Goal: Information Seeking & Learning: Learn about a topic

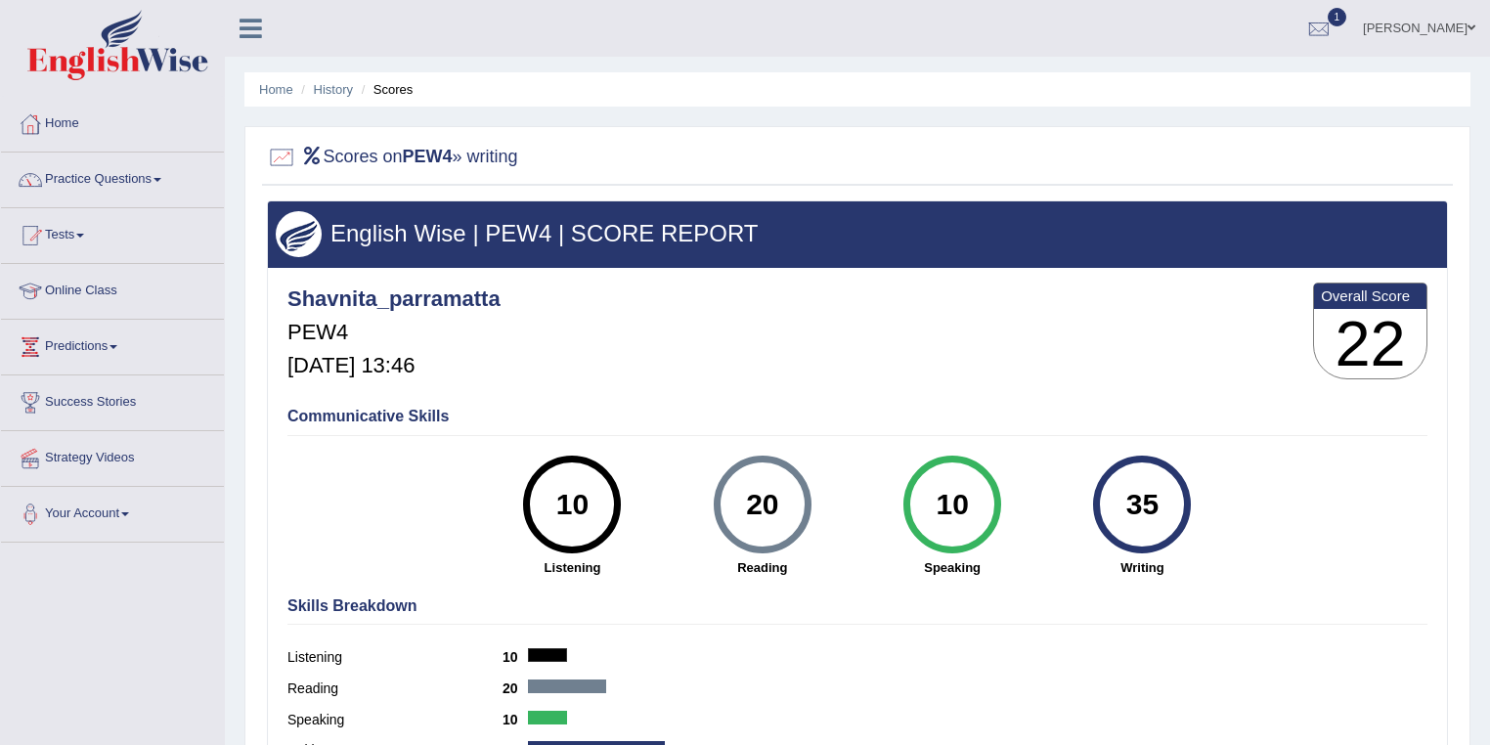
drag, startPoint x: 1144, startPoint y: 503, endPoint x: 1133, endPoint y: 504, distance: 10.8
click at [1133, 504] on div "35" at bounding box center [1141, 504] width 71 height 82
click at [340, 86] on link "History" at bounding box center [333, 89] width 39 height 15
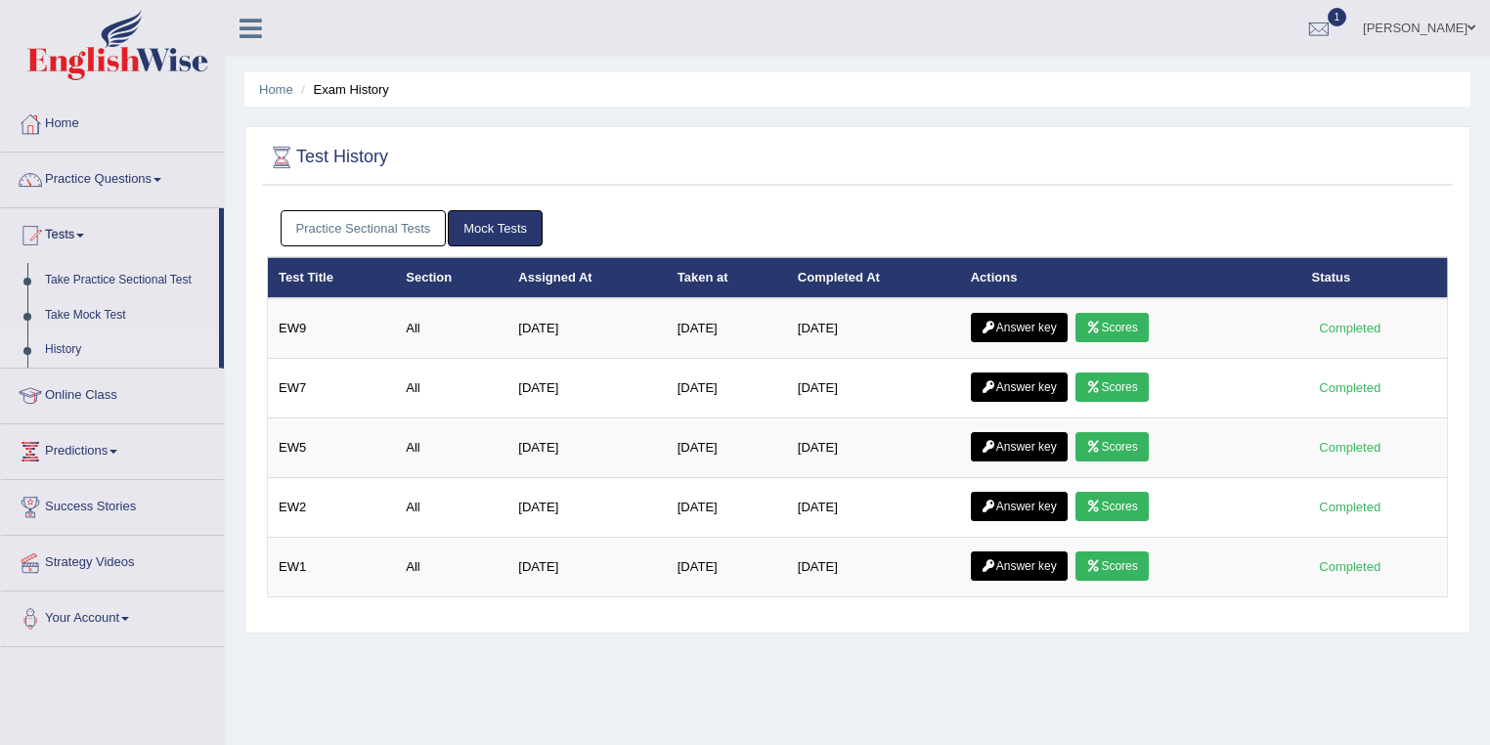
click at [1015, 328] on link "Answer key" at bounding box center [1019, 327] width 97 height 29
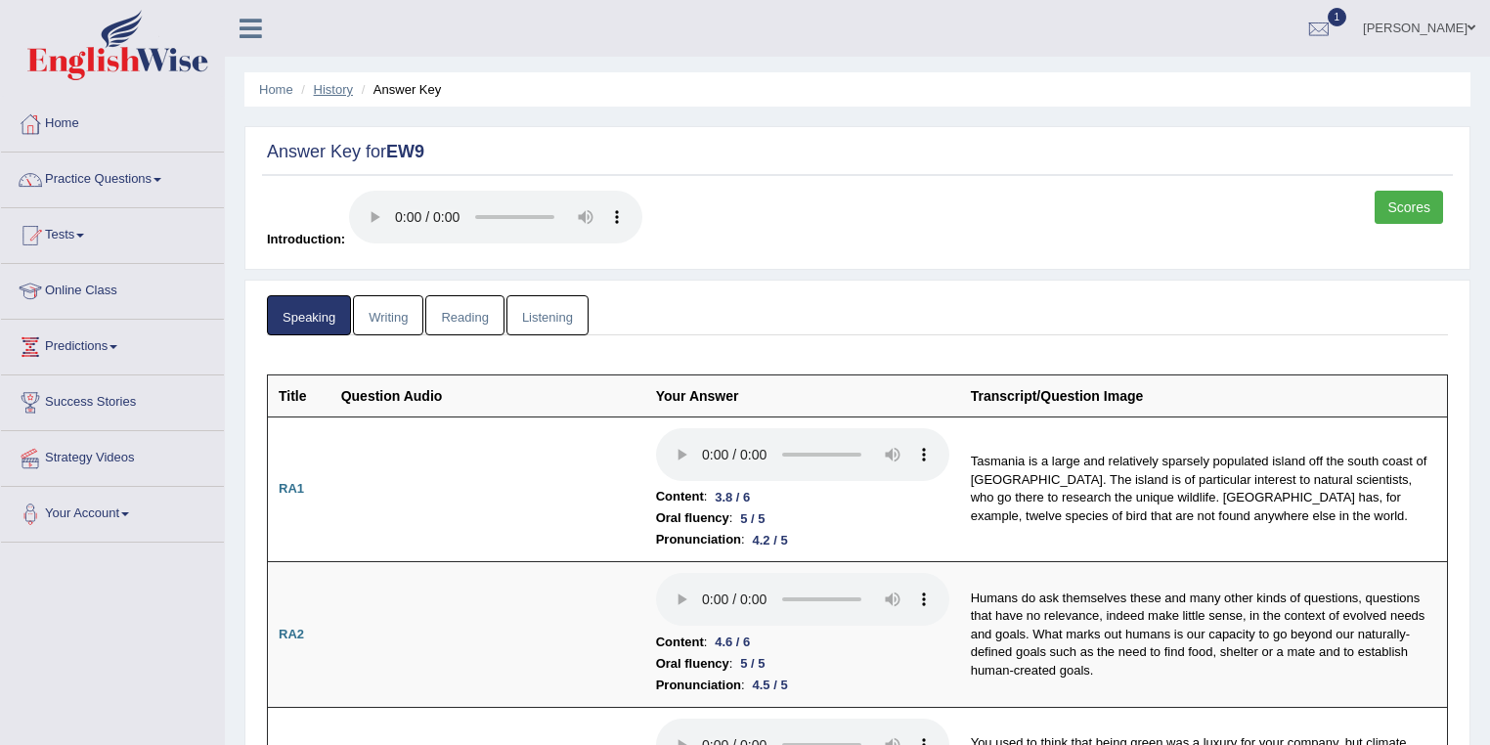
click at [340, 86] on link "History" at bounding box center [333, 89] width 39 height 15
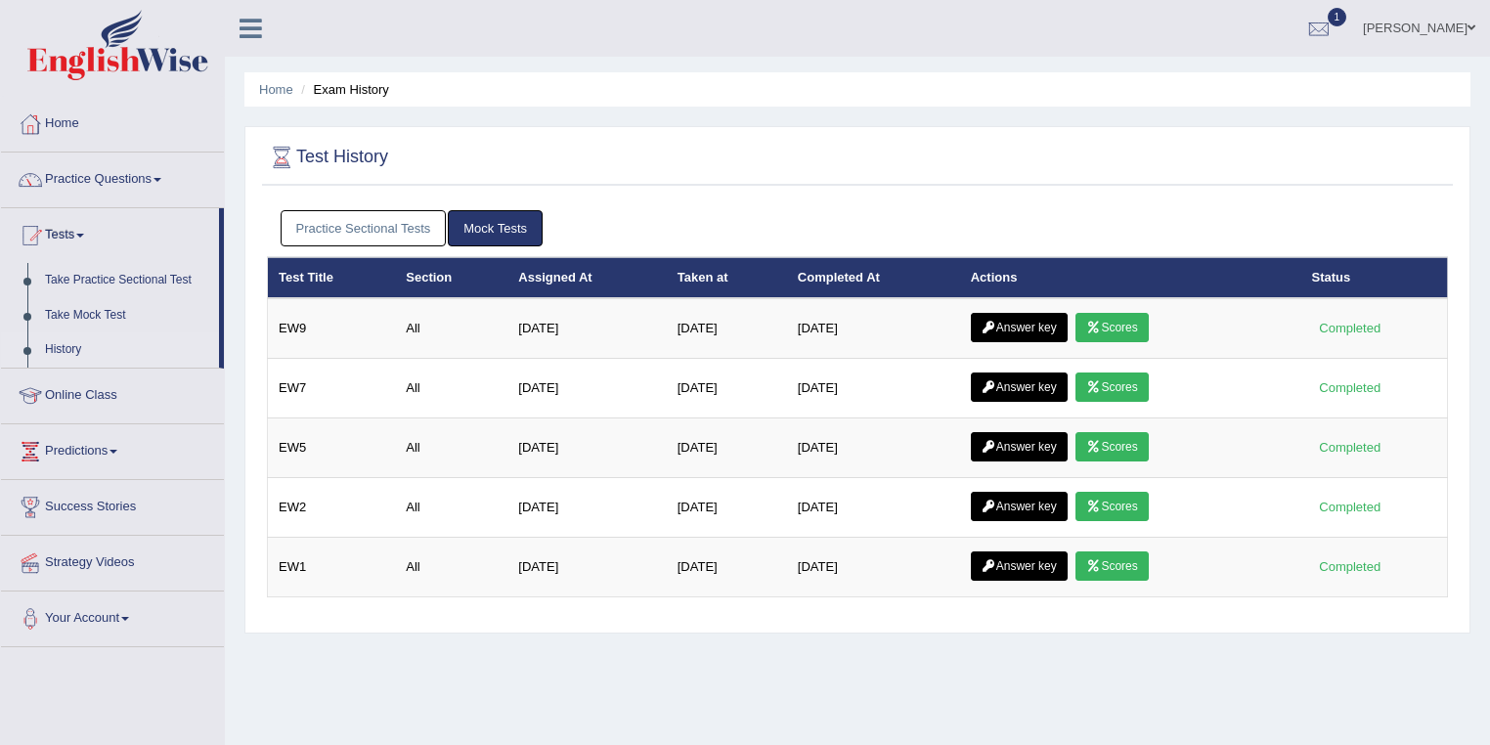
click at [402, 208] on div "Practice Sectional Tests Mock Tests" at bounding box center [857, 228] width 1181 height 57
click at [402, 215] on link "Practice Sectional Tests" at bounding box center [364, 228] width 166 height 36
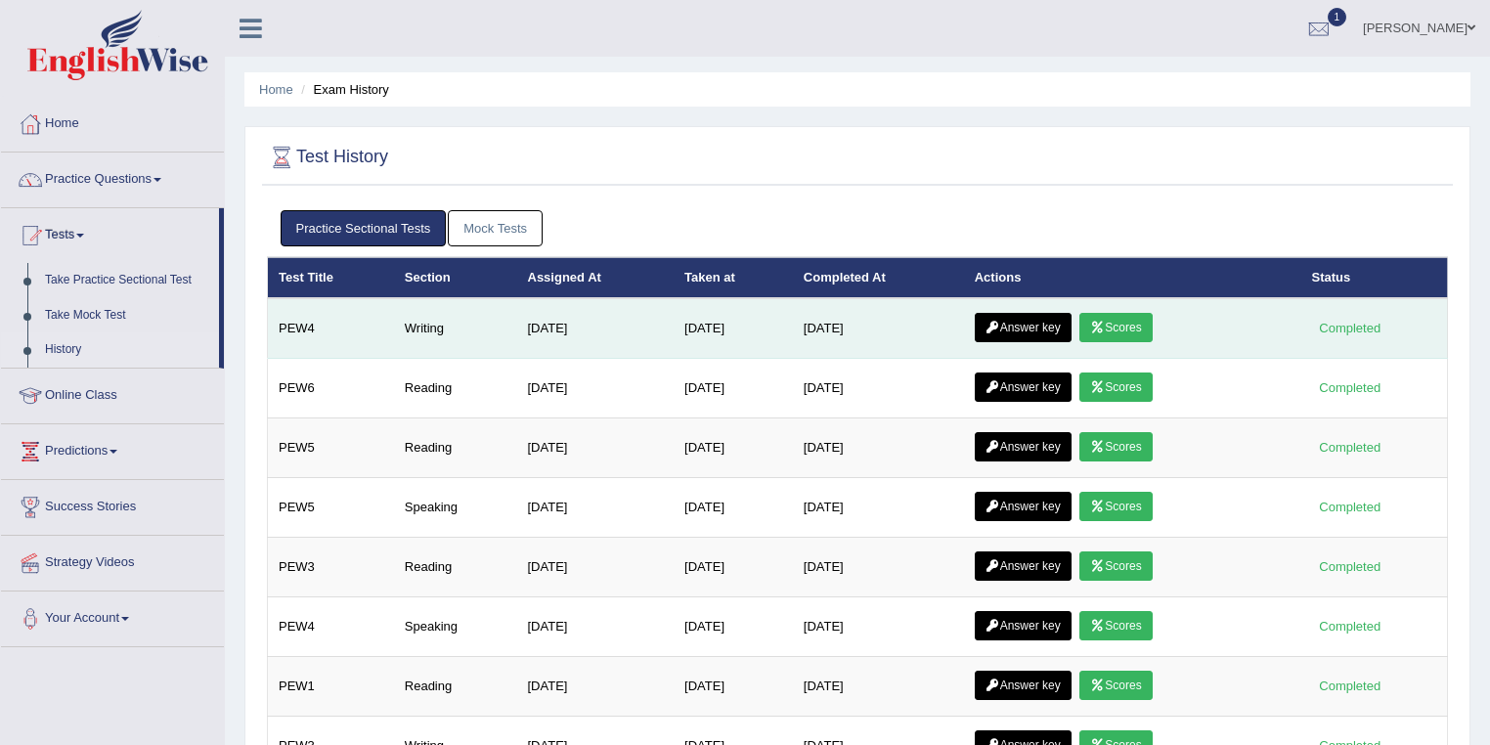
click at [1012, 327] on link "Answer key" at bounding box center [1023, 327] width 97 height 29
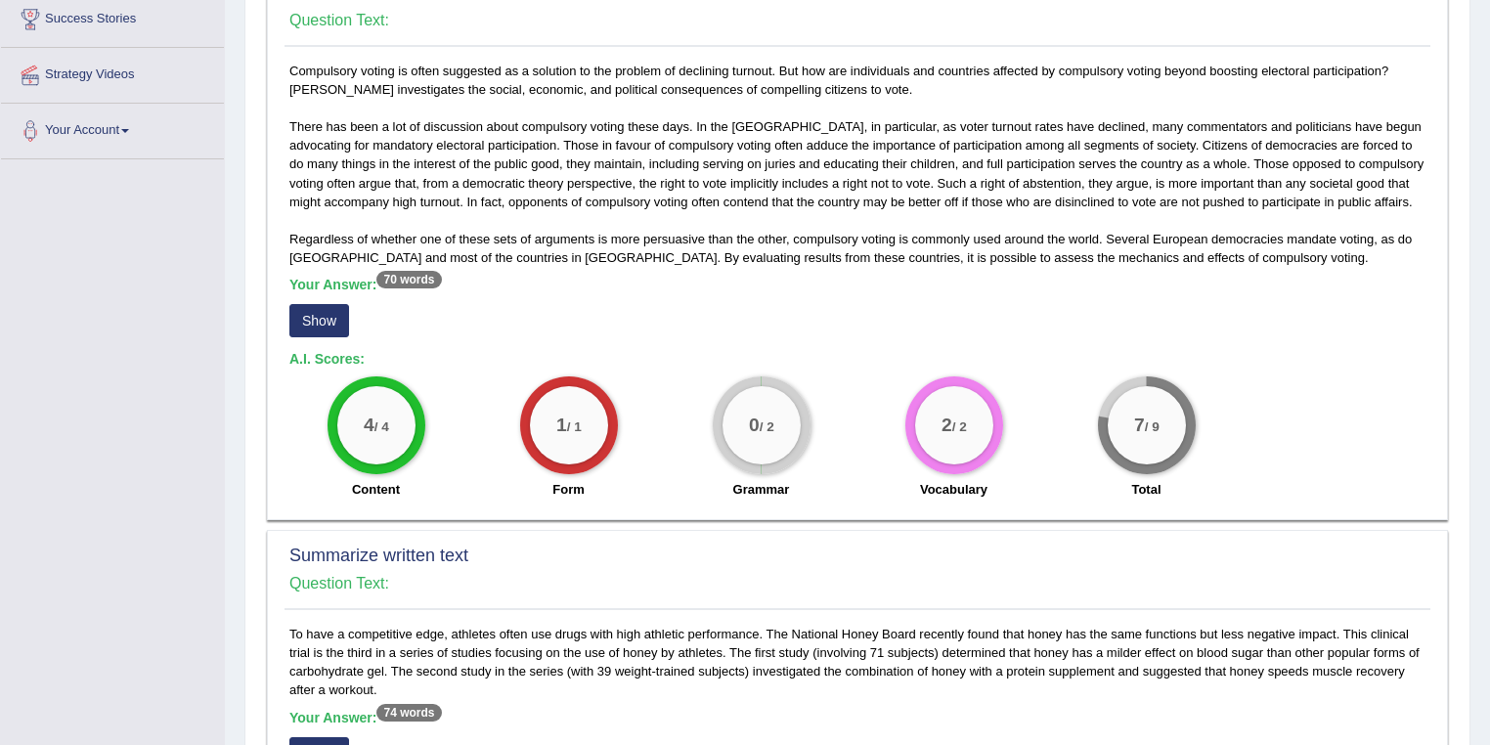
scroll to position [416, 0]
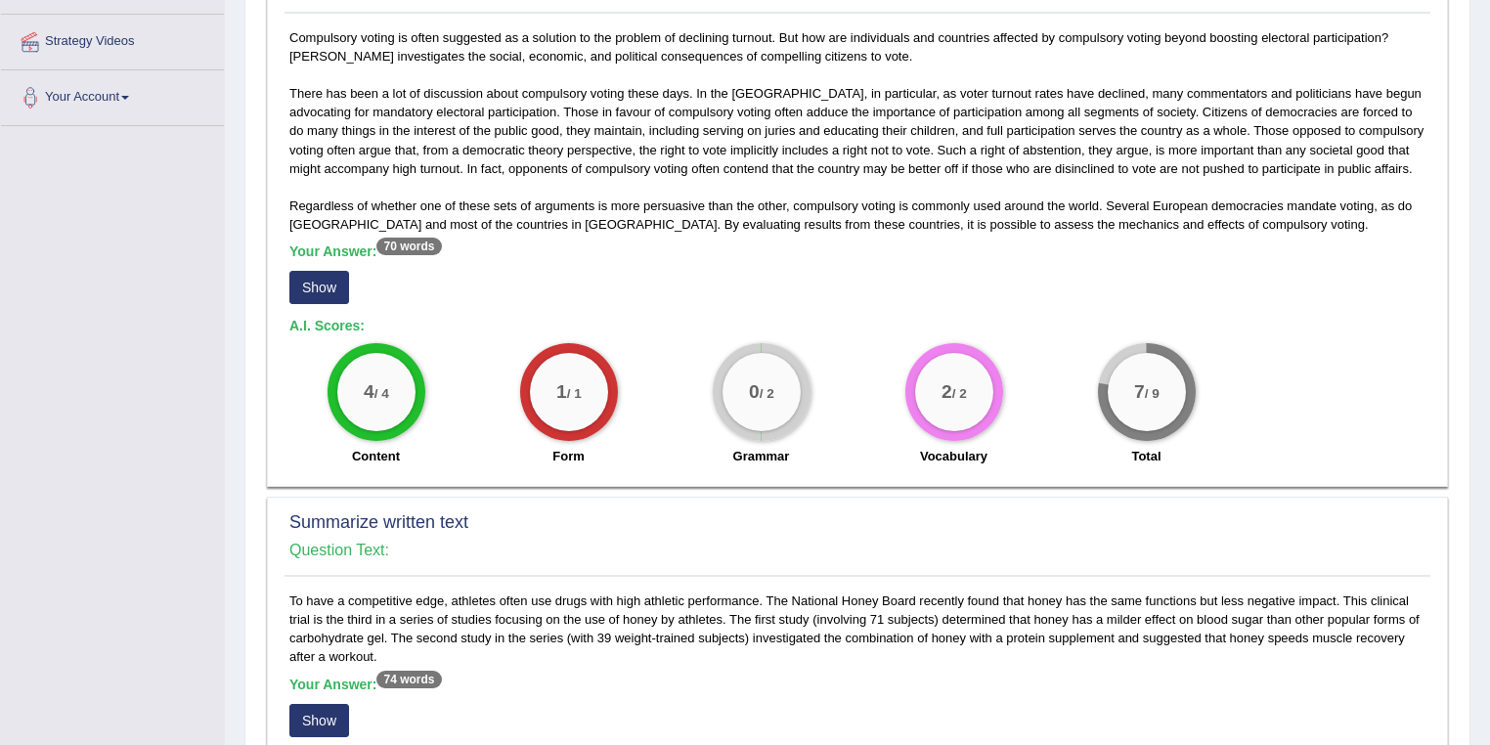
drag, startPoint x: 746, startPoint y: 390, endPoint x: 430, endPoint y: 328, distance: 321.7
click at [781, 387] on div "0 / 2" at bounding box center [761, 392] width 78 height 78
click at [328, 294] on button "Show" at bounding box center [319, 287] width 60 height 33
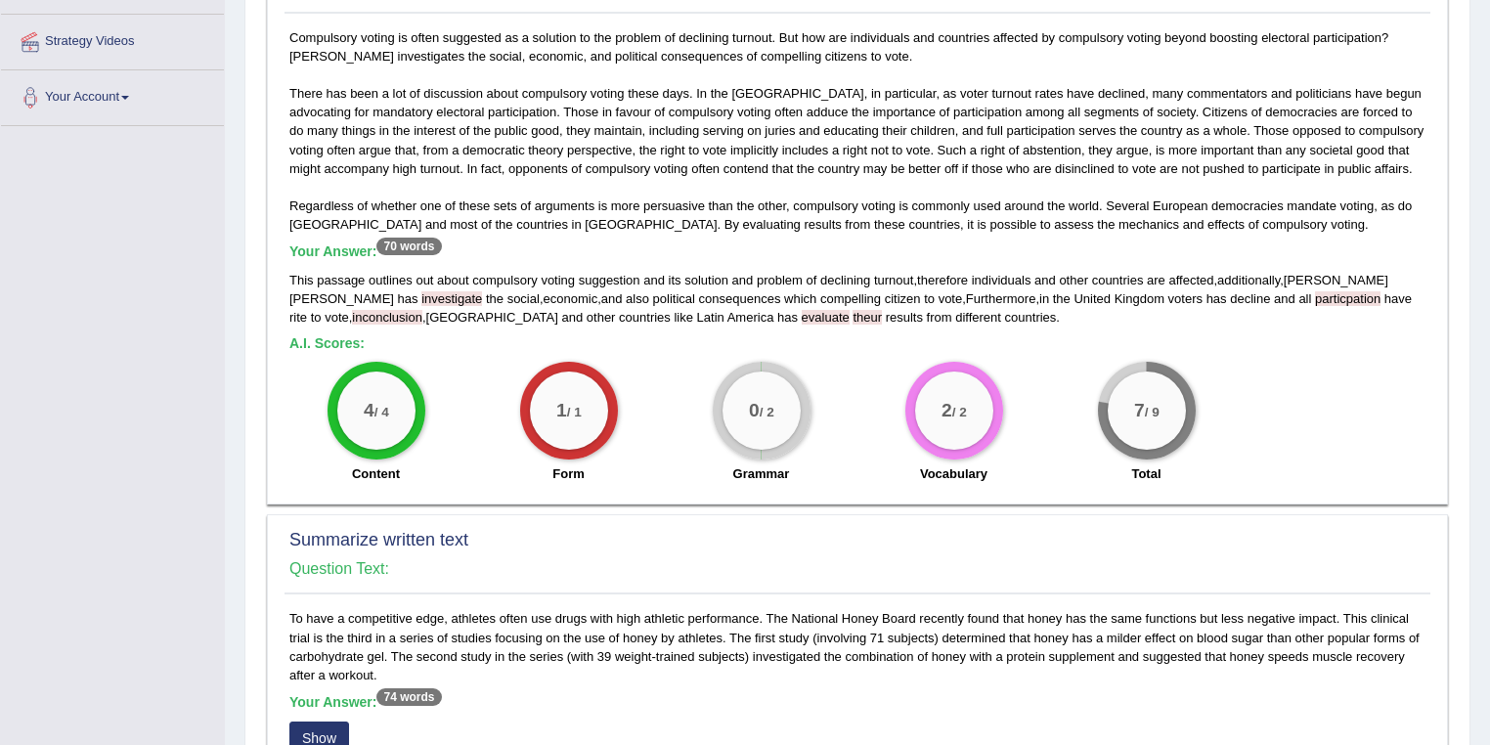
scroll to position [834, 0]
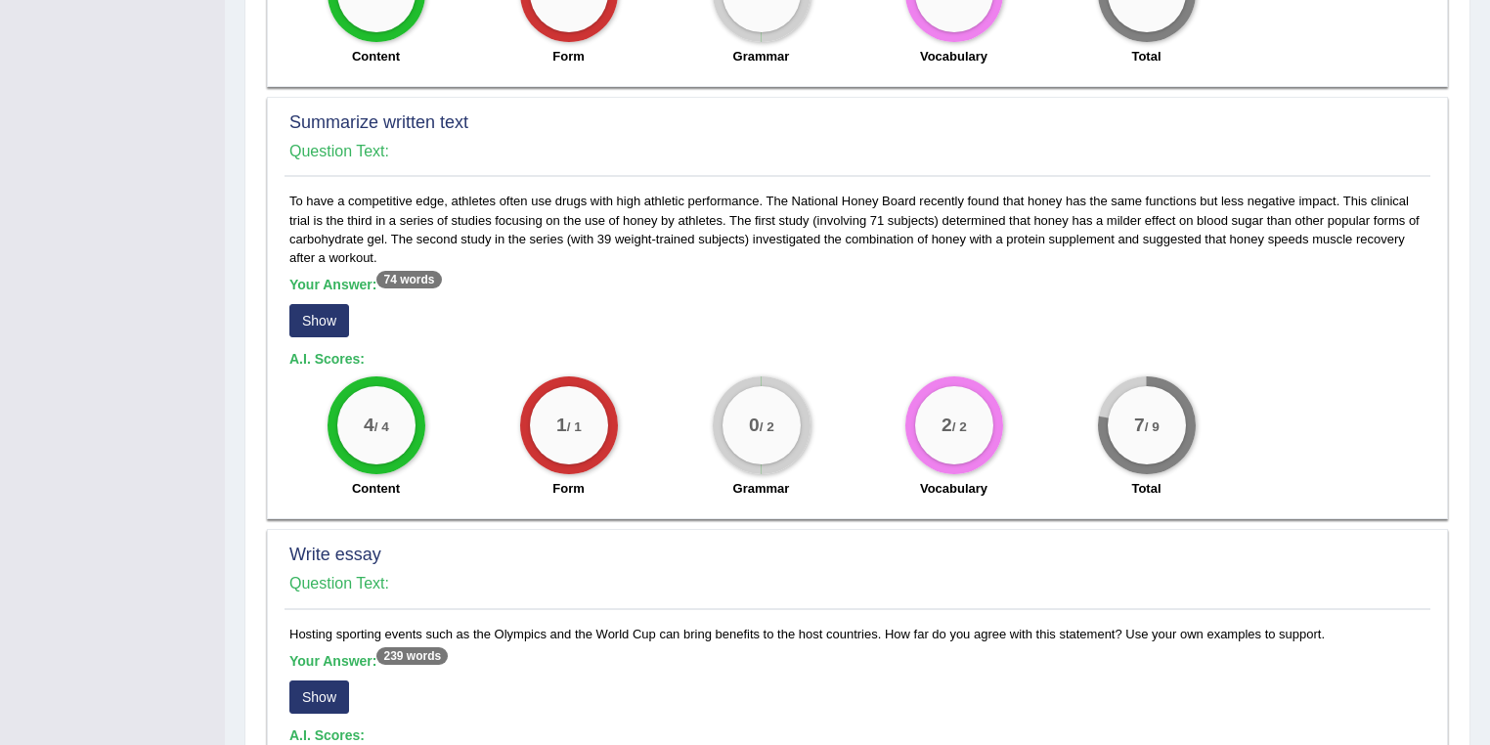
click at [320, 309] on button "Show" at bounding box center [319, 320] width 60 height 33
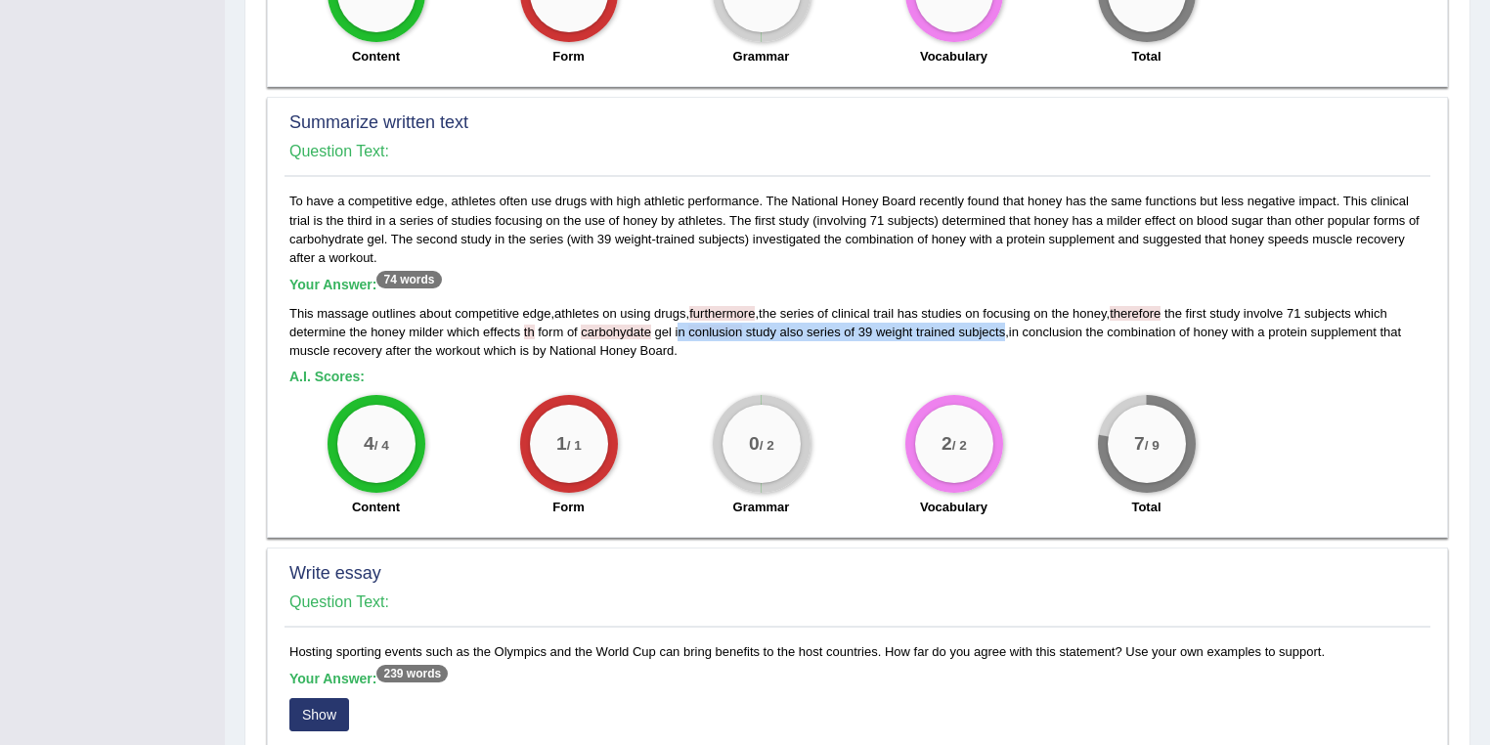
drag, startPoint x: 676, startPoint y: 328, endPoint x: 1003, endPoint y: 331, distance: 326.5
click at [1003, 331] on div "This massage outlines about competitive edge , athletes on using drugs , furthe…" at bounding box center [857, 332] width 1136 height 56
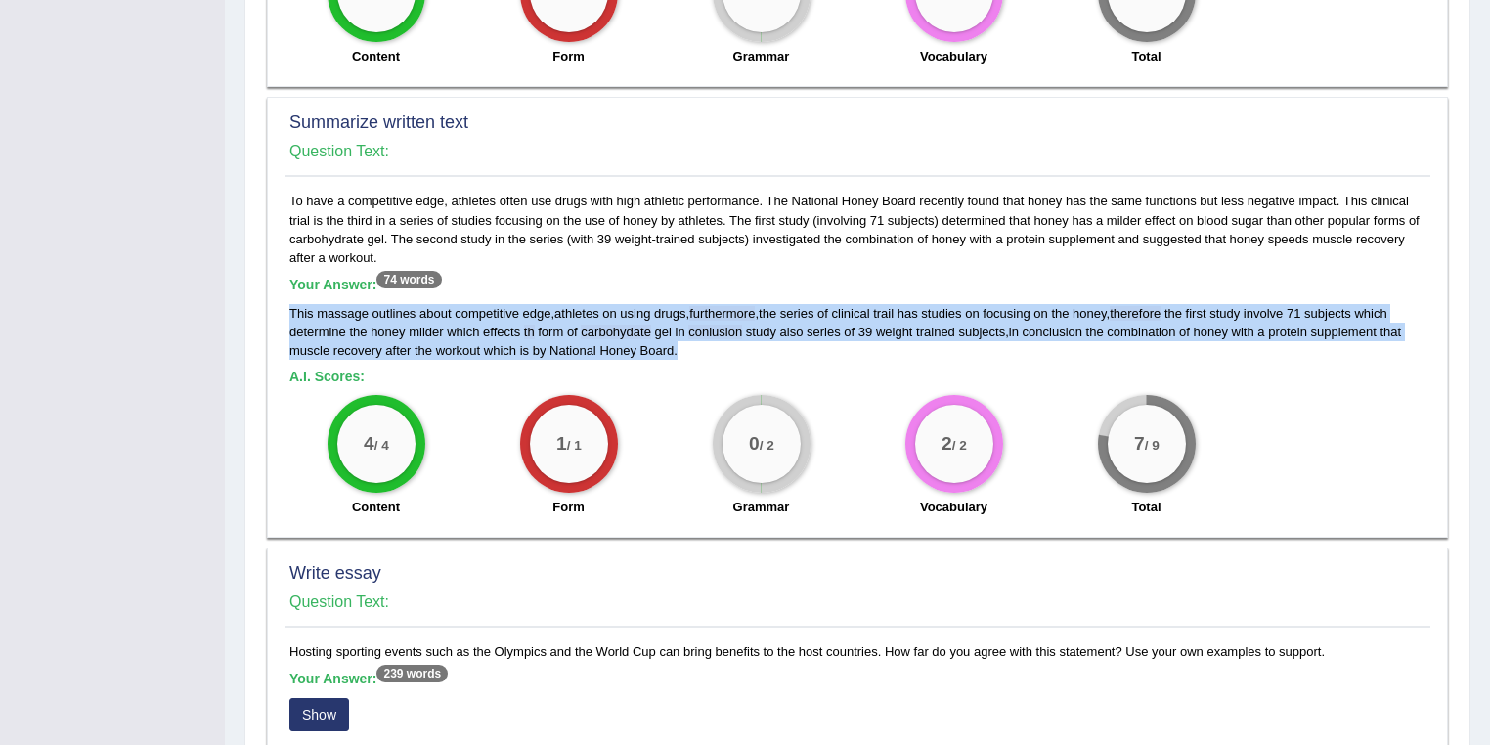
drag, startPoint x: 598, startPoint y: 341, endPoint x: 287, endPoint y: 312, distance: 312.2
click at [287, 312] on div "To have a competitive edge, athletes often use drugs with high athletic perform…" at bounding box center [857, 359] width 1146 height 334
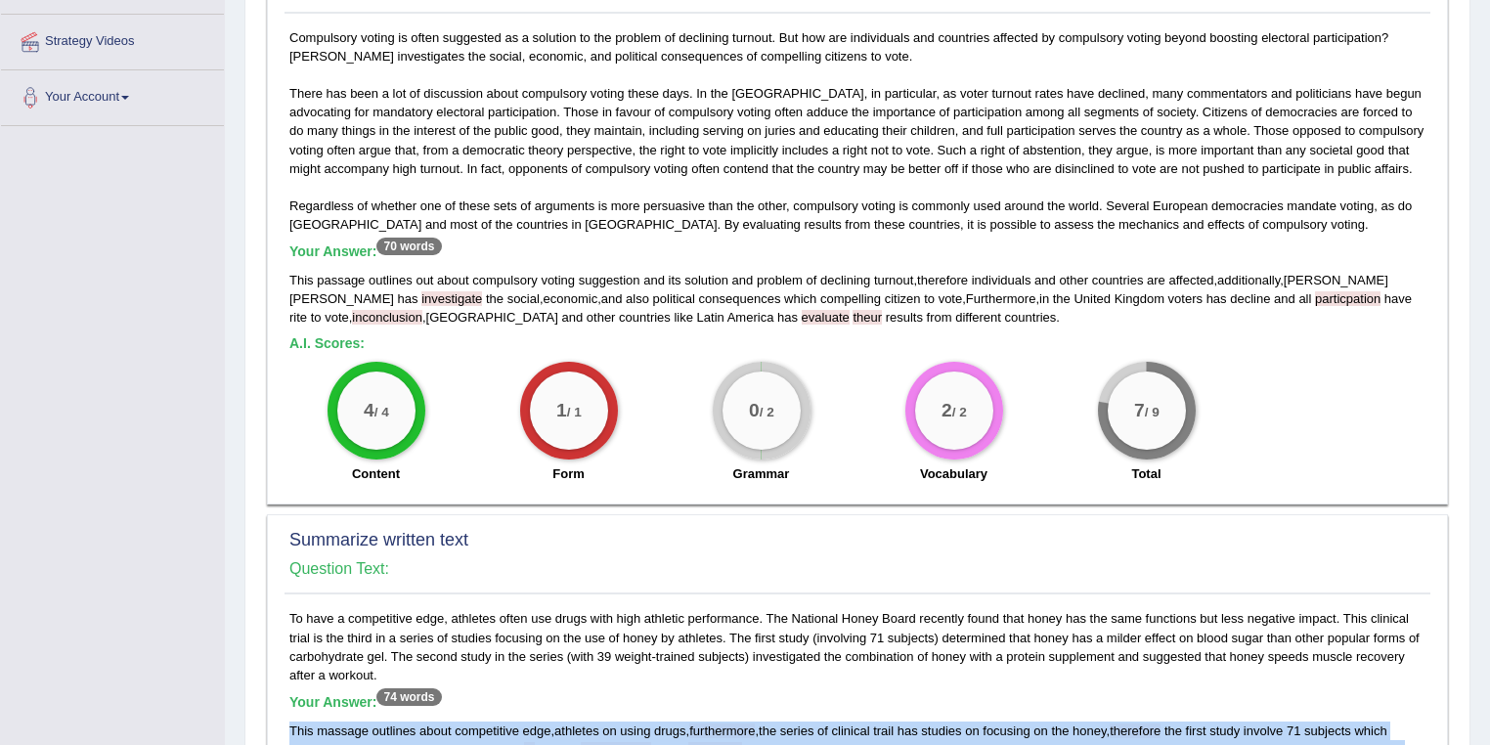
scroll to position [0, 0]
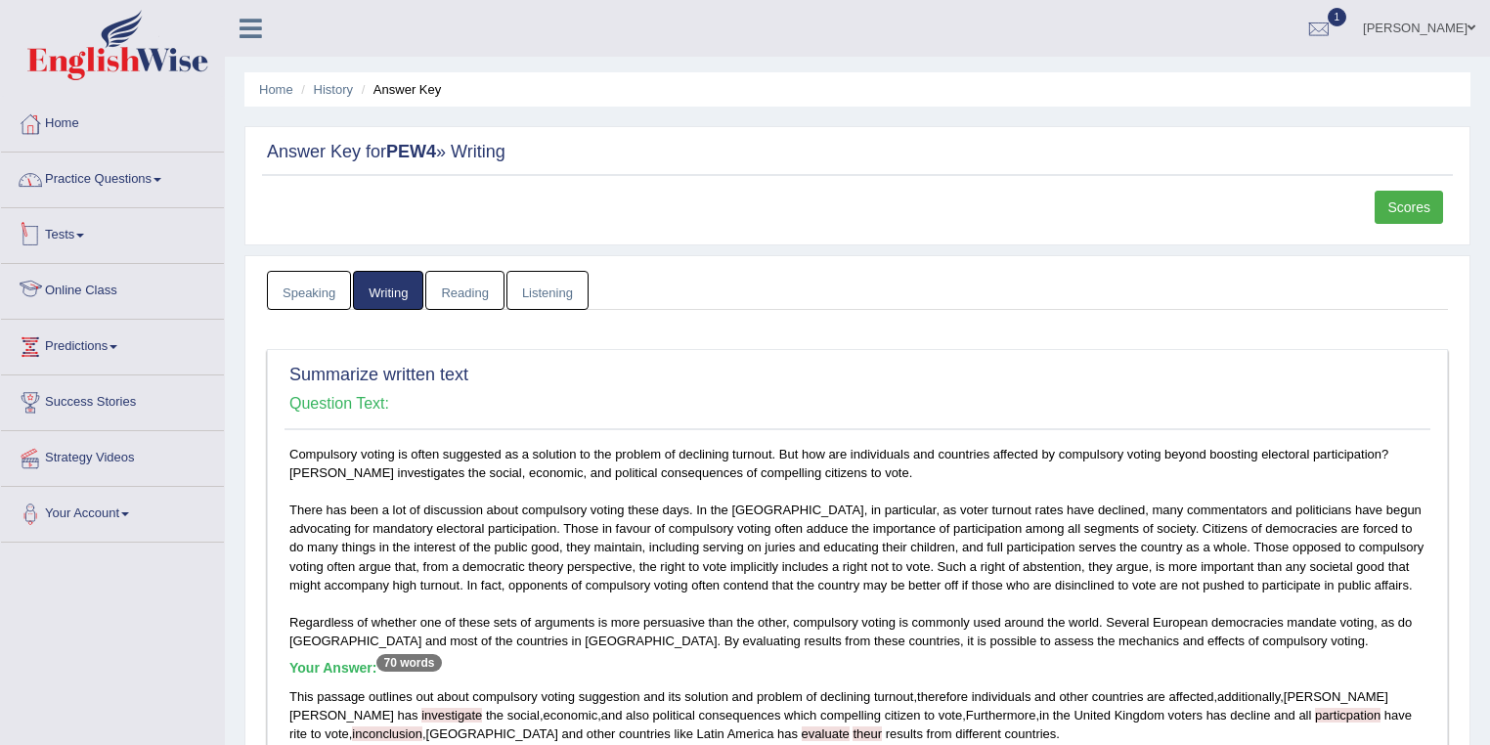
click at [108, 182] on link "Practice Questions" at bounding box center [112, 176] width 223 height 49
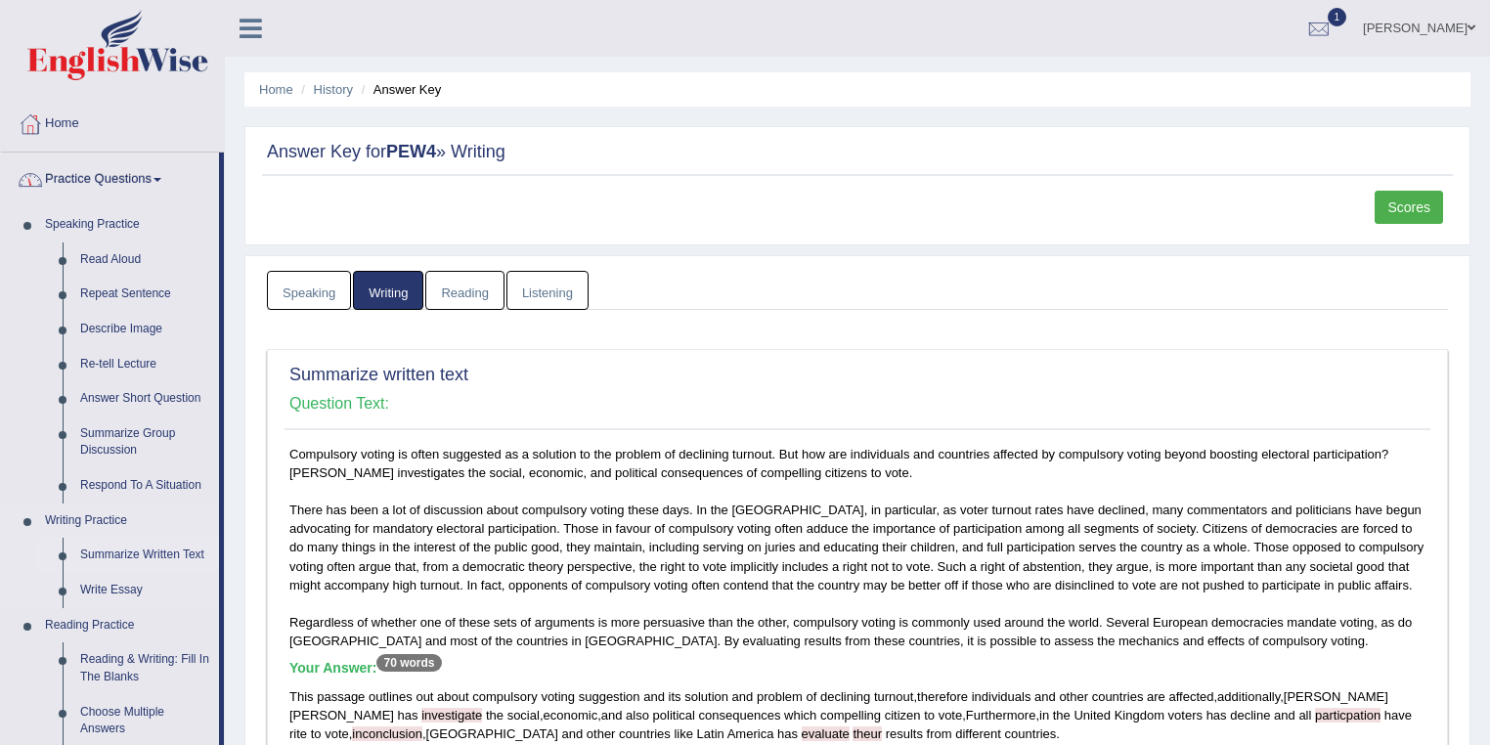
click at [136, 547] on link "Summarize Written Text" at bounding box center [145, 555] width 148 height 35
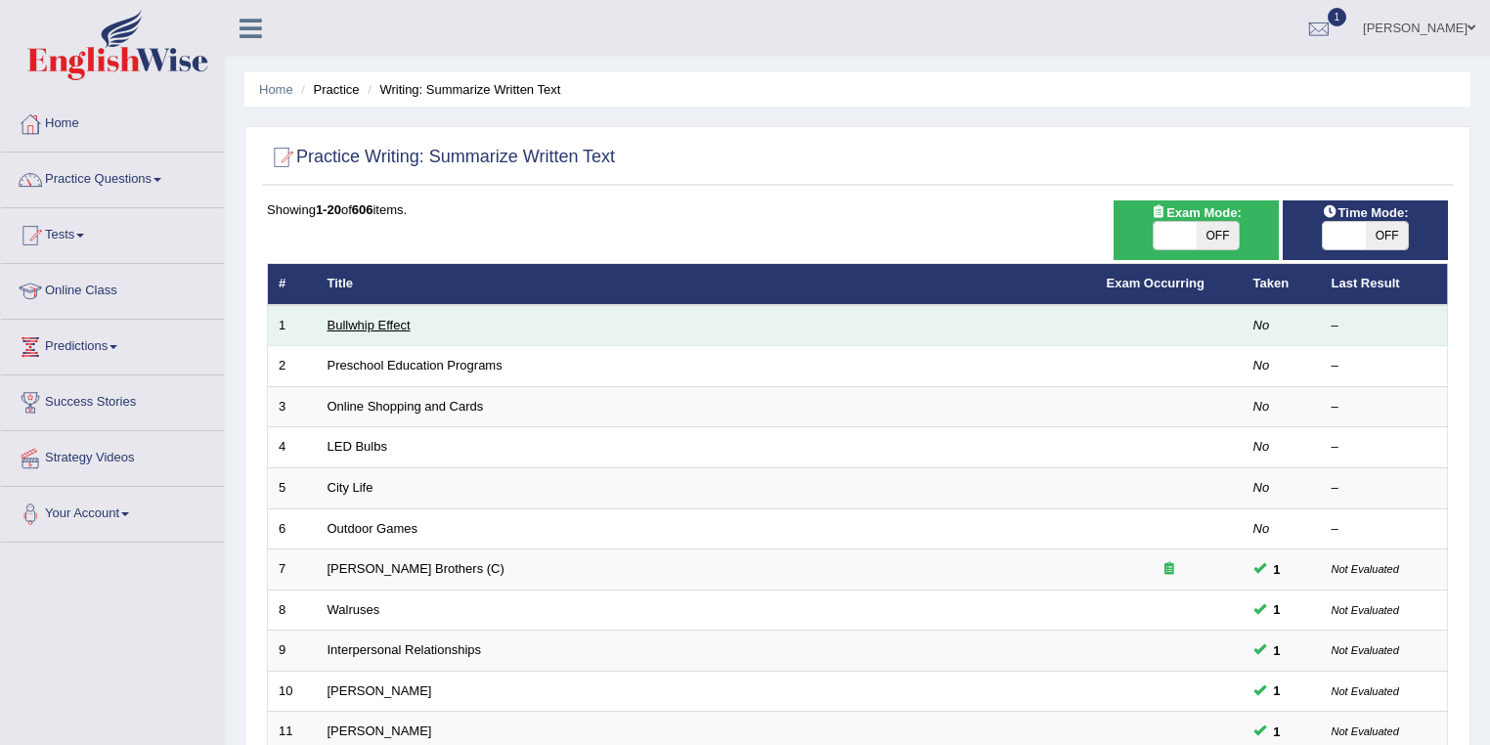
click at [391, 324] on link "Bullwhip Effect" at bounding box center [368, 325] width 83 height 15
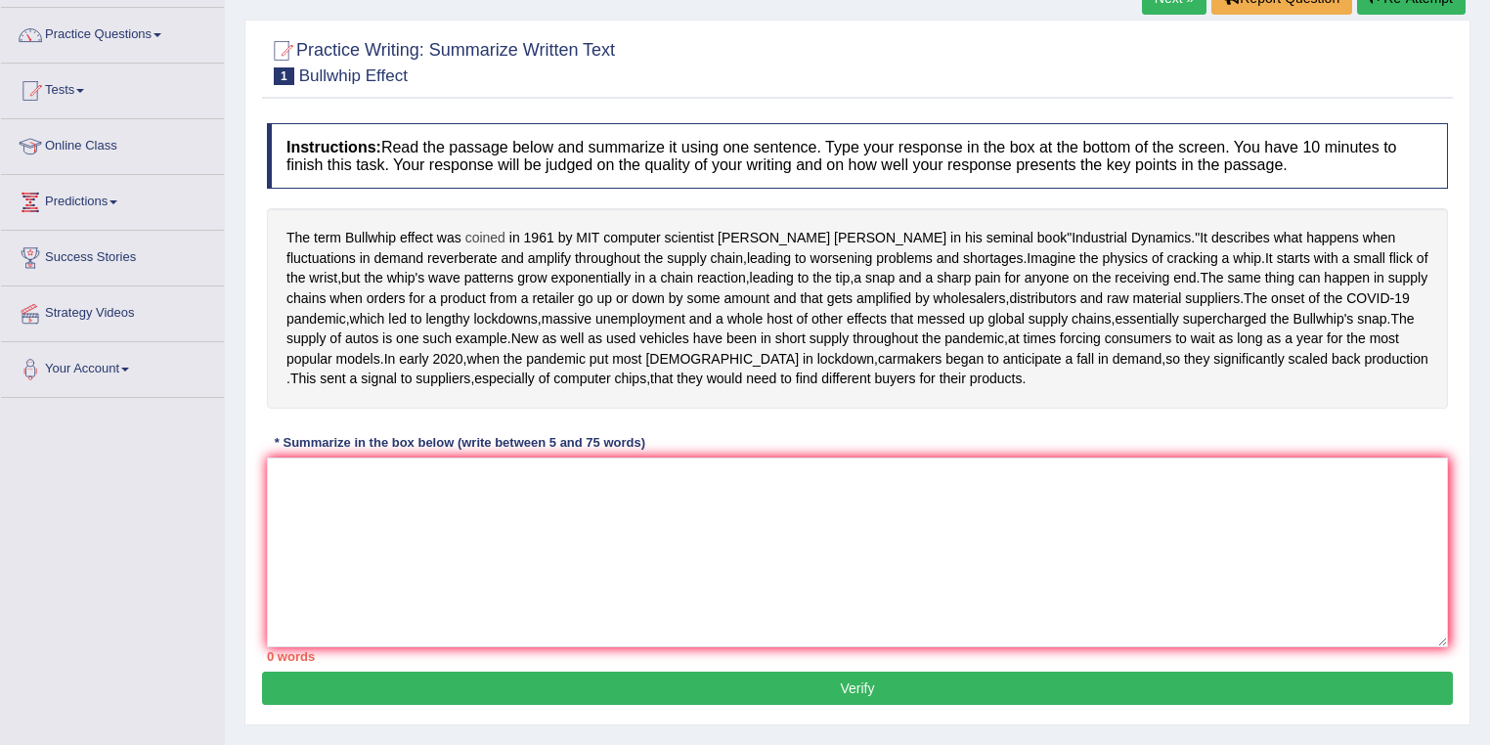
scroll to position [208, 0]
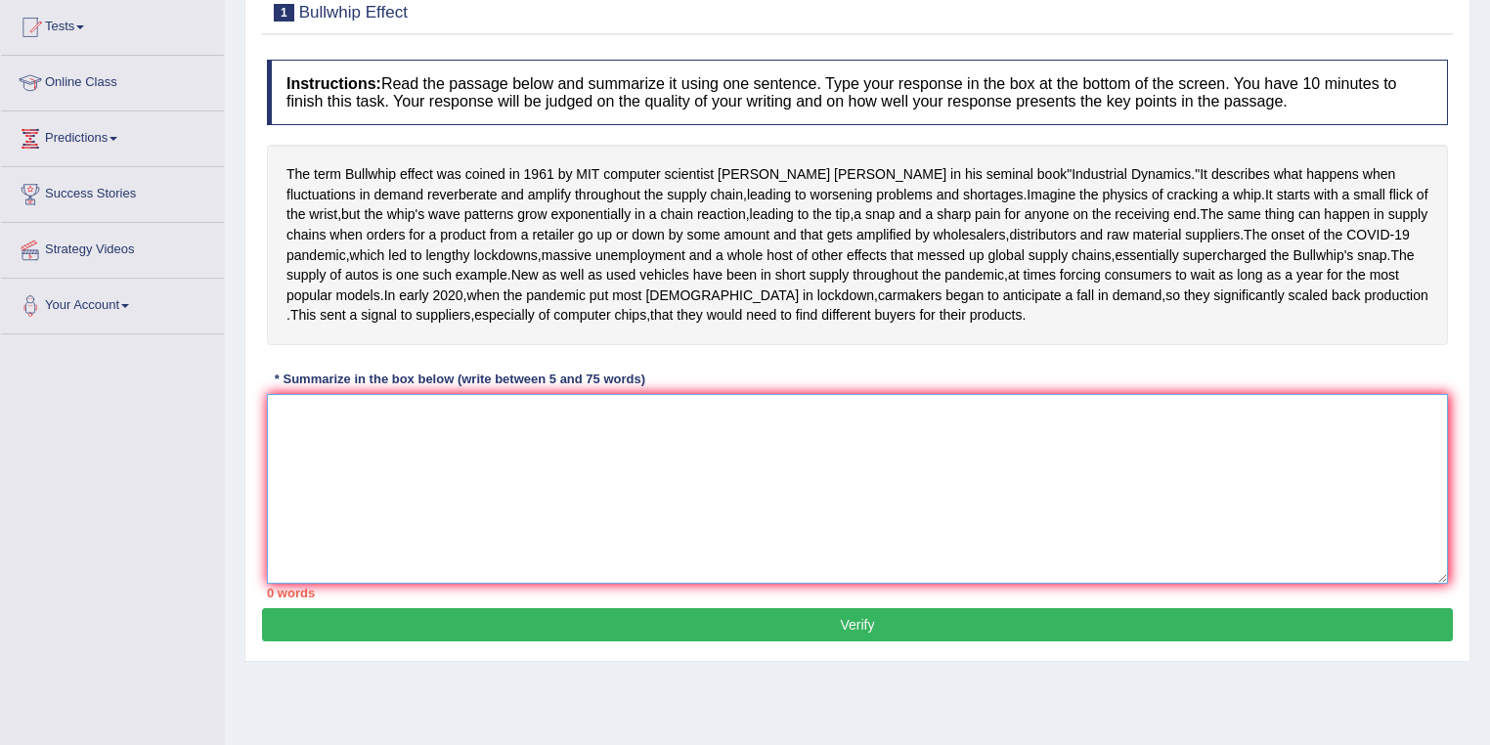
click at [362, 512] on textarea at bounding box center [857, 489] width 1181 height 190
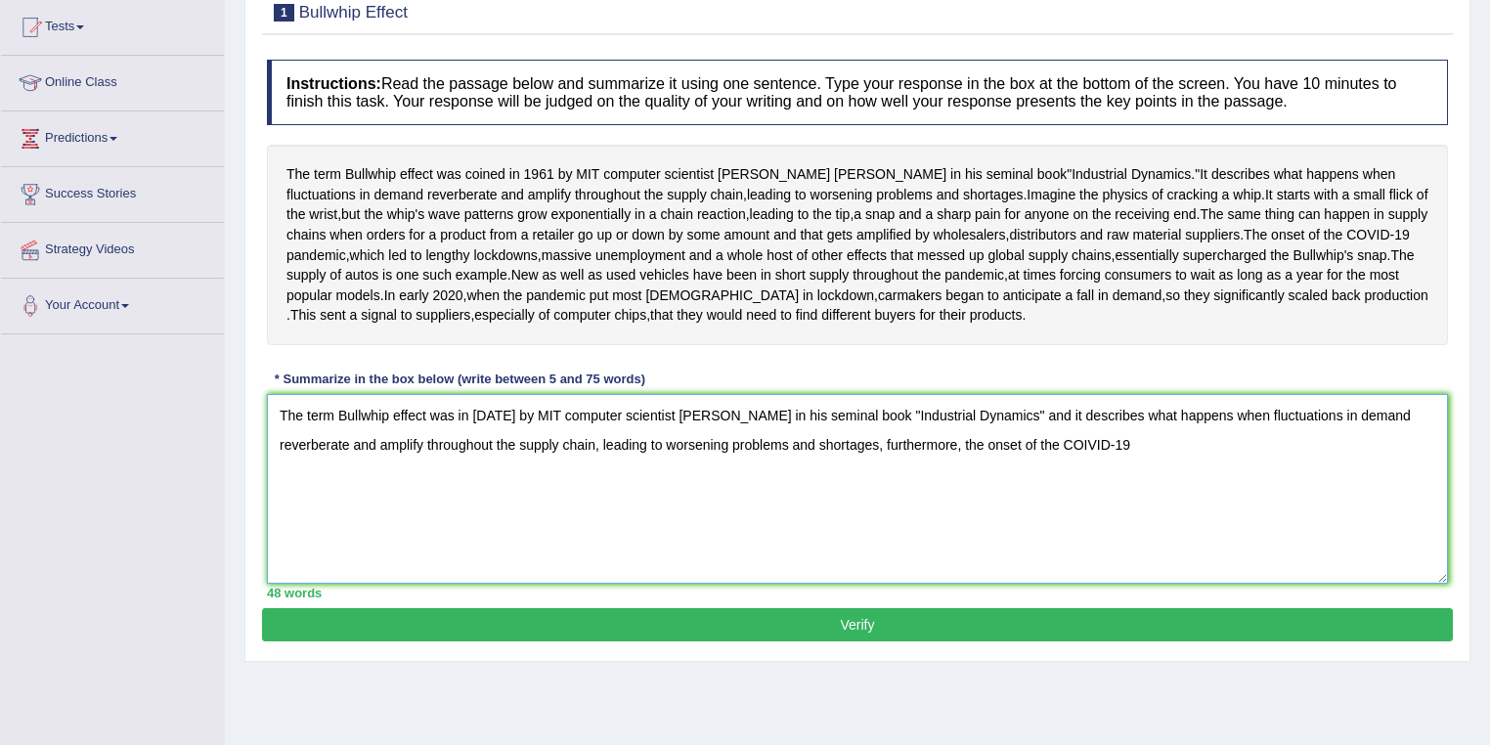
click at [1087, 547] on textarea "The term Bullwhip effect was in 1961 by MIT computer scientist Jay Forrester in…" at bounding box center [857, 489] width 1181 height 190
click at [1176, 540] on textarea "The term Bullwhip effect was in 1961 by MIT computer scientist Jay Forrester in…" at bounding box center [857, 489] width 1181 height 190
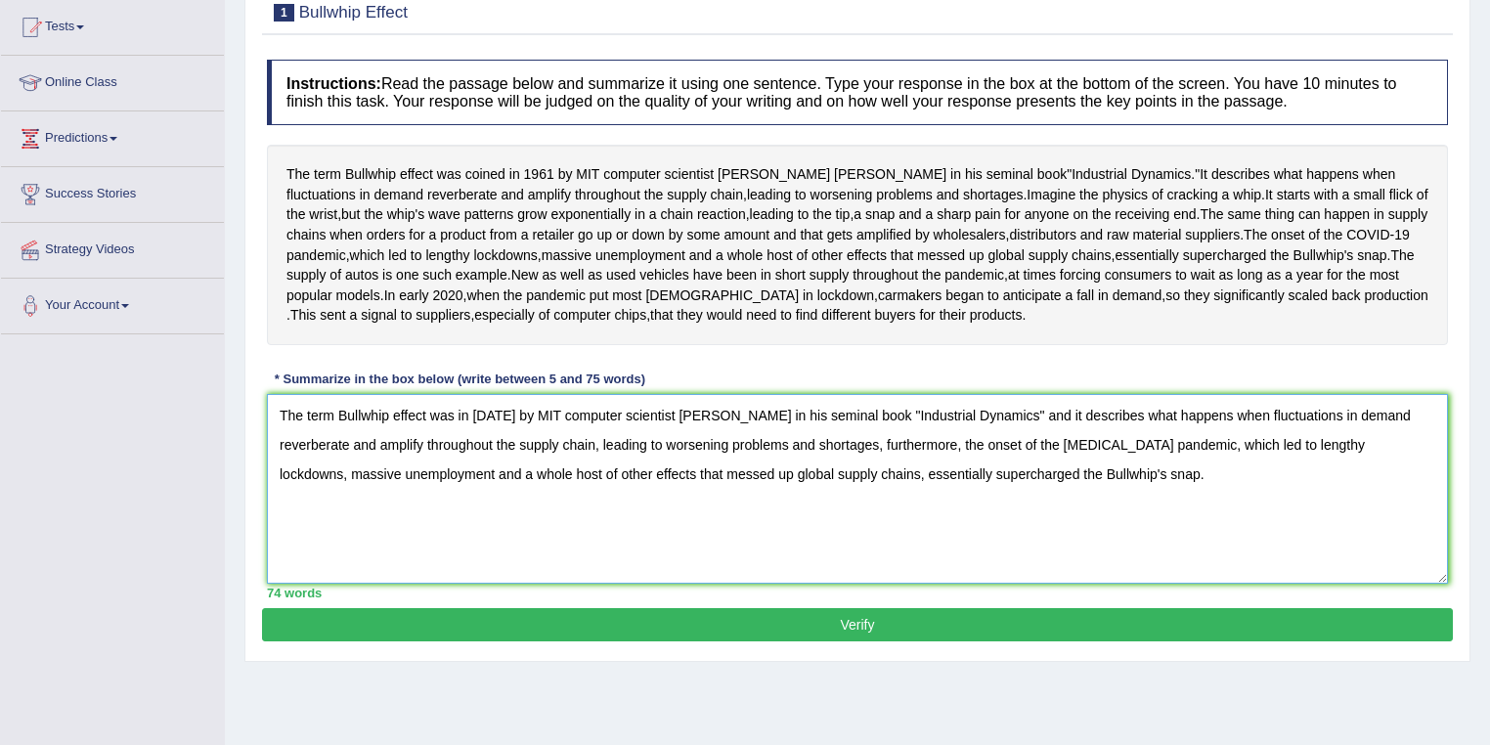
type textarea "The term Bullwhip effect was in 1961 by MIT computer scientist Jay Forrester in…"
click at [782, 641] on button "Verify" at bounding box center [857, 624] width 1191 height 33
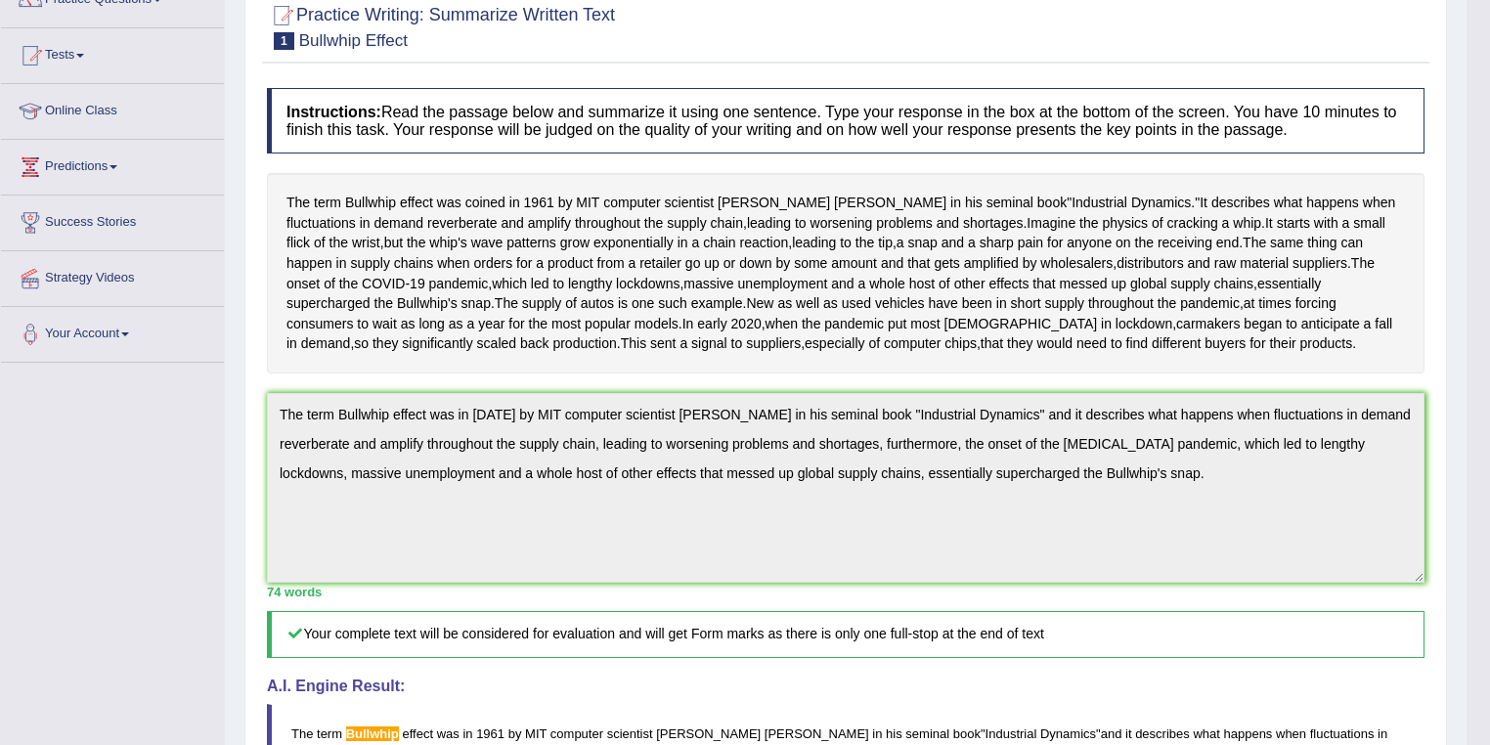
scroll to position [0, 0]
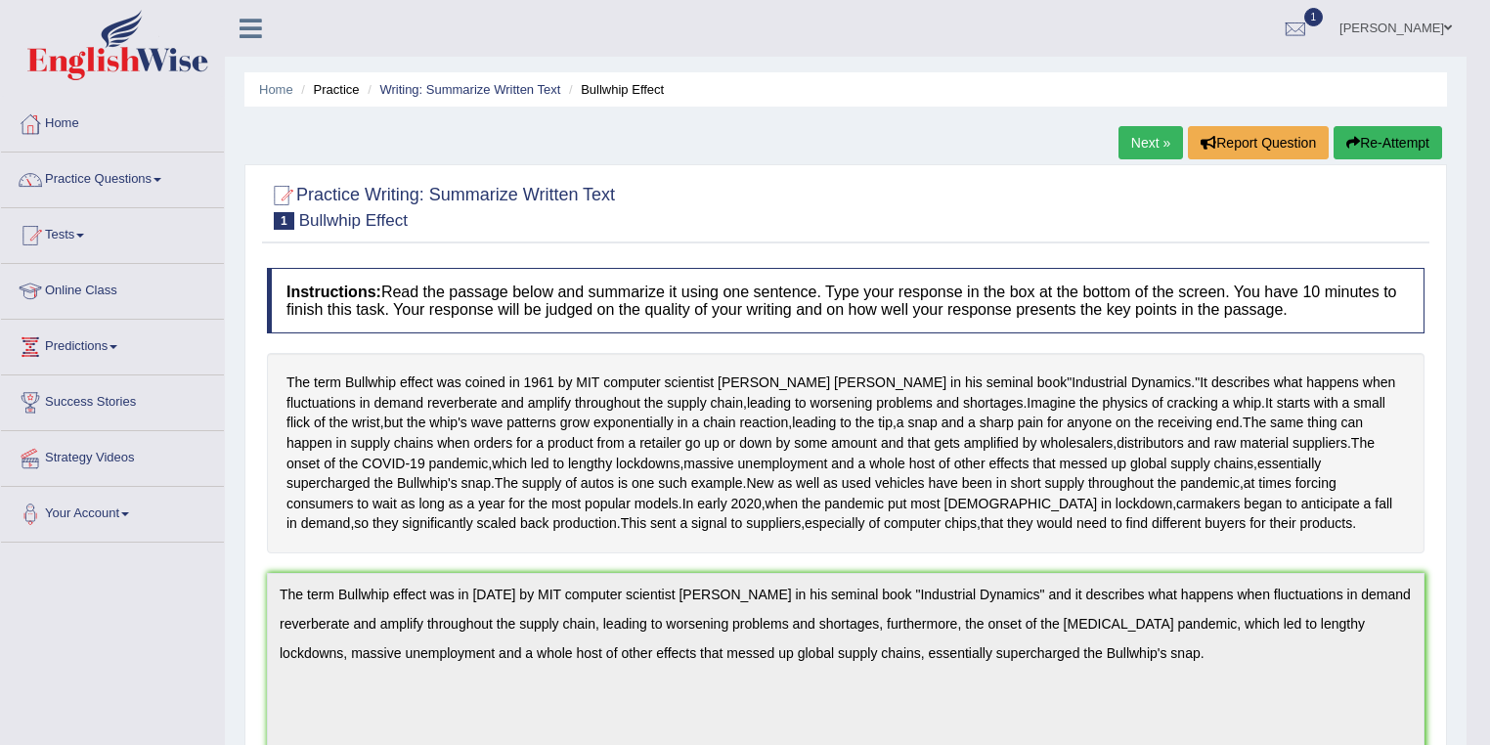
click at [1147, 143] on link "Next »" at bounding box center [1150, 142] width 65 height 33
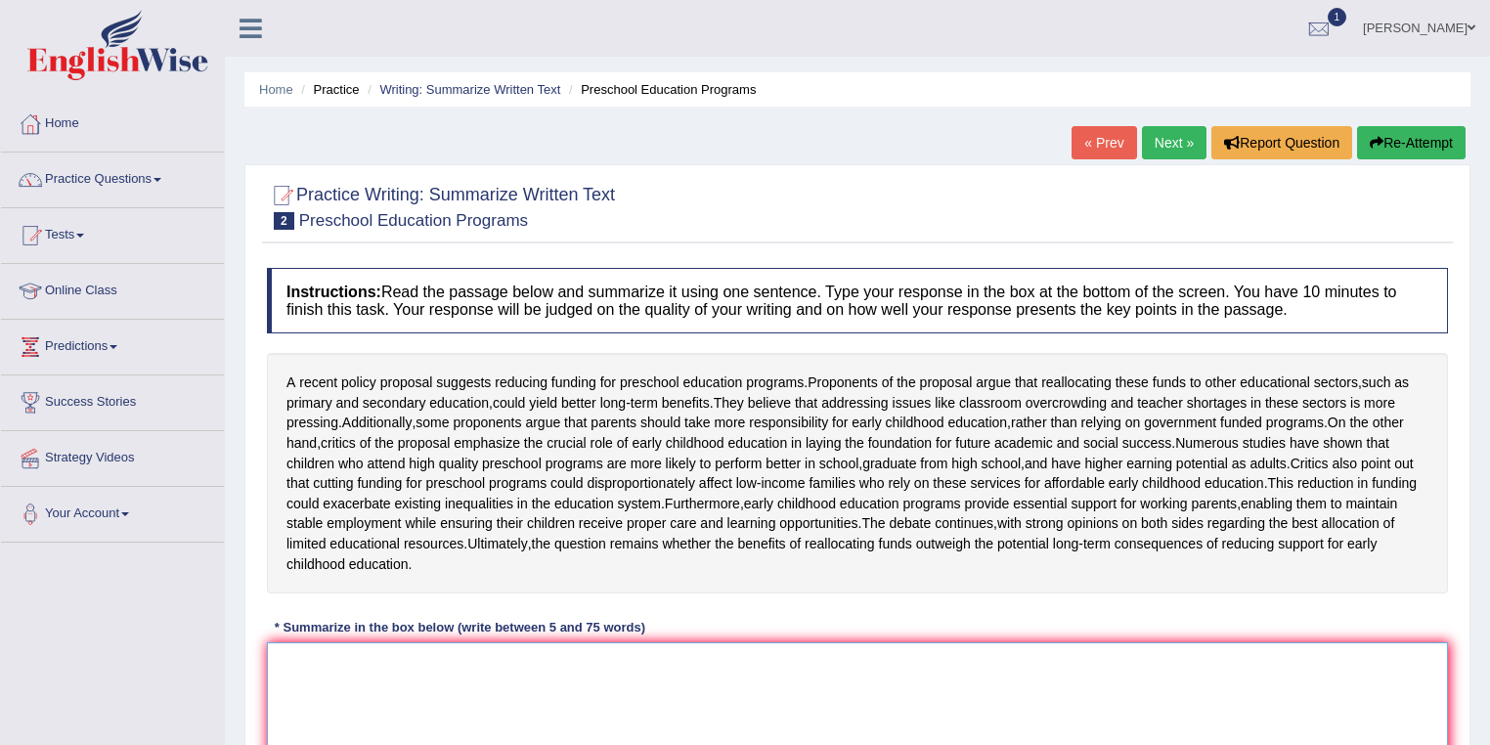
click at [374, 696] on textarea at bounding box center [857, 737] width 1181 height 190
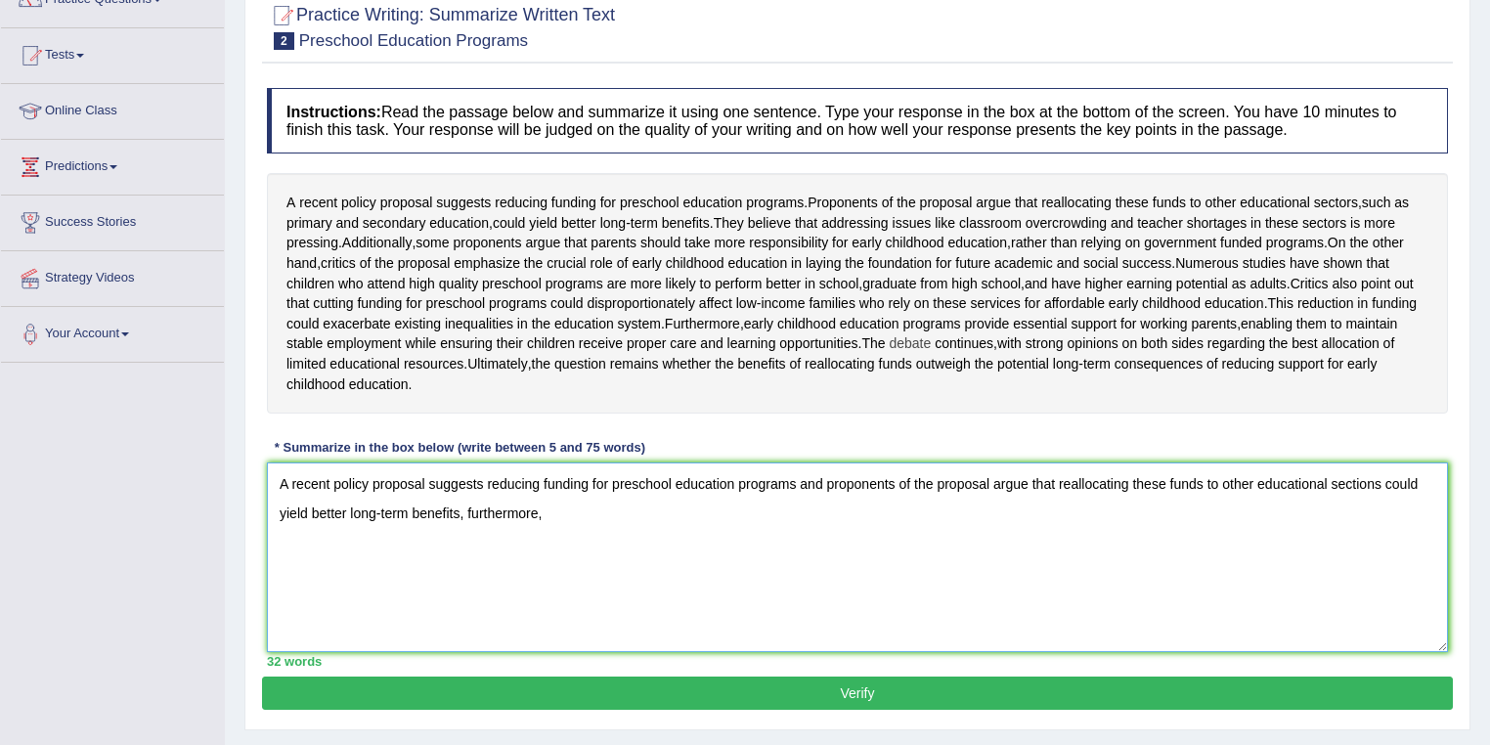
scroll to position [208, 0]
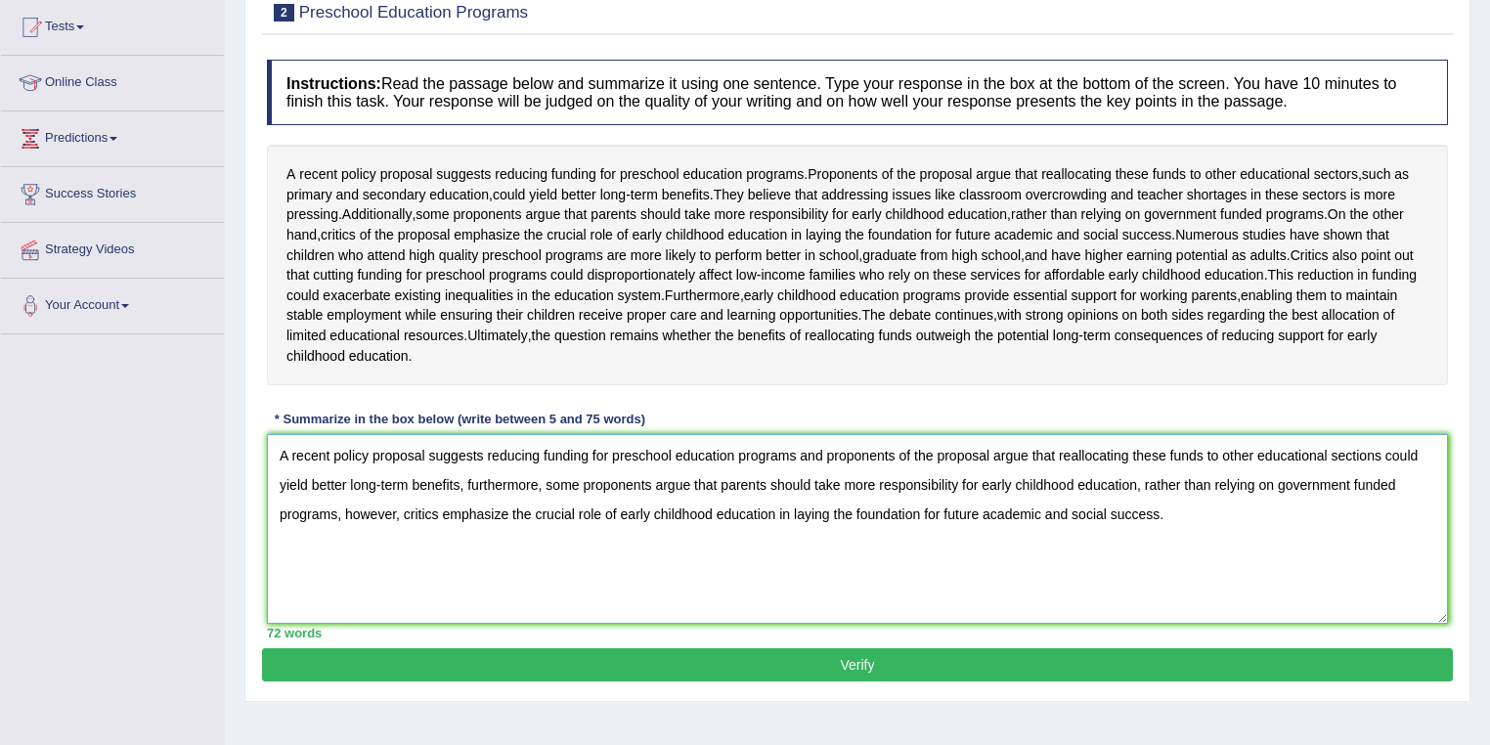
type textarea "A recent policy proposal suggests reducing funding for preschool education prog…"
click at [852, 681] on button "Verify" at bounding box center [857, 664] width 1191 height 33
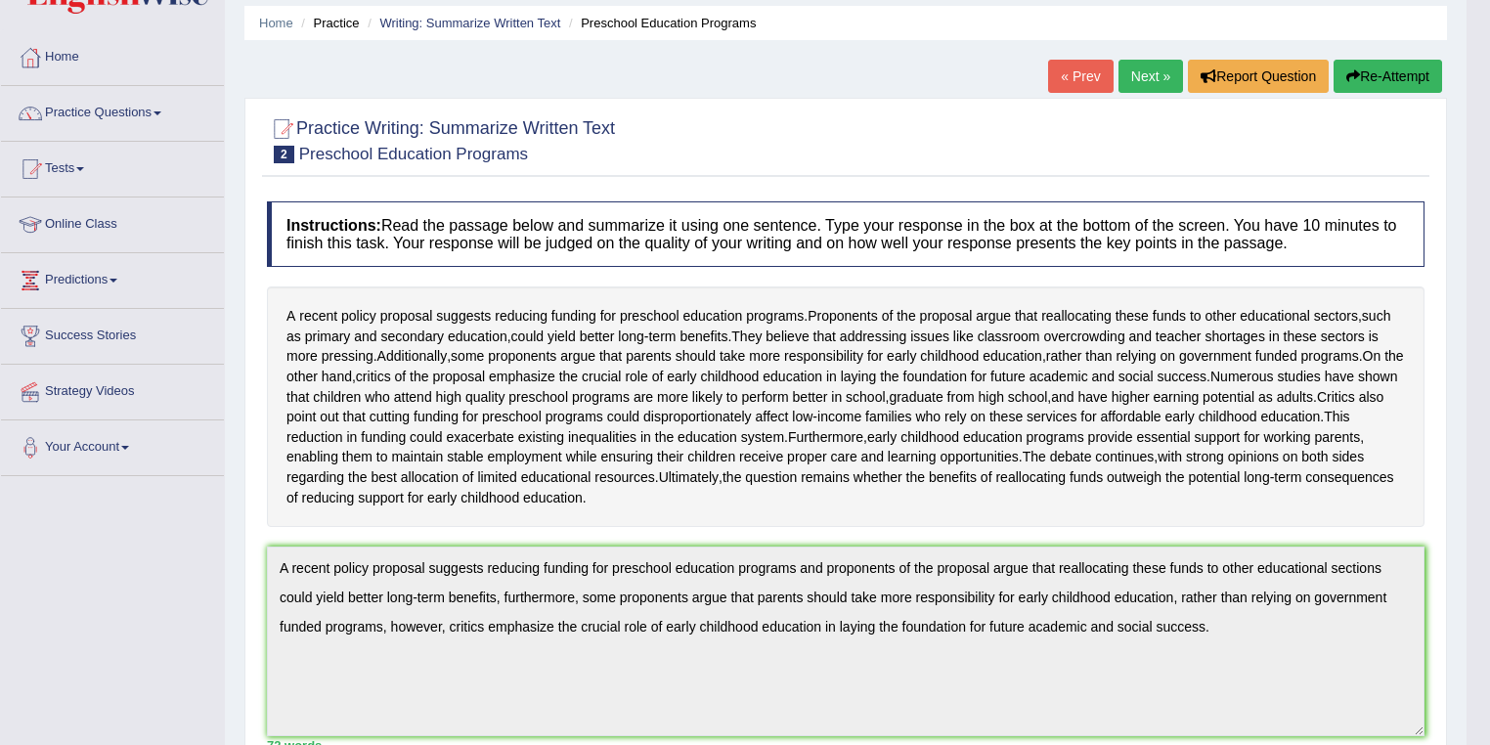
scroll to position [0, 0]
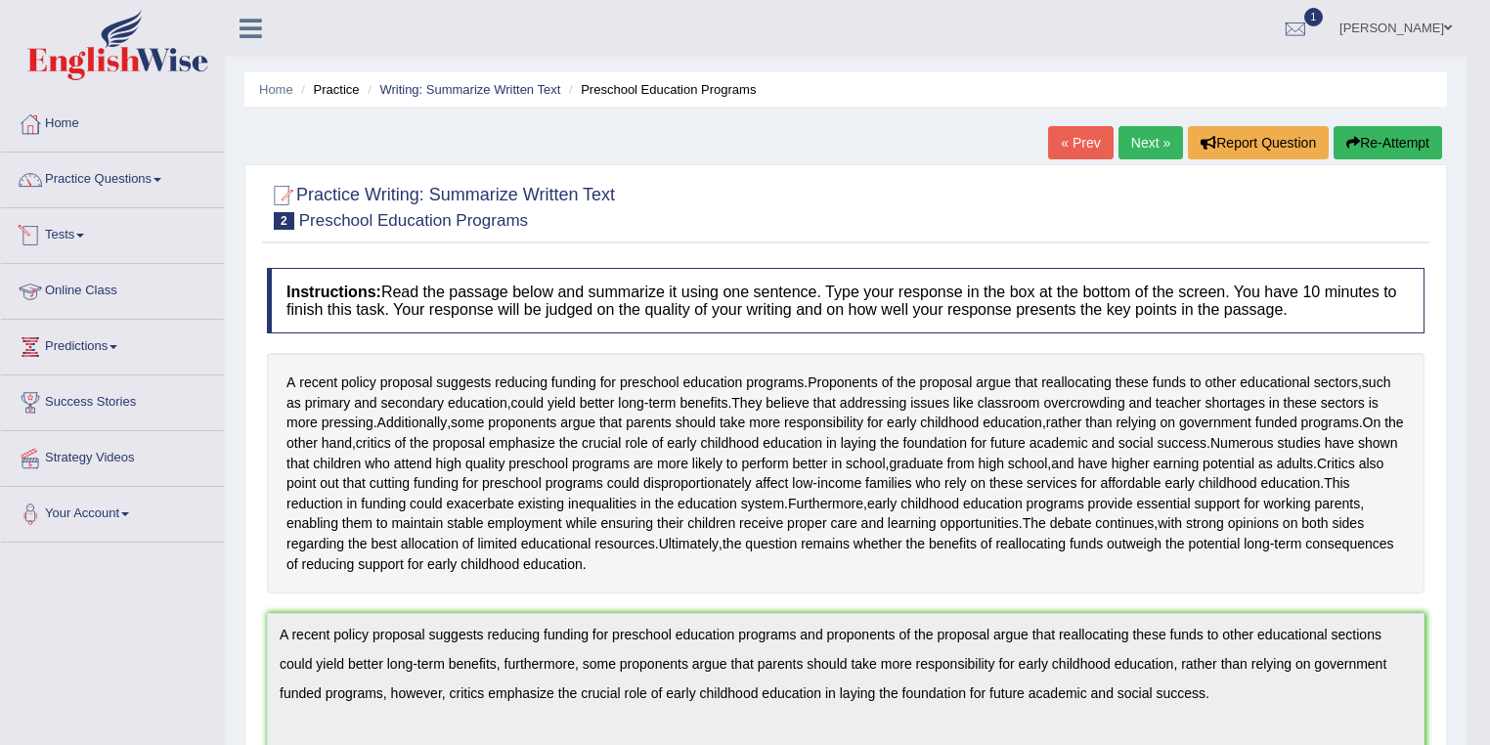
click at [74, 223] on link "Tests" at bounding box center [112, 232] width 223 height 49
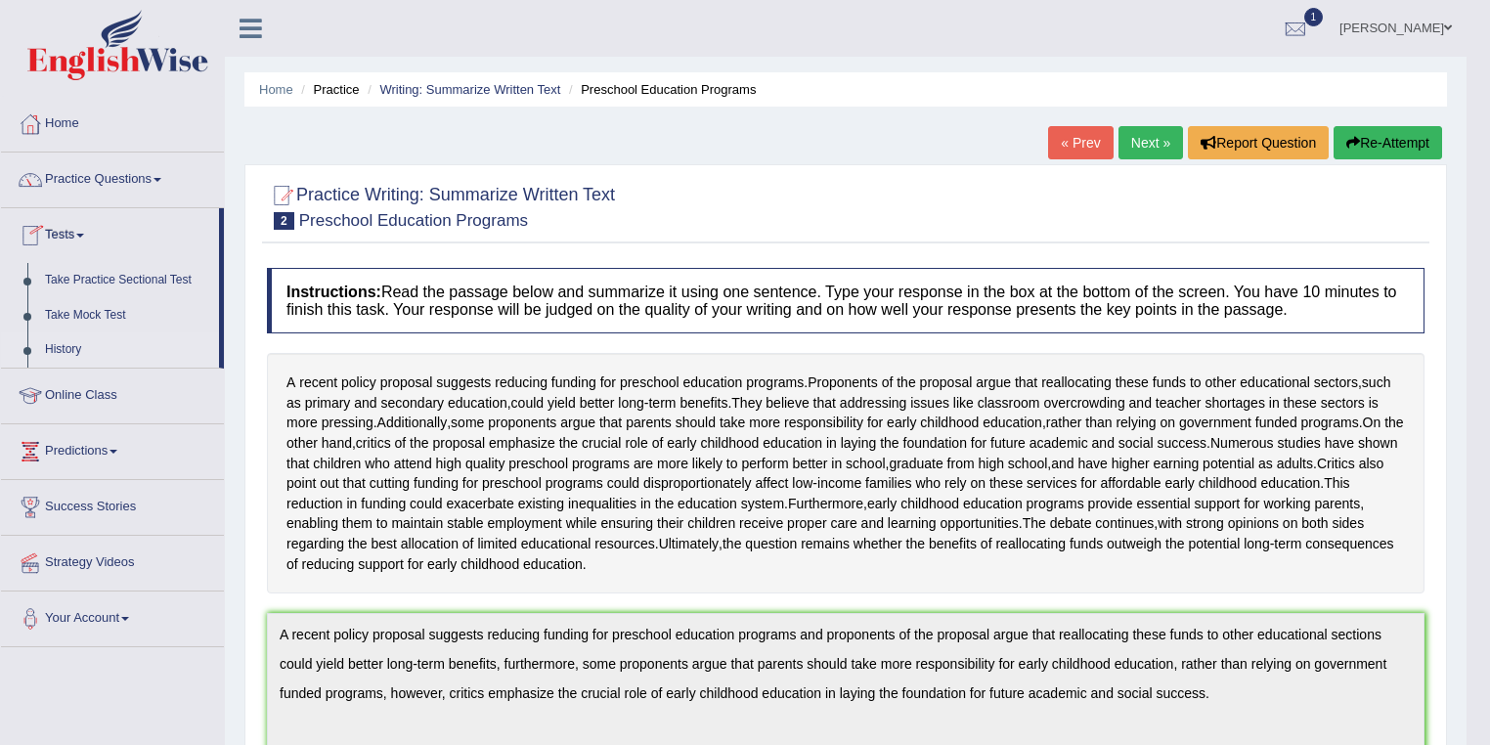
click at [72, 350] on link "History" at bounding box center [127, 349] width 183 height 35
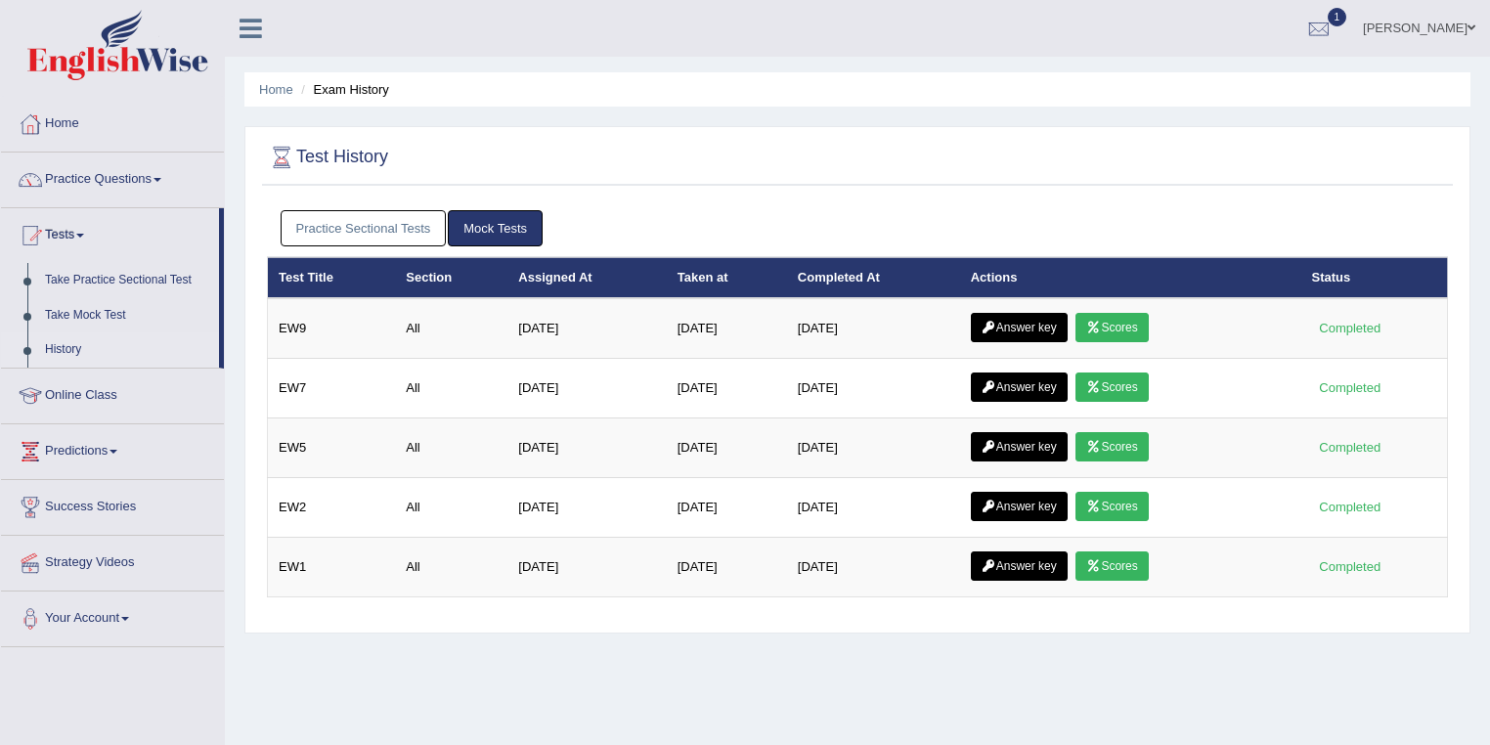
click at [394, 219] on link "Practice Sectional Tests" at bounding box center [364, 228] width 166 height 36
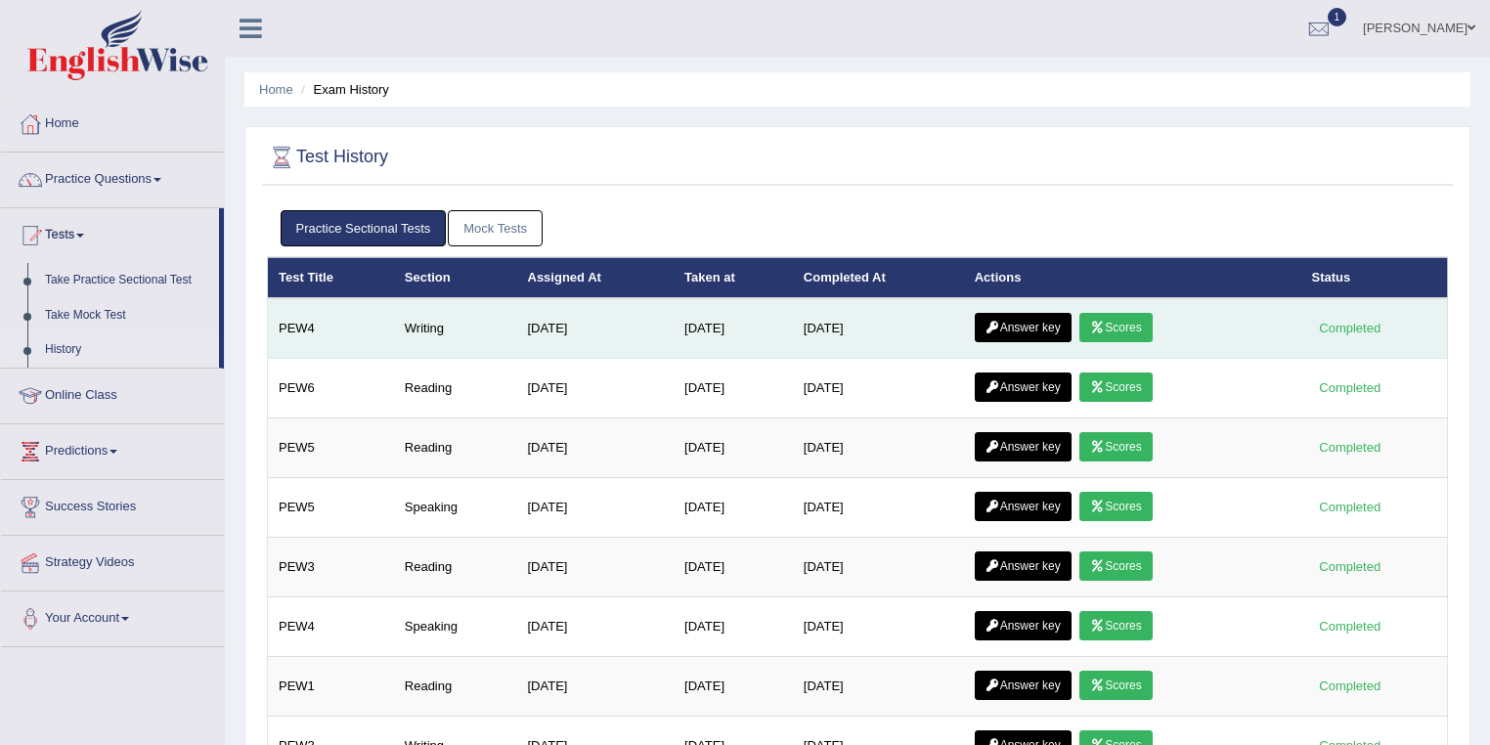
click at [1035, 321] on link "Answer key" at bounding box center [1023, 327] width 97 height 29
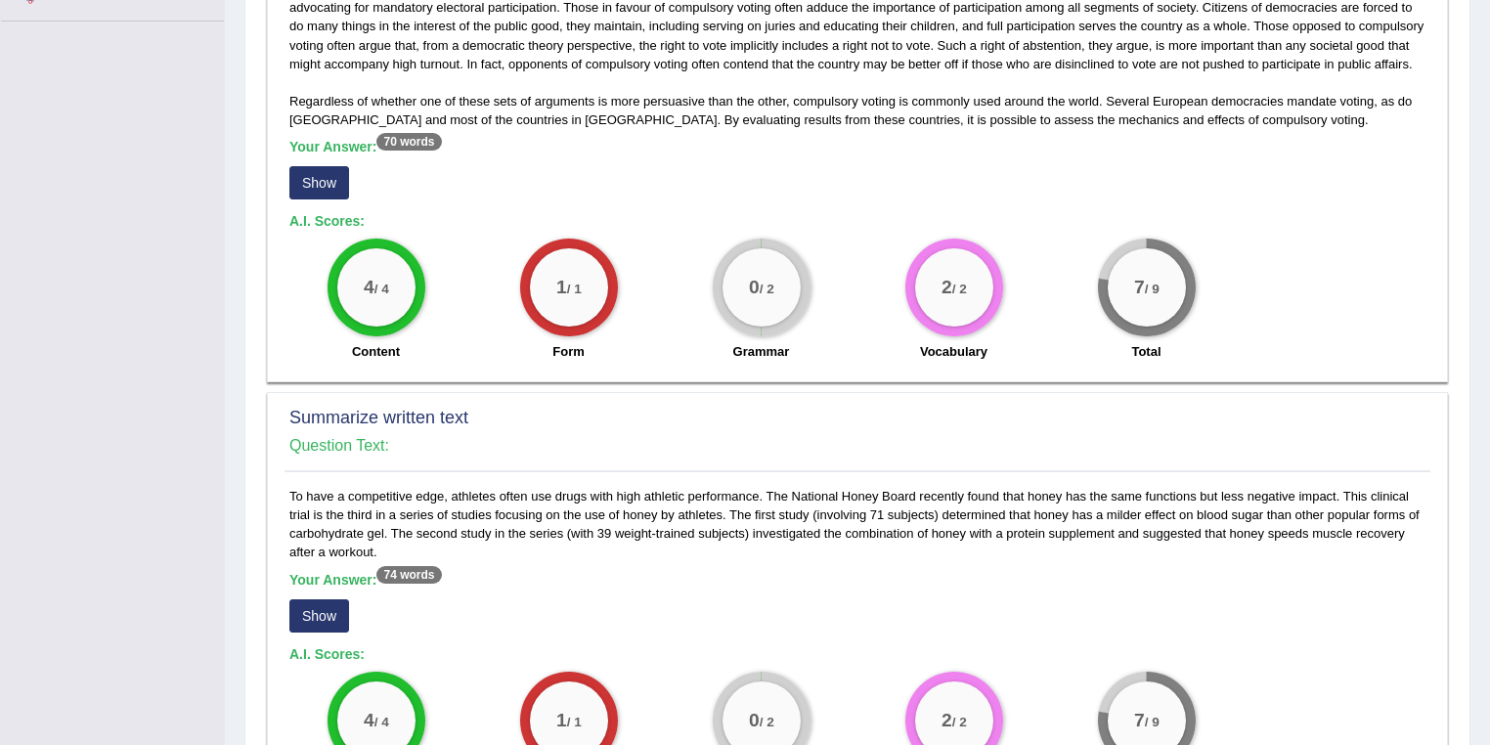
click at [318, 182] on button "Show" at bounding box center [319, 182] width 60 height 33
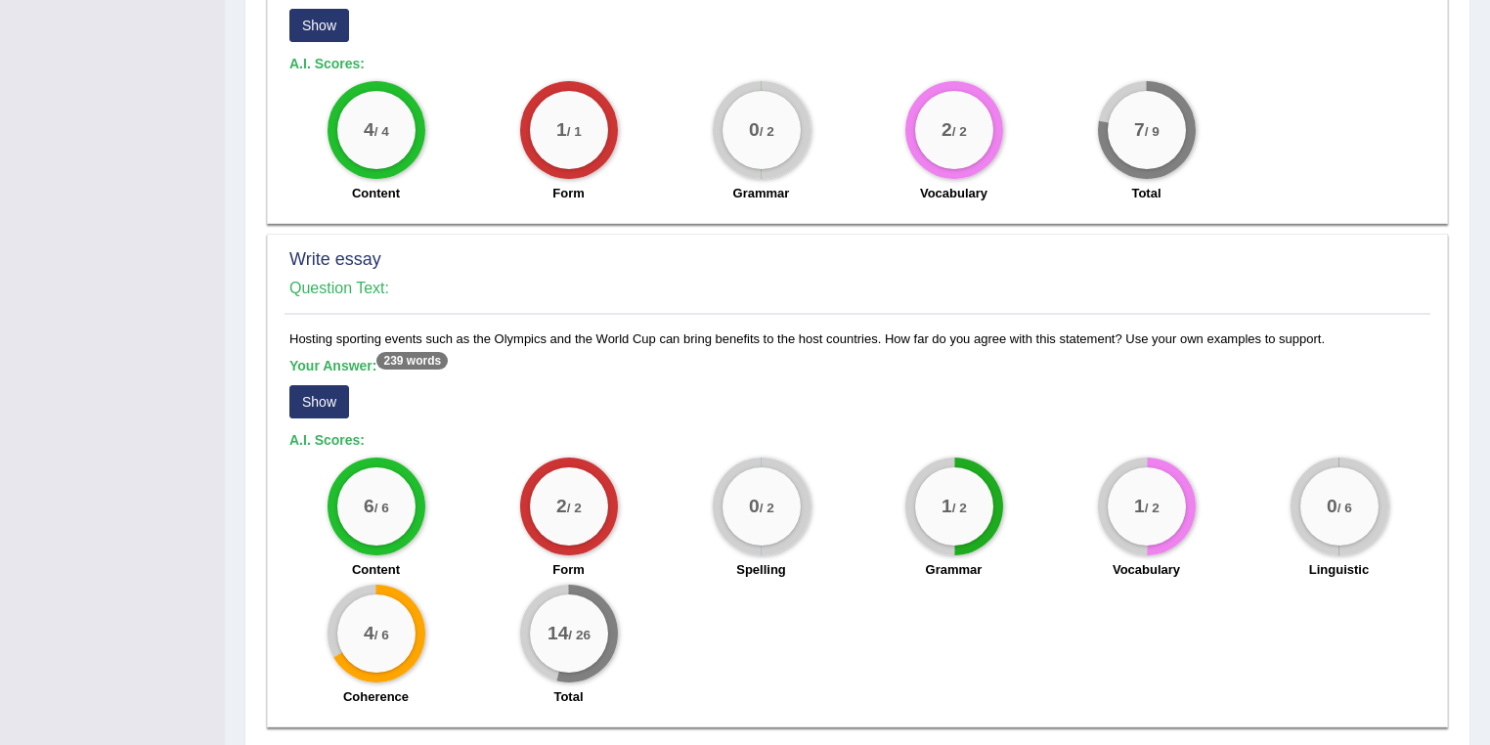
scroll to position [1197, 0]
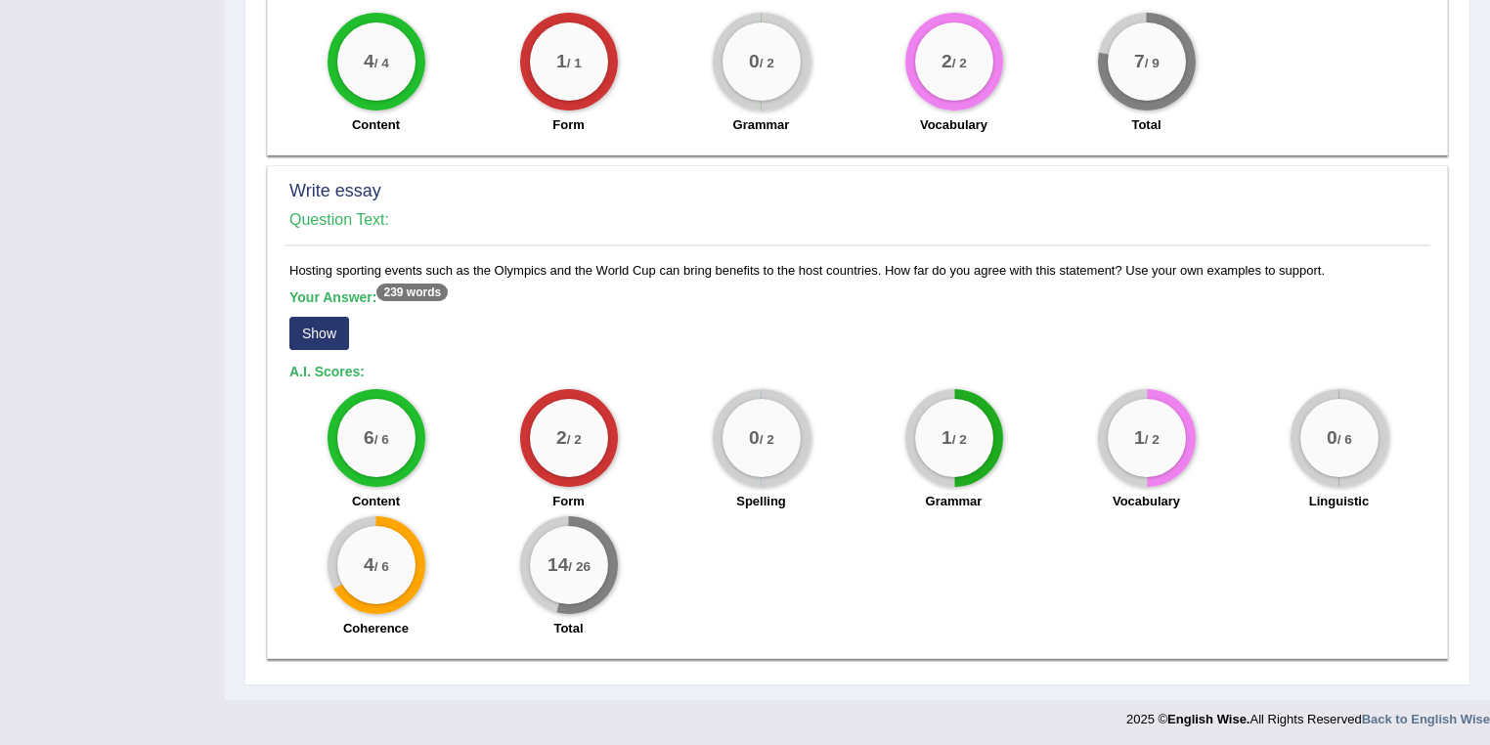
click at [304, 327] on button "Show" at bounding box center [319, 333] width 60 height 33
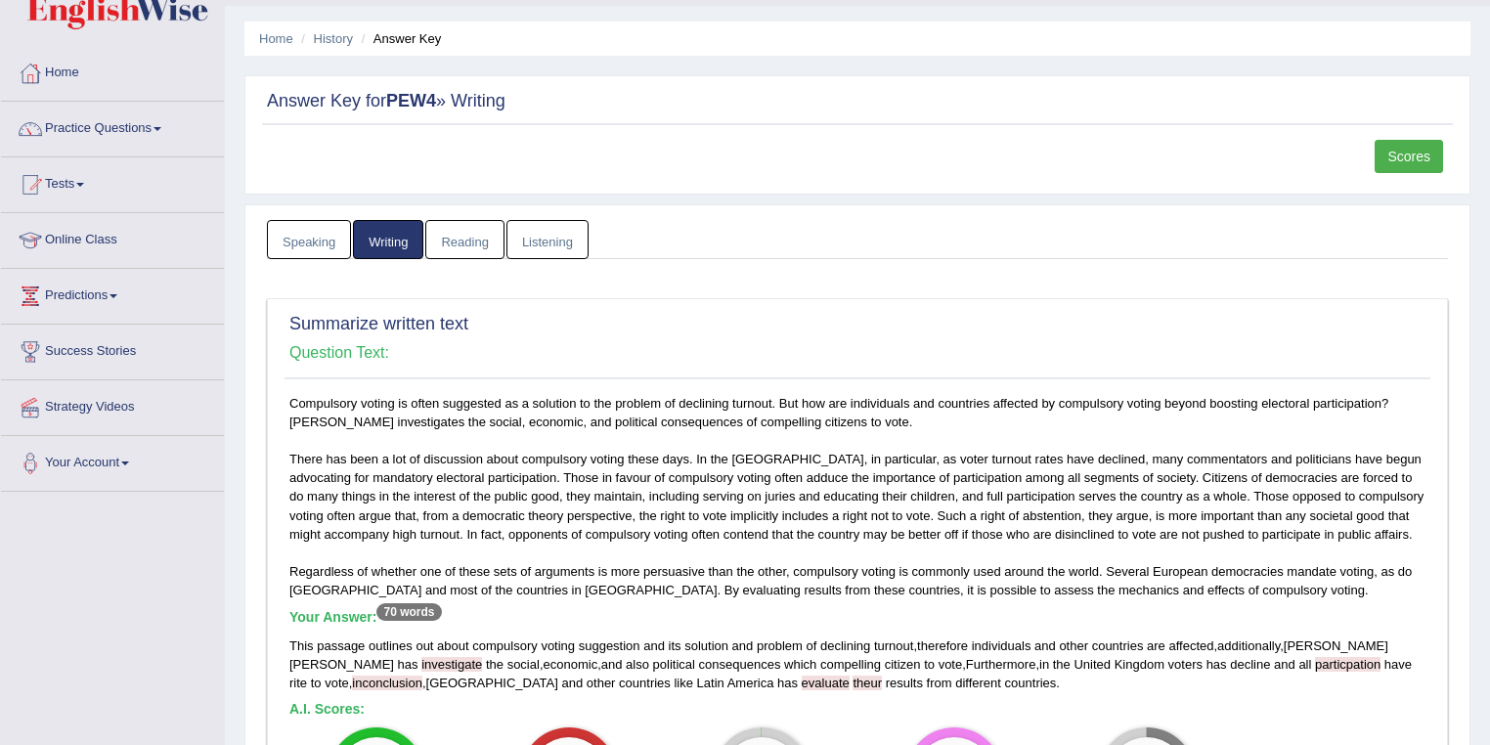
scroll to position [3, 0]
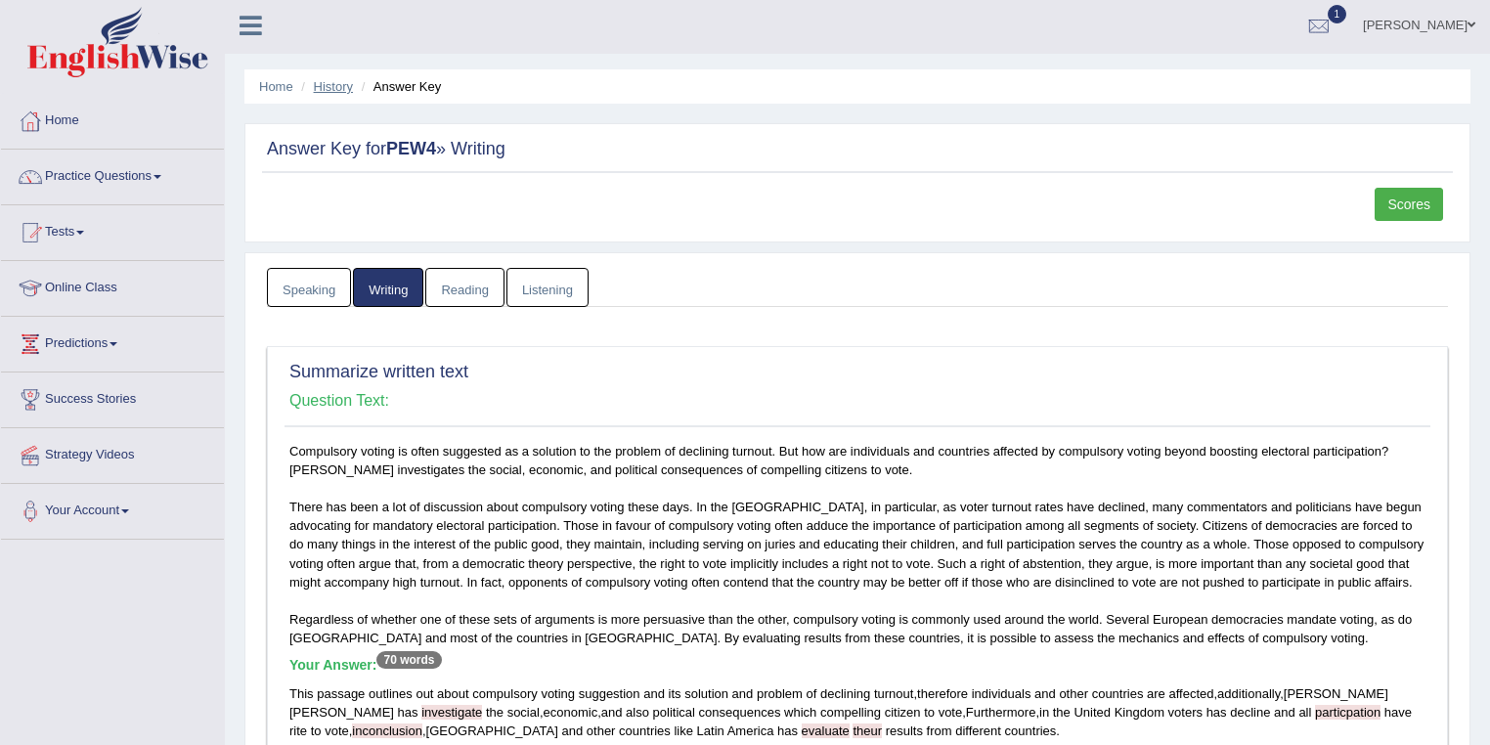
click at [333, 85] on link "History" at bounding box center [333, 86] width 39 height 15
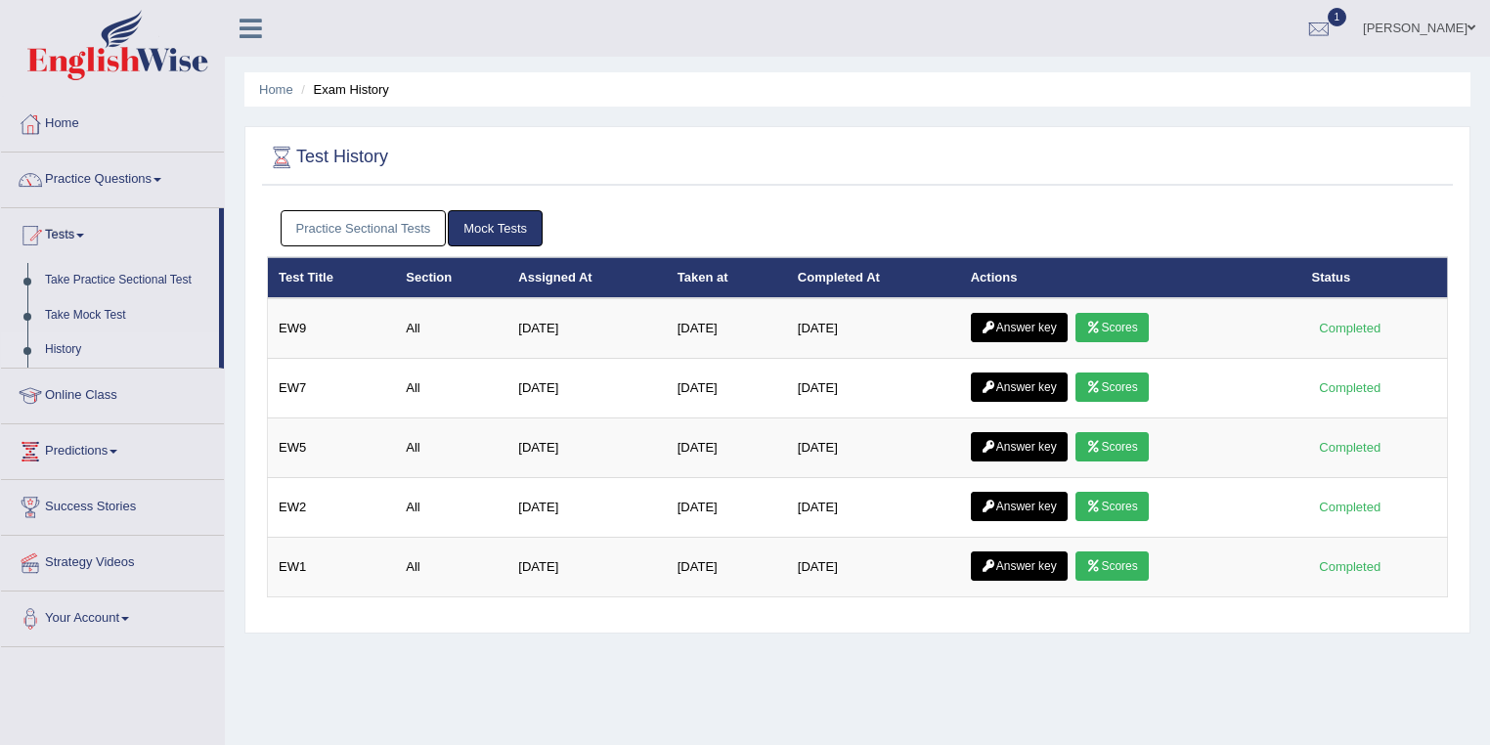
click at [428, 239] on link "Practice Sectional Tests" at bounding box center [364, 228] width 166 height 36
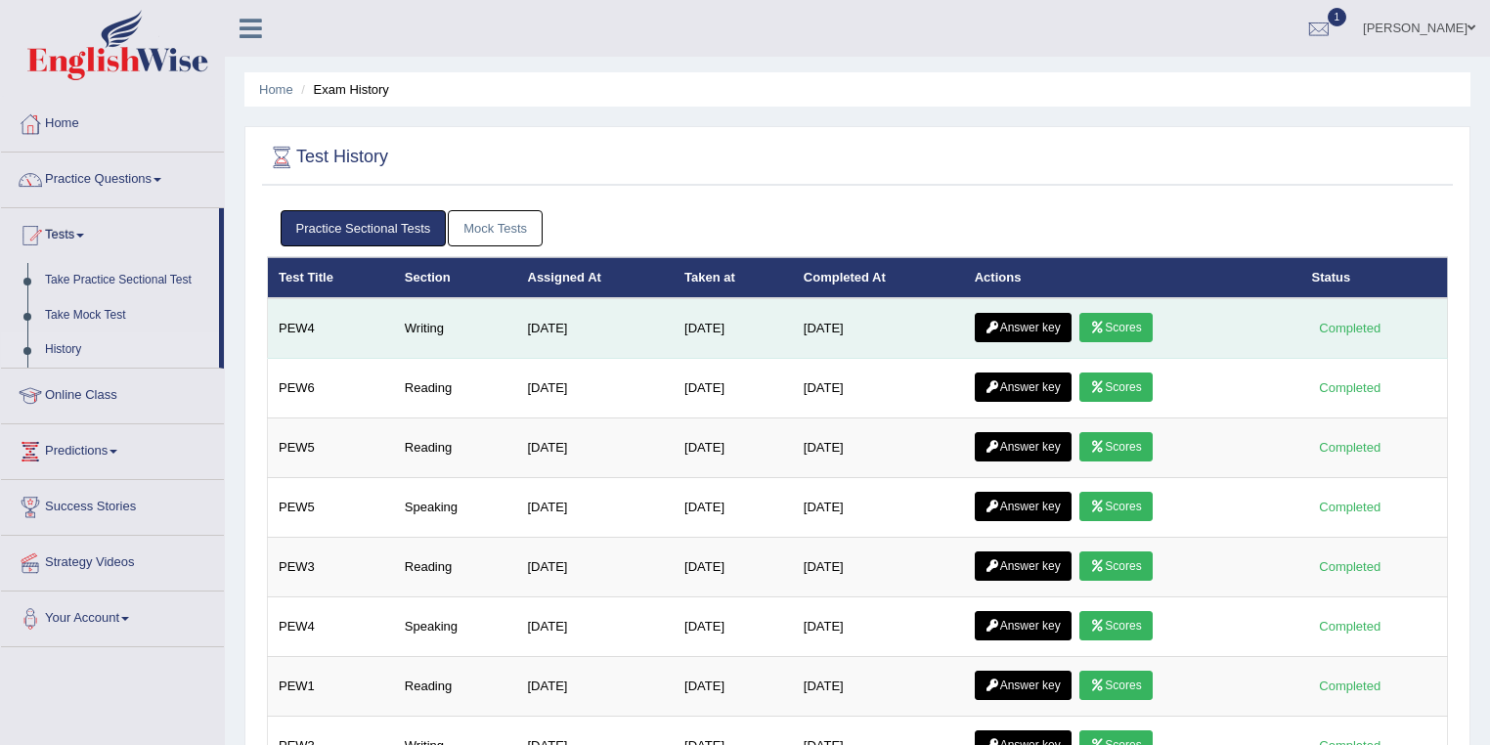
click at [1118, 328] on link "Scores" at bounding box center [1115, 327] width 72 height 29
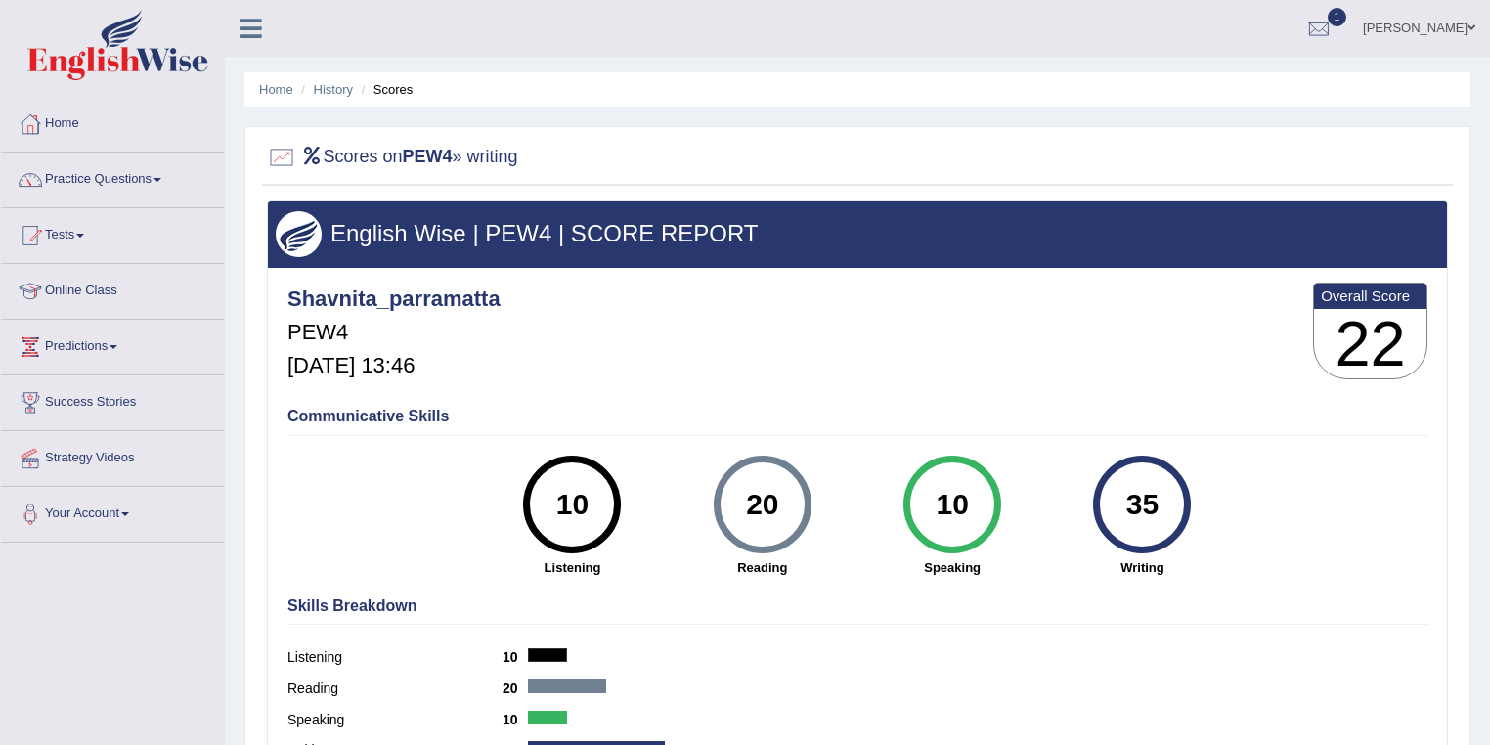
drag, startPoint x: 1169, startPoint y: 511, endPoint x: 1110, endPoint y: 509, distance: 58.7
click at [1110, 509] on div "35" at bounding box center [1141, 504] width 71 height 82
click at [1138, 487] on div "35" at bounding box center [1141, 504] width 71 height 82
click at [322, 90] on link "History" at bounding box center [333, 89] width 39 height 15
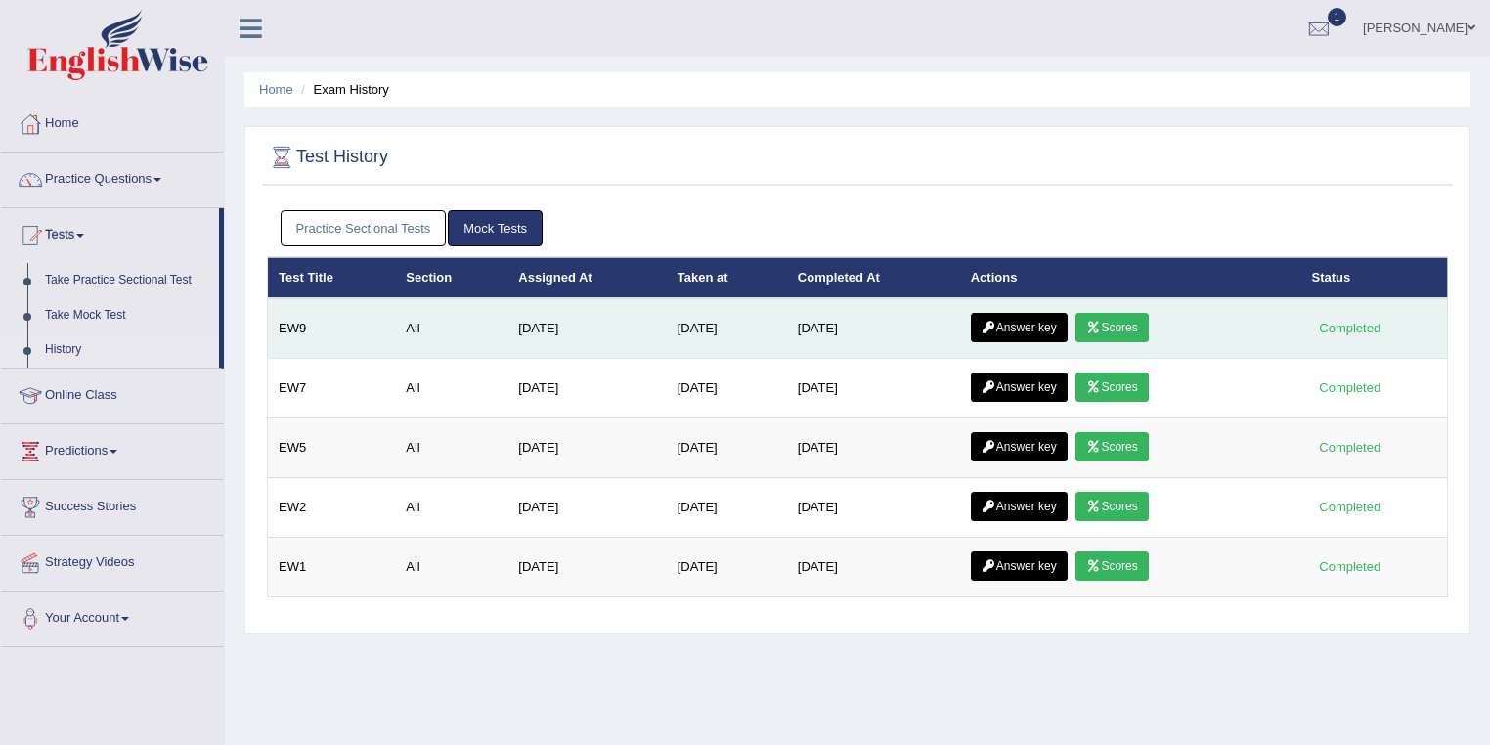
click at [1143, 325] on link "Scores" at bounding box center [1111, 327] width 72 height 29
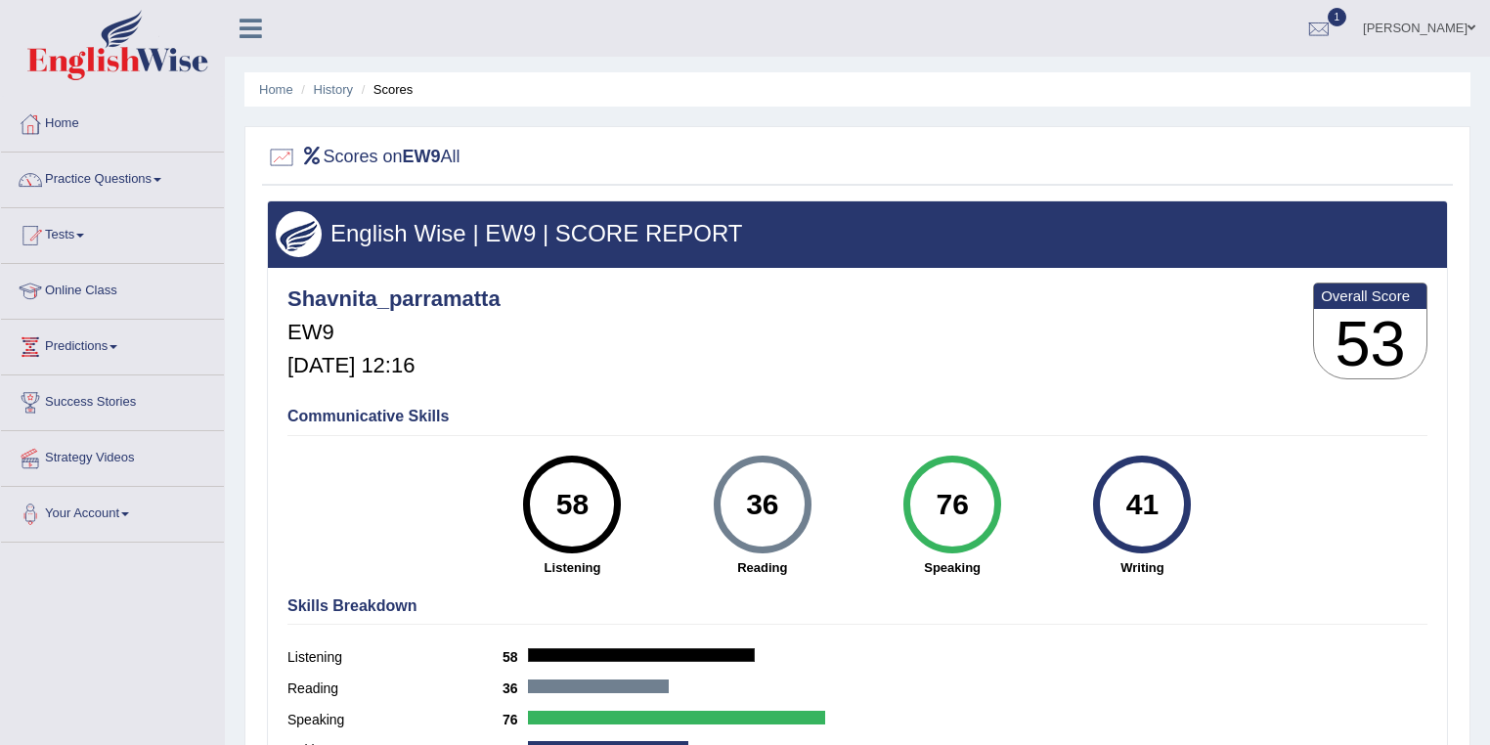
drag, startPoint x: 970, startPoint y: 500, endPoint x: 917, endPoint y: 500, distance: 52.8
click at [917, 500] on div "76" at bounding box center [951, 504] width 71 height 82
drag, startPoint x: 783, startPoint y: 500, endPoint x: 749, endPoint y: 505, distance: 34.6
click at [749, 505] on div "36" at bounding box center [761, 504] width 71 height 82
drag, startPoint x: 1161, startPoint y: 503, endPoint x: 1096, endPoint y: 507, distance: 65.6
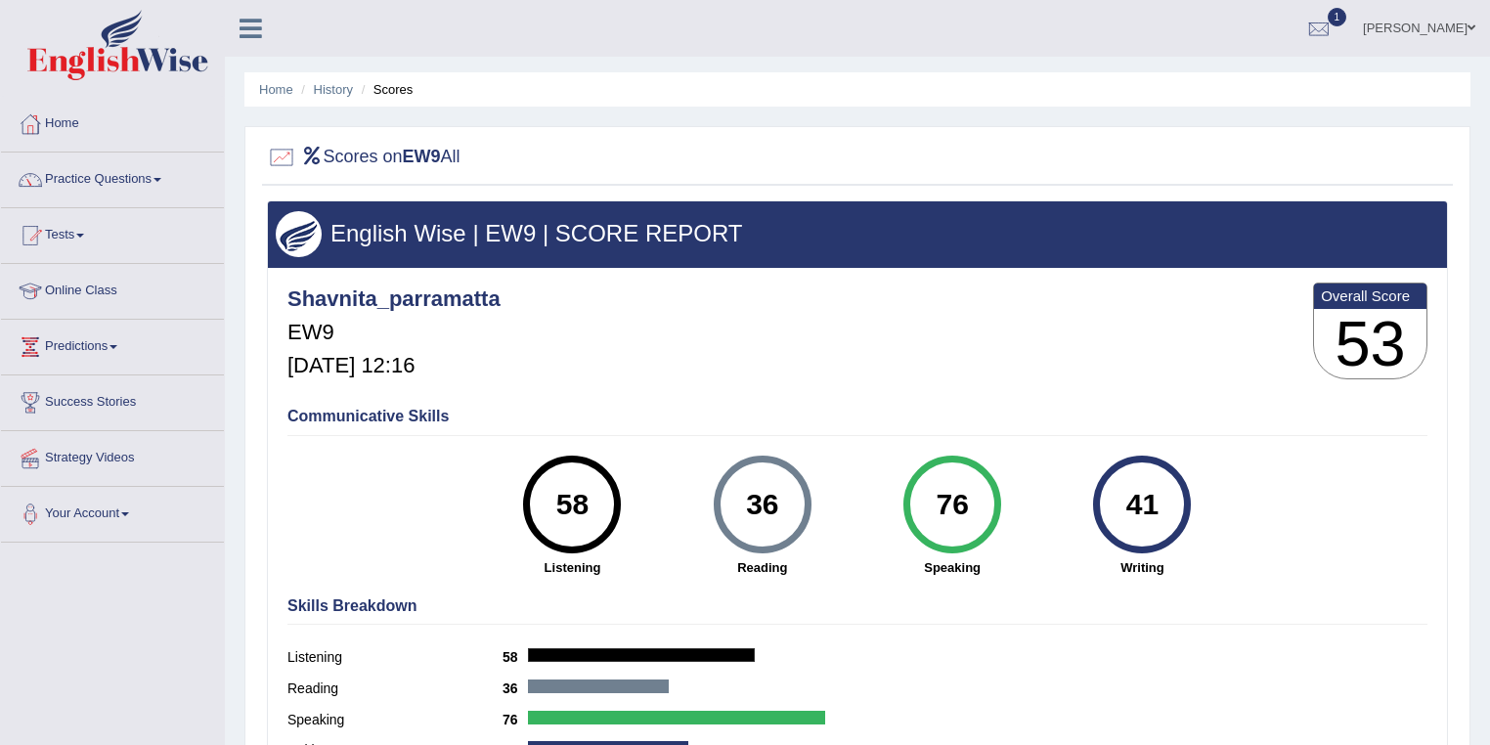
click at [1096, 507] on div "41" at bounding box center [1142, 504] width 98 height 98
drag, startPoint x: 594, startPoint y: 506, endPoint x: 543, endPoint y: 508, distance: 50.9
click at [543, 508] on div "58" at bounding box center [572, 504] width 71 height 82
drag, startPoint x: 967, startPoint y: 513, endPoint x: 845, endPoint y: 514, distance: 122.2
click at [935, 516] on div "76" at bounding box center [951, 504] width 71 height 82
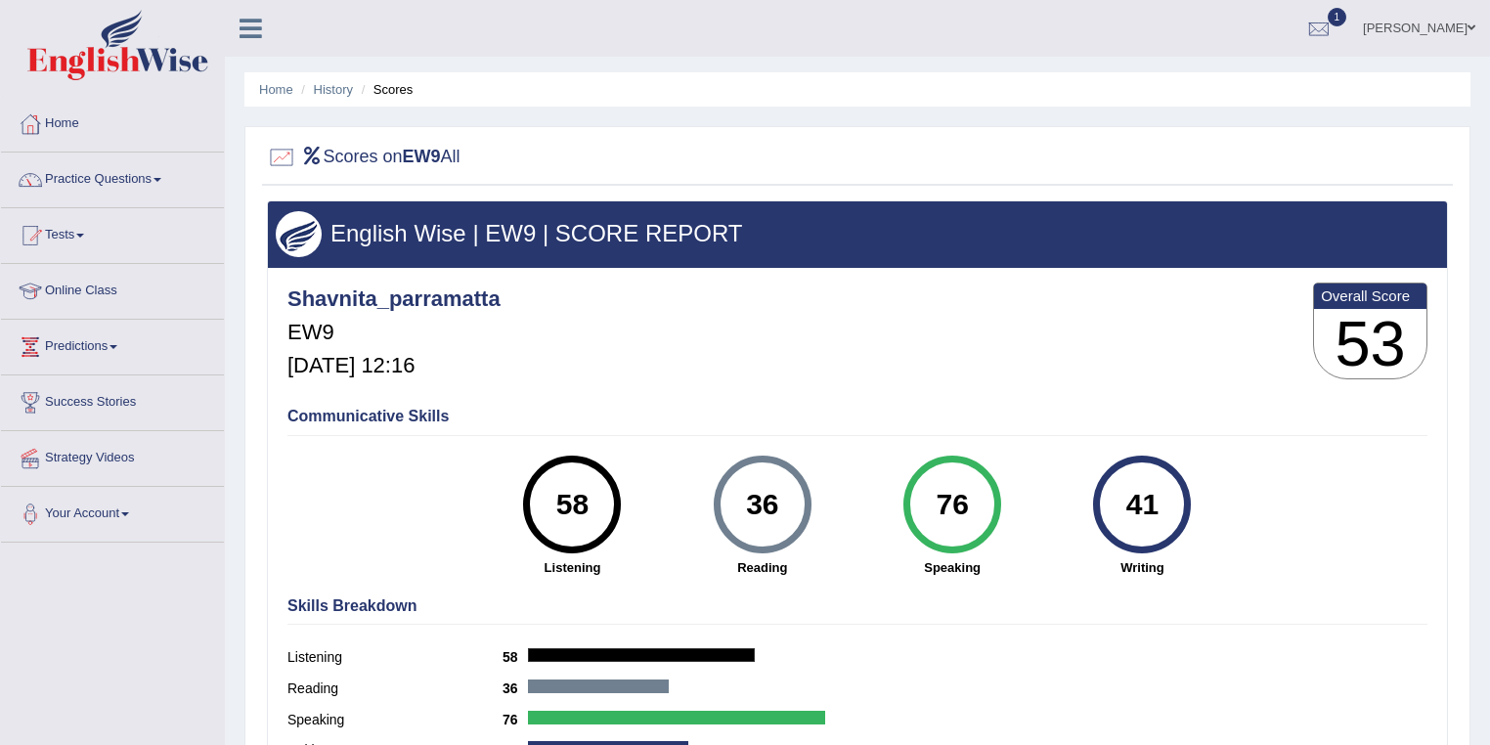
drag, startPoint x: 1156, startPoint y: 504, endPoint x: 1122, endPoint y: 509, distance: 34.6
click at [1122, 509] on div "41" at bounding box center [1141, 504] width 71 height 82
click at [737, 503] on div "36" at bounding box center [761, 504] width 71 height 82
click at [133, 189] on link "Practice Questions" at bounding box center [112, 176] width 223 height 49
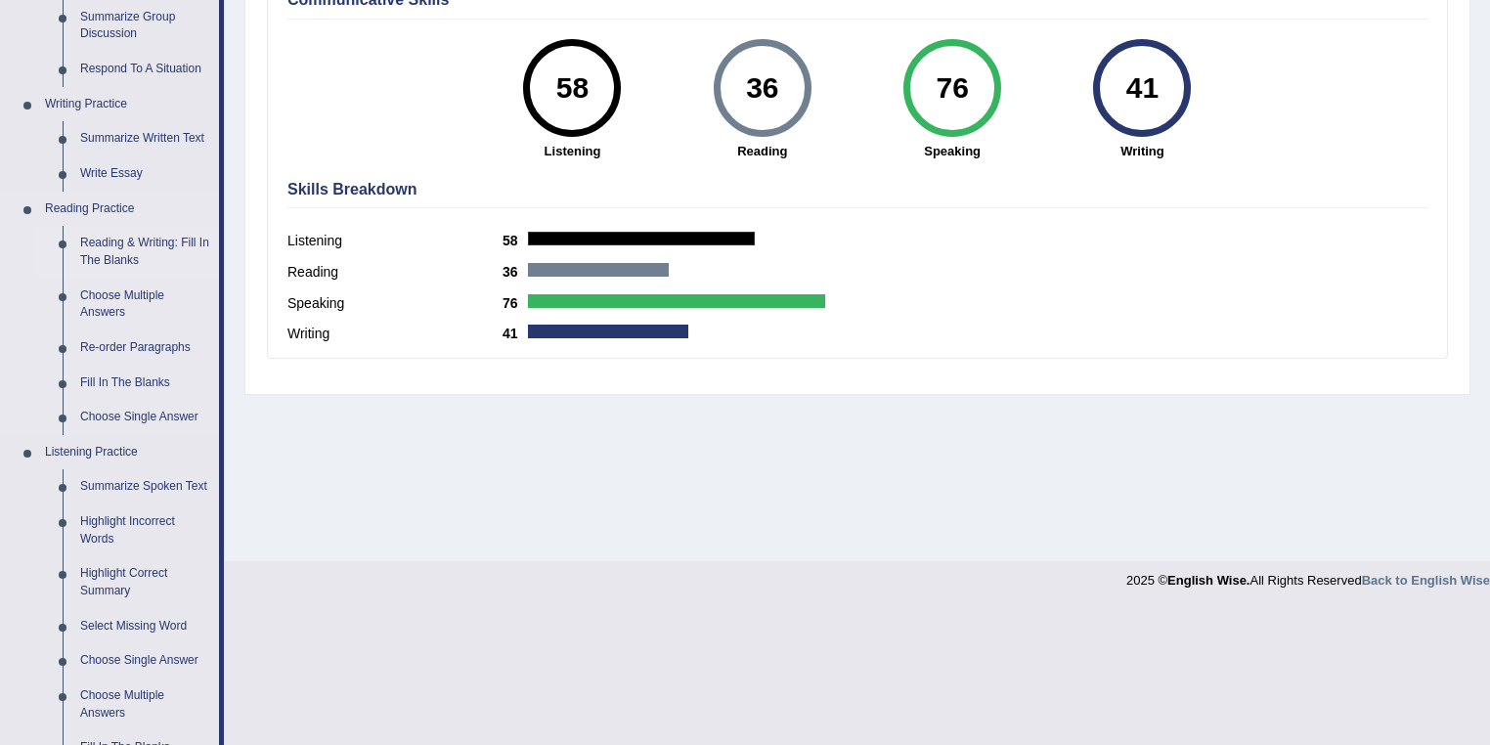
click at [133, 245] on link "Reading & Writing: Fill In The Blanks" at bounding box center [145, 252] width 148 height 52
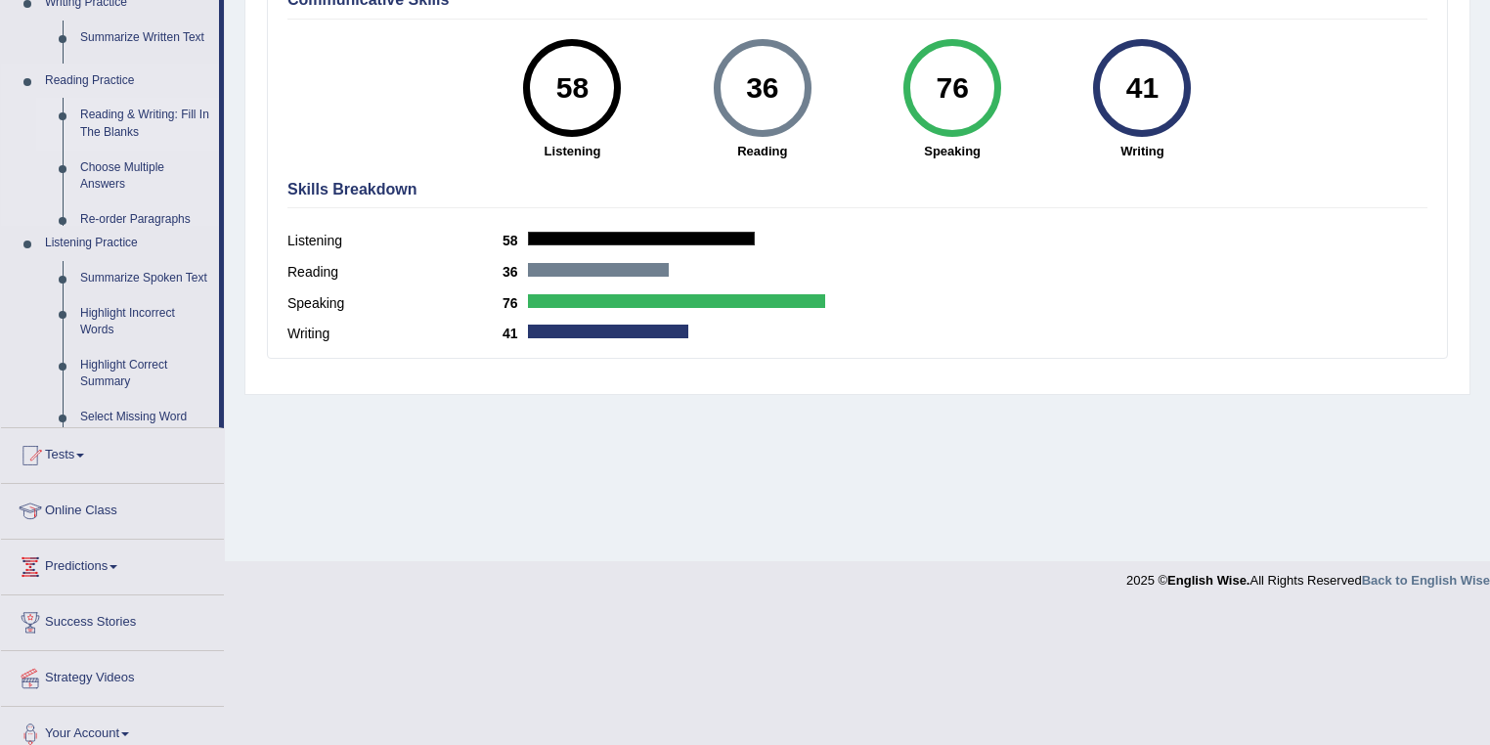
scroll to position [282, 0]
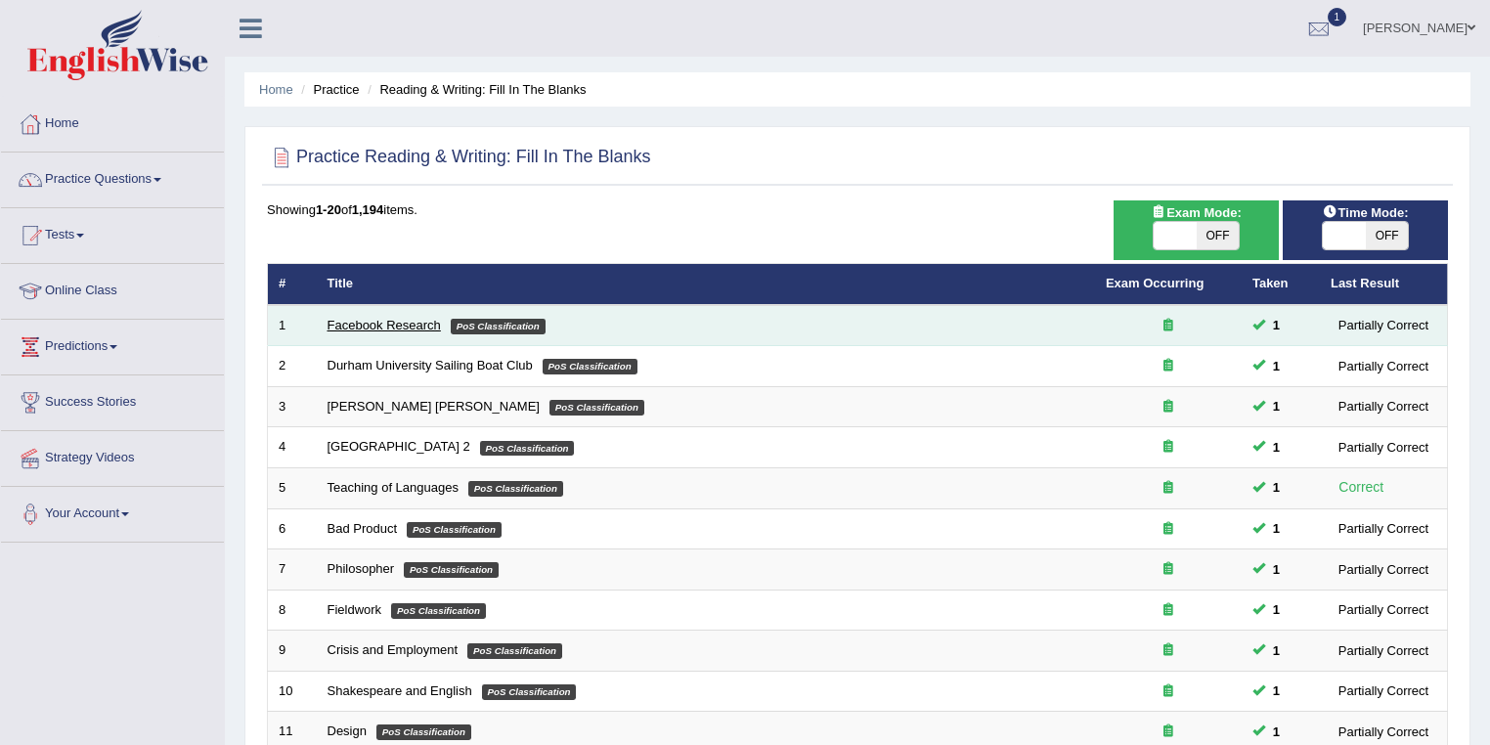
click at [403, 323] on link "Facebook Research" at bounding box center [383, 325] width 113 height 15
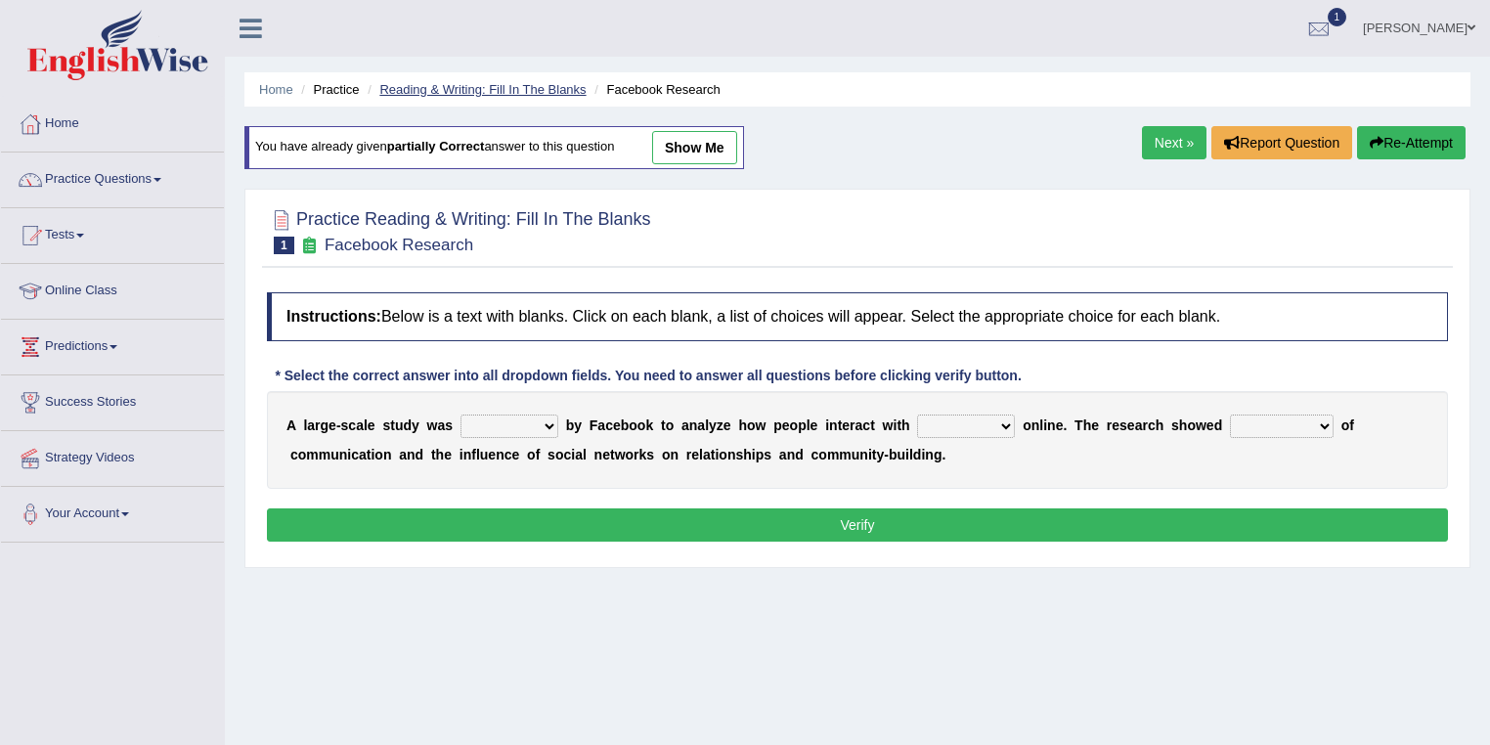
click at [513, 83] on link "Reading & Writing: Fill In The Blanks" at bounding box center [482, 89] width 206 height 15
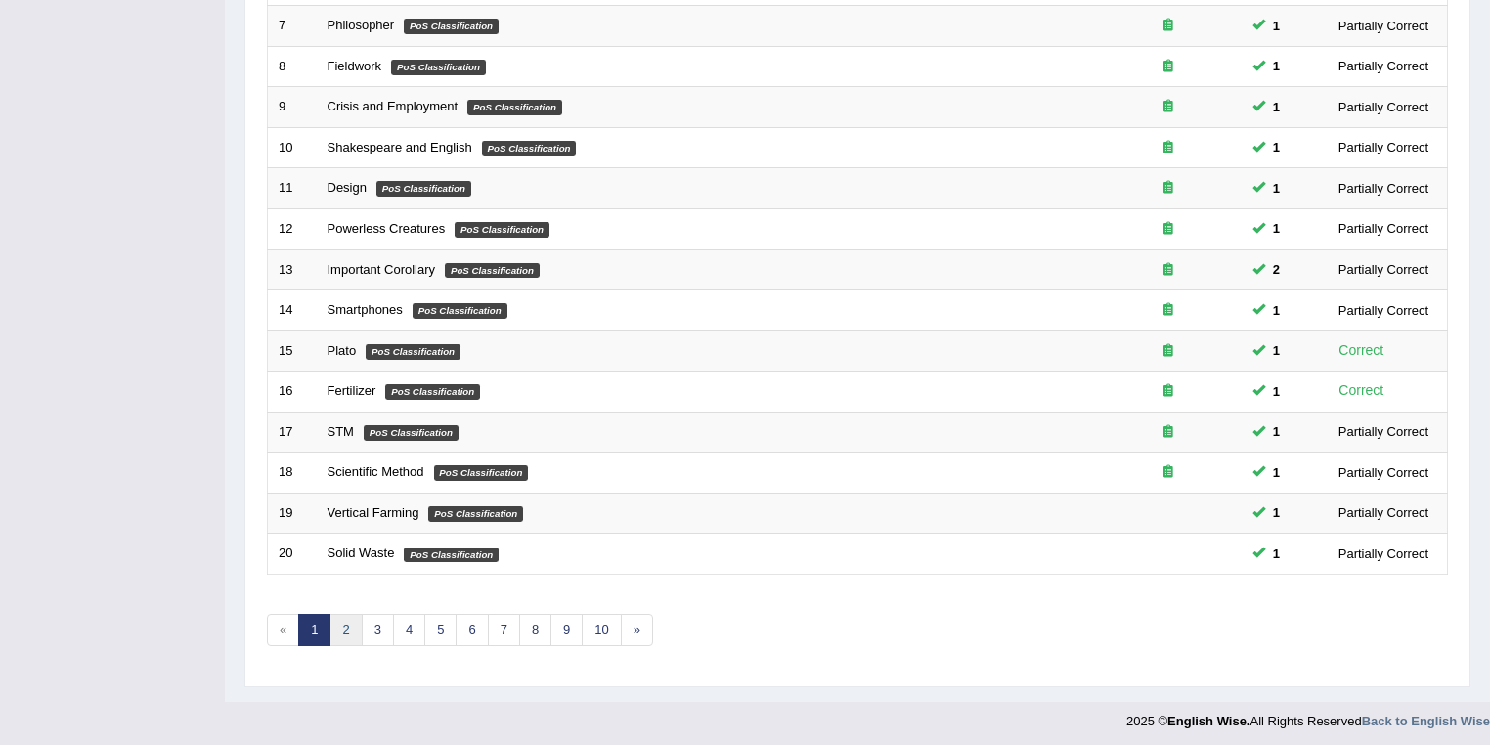
click at [344, 626] on link "2" at bounding box center [345, 630] width 32 height 32
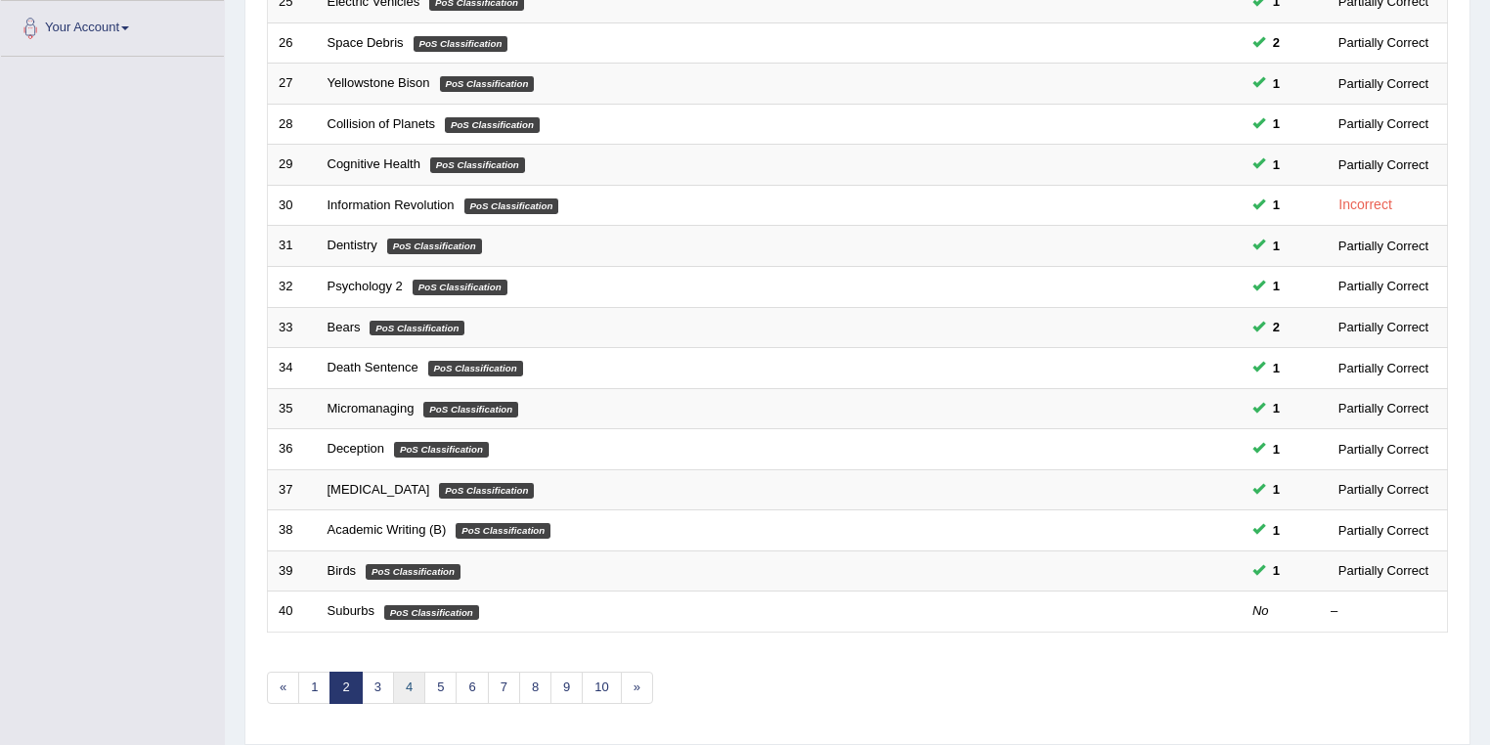
scroll to position [543, 0]
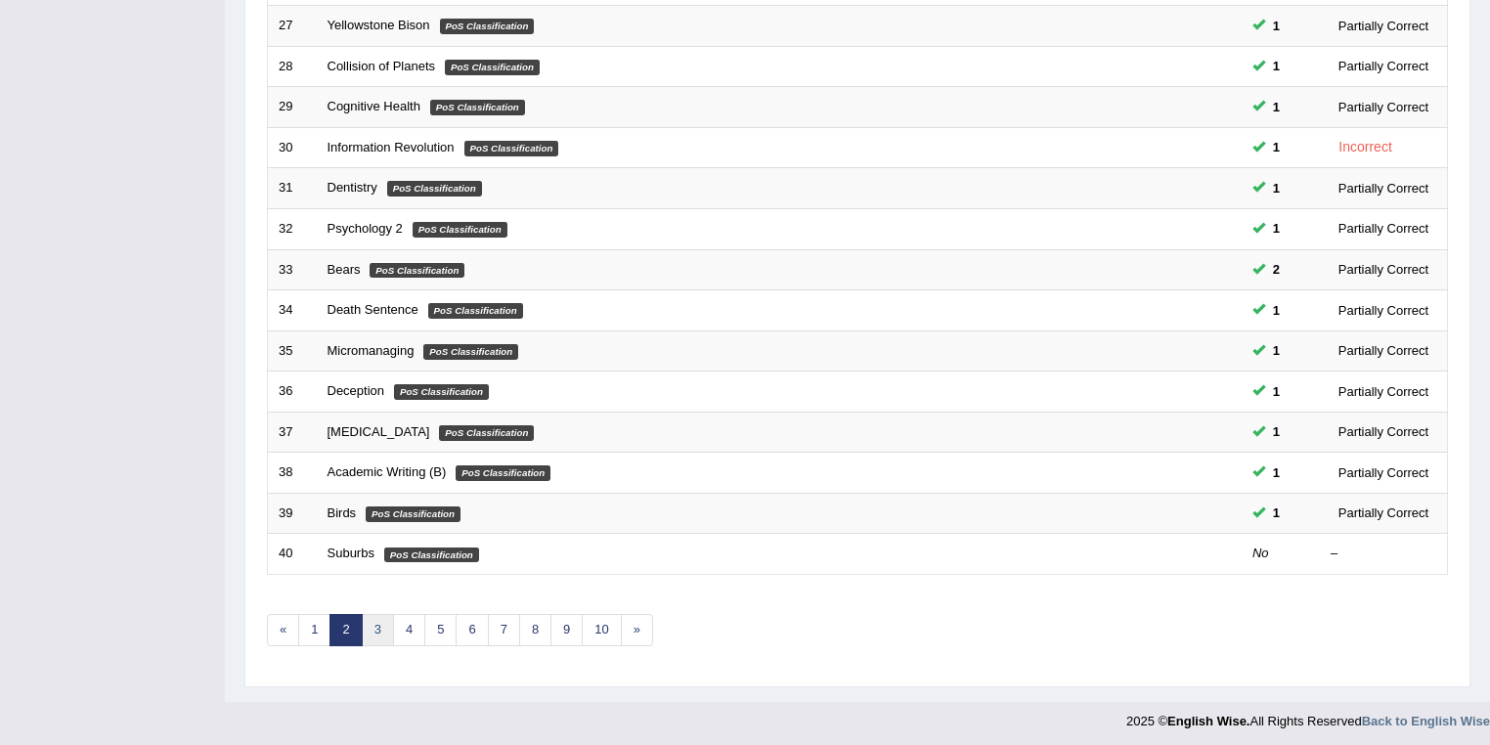
click at [381, 629] on link "3" at bounding box center [378, 630] width 32 height 32
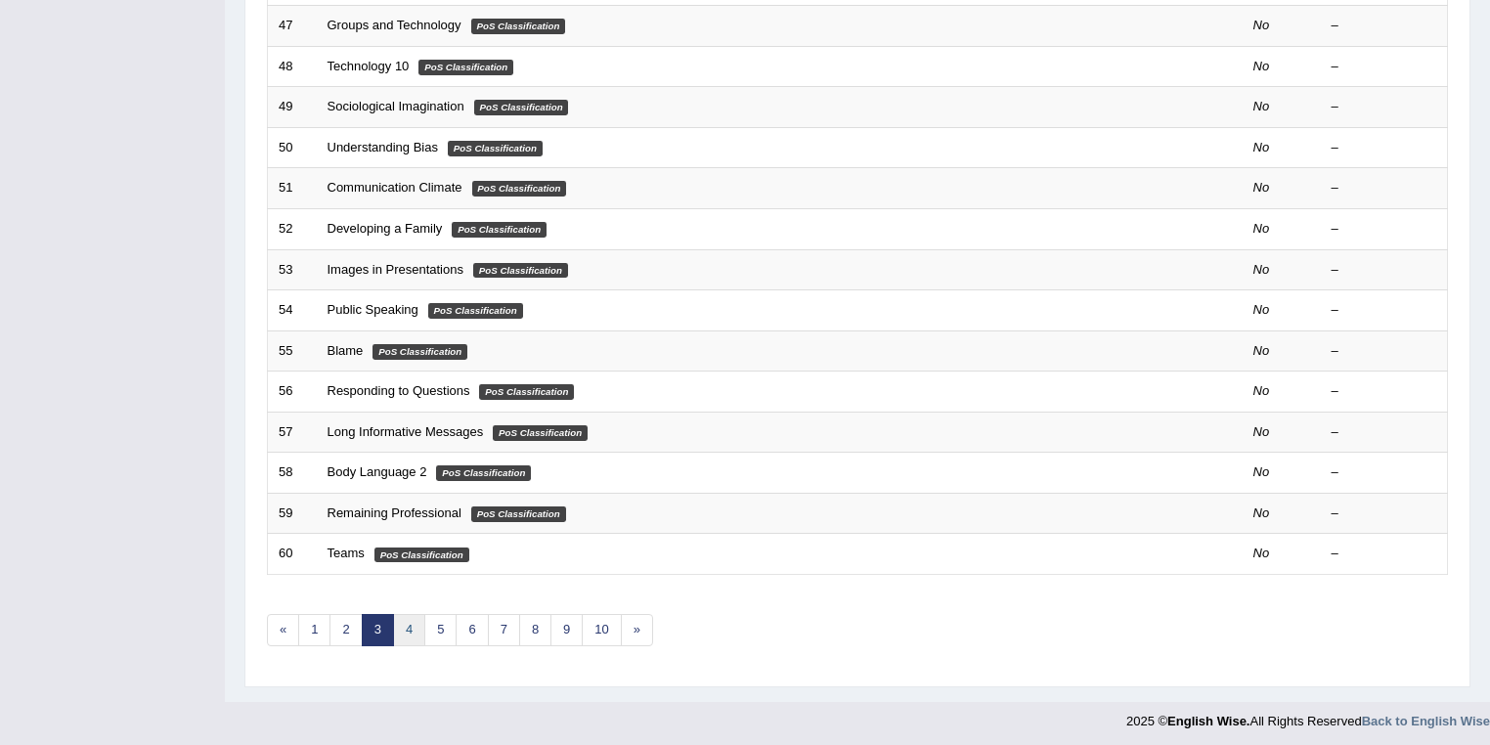
click at [412, 626] on link "4" at bounding box center [409, 630] width 32 height 32
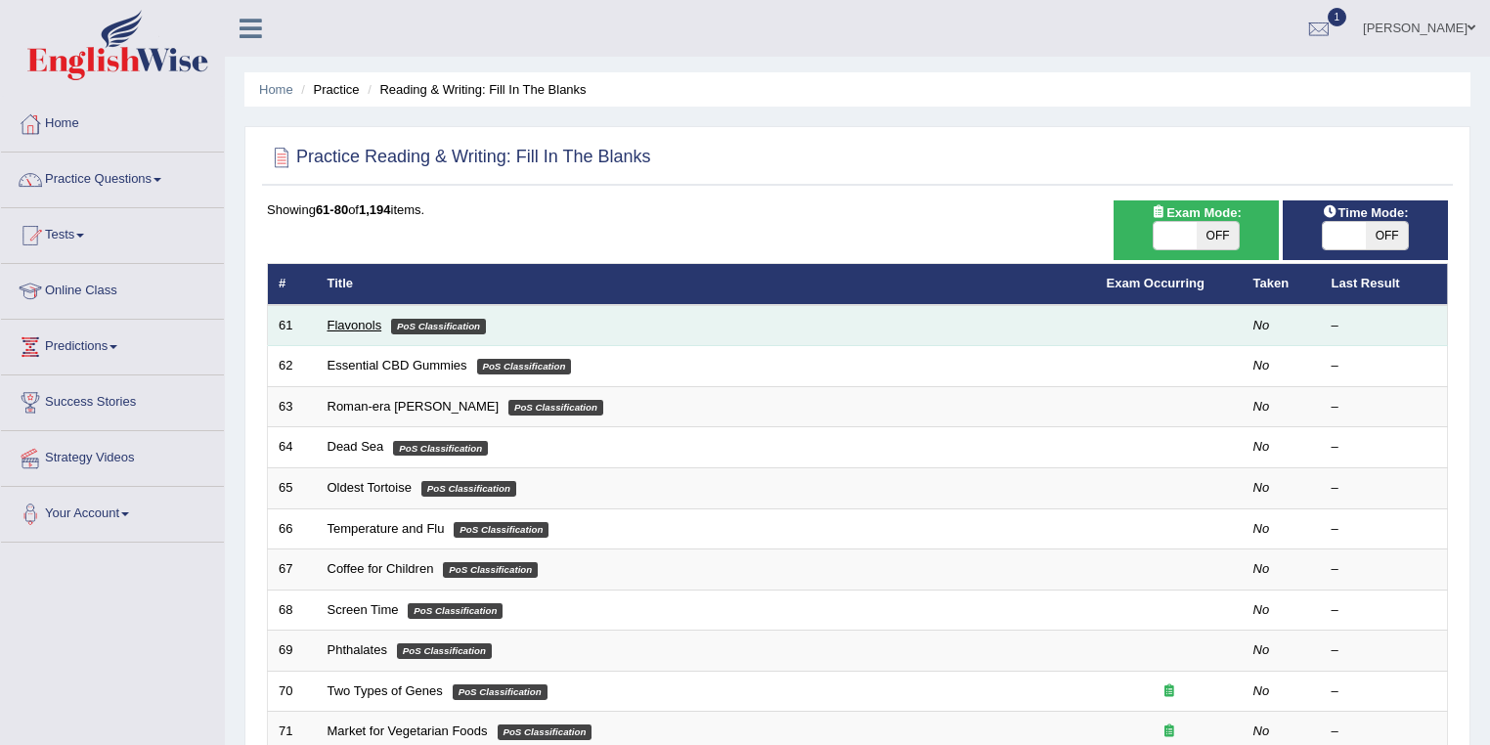
click at [349, 324] on link "Flavonols" at bounding box center [354, 325] width 55 height 15
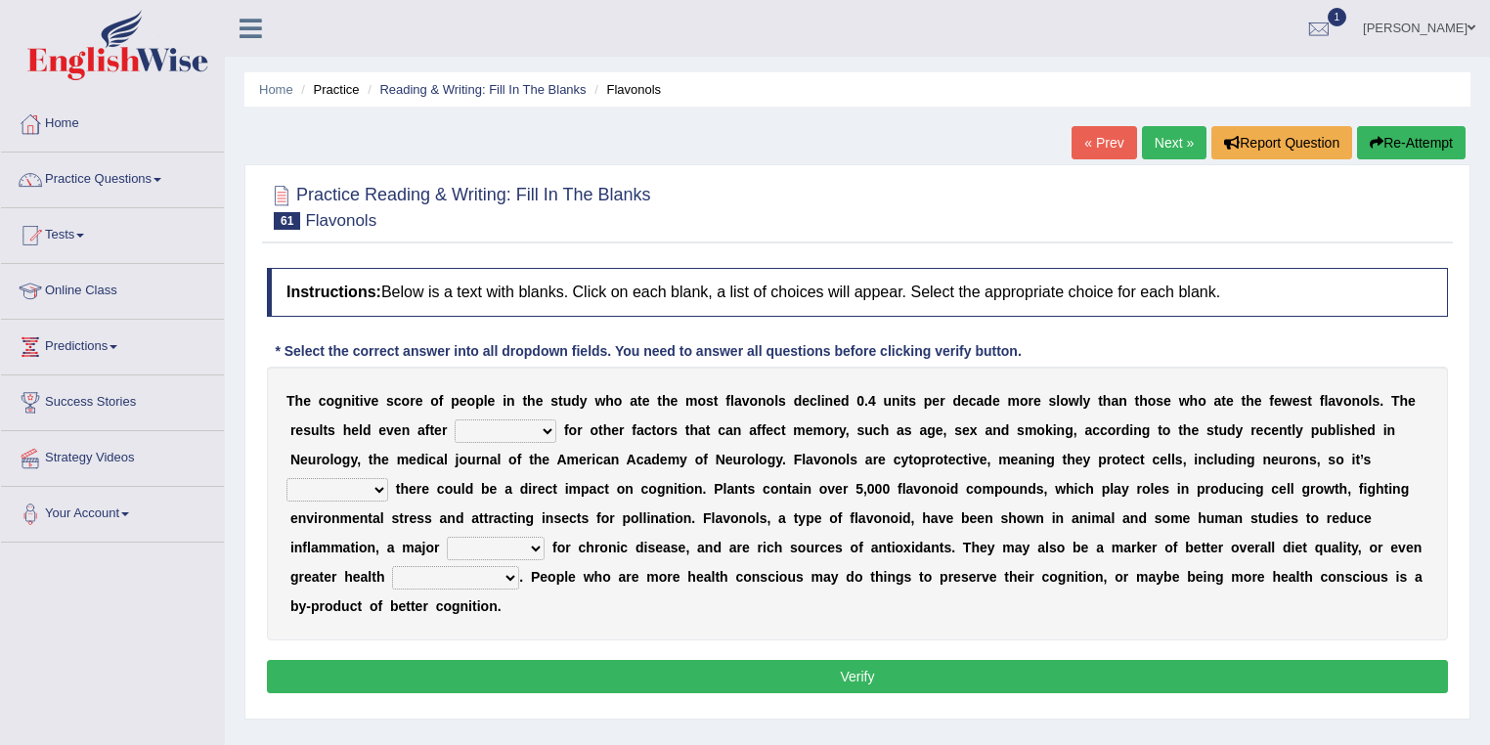
click at [540, 430] on select "consulting adjusting automating advertising" at bounding box center [506, 430] width 102 height 23
select select "adjusting"
click at [455, 419] on select "consulting adjusting automating advertising" at bounding box center [506, 430] width 102 height 23
click at [371, 485] on select "irresistible purposeful plausible detrimental" at bounding box center [337, 489] width 102 height 23
select select "plausible"
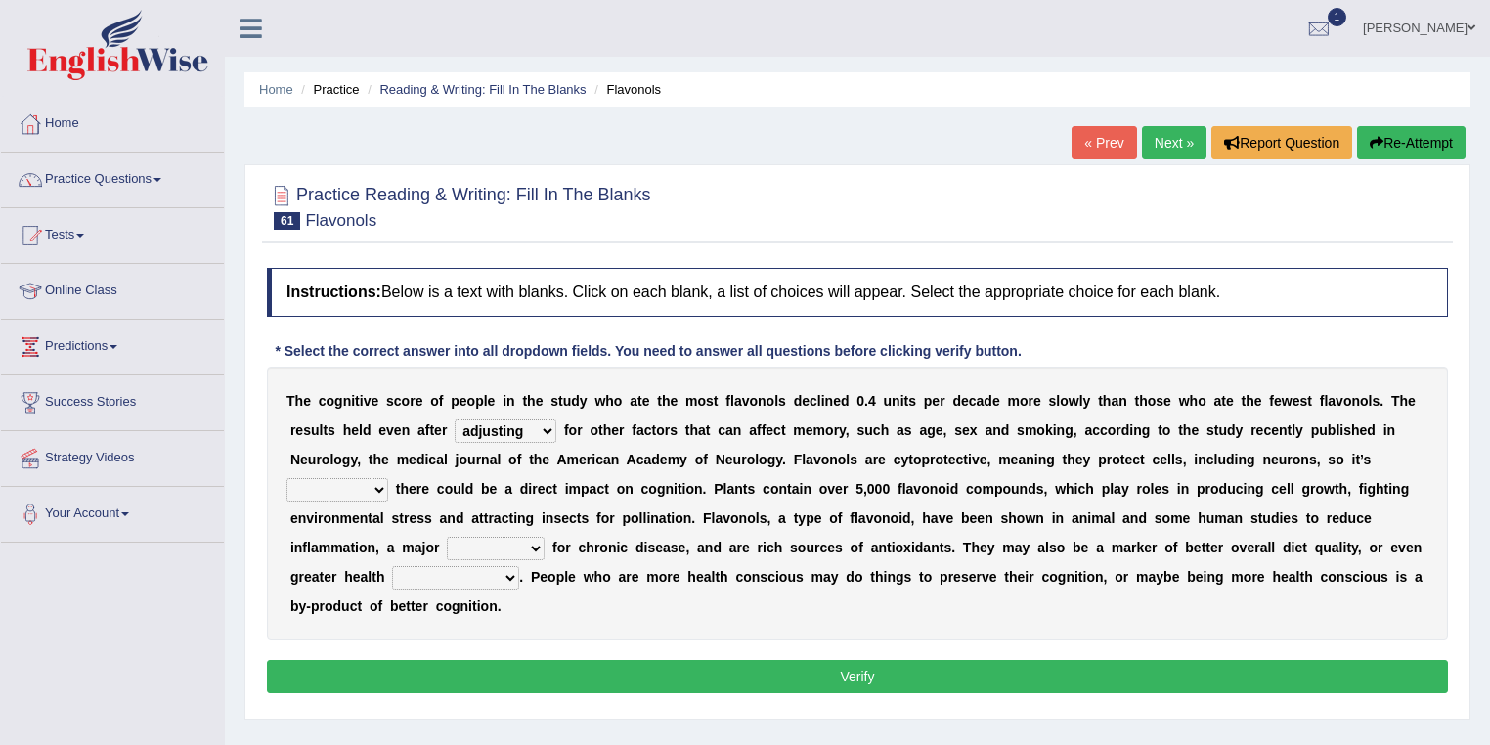
click at [286, 478] on select "irresistible purposeful plausible detrimental" at bounding box center [337, 489] width 102 height 23
click at [538, 549] on select "nuance module fact trigger" at bounding box center [496, 548] width 98 height 23
select select "trigger"
click at [447, 537] on select "nuance module fact trigger" at bounding box center [496, 548] width 98 height 23
click at [506, 571] on select "intervention cognition protection consciousness" at bounding box center [455, 577] width 127 height 23
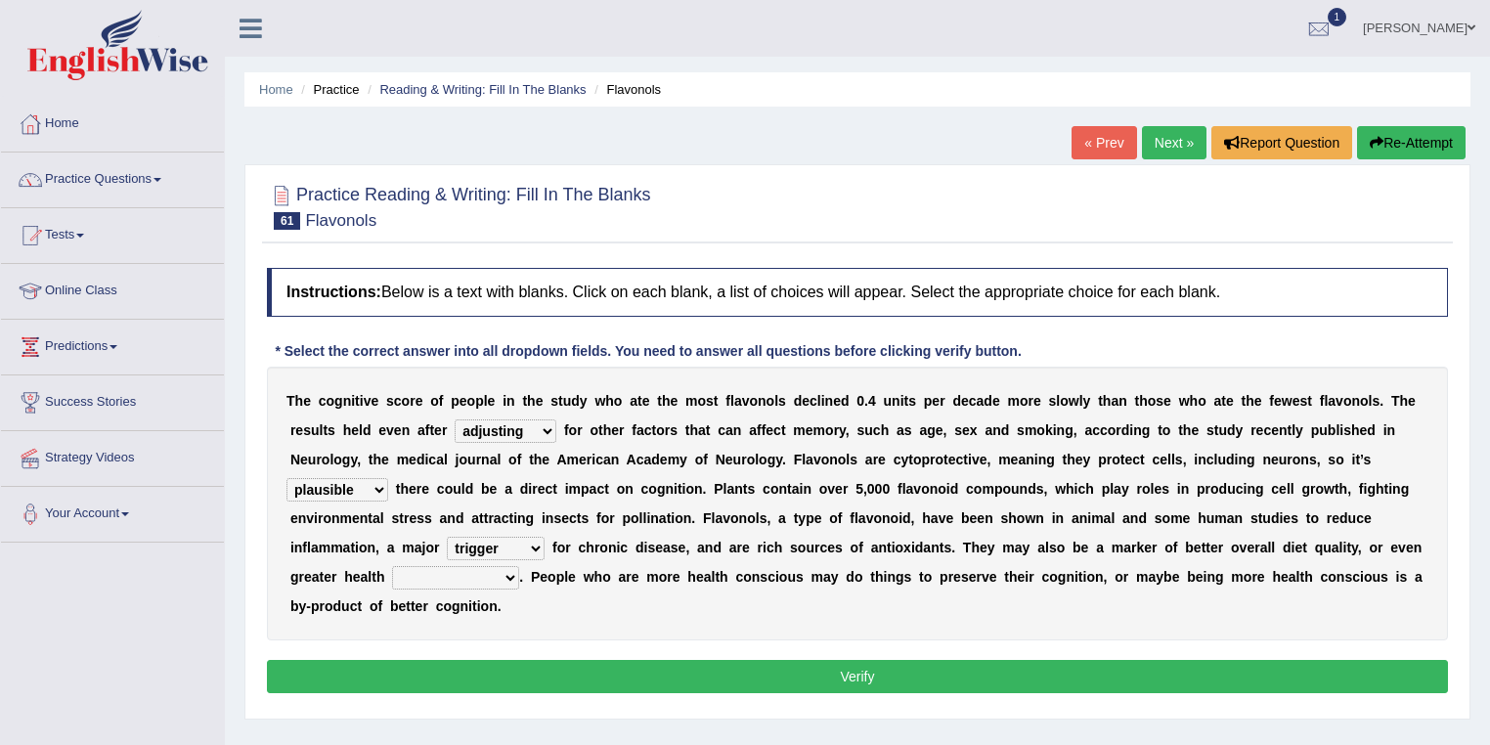
select select "protection"
click at [392, 566] on select "intervention cognition protection consciousness" at bounding box center [455, 577] width 127 height 23
click at [690, 654] on div "Instructions: Below is a text with blanks. Click on each blank, a list of choic…" at bounding box center [857, 483] width 1191 height 451
click at [796, 665] on button "Verify" at bounding box center [857, 676] width 1181 height 33
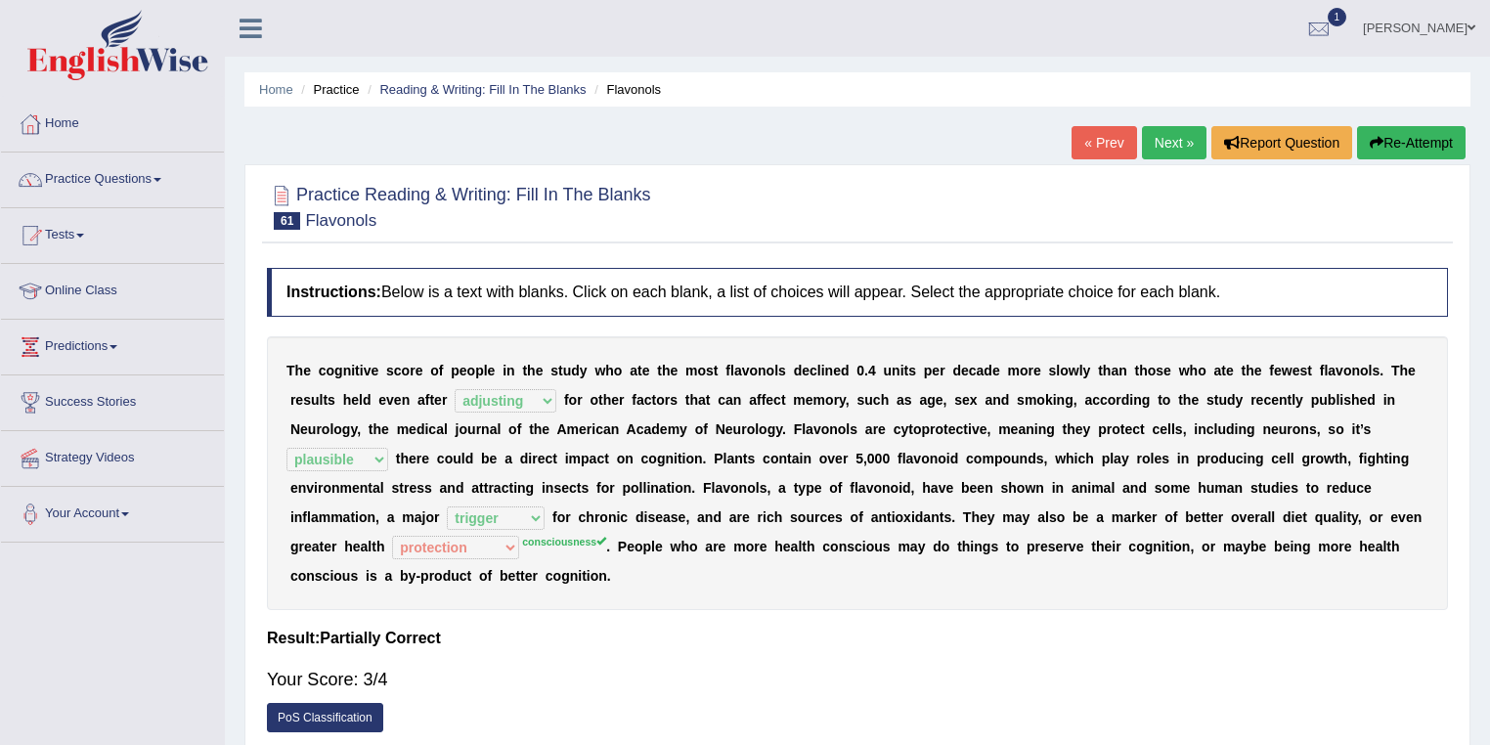
drag, startPoint x: 389, startPoint y: 672, endPoint x: 360, endPoint y: 676, distance: 29.6
click at [360, 676] on div "Your Score: 3/4" at bounding box center [857, 679] width 1181 height 47
drag, startPoint x: 360, startPoint y: 676, endPoint x: 397, endPoint y: 679, distance: 37.3
click at [397, 679] on div "Your Score: 3/4" at bounding box center [857, 679] width 1181 height 47
click at [82, 231] on link "Tests" at bounding box center [112, 232] width 223 height 49
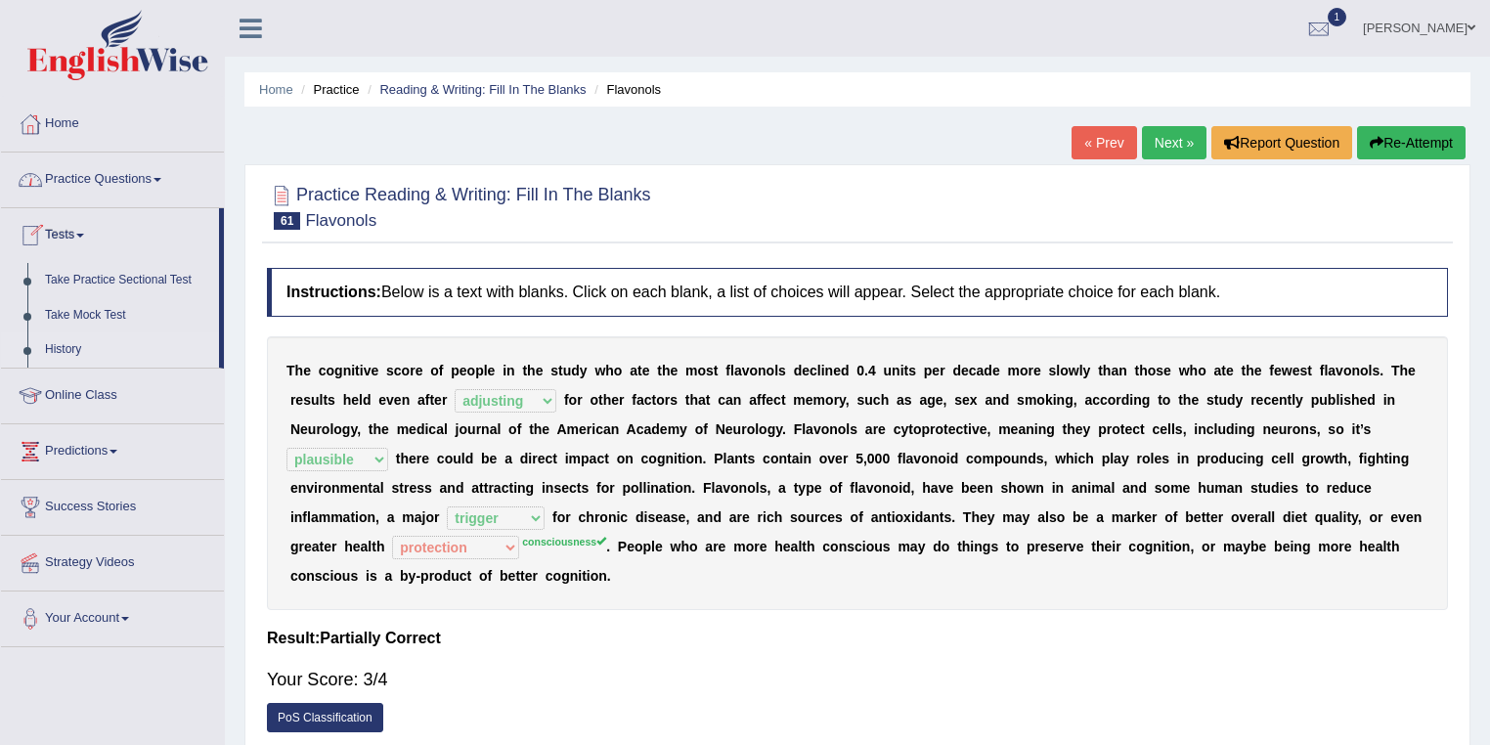
click at [74, 356] on link "History" at bounding box center [127, 349] width 183 height 35
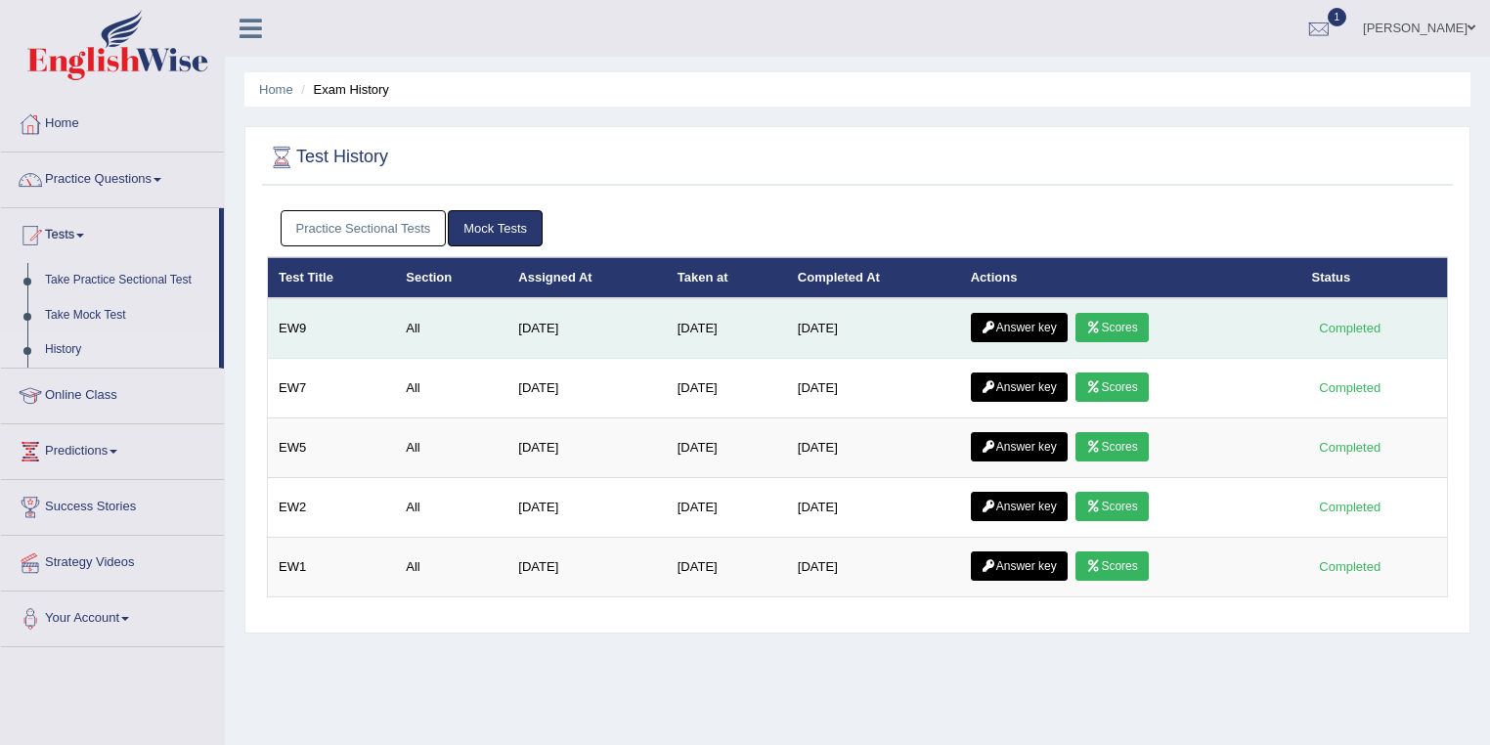
click at [1101, 325] on icon at bounding box center [1093, 328] width 15 height 12
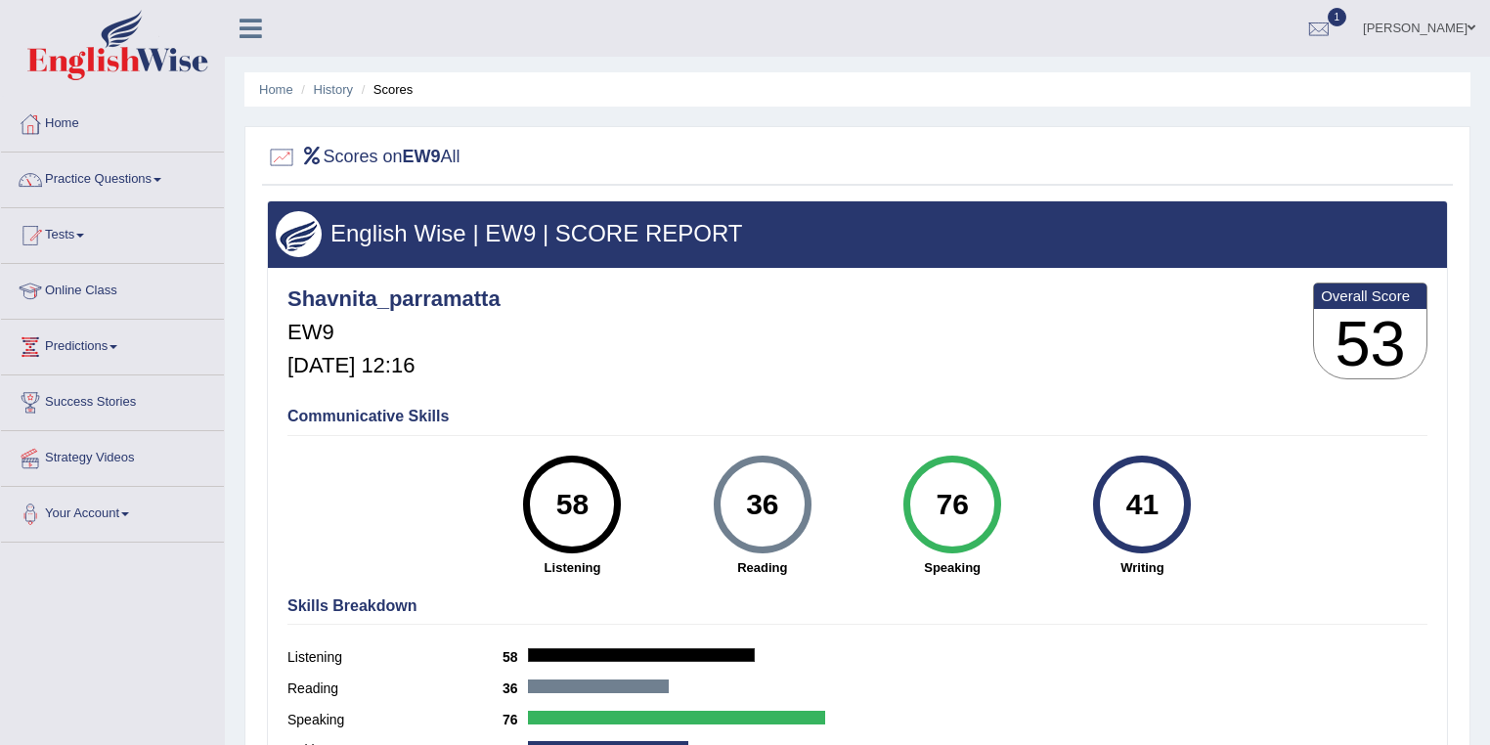
drag, startPoint x: 805, startPoint y: 501, endPoint x: 739, endPoint y: 503, distance: 66.5
click at [739, 503] on div "36" at bounding box center [763, 504] width 98 height 98
drag, startPoint x: 782, startPoint y: 503, endPoint x: 723, endPoint y: 504, distance: 58.7
click at [723, 504] on div "36" at bounding box center [763, 504] width 98 height 98
click at [333, 86] on link "History" at bounding box center [333, 89] width 39 height 15
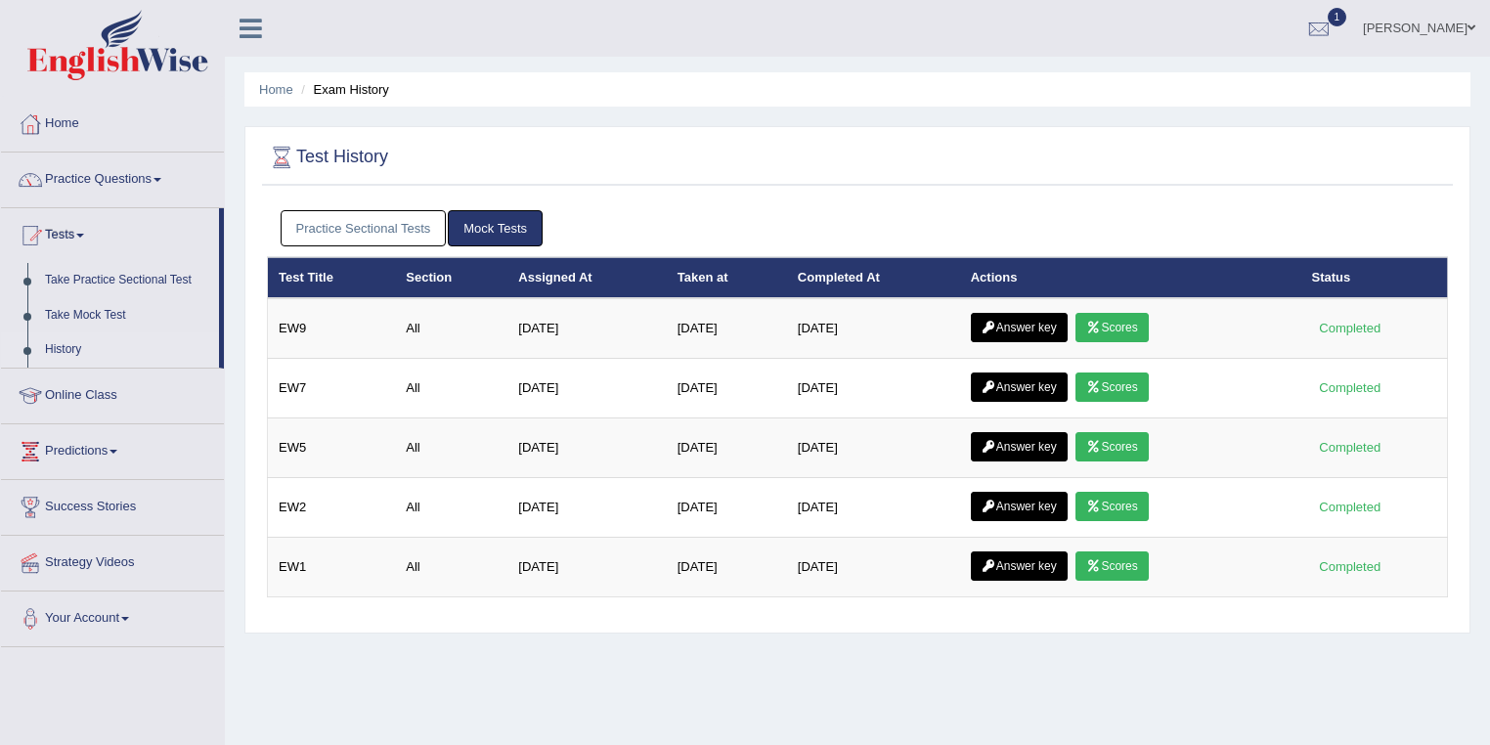
click at [1413, 23] on link "[PERSON_NAME]" at bounding box center [1419, 25] width 142 height 51
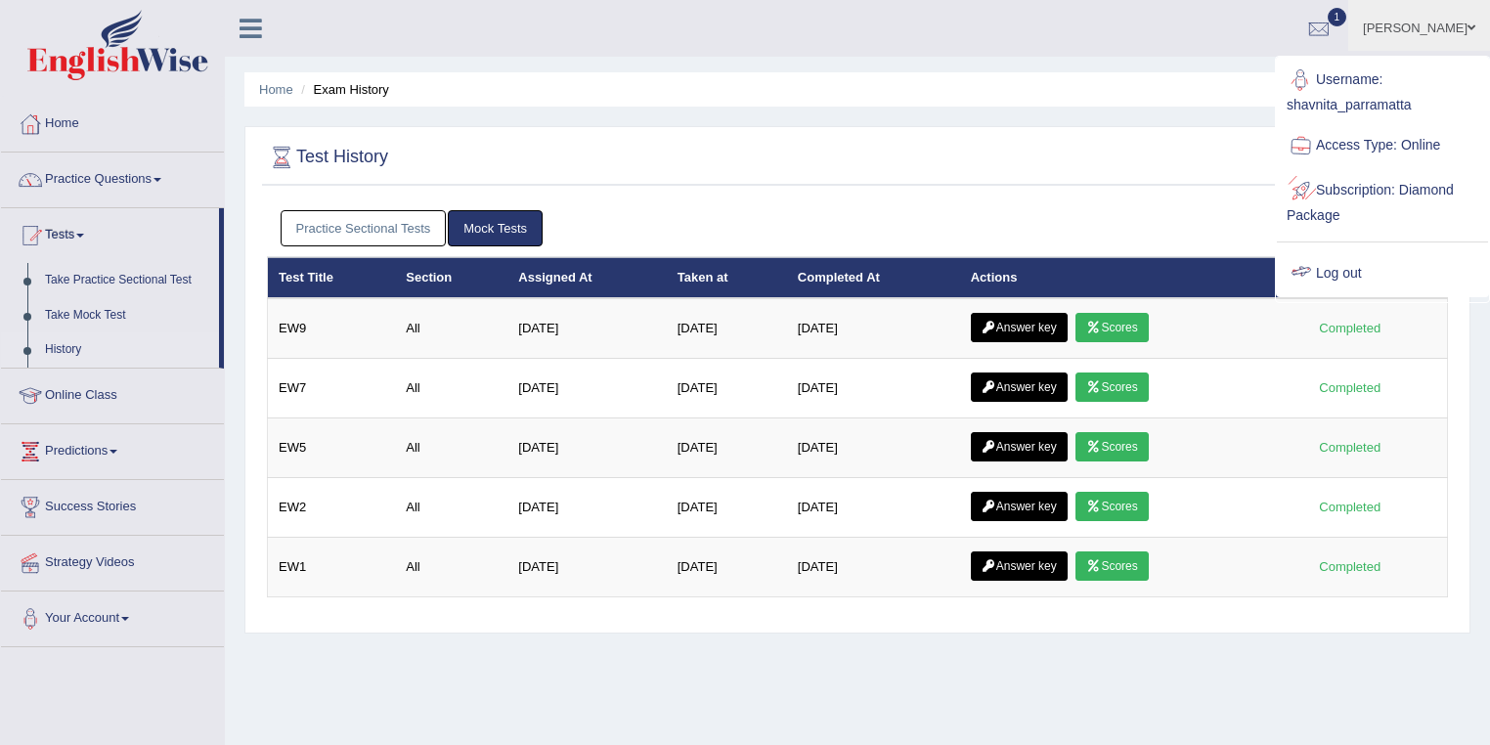
click at [1341, 262] on link "Log out" at bounding box center [1382, 273] width 211 height 45
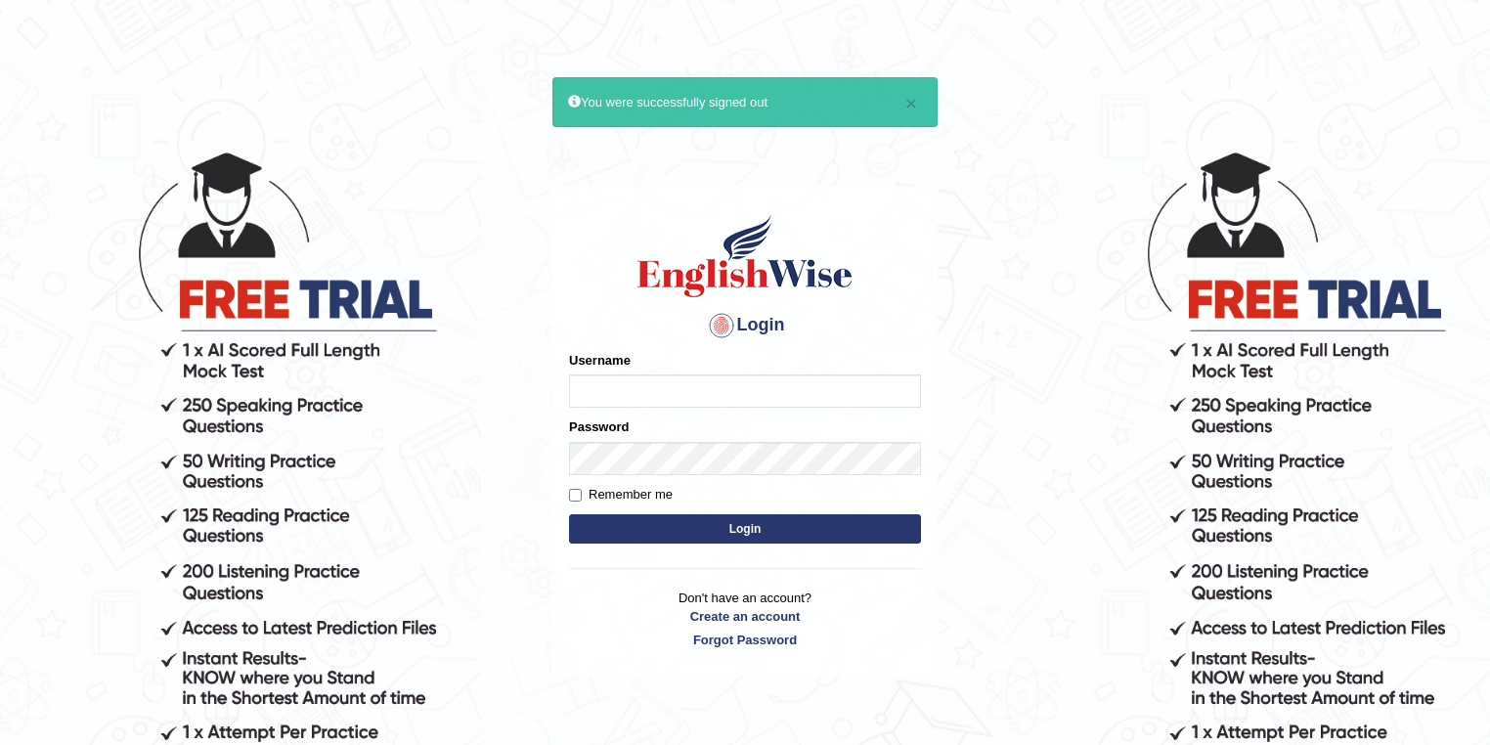
type input "razib_parramatta"
click at [817, 535] on button "Login" at bounding box center [745, 528] width 352 height 29
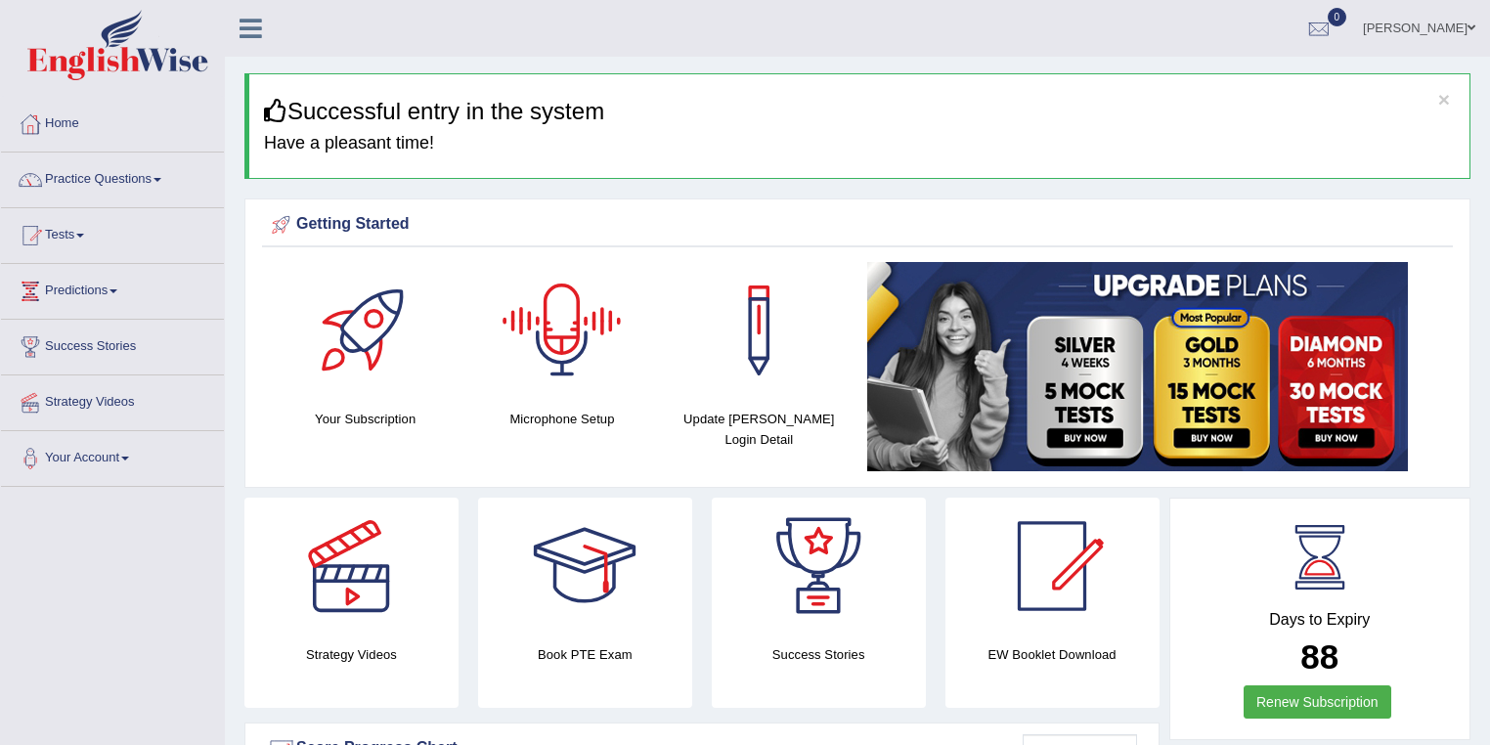
click at [1436, 39] on link "Razib Saha" at bounding box center [1419, 25] width 142 height 51
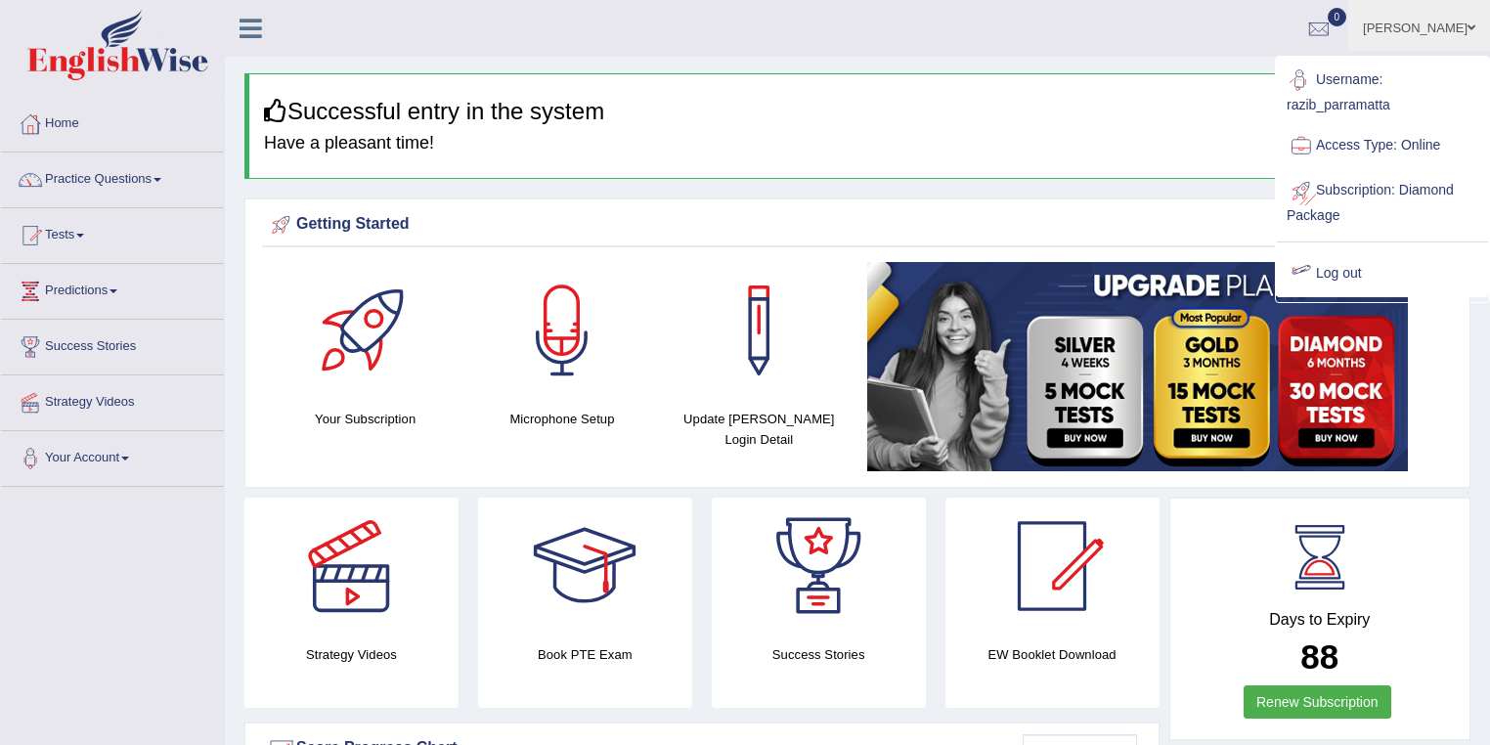
click at [1338, 265] on link "Log out" at bounding box center [1382, 273] width 211 height 45
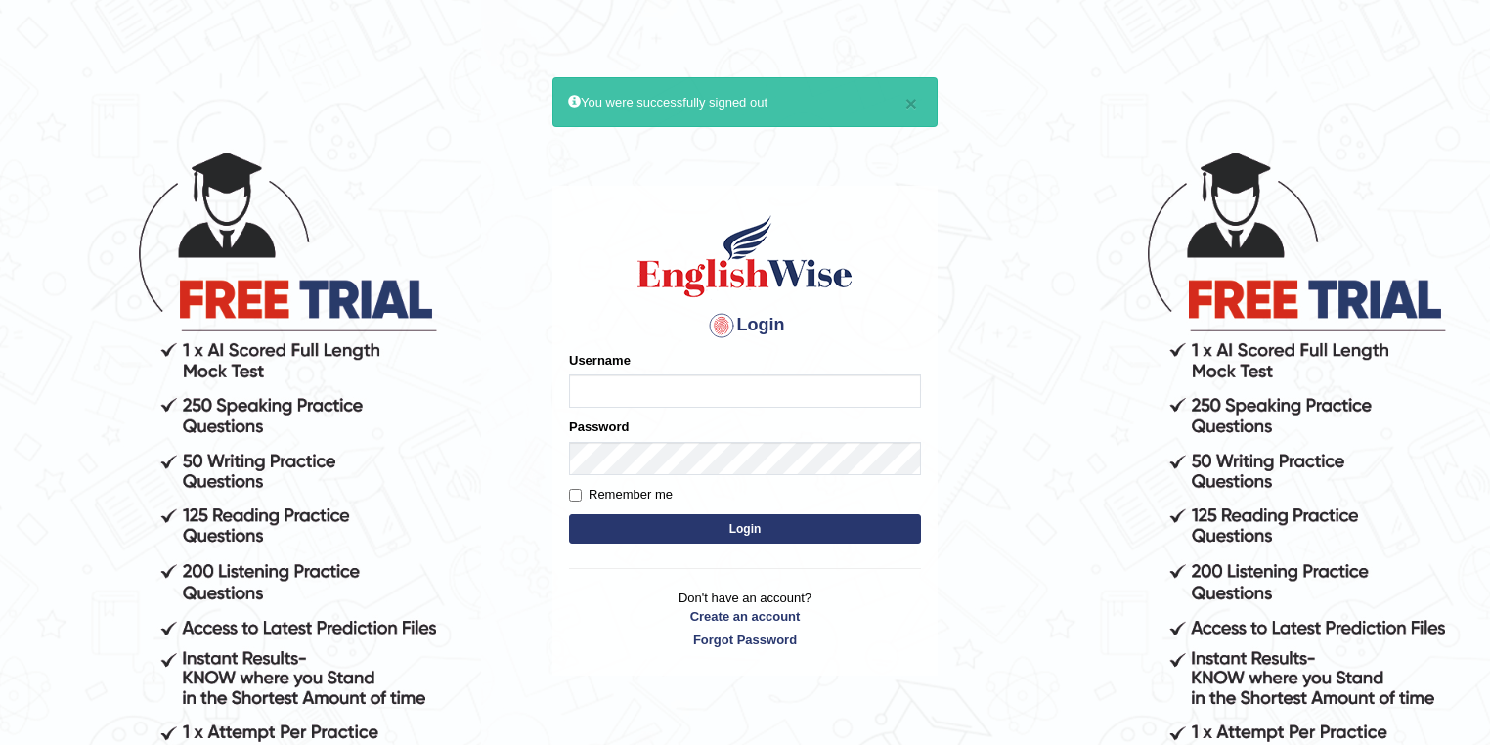
type input "razib_parramatta"
click at [712, 528] on button "Login" at bounding box center [745, 528] width 352 height 29
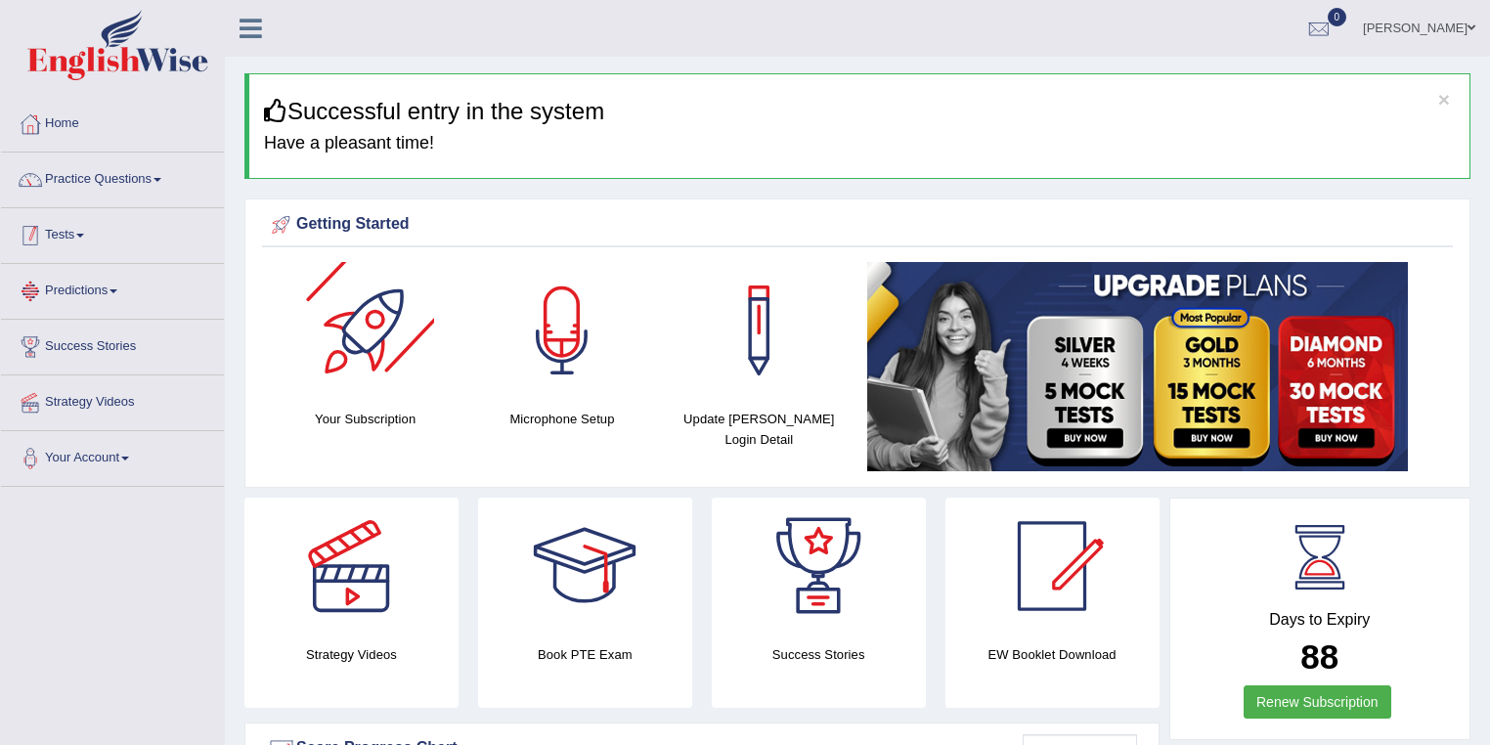
click at [68, 231] on link "Tests" at bounding box center [112, 232] width 223 height 49
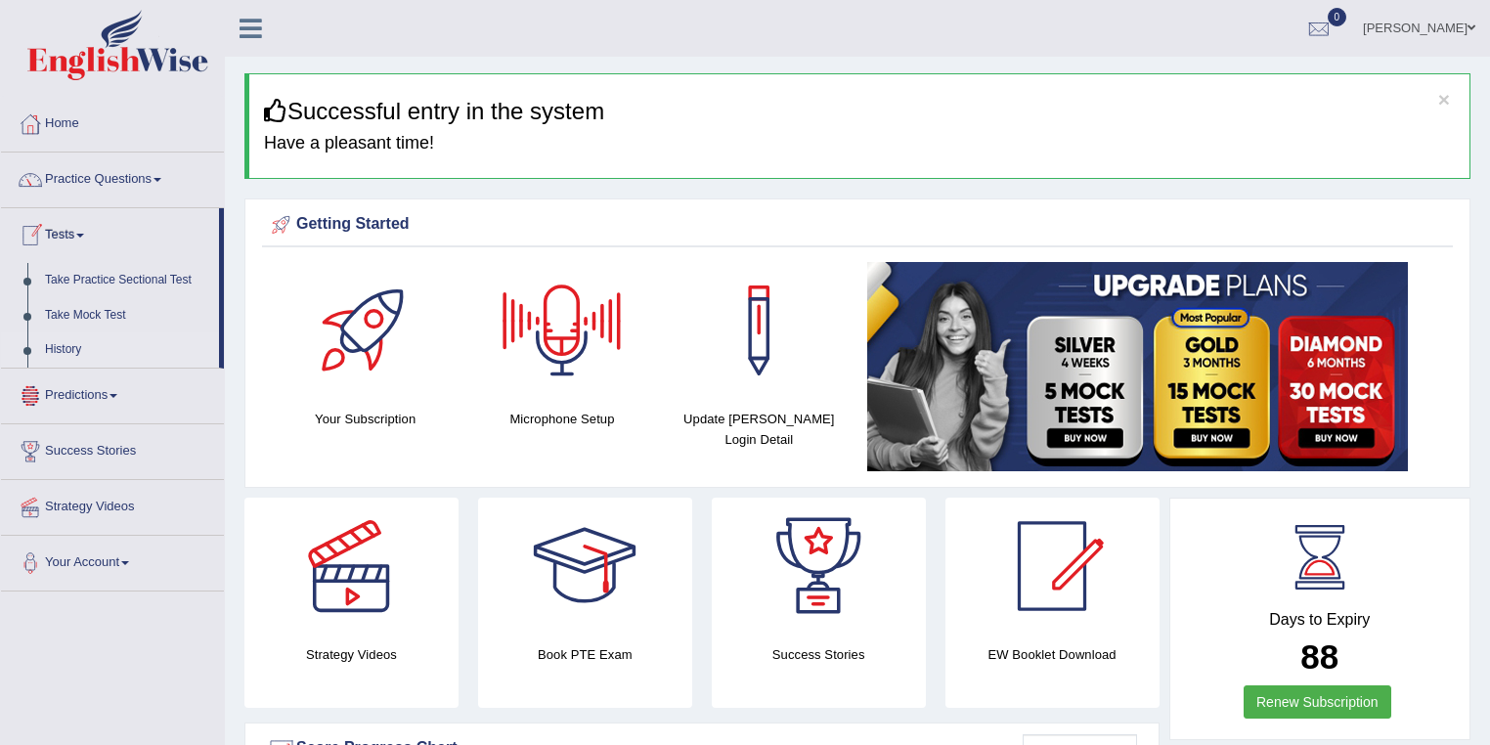
click at [77, 338] on link "History" at bounding box center [127, 349] width 183 height 35
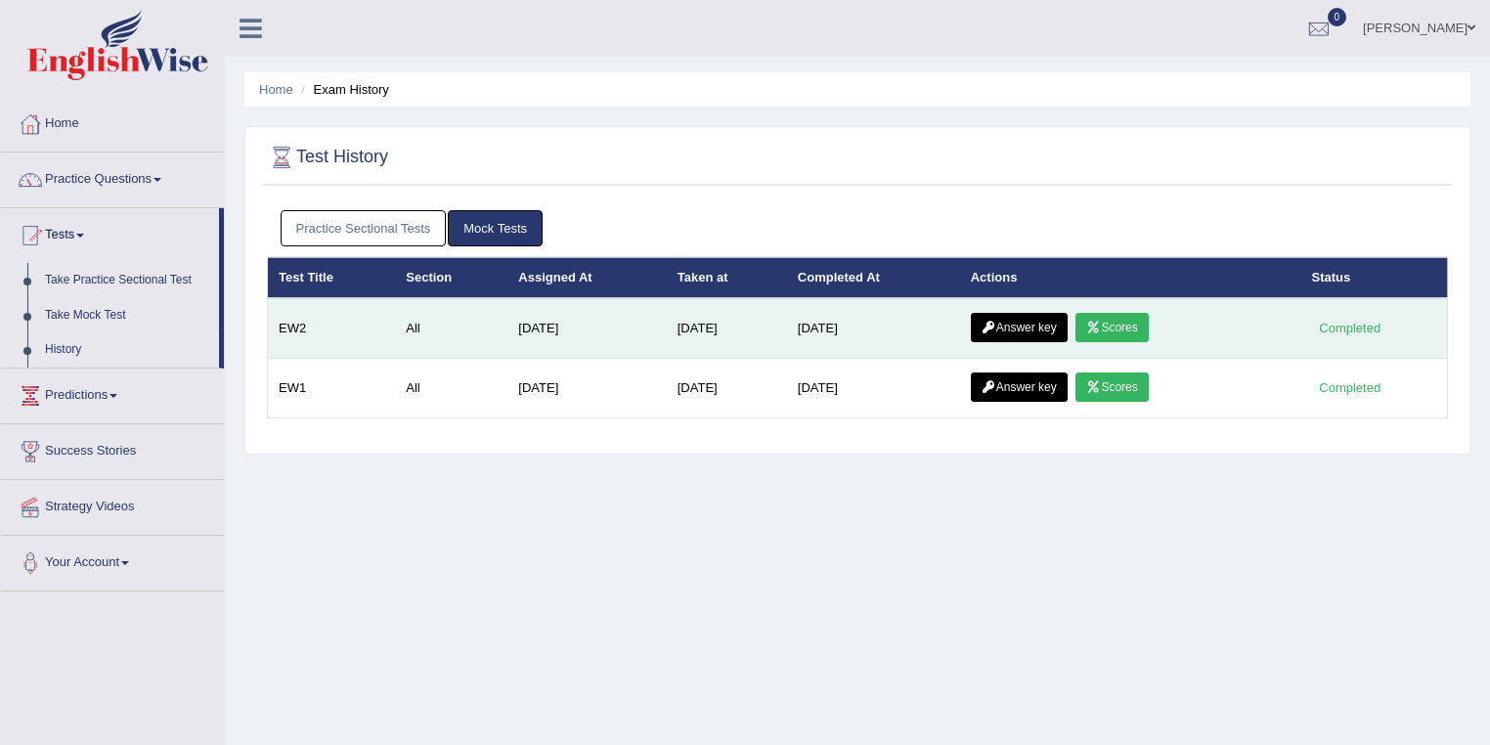
click at [1057, 322] on link "Answer key" at bounding box center [1019, 327] width 97 height 29
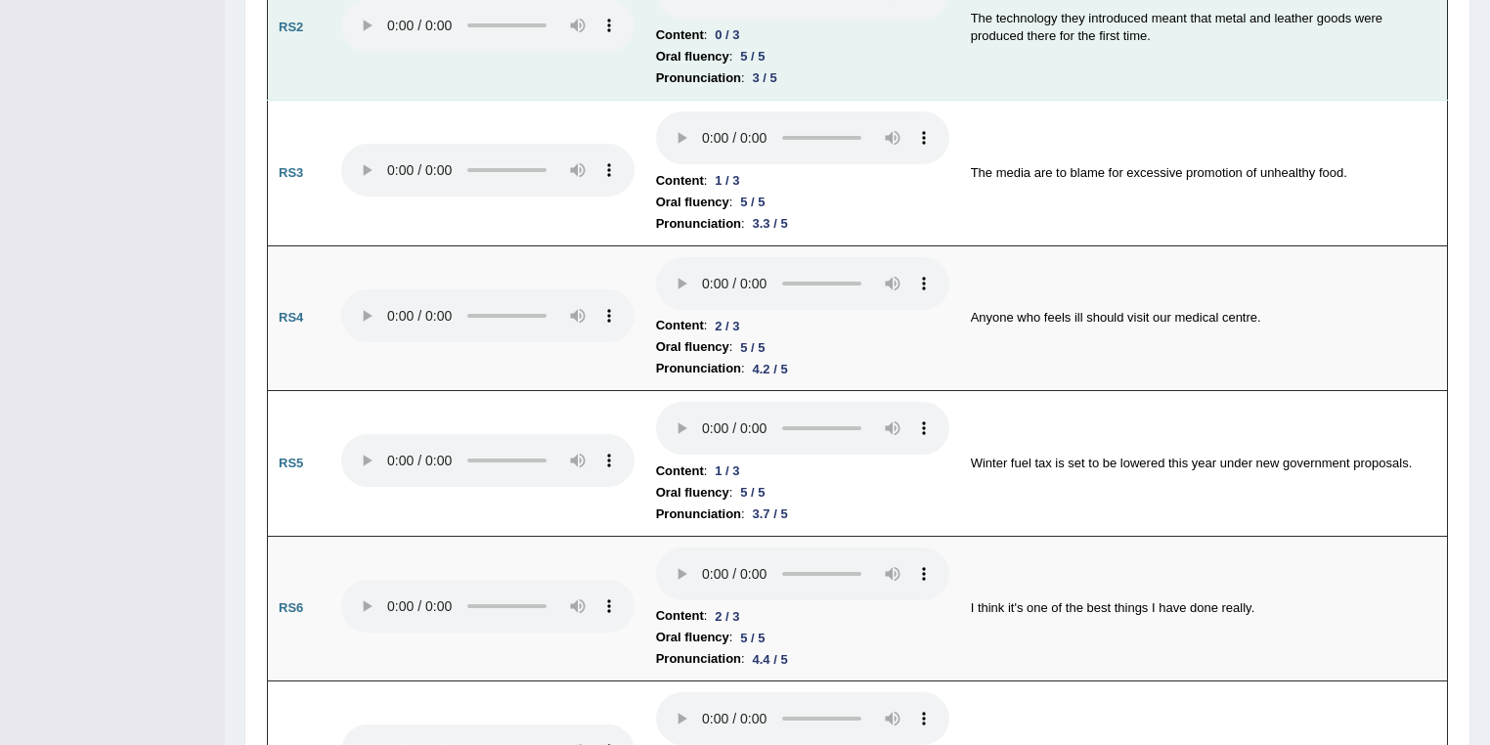
scroll to position [1585, 0]
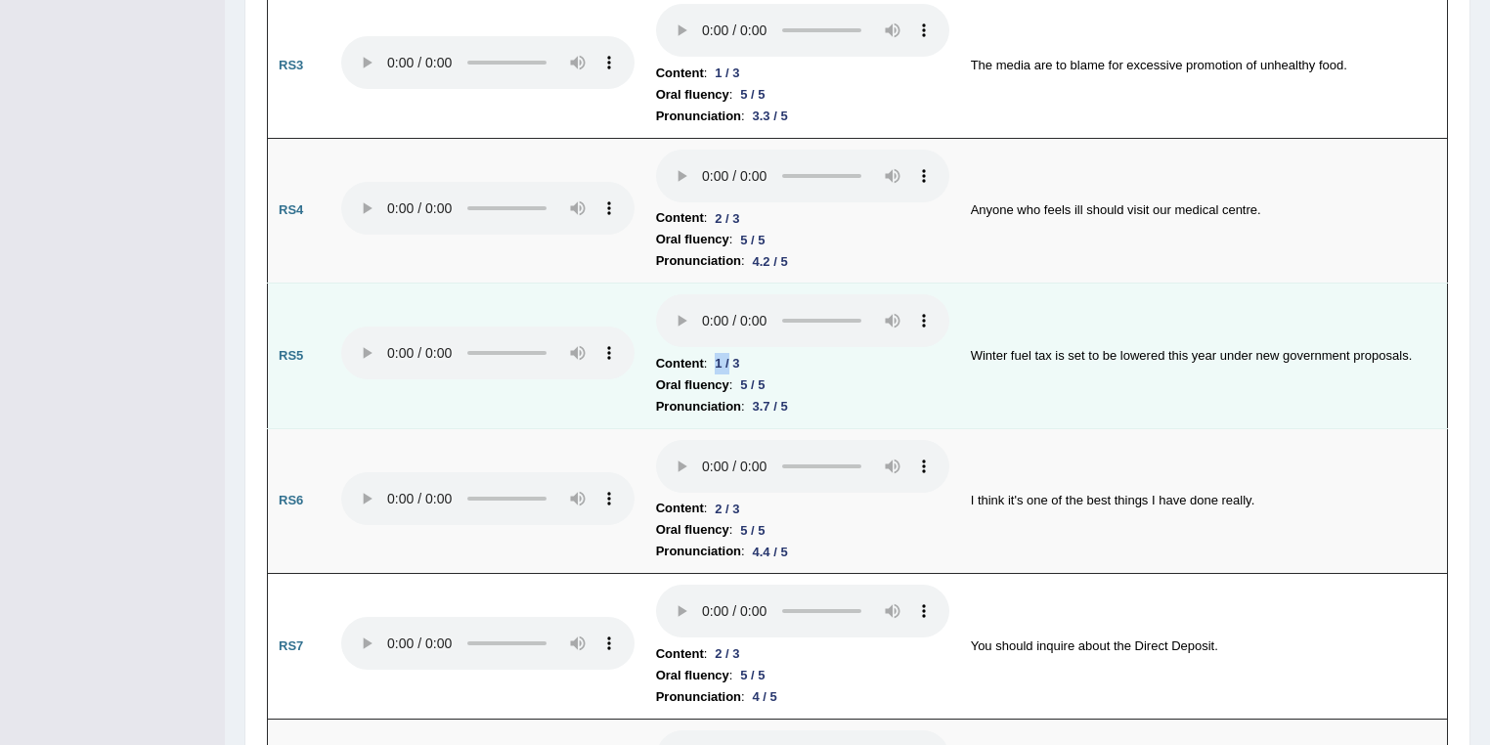
drag, startPoint x: 719, startPoint y: 358, endPoint x: 732, endPoint y: 356, distance: 12.9
click at [732, 356] on div "1 / 3" at bounding box center [727, 363] width 40 height 21
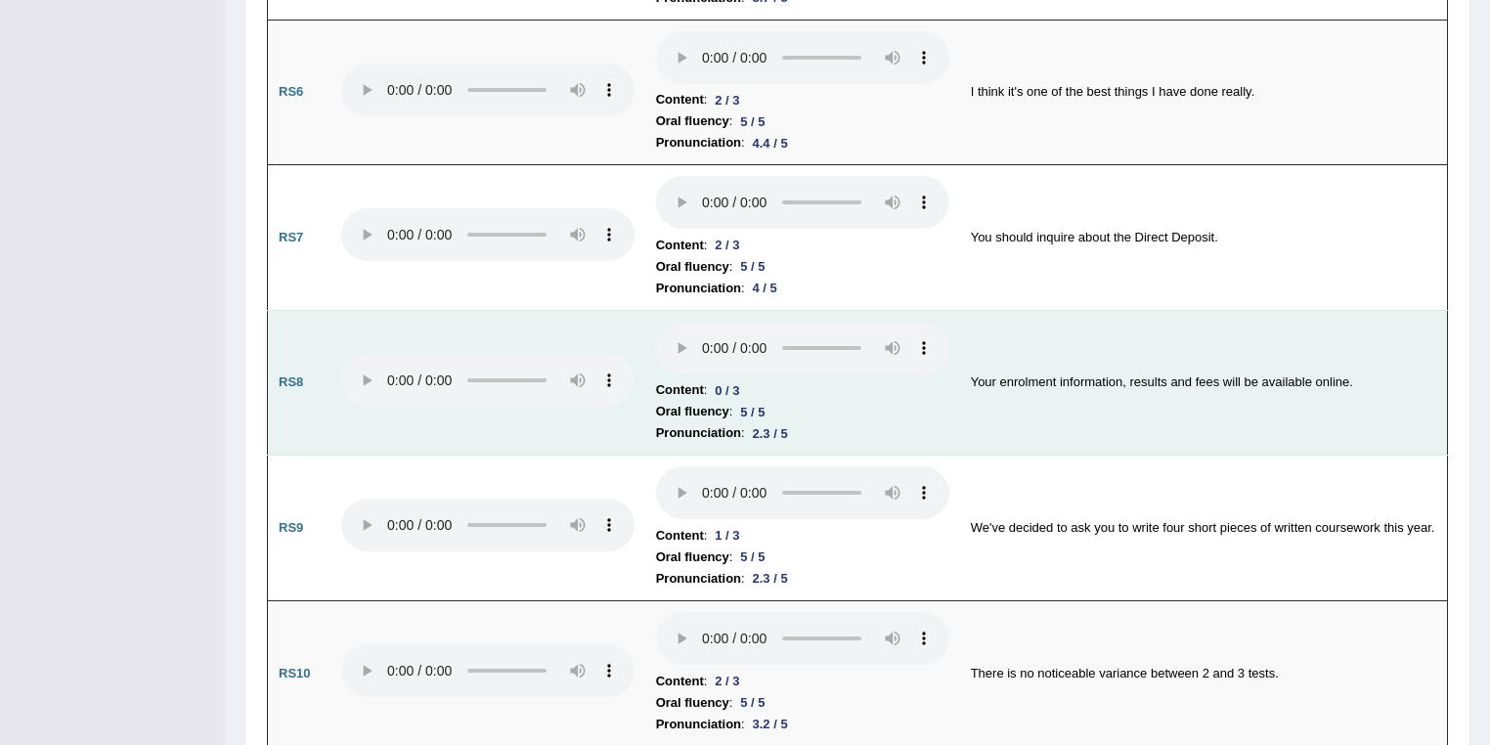
scroll to position [2002, 0]
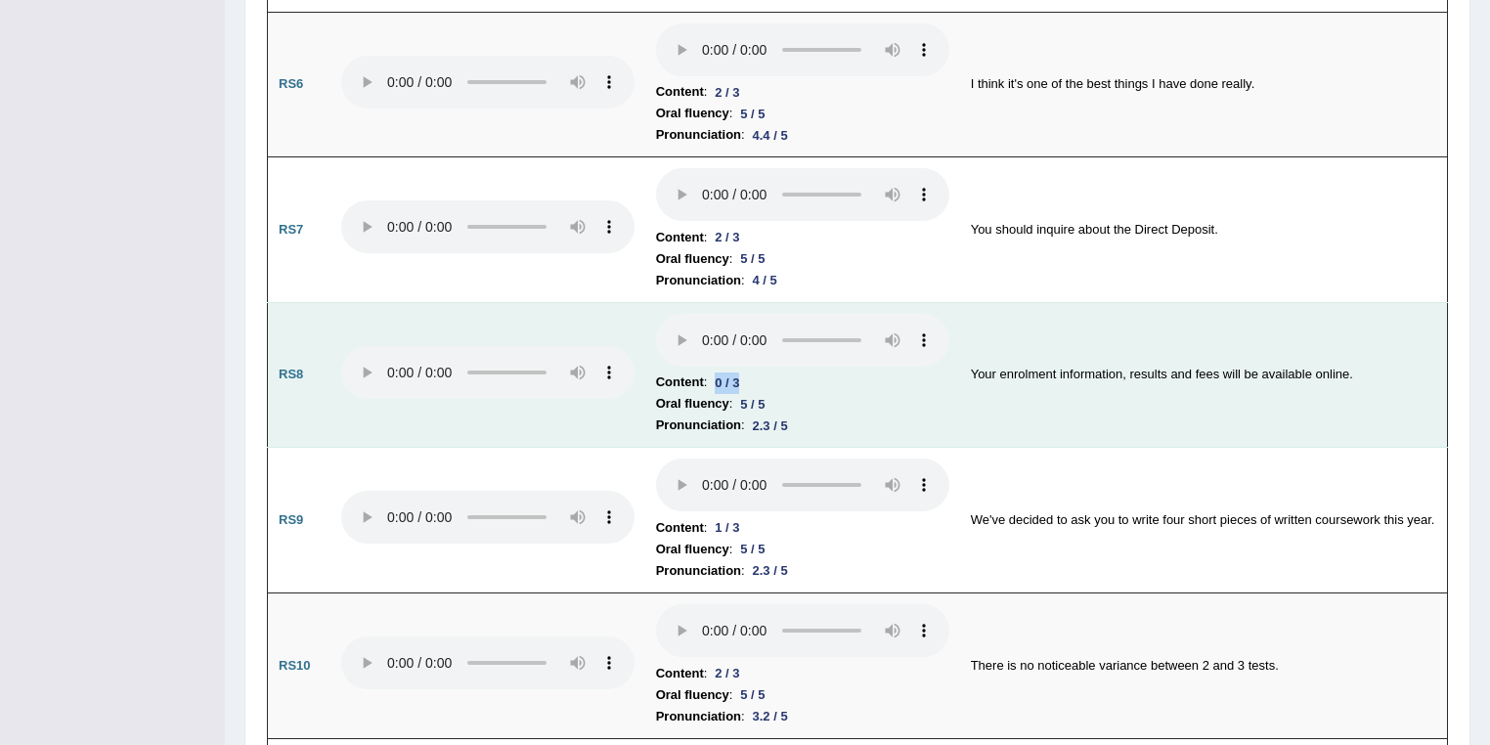
drag, startPoint x: 715, startPoint y: 374, endPoint x: 743, endPoint y: 371, distance: 28.5
click at [743, 372] on div "0 / 3" at bounding box center [727, 382] width 40 height 21
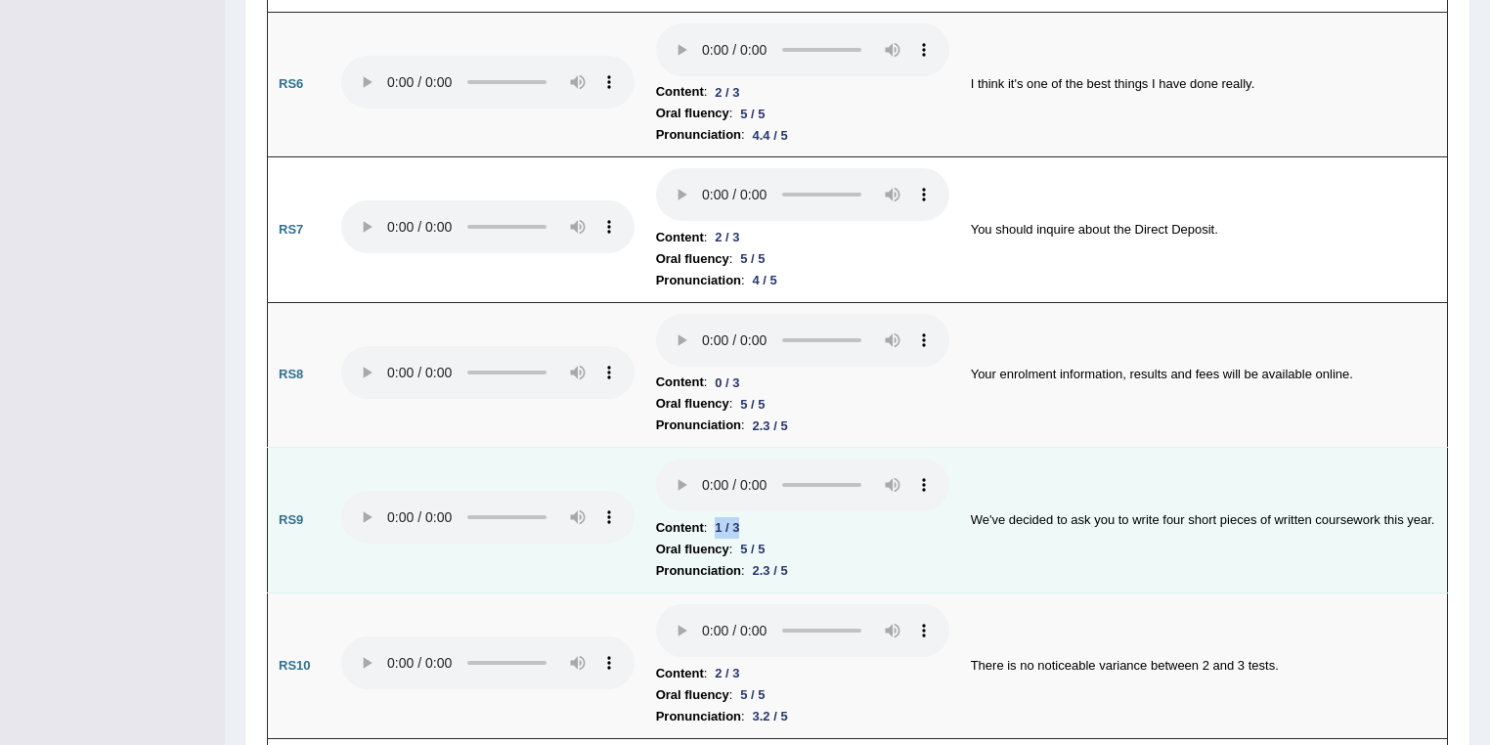
drag, startPoint x: 723, startPoint y: 513, endPoint x: 750, endPoint y: 515, distance: 26.5
click at [750, 517] on li "Content : 1 / 3" at bounding box center [802, 528] width 293 height 22
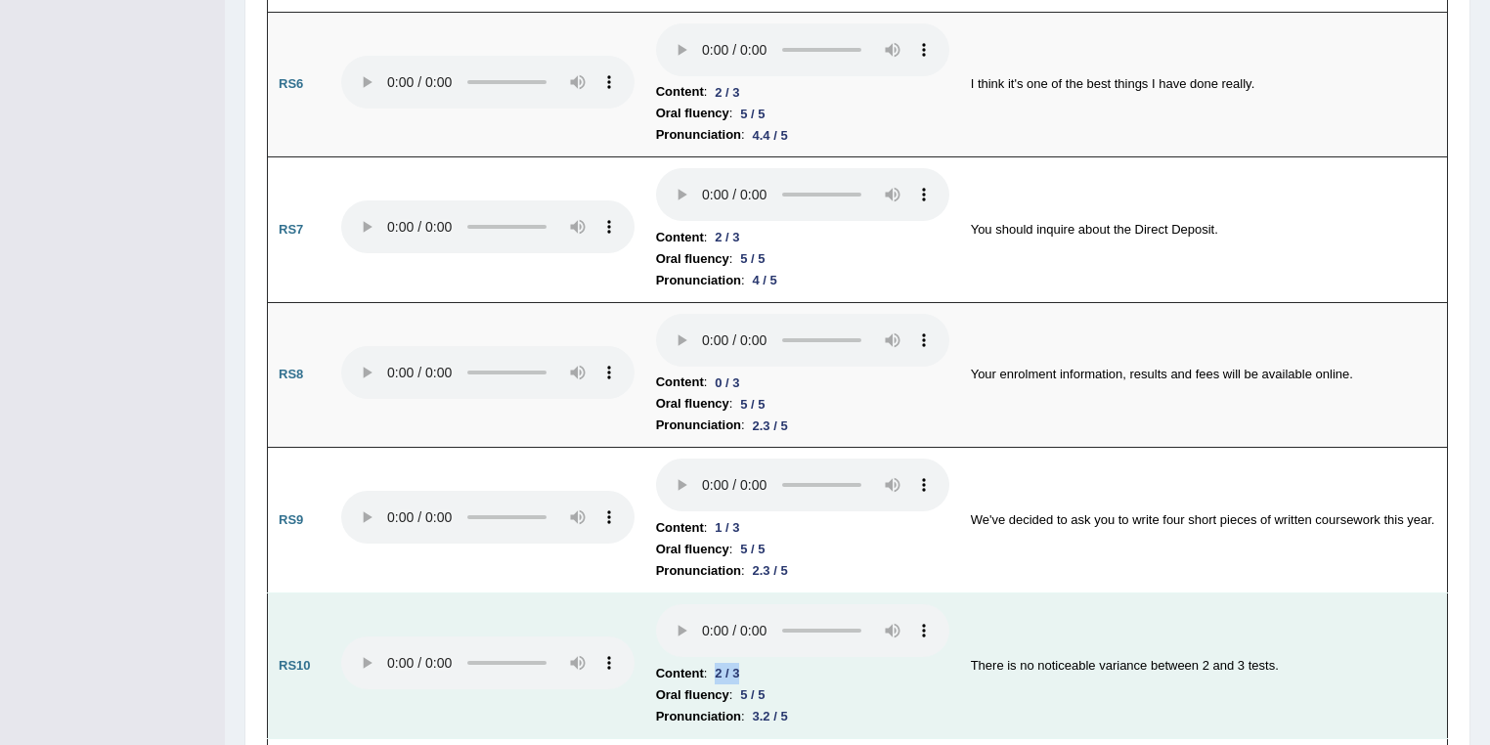
drag, startPoint x: 719, startPoint y: 650, endPoint x: 756, endPoint y: 651, distance: 36.2
click at [755, 663] on li "Content : 2 / 3" at bounding box center [802, 674] width 293 height 22
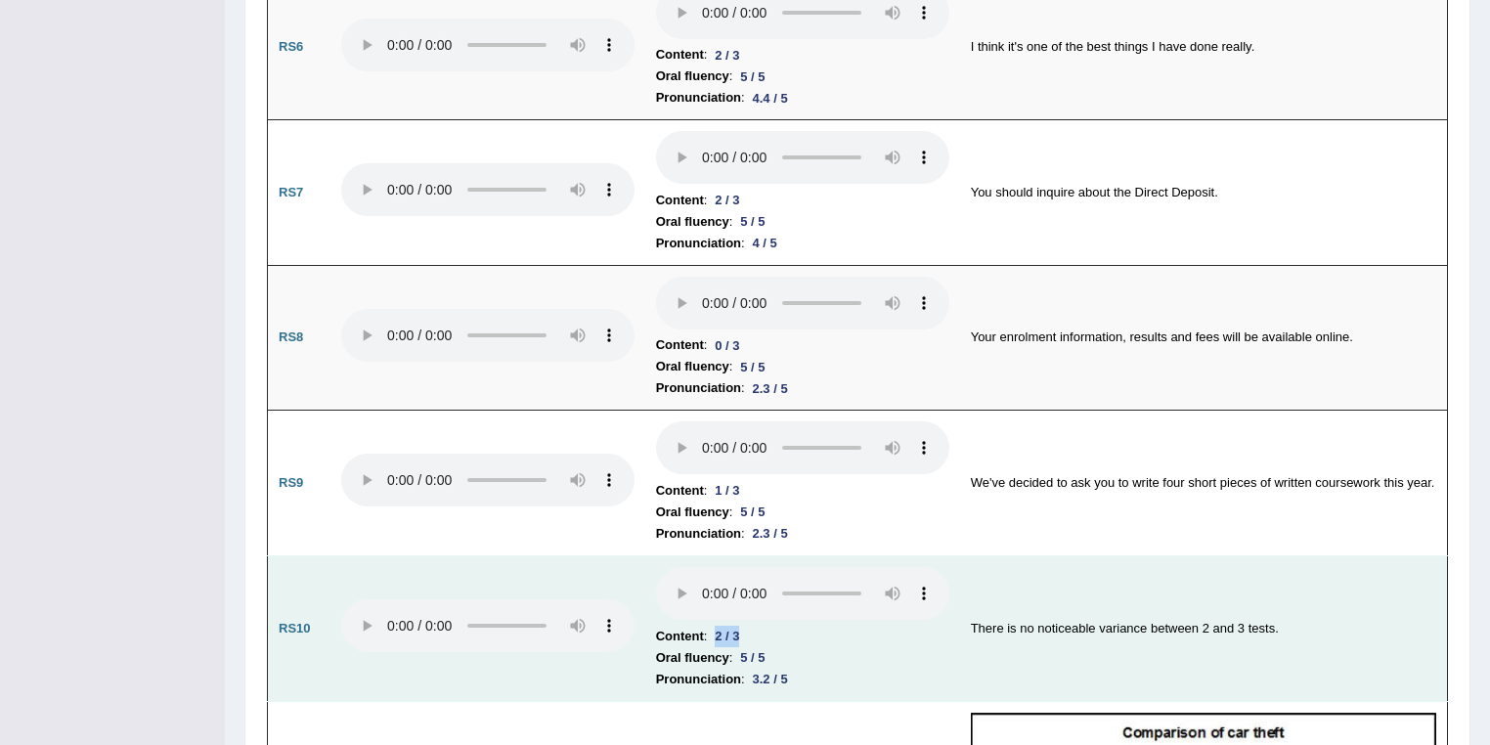
scroll to position [2315, 0]
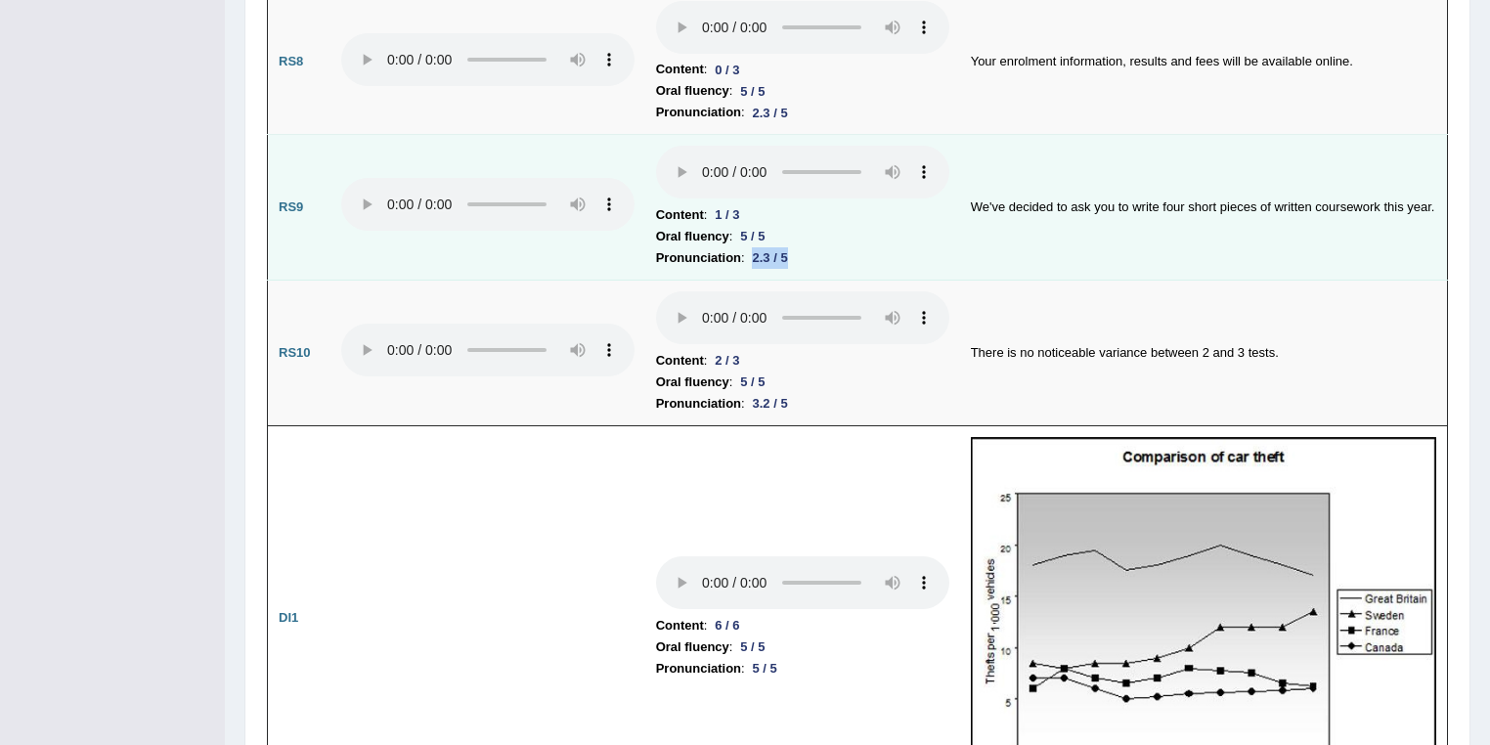
drag, startPoint x: 754, startPoint y: 247, endPoint x: 805, endPoint y: 243, distance: 52.0
click at [805, 247] on li "Pronunciation : 2.3 / 5" at bounding box center [802, 258] width 293 height 22
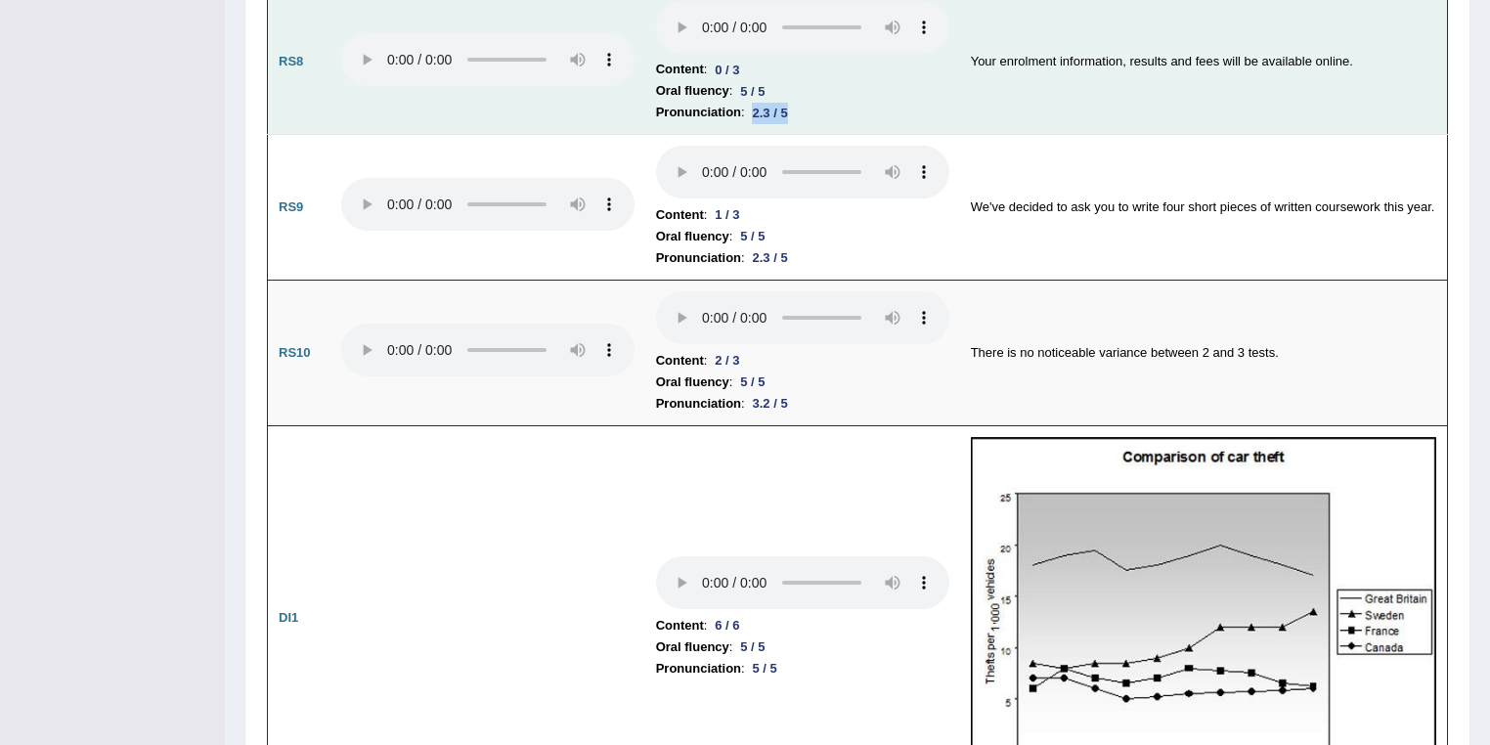
drag, startPoint x: 754, startPoint y: 104, endPoint x: 787, endPoint y: 98, distance: 33.7
click at [792, 103] on div "2.3 / 5" at bounding box center [770, 113] width 51 height 21
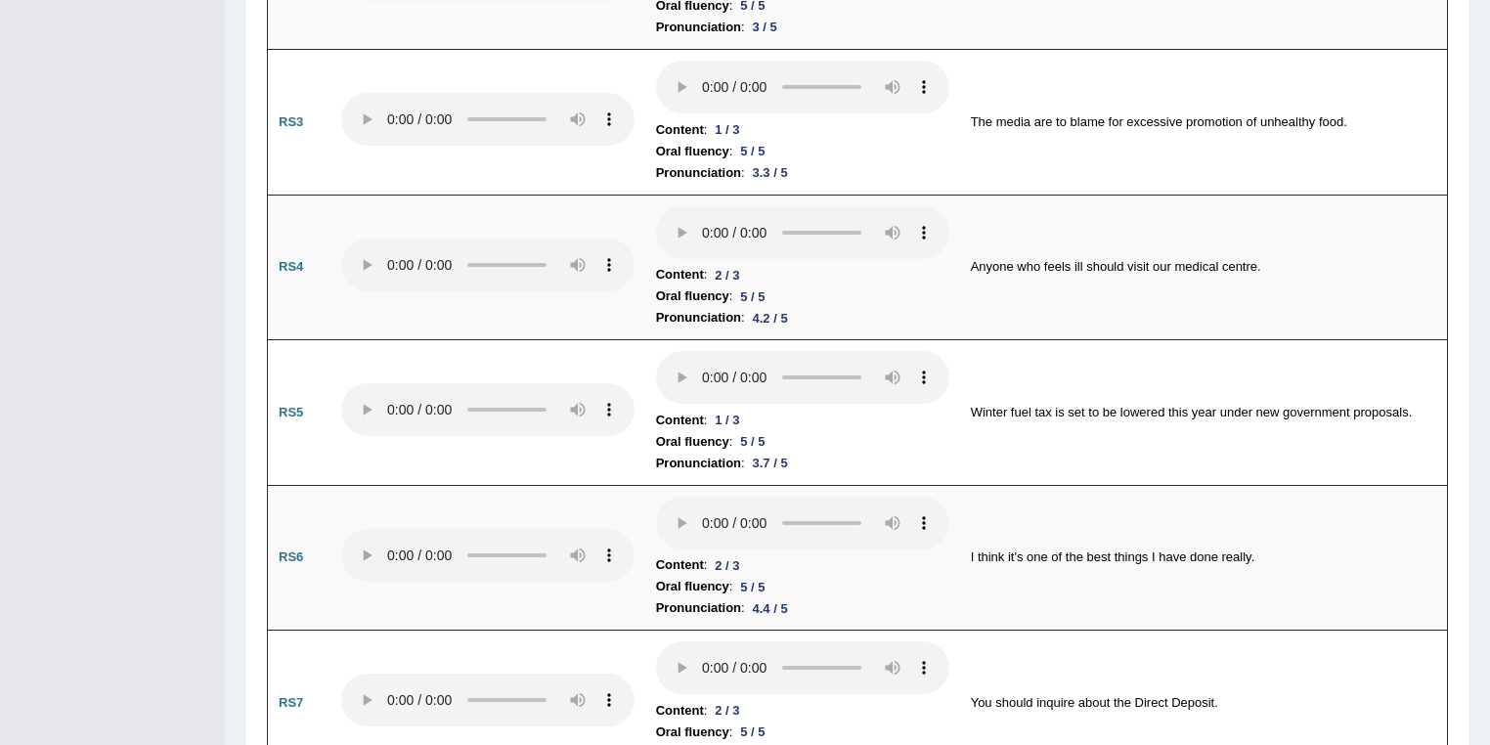
scroll to position [1525, 0]
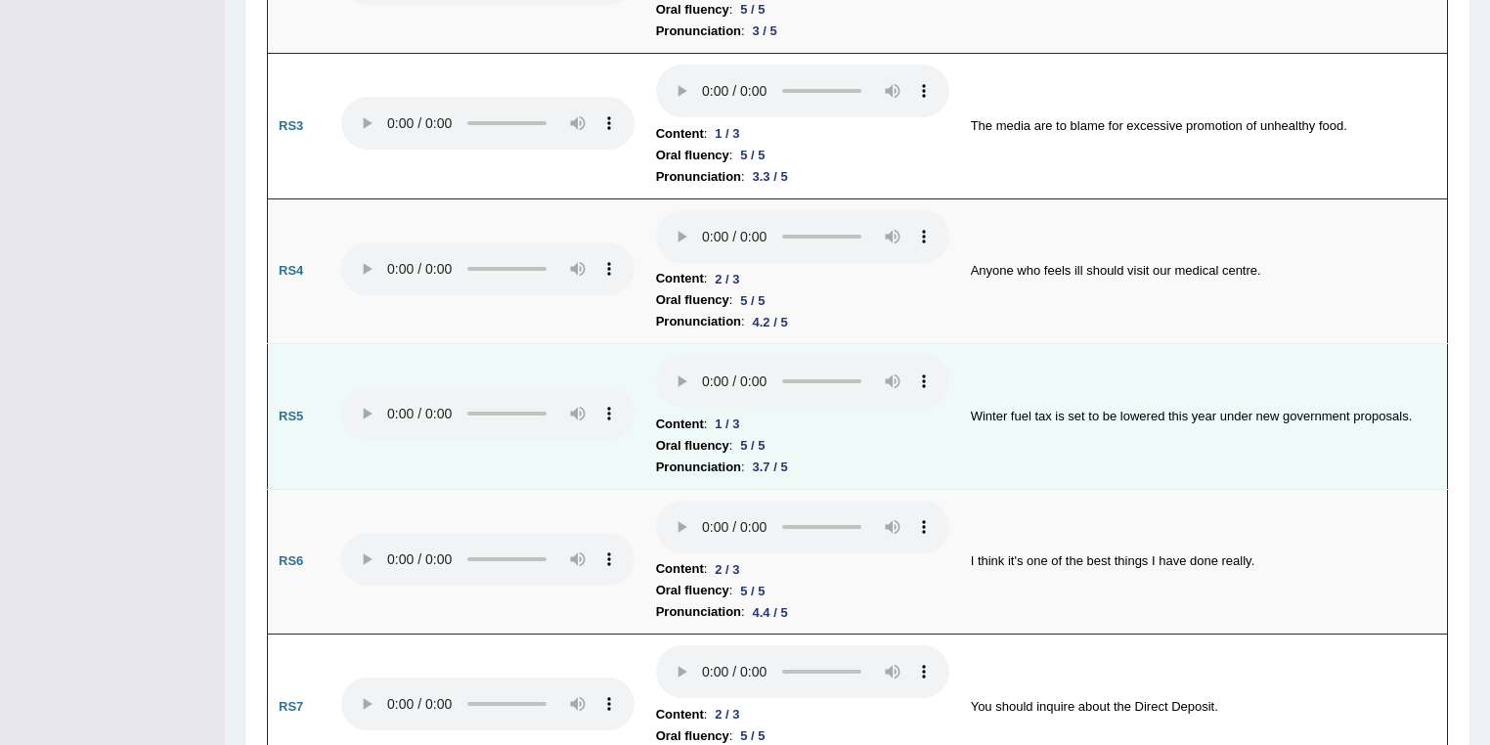
drag, startPoint x: 751, startPoint y: 455, endPoint x: 800, endPoint y: 456, distance: 48.9
click at [800, 456] on li "Pronunciation : 3.7 / 5" at bounding box center [802, 467] width 293 height 22
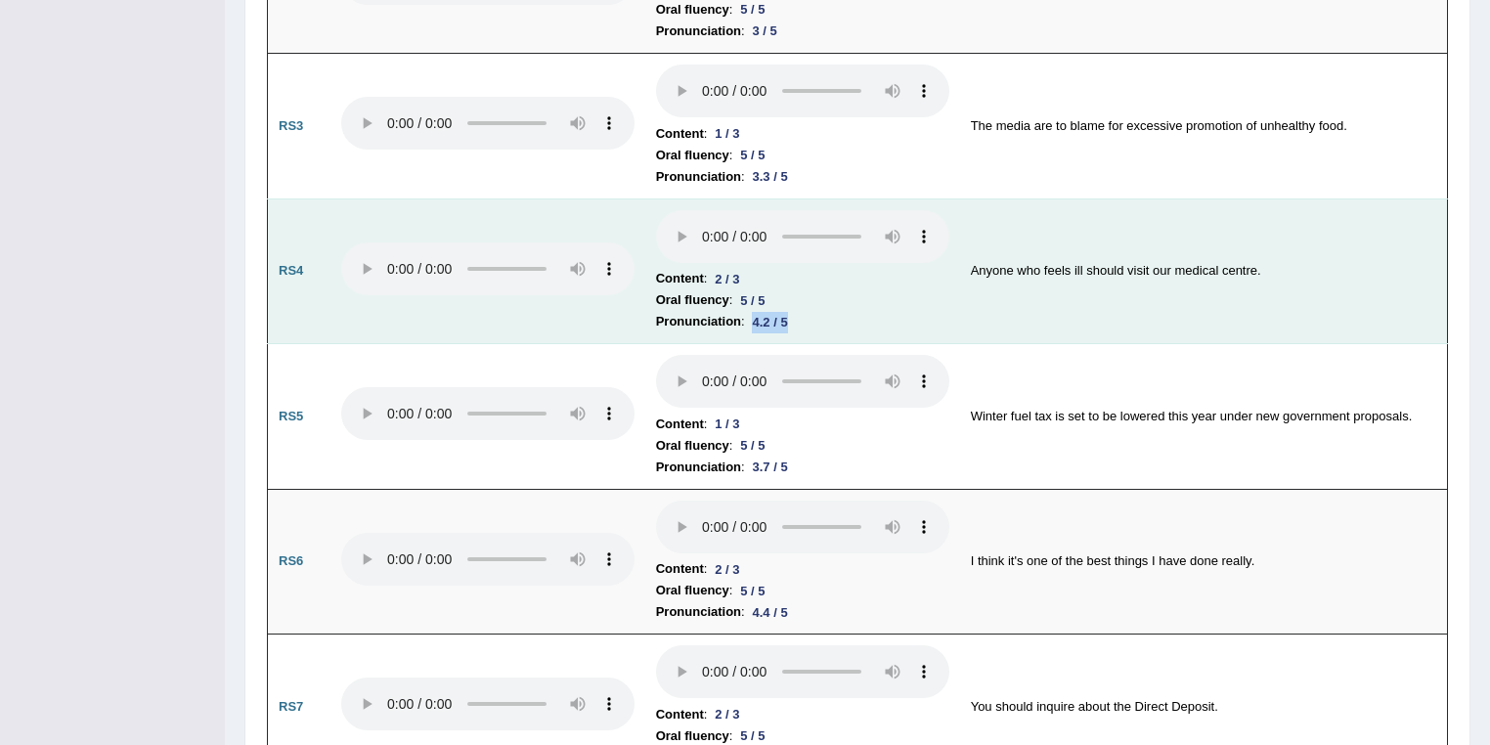
drag, startPoint x: 755, startPoint y: 314, endPoint x: 796, endPoint y: 317, distance: 41.2
click at [796, 317] on div "4.2 / 5" at bounding box center [770, 322] width 51 height 21
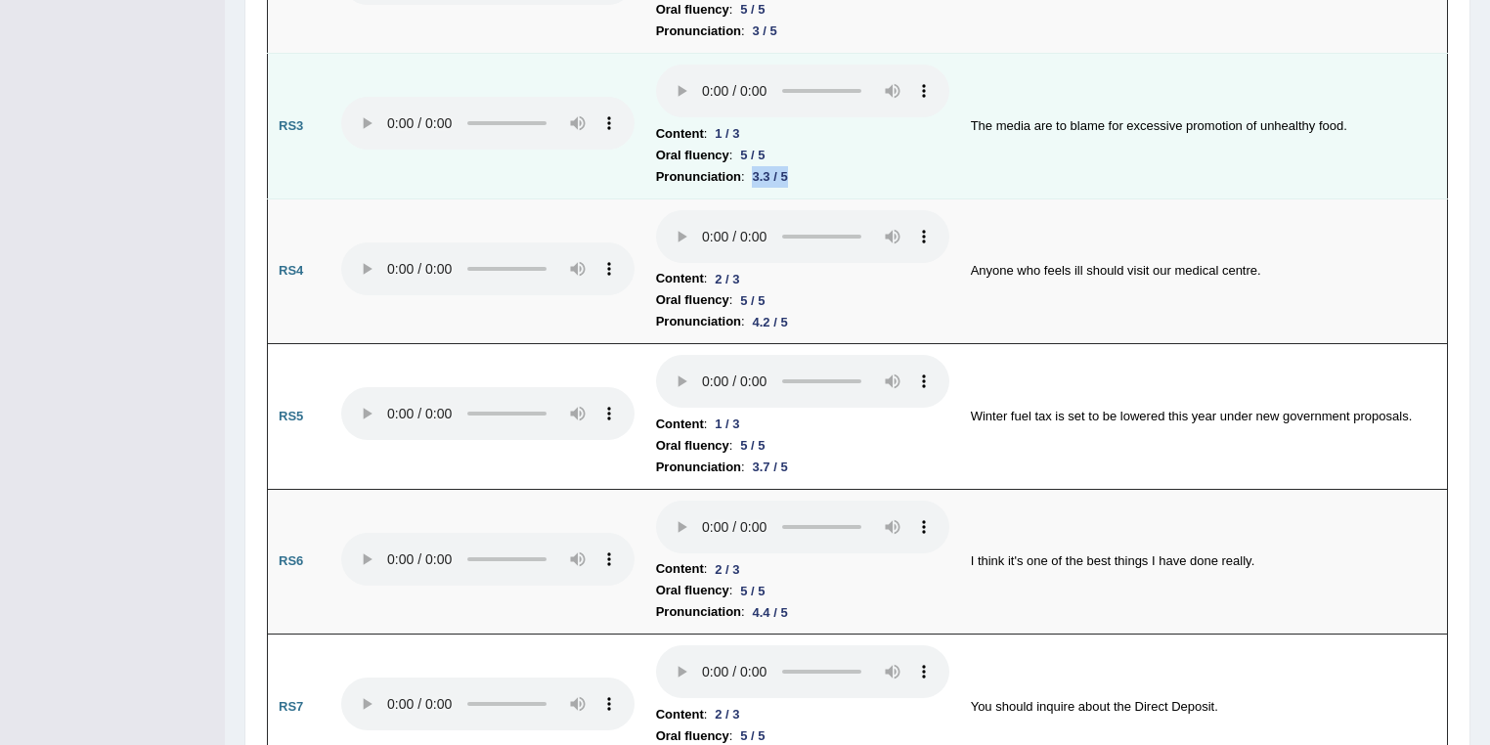
drag, startPoint x: 756, startPoint y: 166, endPoint x: 790, endPoint y: 170, distance: 34.4
click at [790, 170] on div "3.3 / 5" at bounding box center [770, 176] width 51 height 21
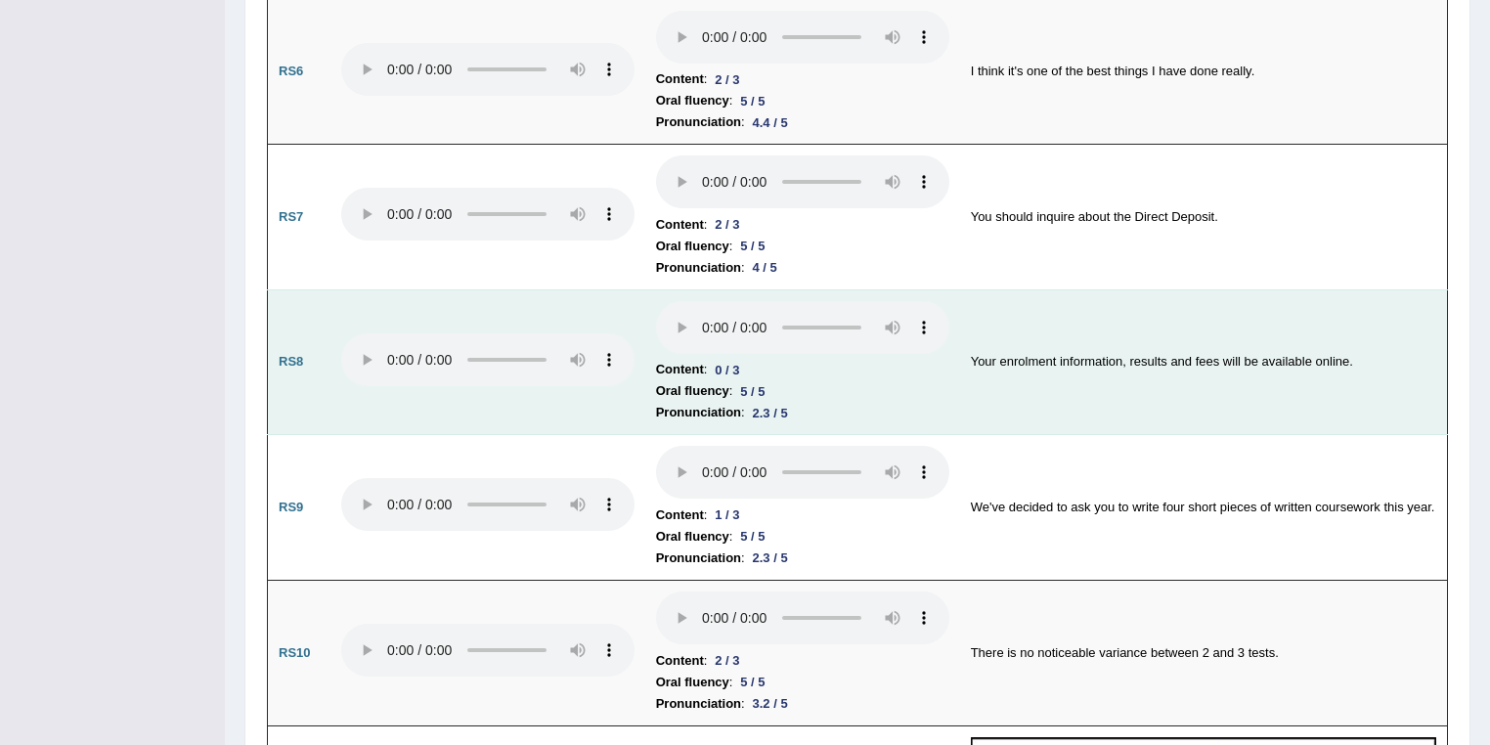
scroll to position [2047, 0]
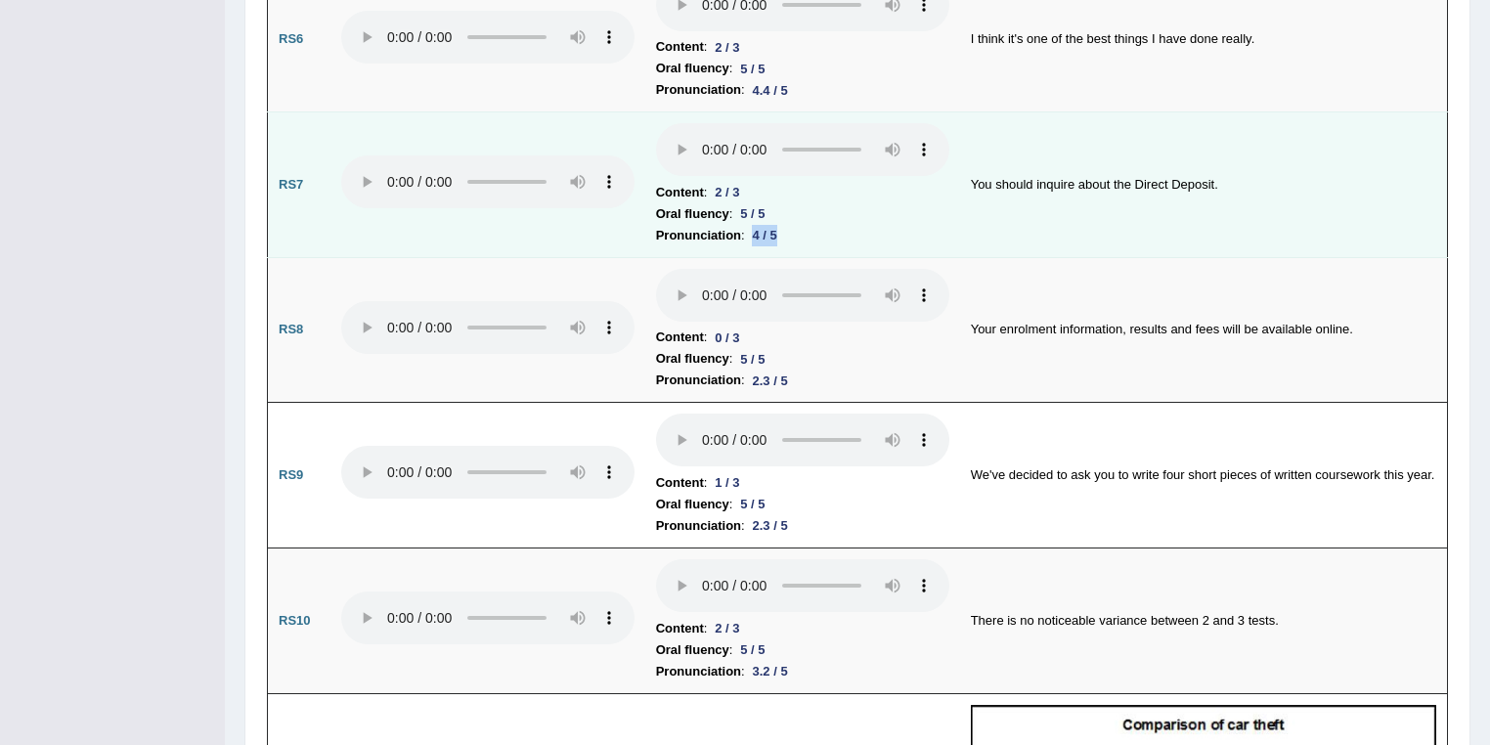
drag, startPoint x: 767, startPoint y: 220, endPoint x: 786, endPoint y: 220, distance: 18.6
click at [785, 225] on div "4 / 5" at bounding box center [765, 235] width 40 height 21
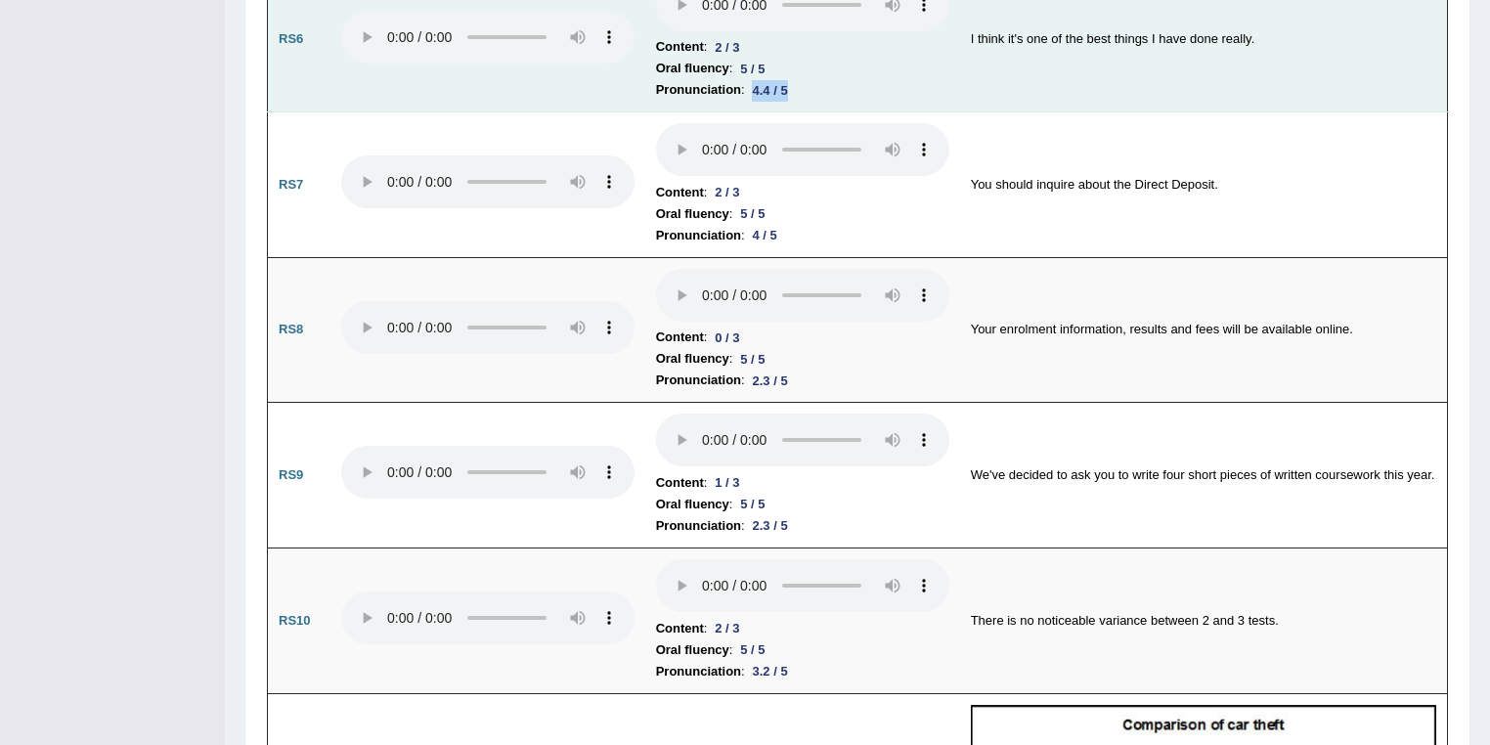
drag, startPoint x: 759, startPoint y: 83, endPoint x: 800, endPoint y: 89, distance: 41.5
click at [800, 89] on li "Pronunciation : 4.4 / 5" at bounding box center [802, 90] width 293 height 22
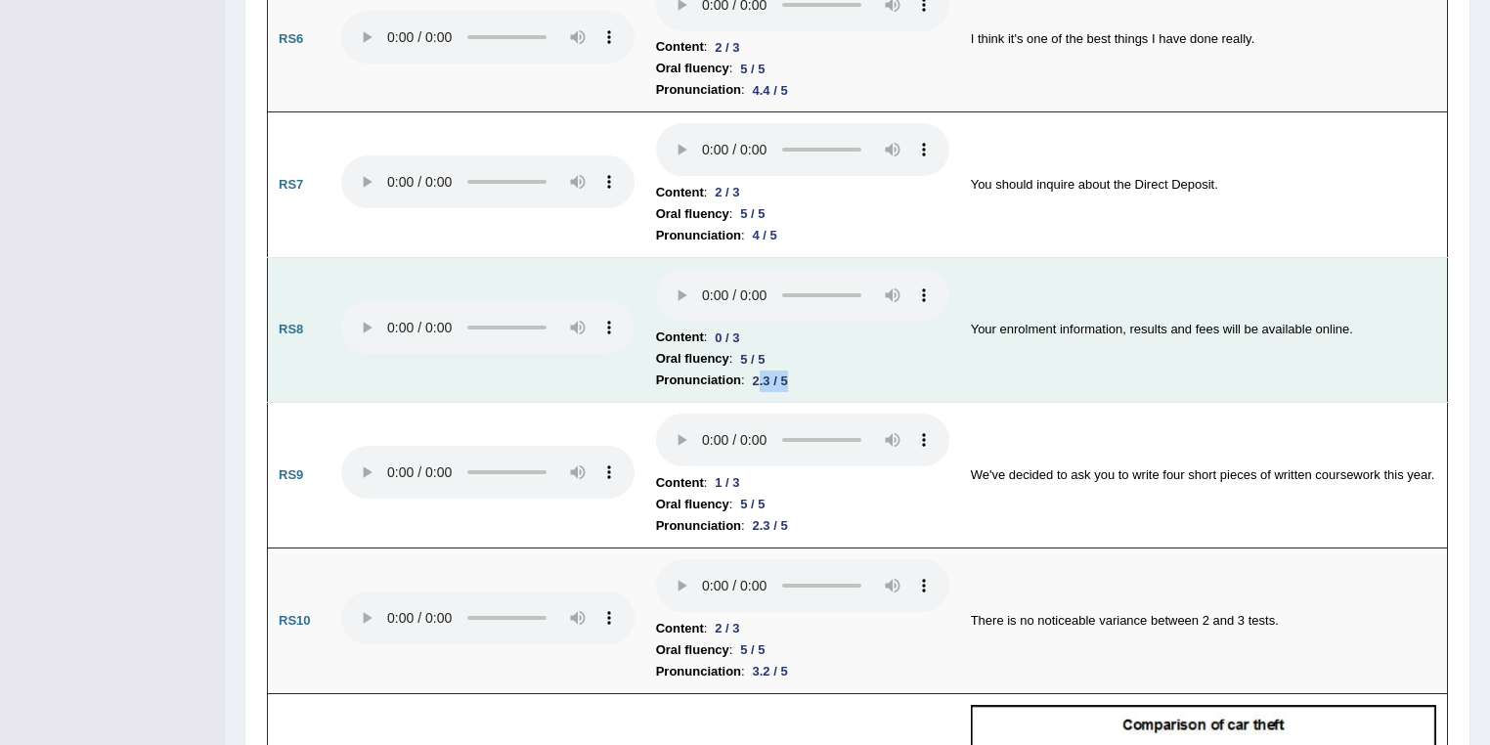
drag, startPoint x: 759, startPoint y: 367, endPoint x: 806, endPoint y: 368, distance: 47.9
click at [806, 369] on li "Pronunciation : 2.3 / 5" at bounding box center [802, 380] width 293 height 22
click at [814, 348] on li "Oral fluency : 5 / 5" at bounding box center [802, 359] width 293 height 22
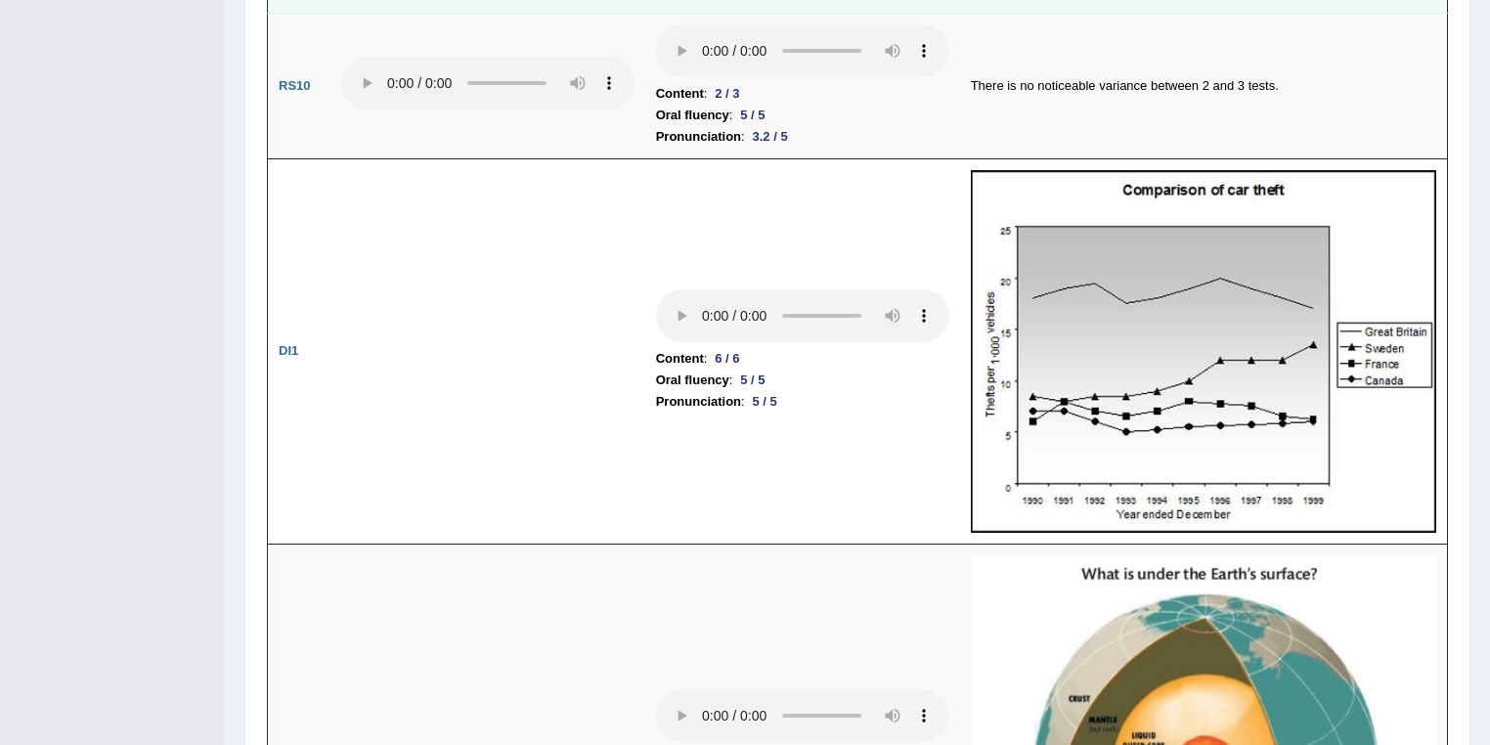
scroll to position [2672, 0]
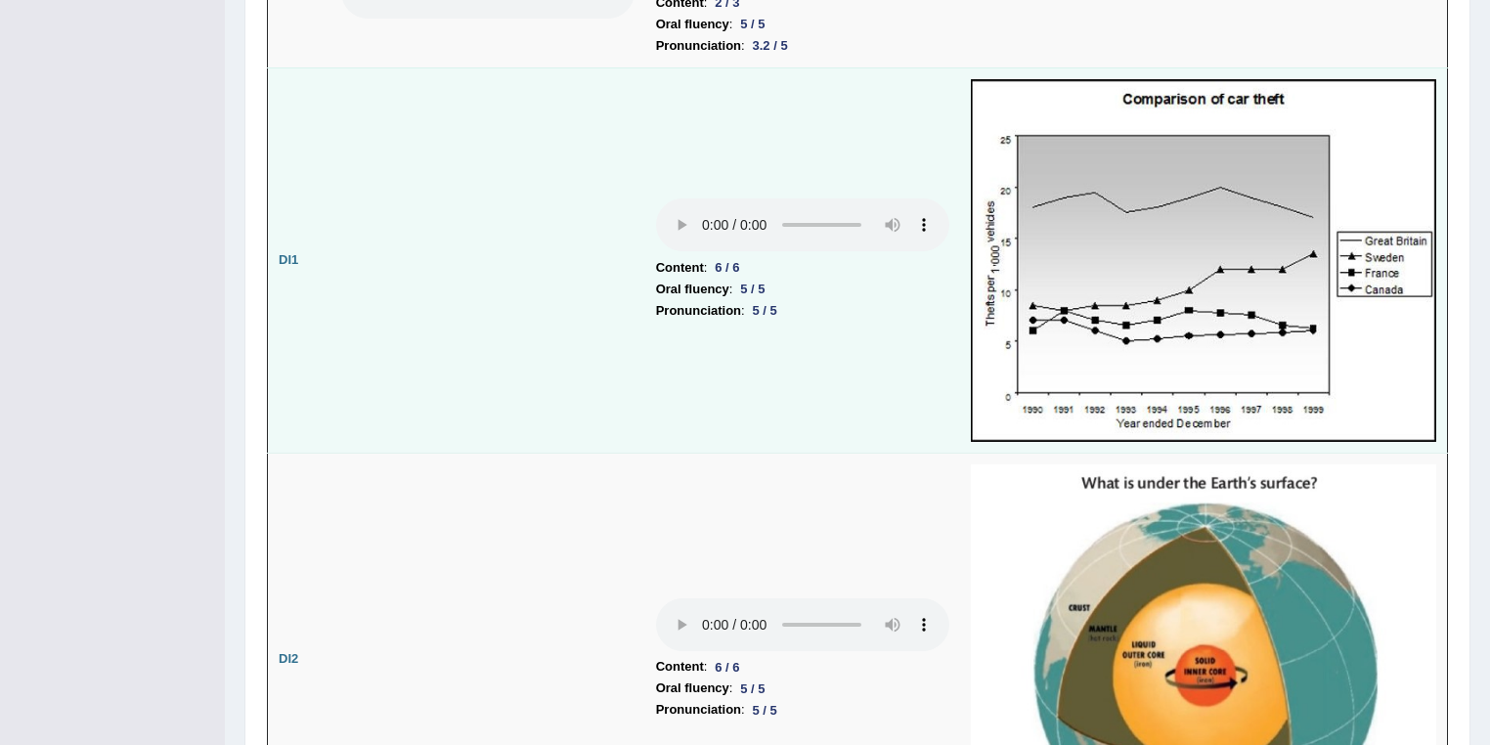
click at [591, 313] on td at bounding box center [487, 259] width 315 height 385
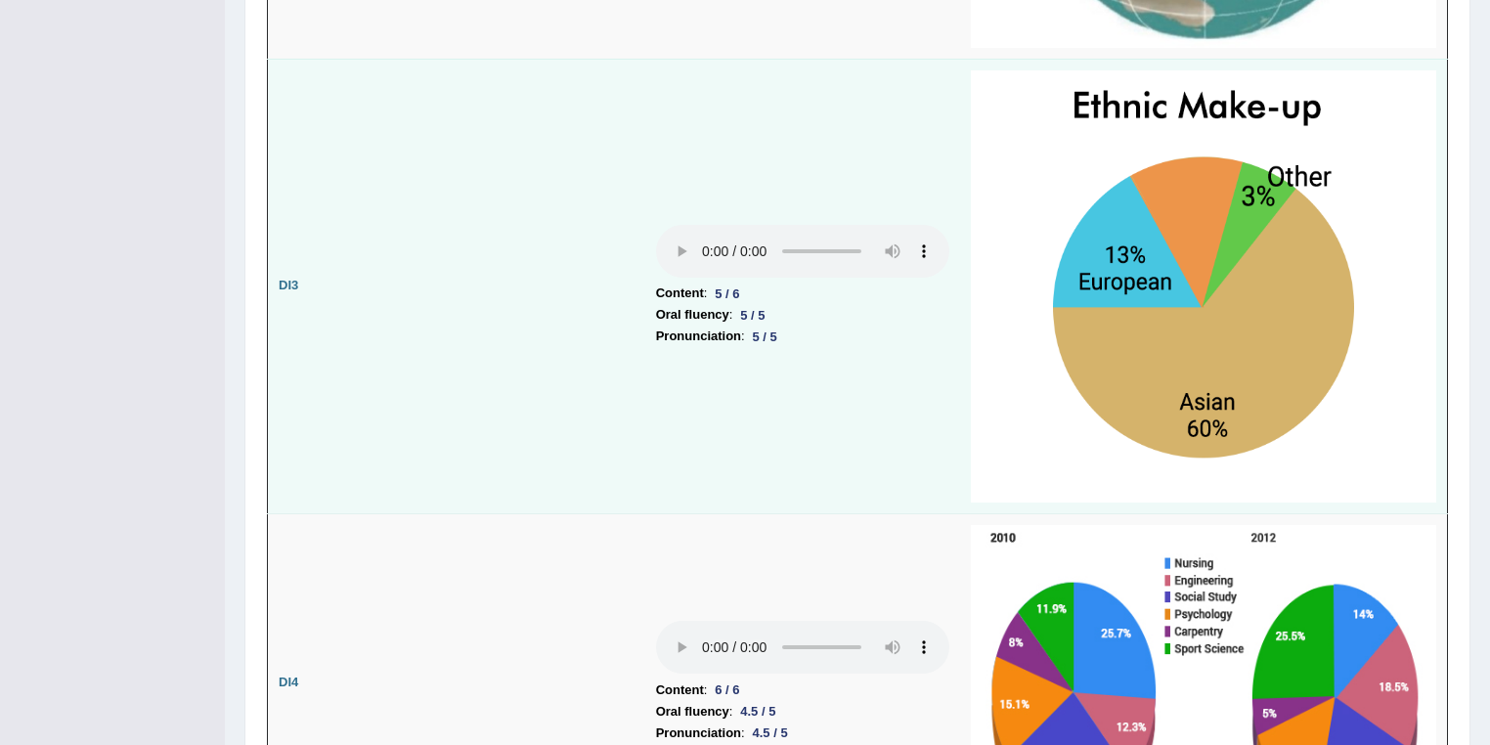
scroll to position [3611, 0]
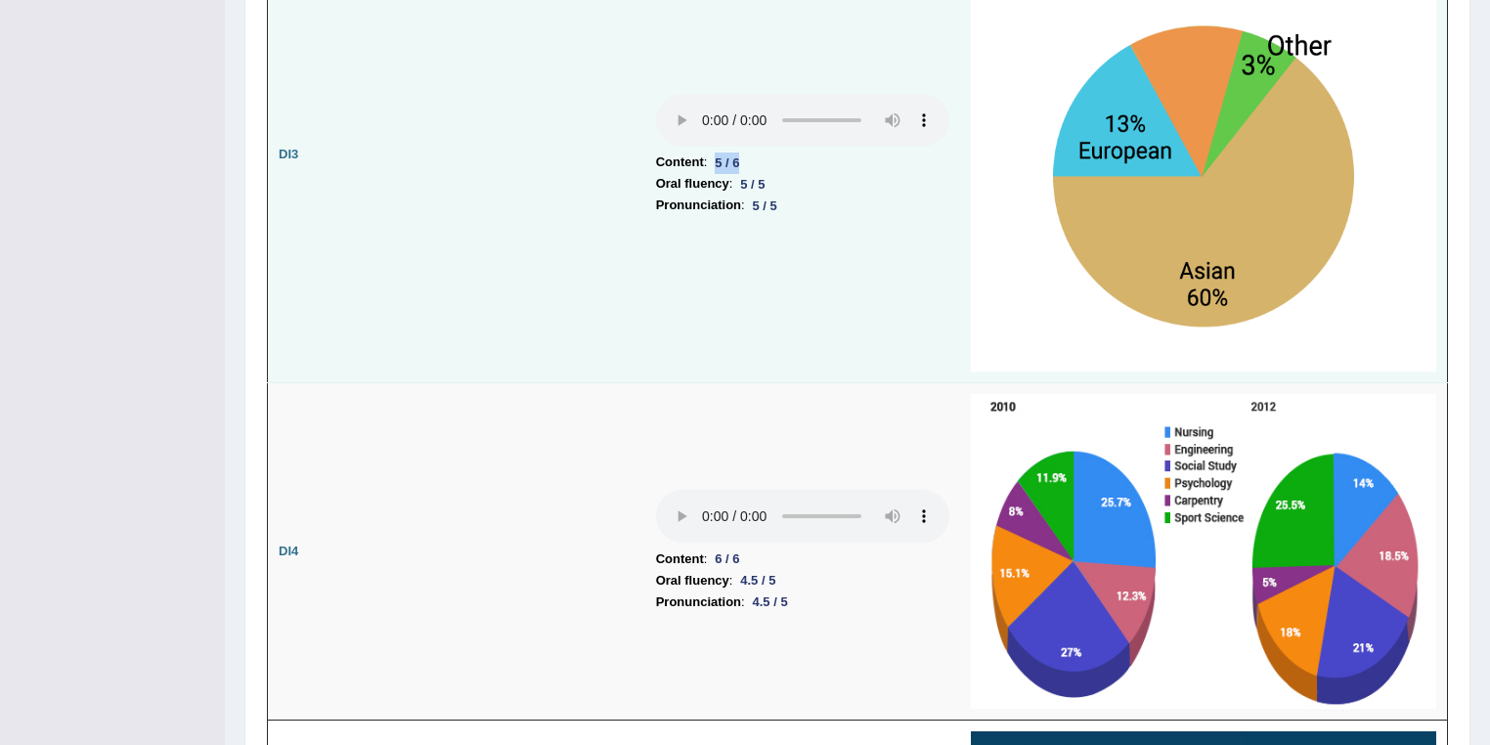
drag, startPoint x: 718, startPoint y: 151, endPoint x: 741, endPoint y: 150, distance: 22.5
click at [741, 152] on div "5 / 6" at bounding box center [727, 162] width 40 height 21
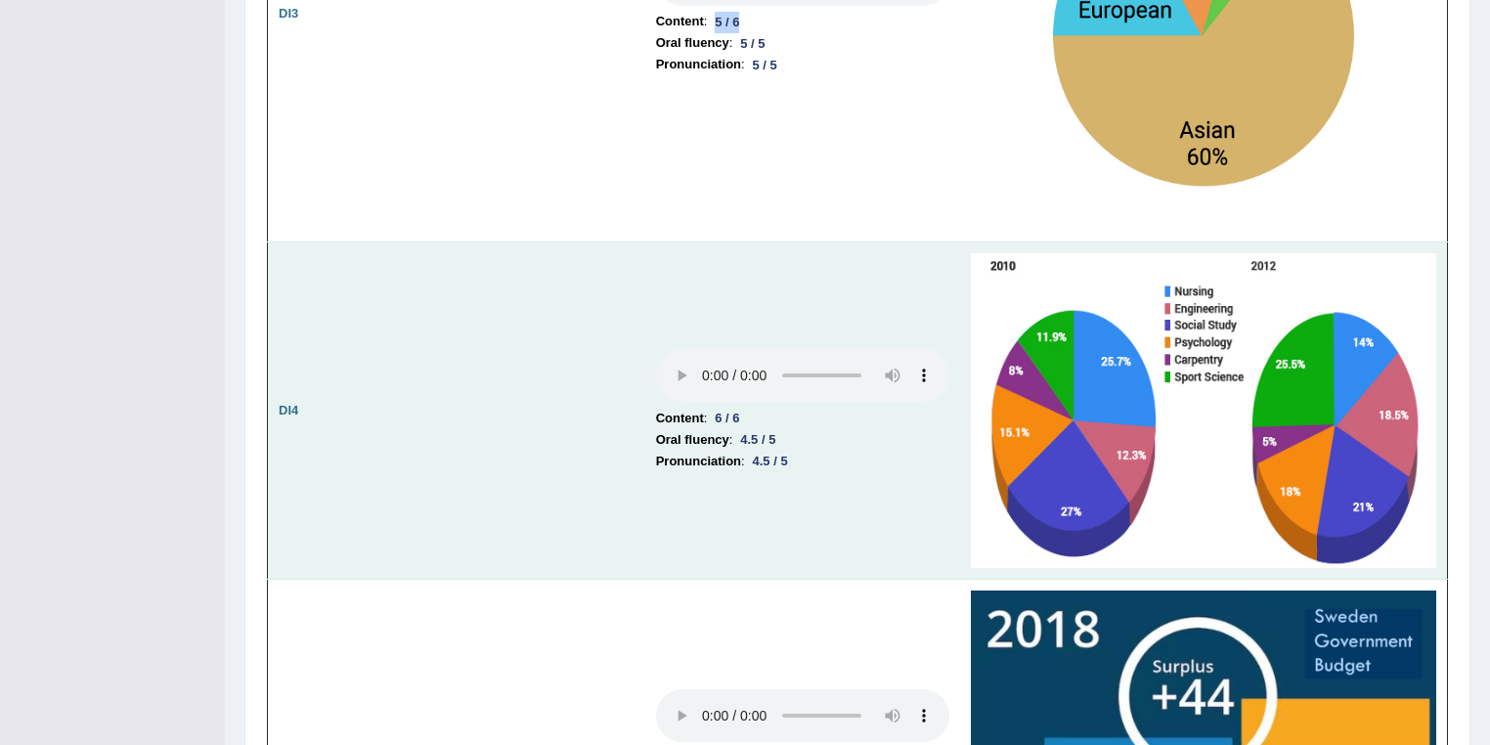
scroll to position [3819, 0]
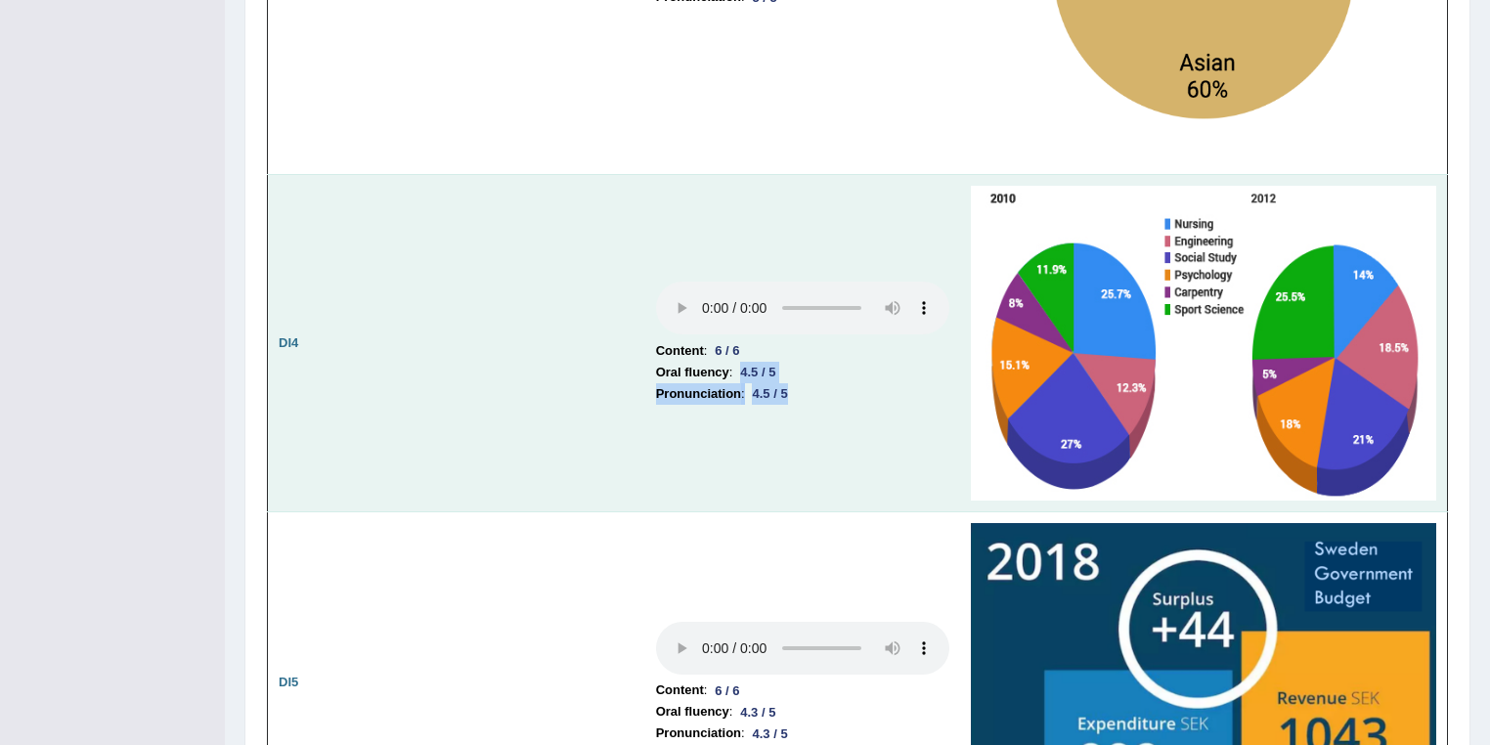
drag, startPoint x: 744, startPoint y: 365, endPoint x: 794, endPoint y: 392, distance: 56.9
click at [794, 392] on td "Content : 6 / 6 Oral fluency : 4.5 / 5 Pronunciation : 4.5 / 5" at bounding box center [802, 343] width 315 height 338
click at [852, 434] on td "Content : 6 / 6 Oral fluency : 4.5 / 5 Pronunciation : 4.5 / 5" at bounding box center [802, 343] width 315 height 338
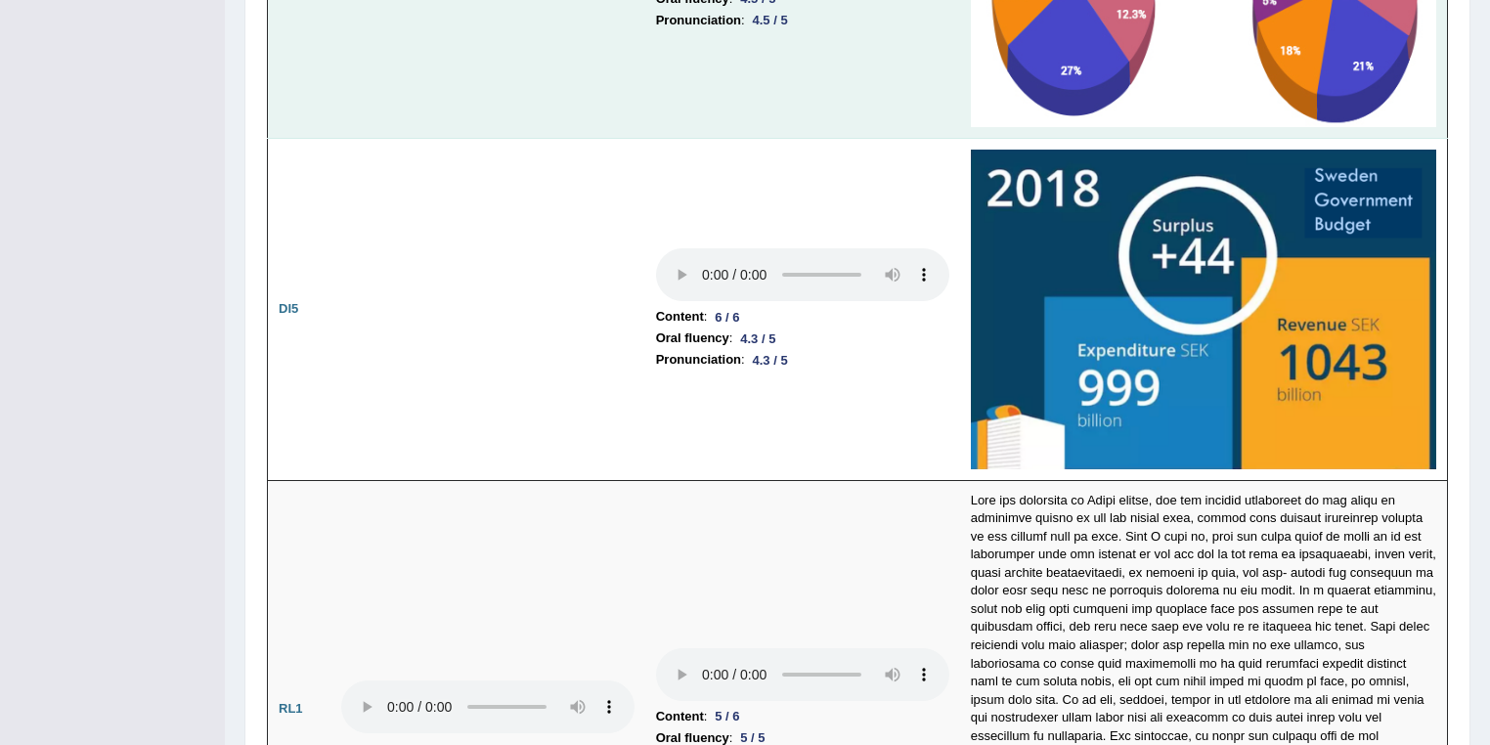
scroll to position [4236, 0]
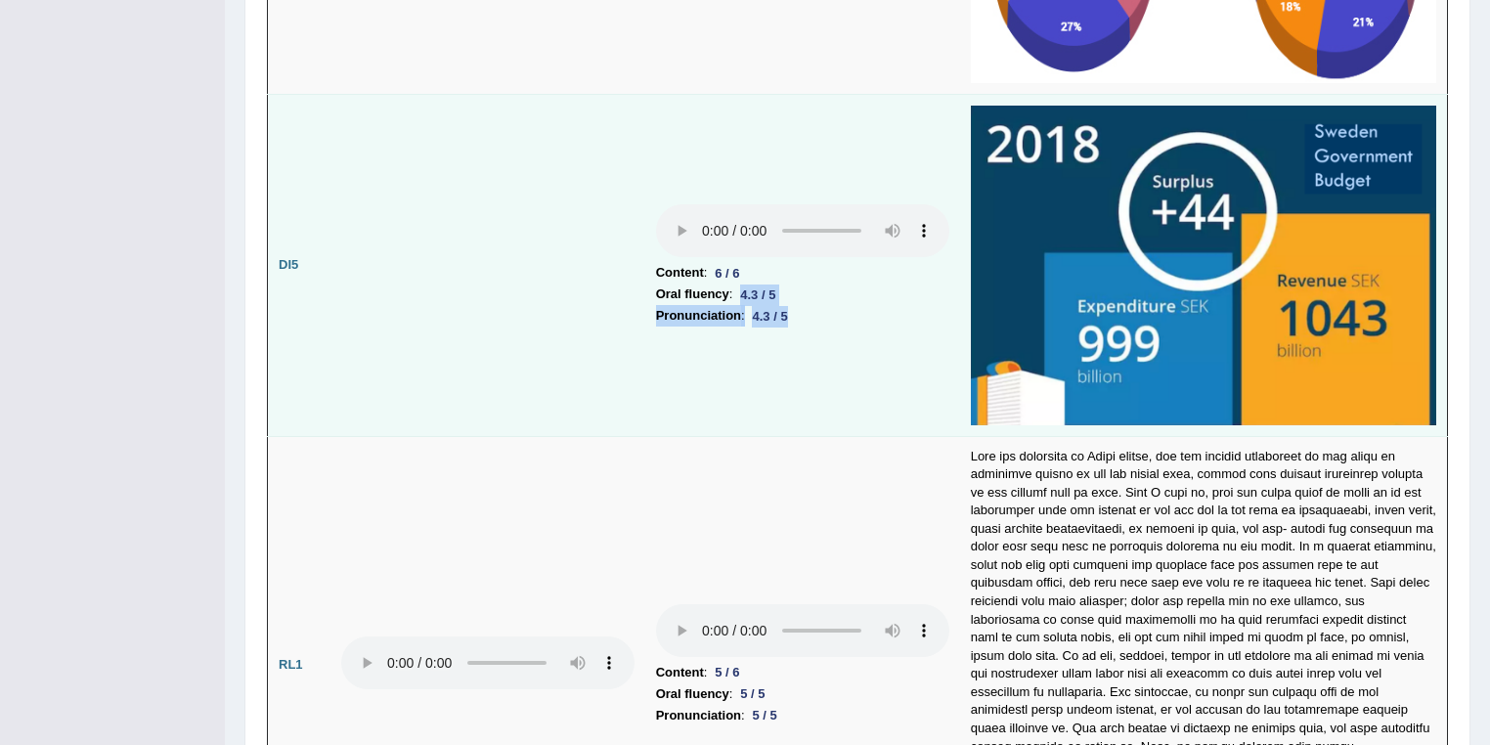
drag, startPoint x: 743, startPoint y: 282, endPoint x: 802, endPoint y: 302, distance: 61.8
click at [802, 302] on td "Content : 6 / 6 Oral fluency : 4.3 / 5 Pronunciation : 4.3 / 5" at bounding box center [802, 265] width 315 height 341
click at [761, 306] on div "4.3 / 5" at bounding box center [770, 316] width 51 height 21
drag, startPoint x: 755, startPoint y: 285, endPoint x: 805, endPoint y: 306, distance: 54.8
click at [805, 306] on td "Content : 6 / 6 Oral fluency : 4.3 / 5 Pronunciation : 4.3 / 5" at bounding box center [802, 265] width 315 height 341
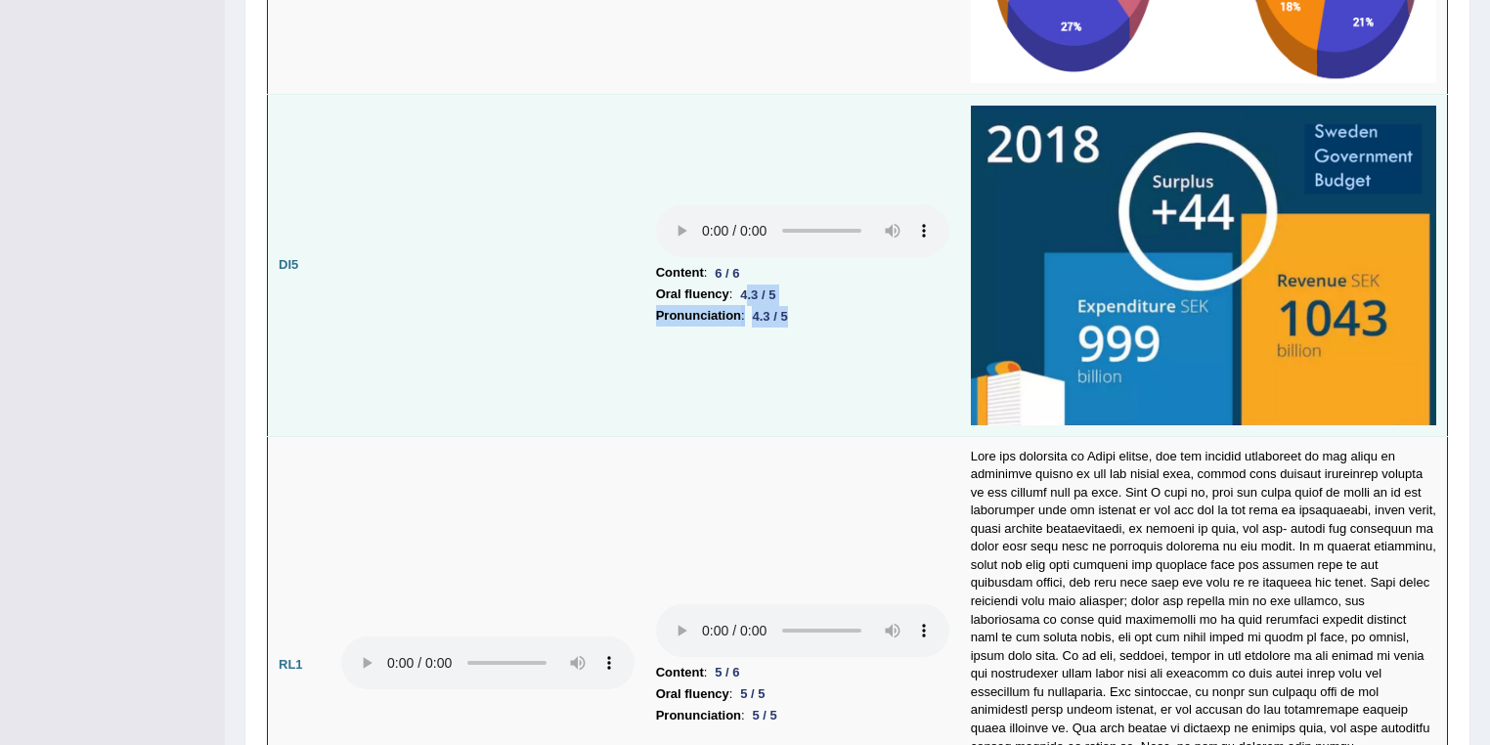
click at [808, 305] on li "Pronunciation : 4.3 / 5" at bounding box center [802, 316] width 293 height 22
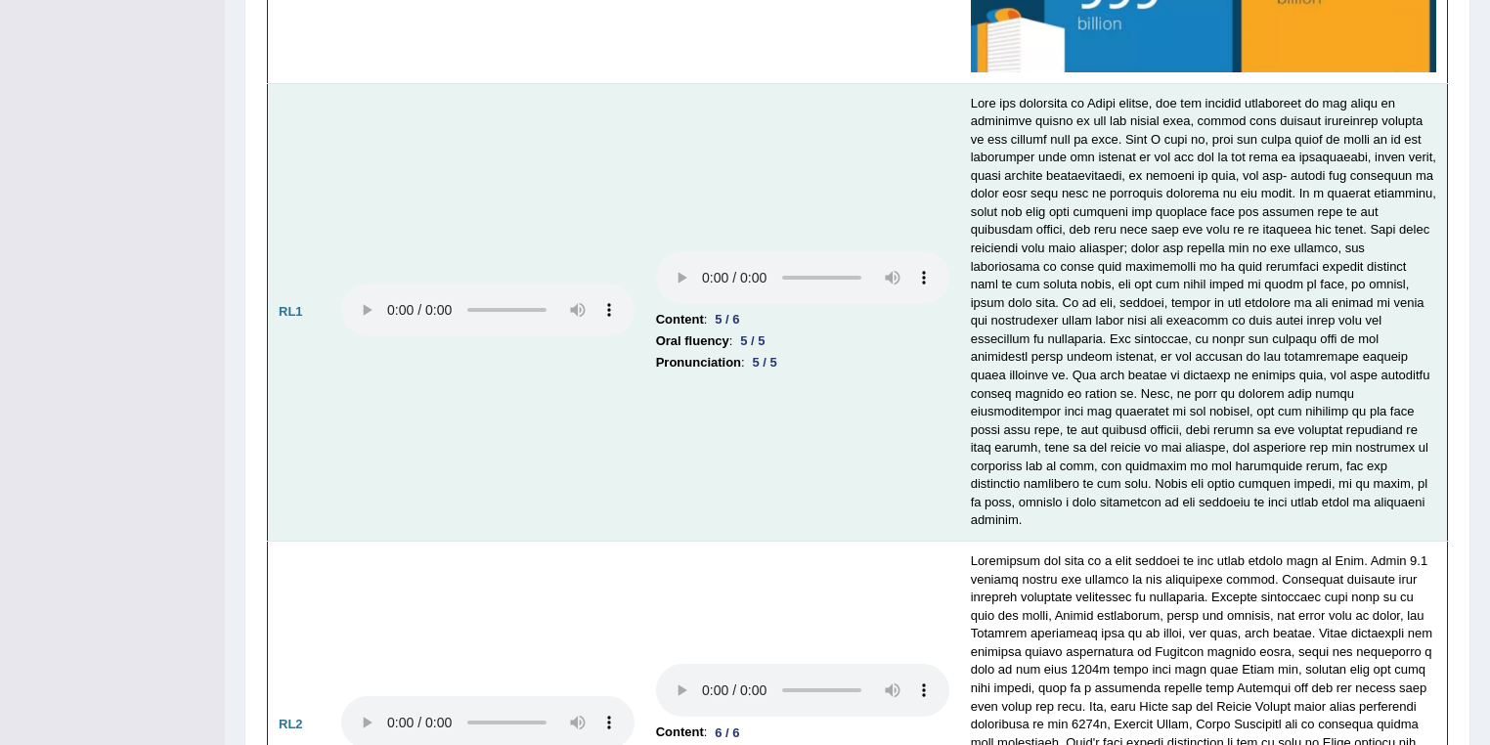
scroll to position [4653, 0]
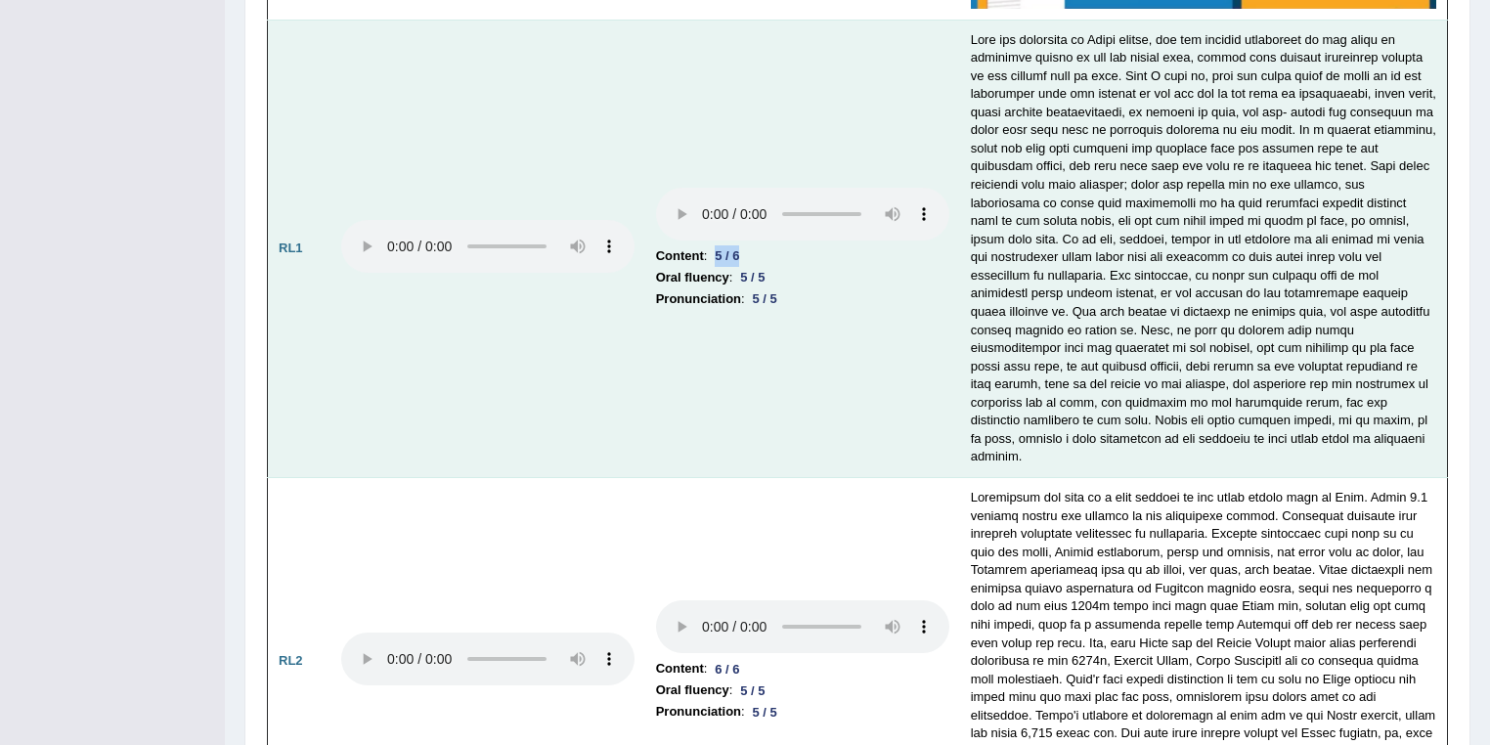
drag, startPoint x: 722, startPoint y: 235, endPoint x: 742, endPoint y: 231, distance: 19.9
click at [742, 245] on div "5 / 6" at bounding box center [727, 255] width 40 height 21
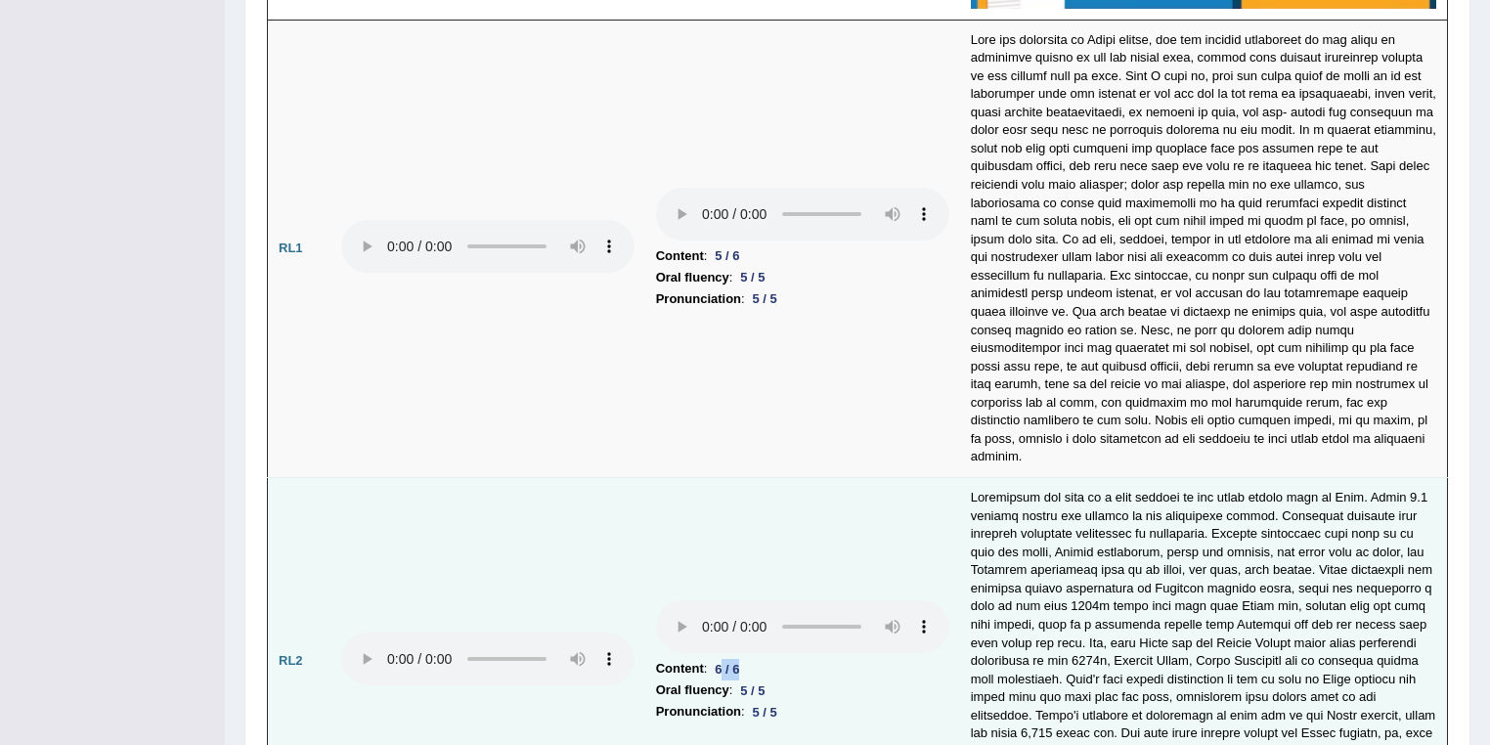
drag, startPoint x: 721, startPoint y: 633, endPoint x: 746, endPoint y: 635, distance: 24.5
click at [746, 659] on div "6 / 6" at bounding box center [727, 669] width 40 height 21
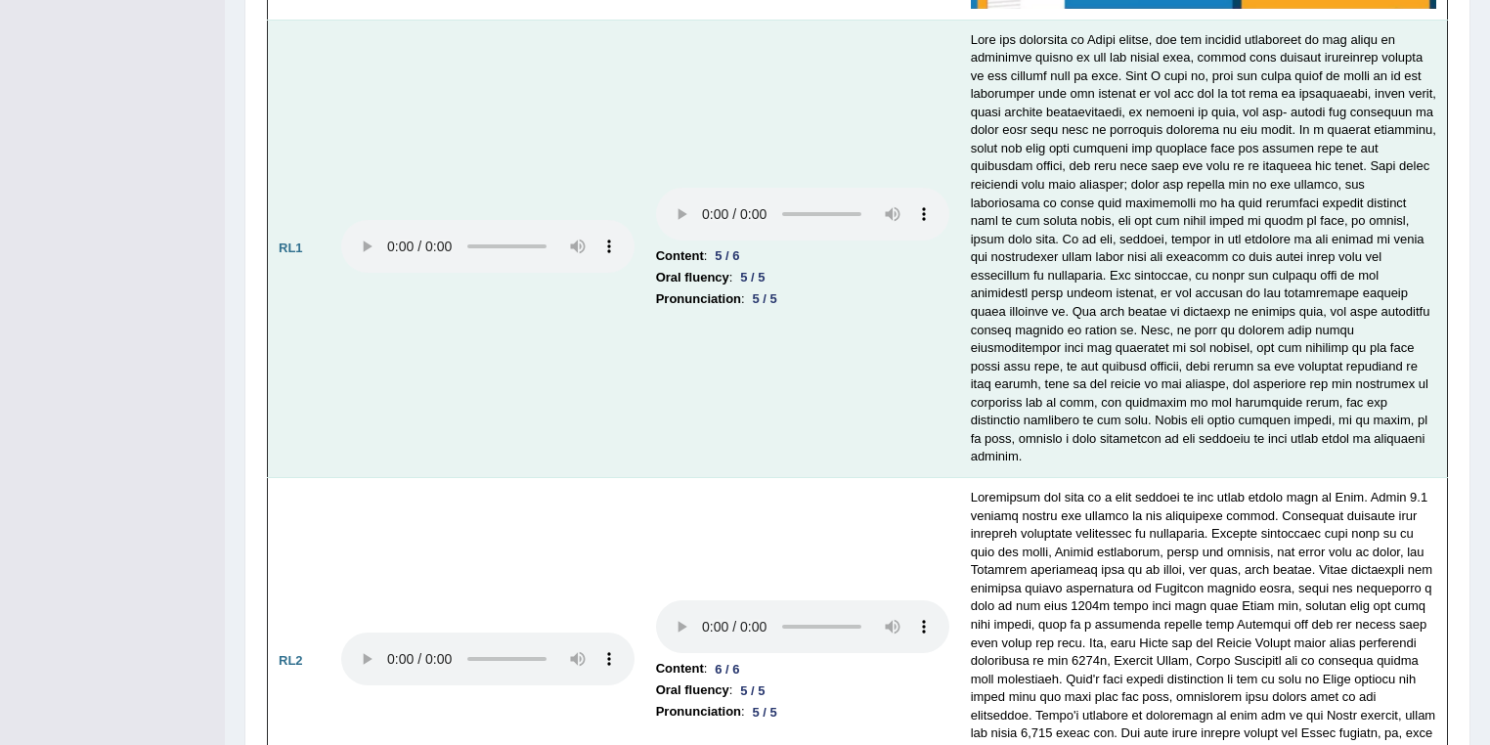
click at [731, 245] on div "5 / 6" at bounding box center [727, 255] width 40 height 21
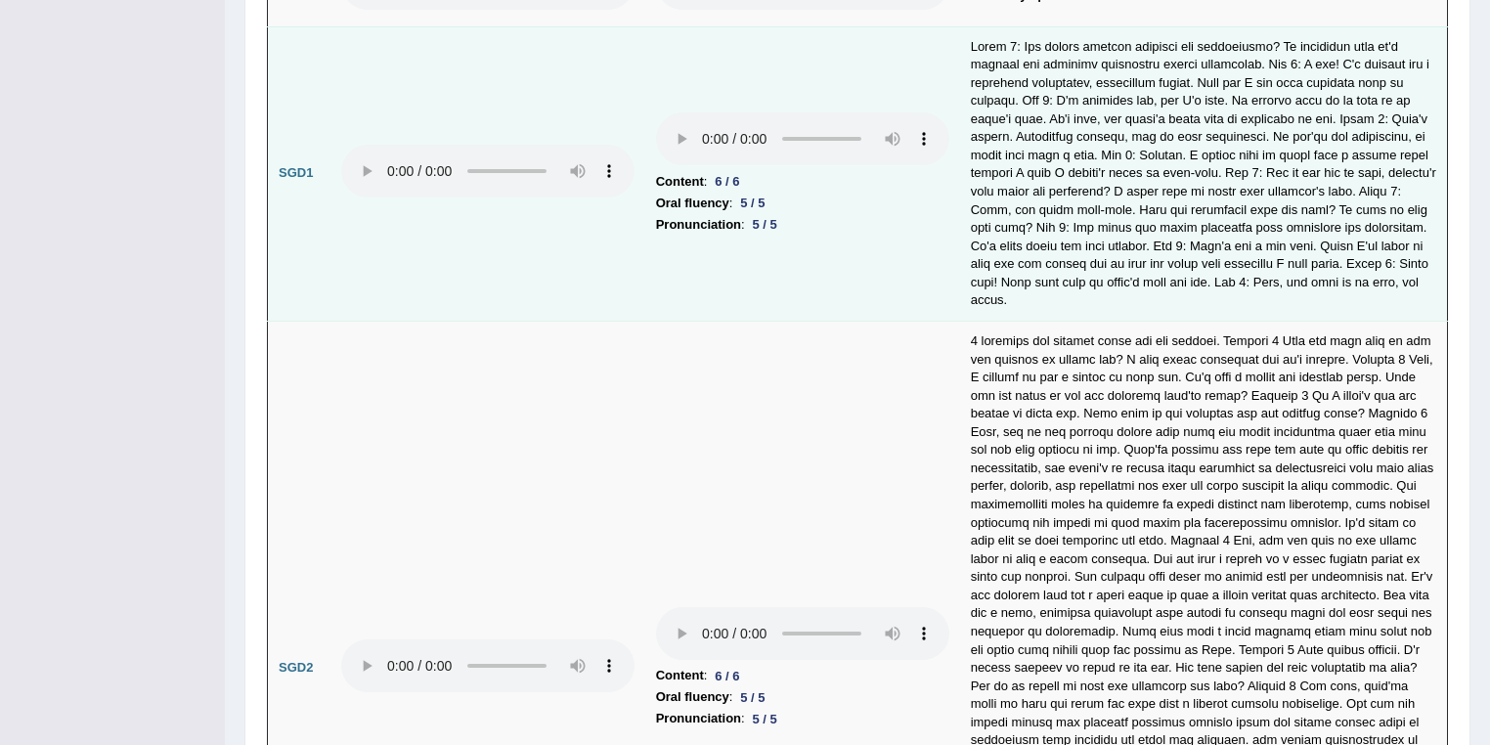
scroll to position [5800, 0]
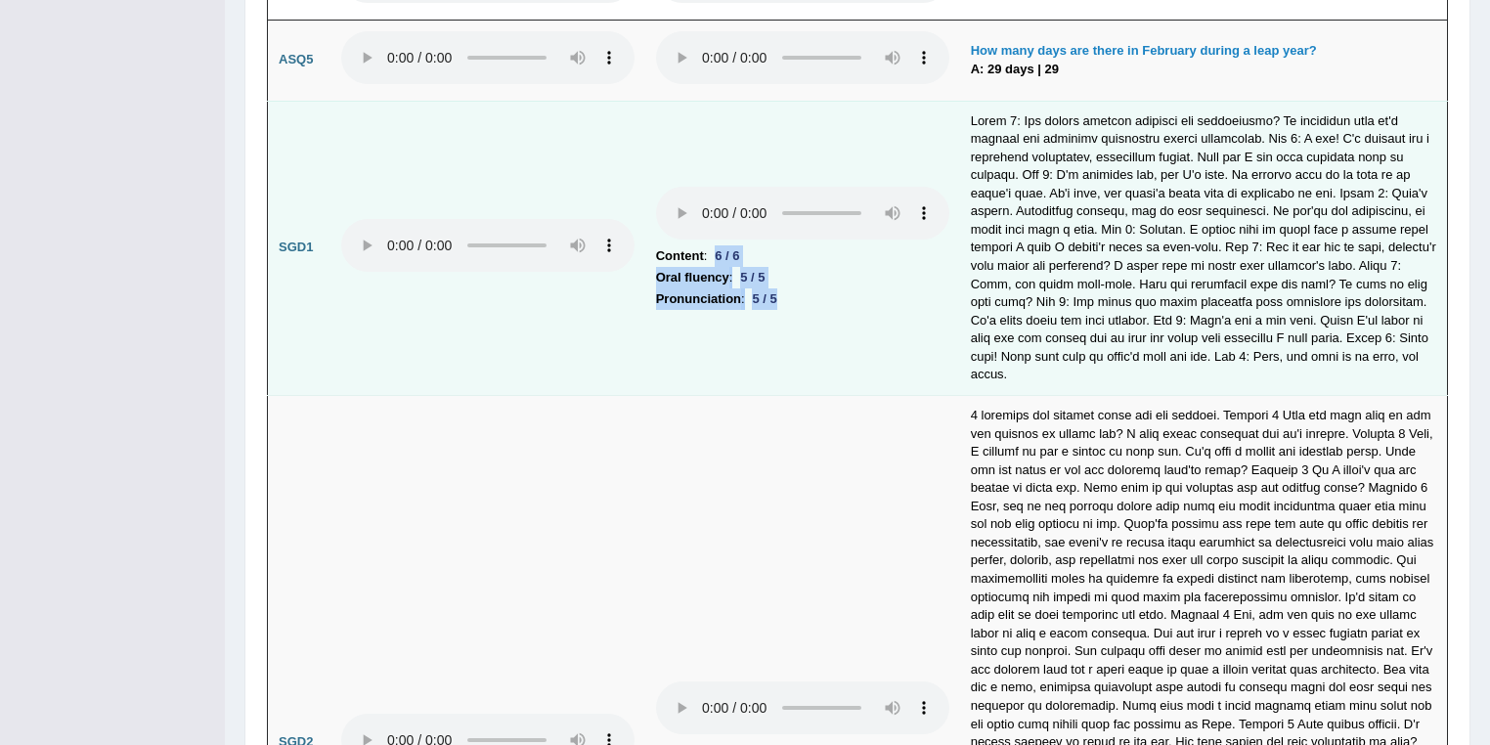
drag, startPoint x: 716, startPoint y: 210, endPoint x: 794, endPoint y: 258, distance: 90.9
click at [794, 258] on td "Content : 6 / 6 Oral fluency : 5 / 5 Pronunciation : 5 / 5" at bounding box center [802, 248] width 315 height 294
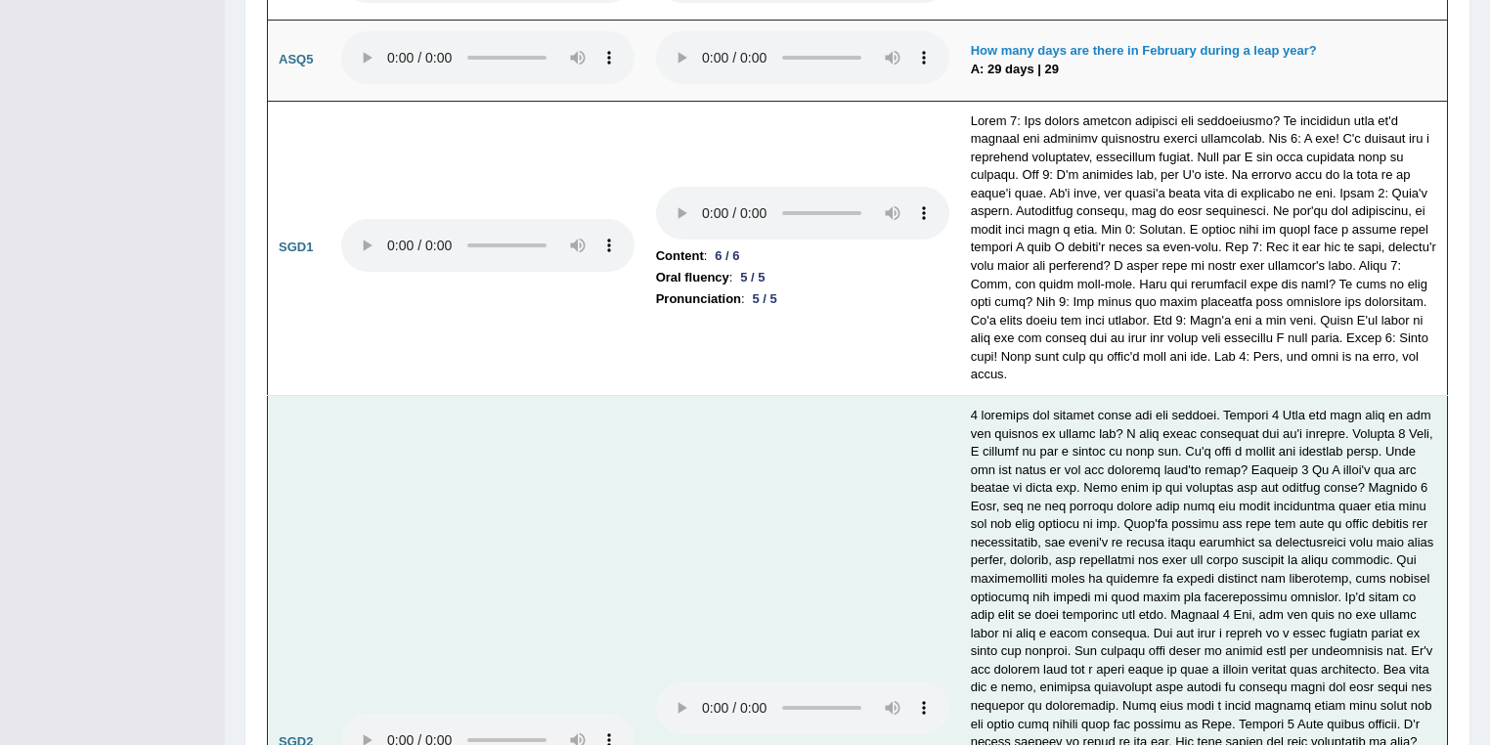
click at [727, 476] on td "Content : 6 / 6 Oral fluency : 5 / 5 Pronunciation : 5 / 5" at bounding box center [802, 742] width 315 height 694
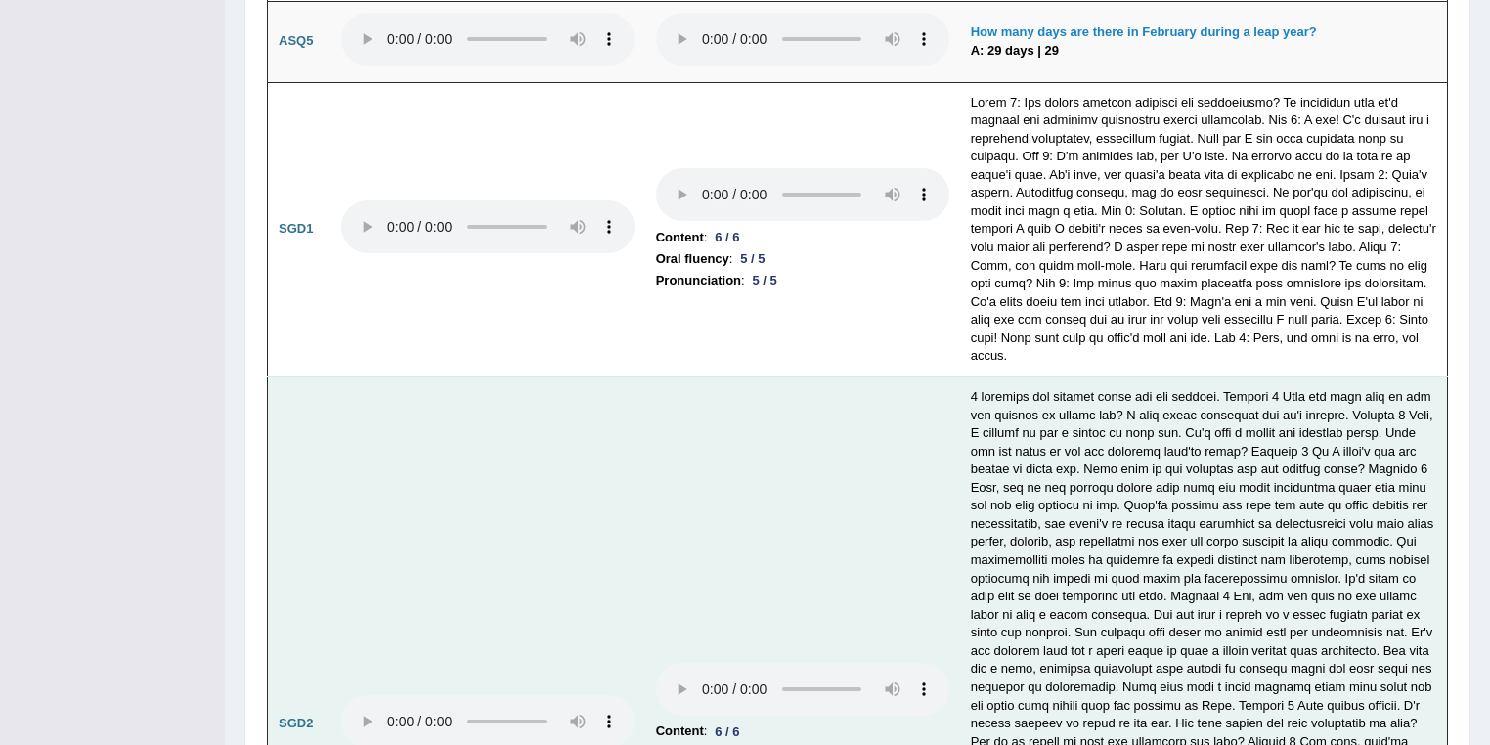
scroll to position [6113, 0]
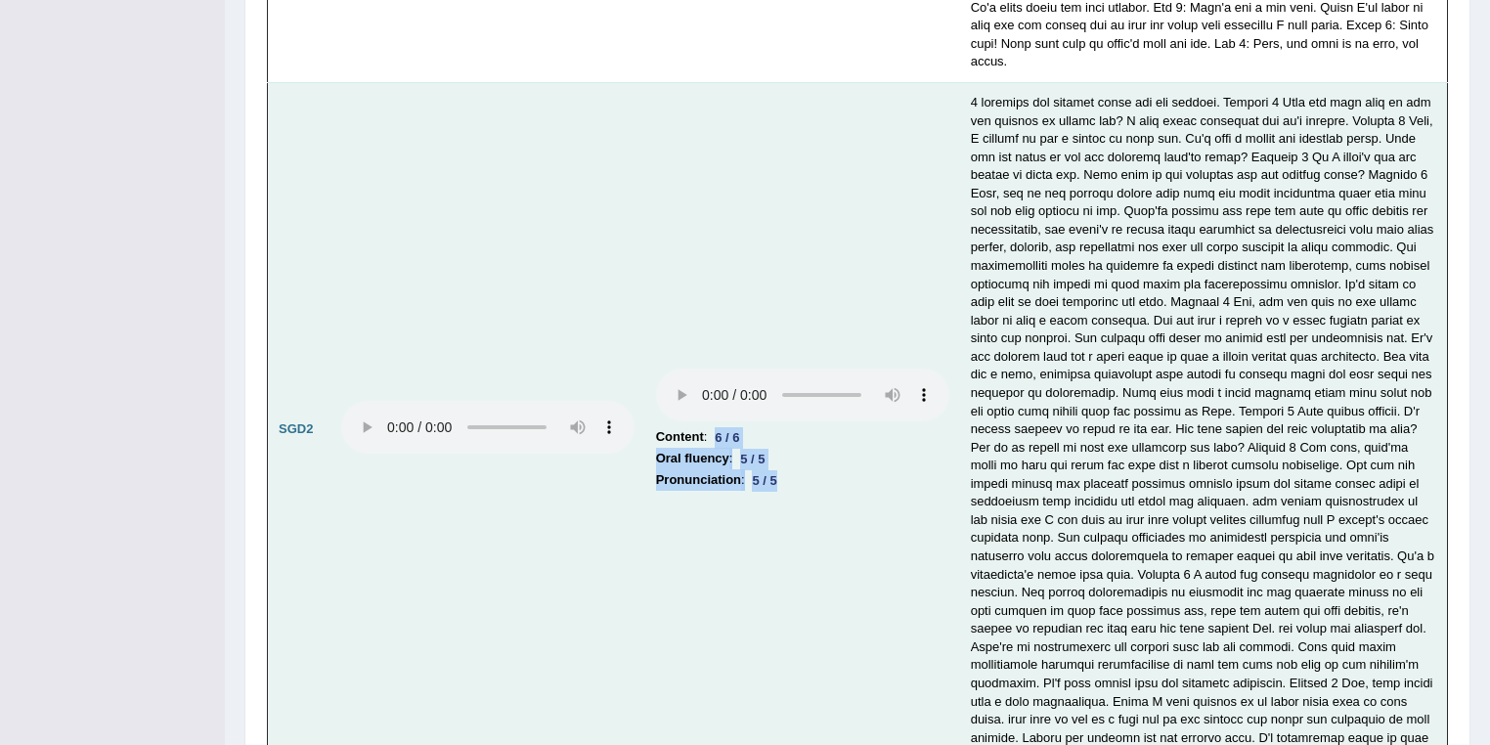
drag, startPoint x: 714, startPoint y: 379, endPoint x: 779, endPoint y: 428, distance: 81.7
click at [779, 428] on td "Content : 6 / 6 Oral fluency : 5 / 5 Pronunciation : 5 / 5" at bounding box center [802, 429] width 315 height 694
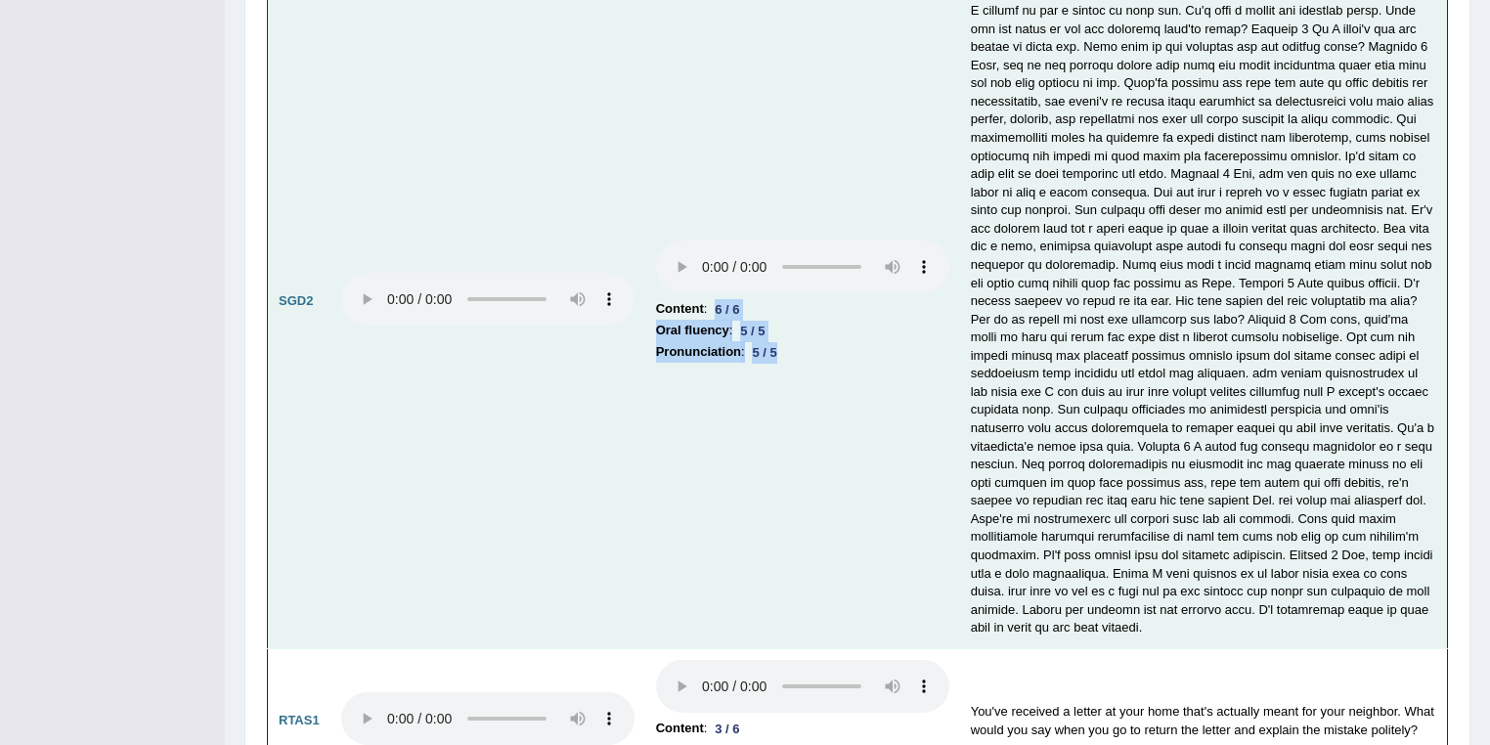
scroll to position [6481, 0]
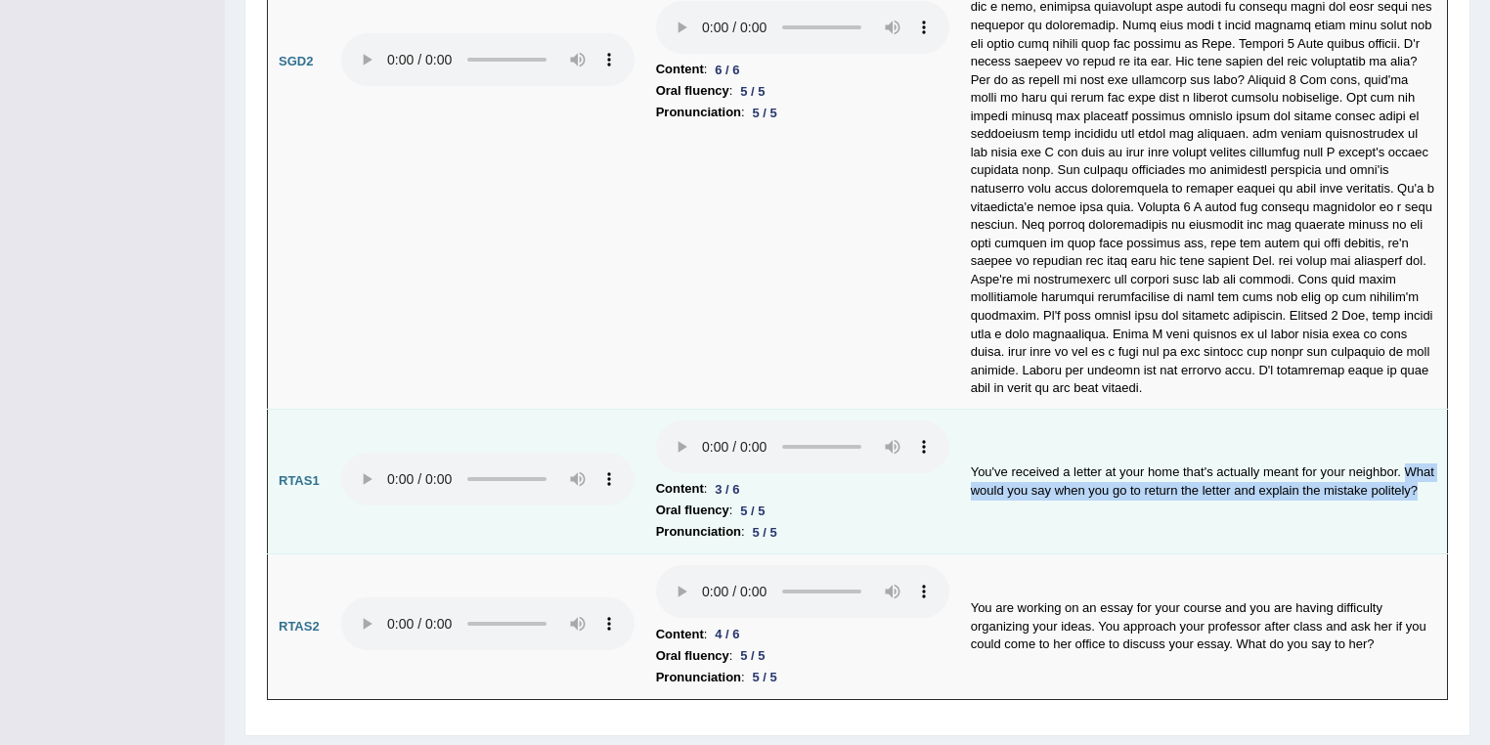
drag, startPoint x: 1402, startPoint y: 418, endPoint x: 1423, endPoint y: 455, distance: 42.9
click at [1423, 455] on td "You've received a letter at your home that's actually meant for your neighbor. …" at bounding box center [1204, 482] width 488 height 146
click at [1124, 469] on td "You've received a letter at your home that's actually meant for your neighbor. …" at bounding box center [1204, 482] width 488 height 146
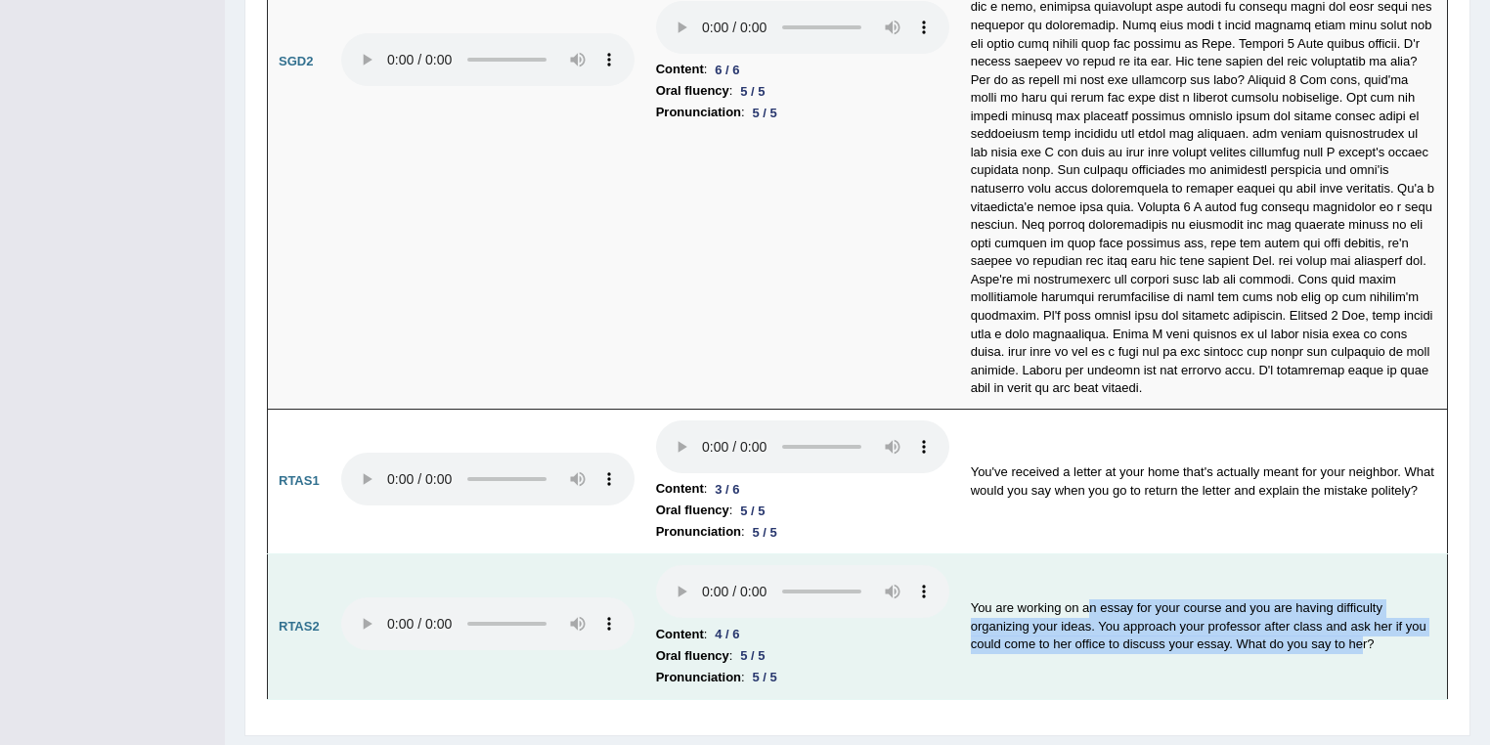
drag, startPoint x: 1090, startPoint y: 547, endPoint x: 1364, endPoint y: 594, distance: 277.7
click at [1364, 594] on td "You are working on an essay for your course and you are having difficulty organ…" at bounding box center [1204, 627] width 488 height 146
click at [1280, 580] on td "You are working on an essay for your course and you are having difficulty organ…" at bounding box center [1204, 627] width 488 height 146
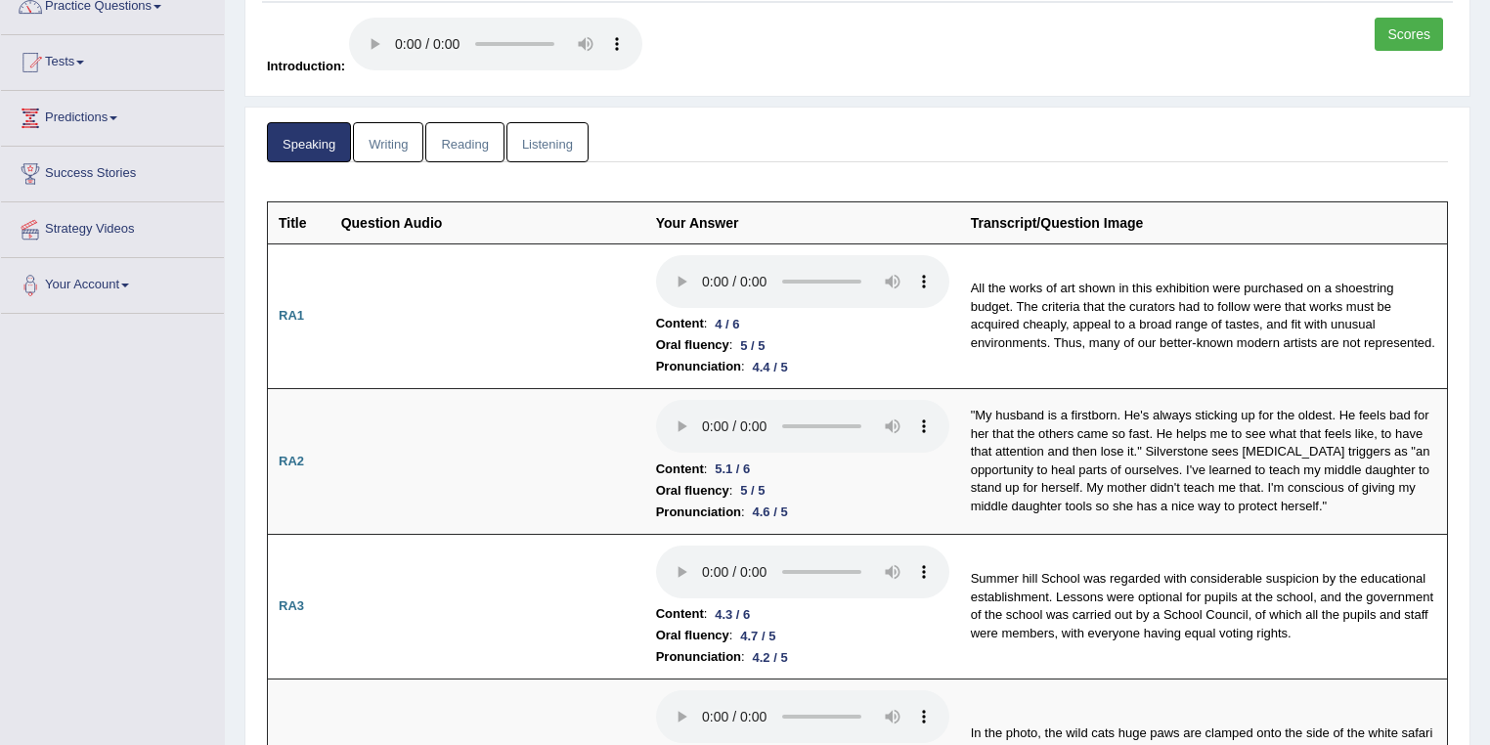
scroll to position [8, 0]
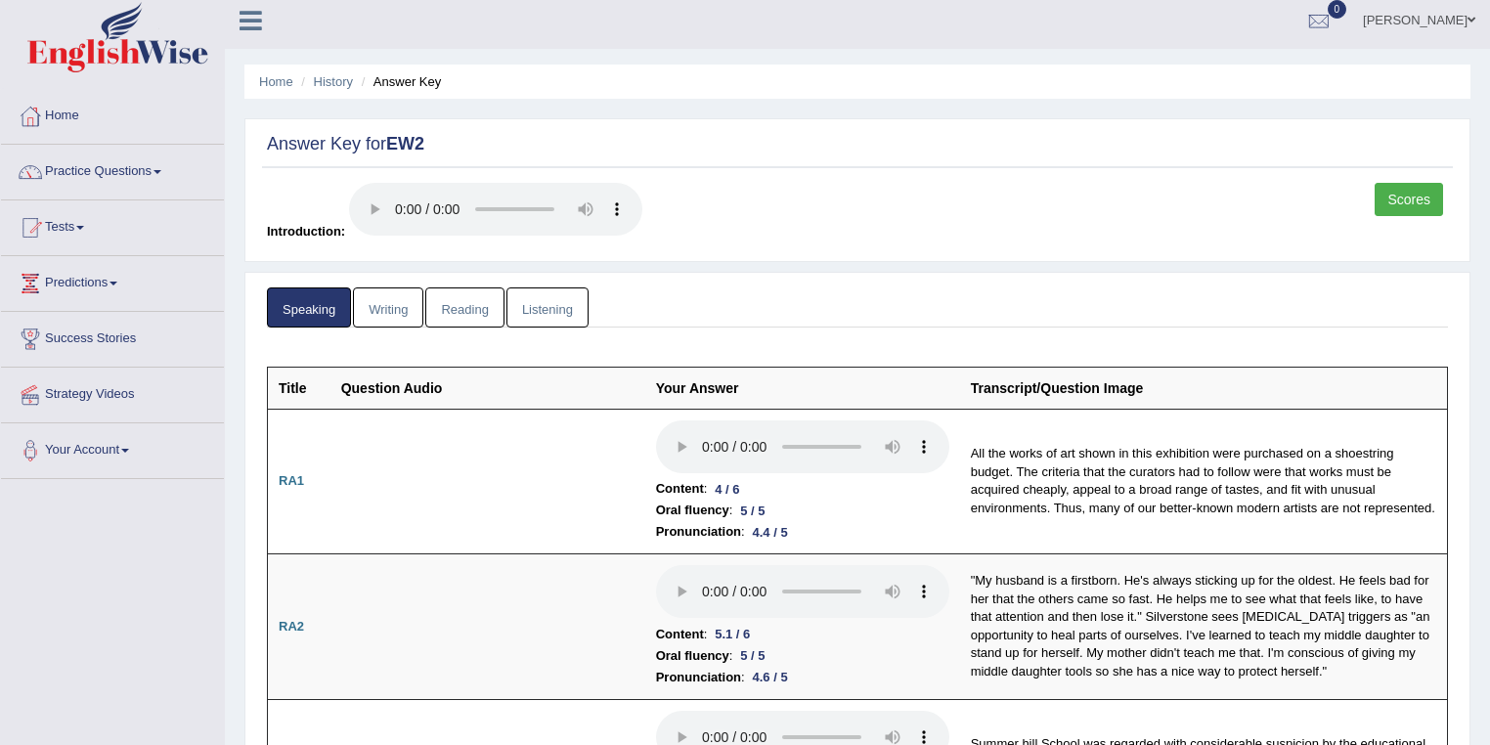
click at [391, 305] on link "Writing" at bounding box center [388, 307] width 70 height 40
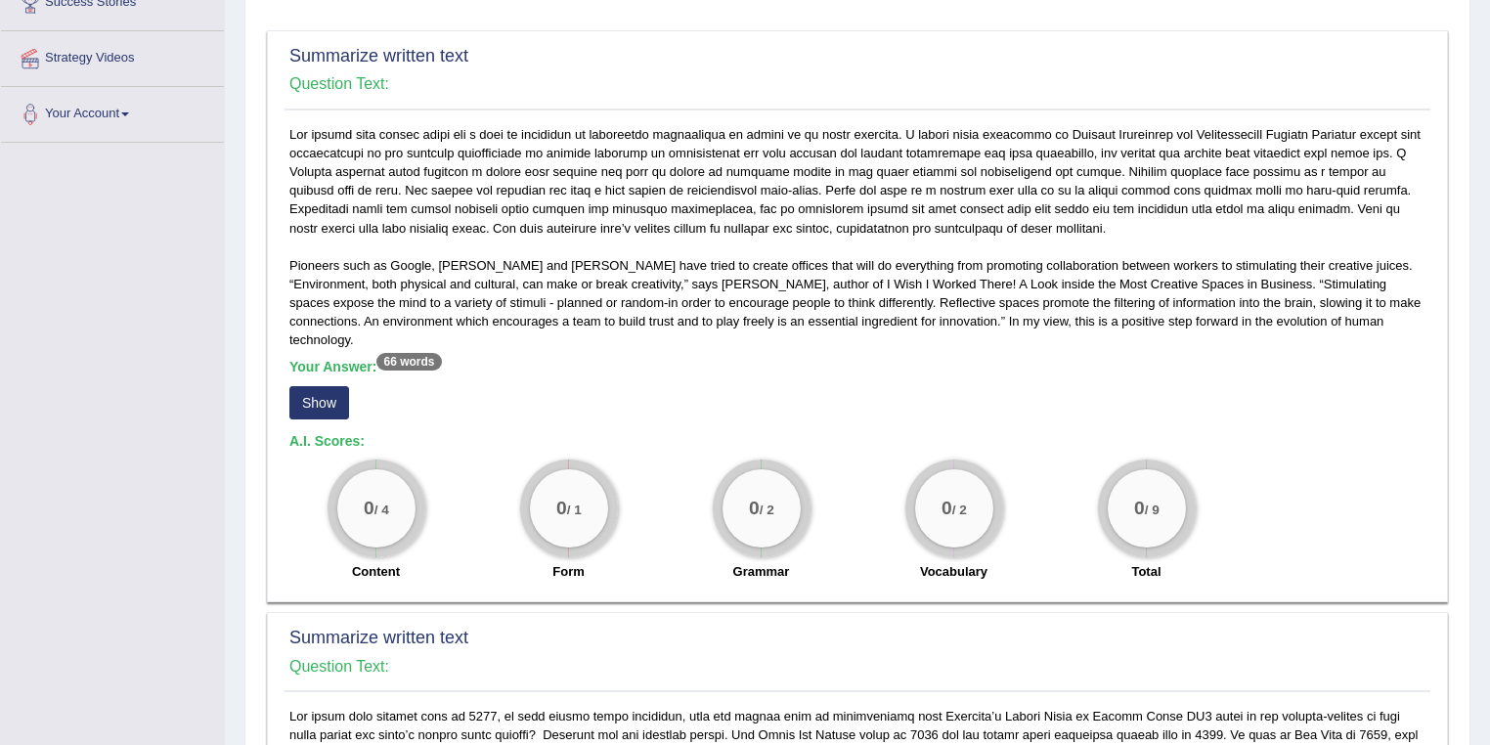
scroll to position [424, 0]
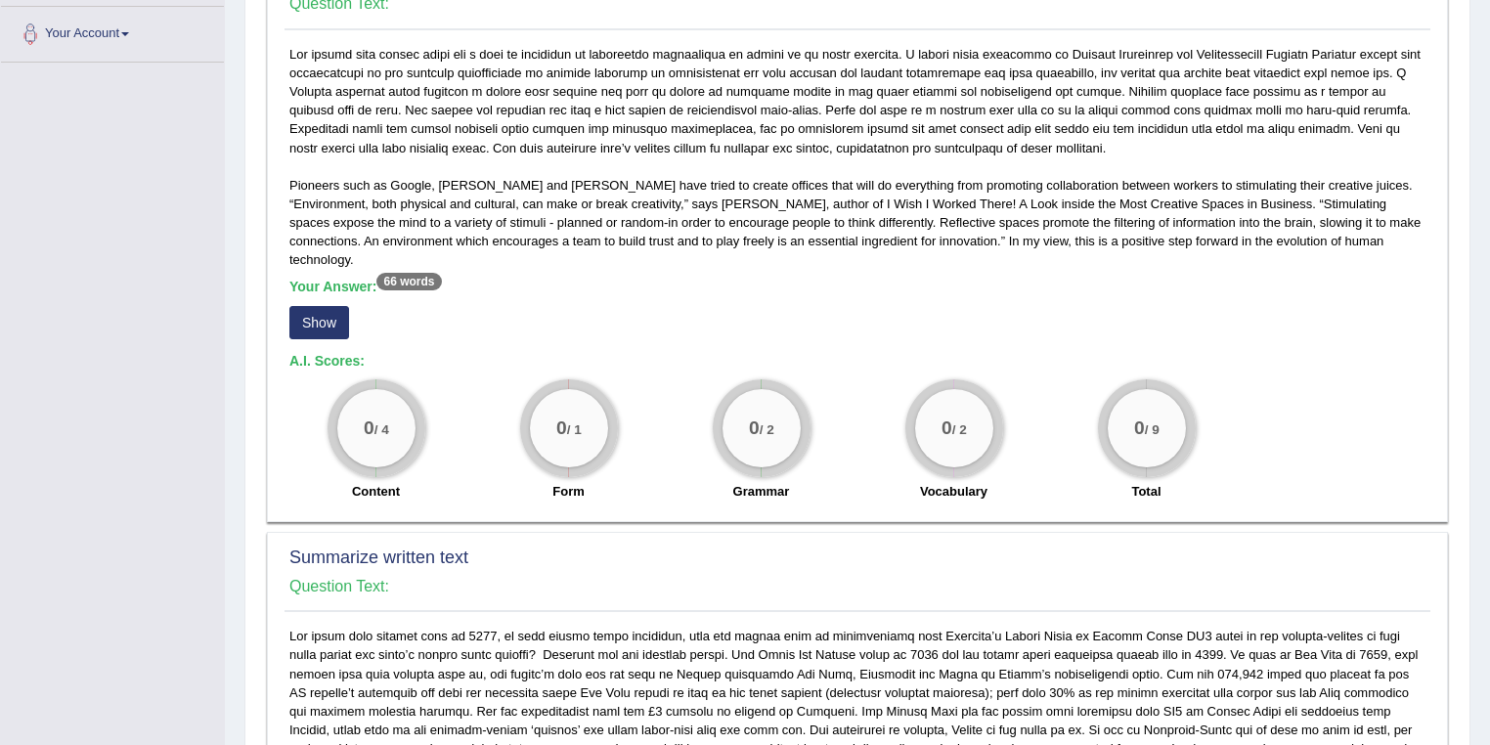
click at [321, 306] on button "Show" at bounding box center [319, 322] width 60 height 33
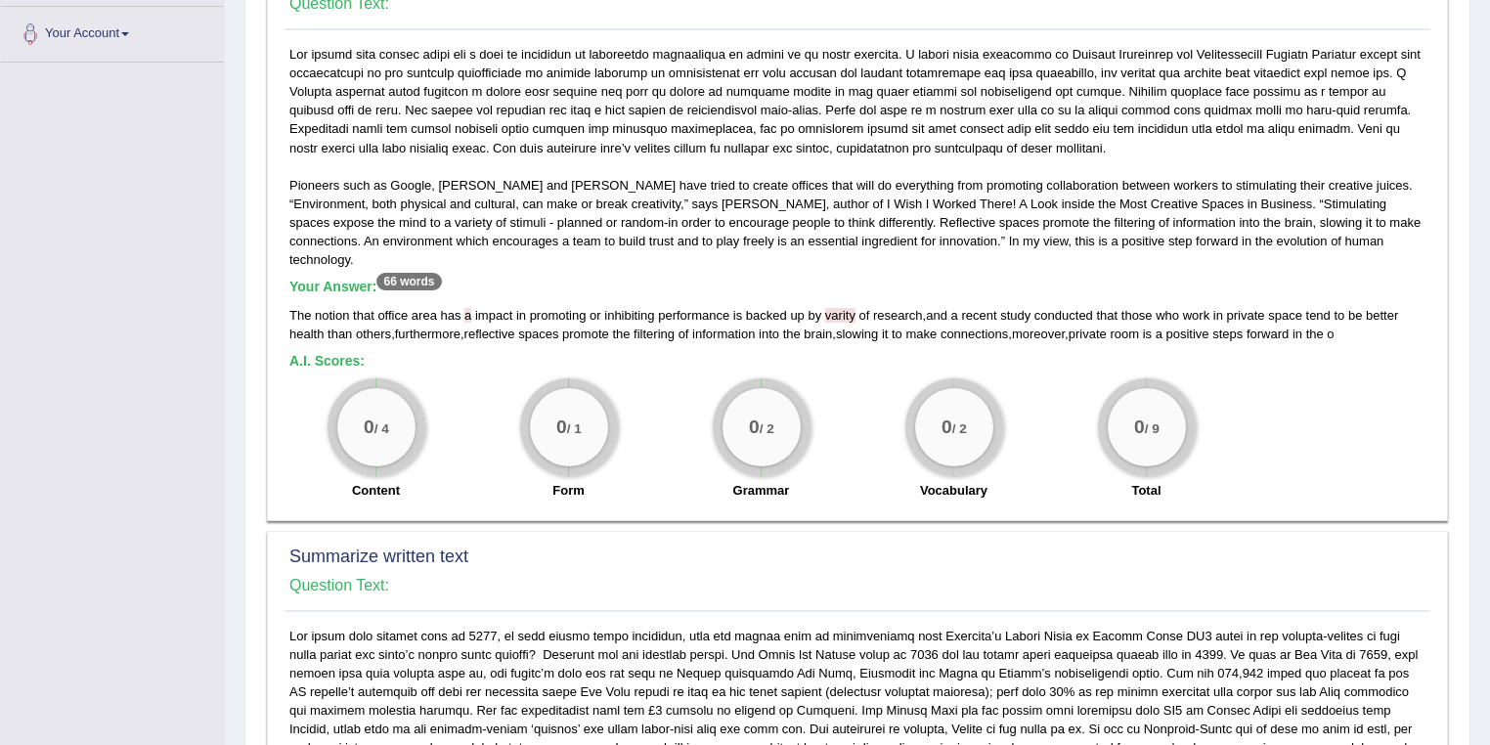
click at [1333, 326] on span "o" at bounding box center [1329, 333] width 7 height 15
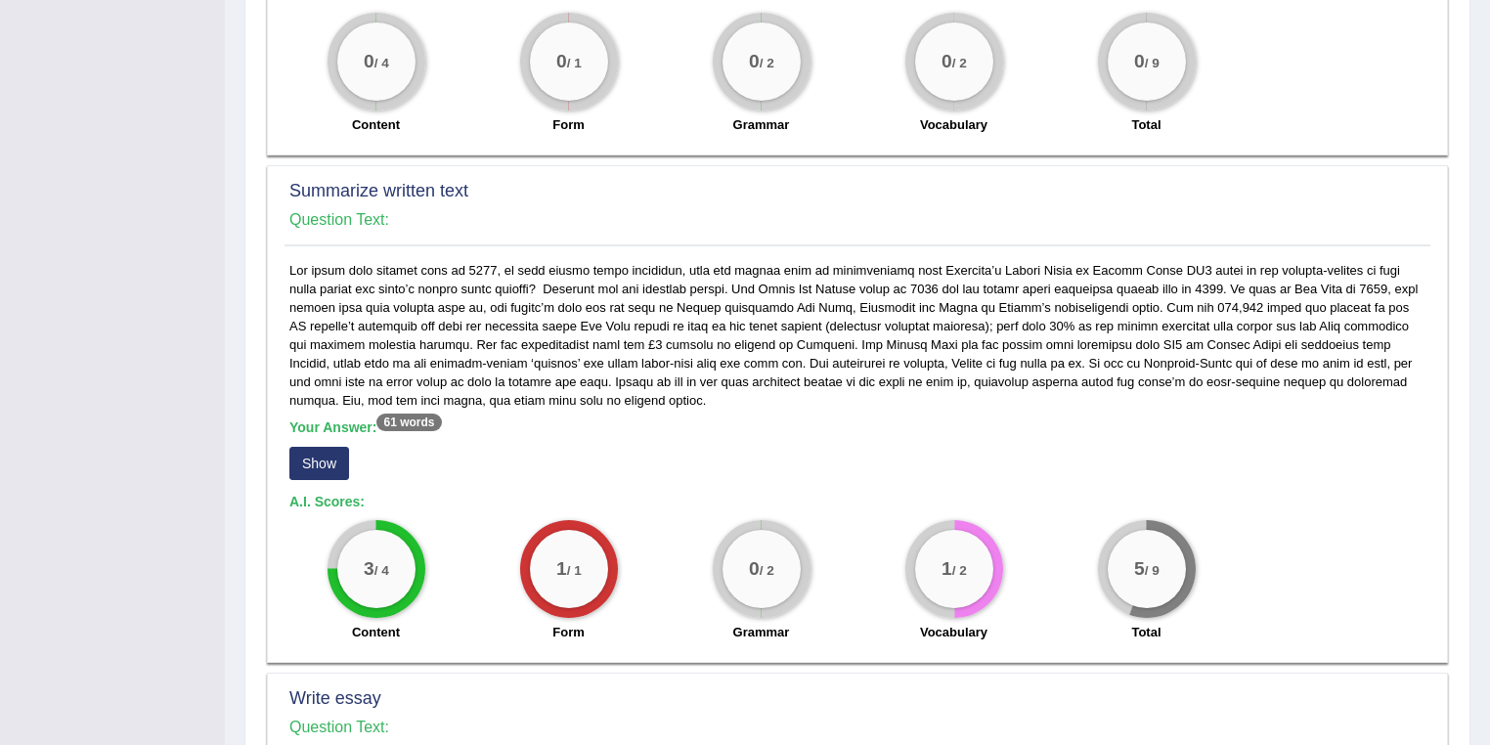
scroll to position [946, 0]
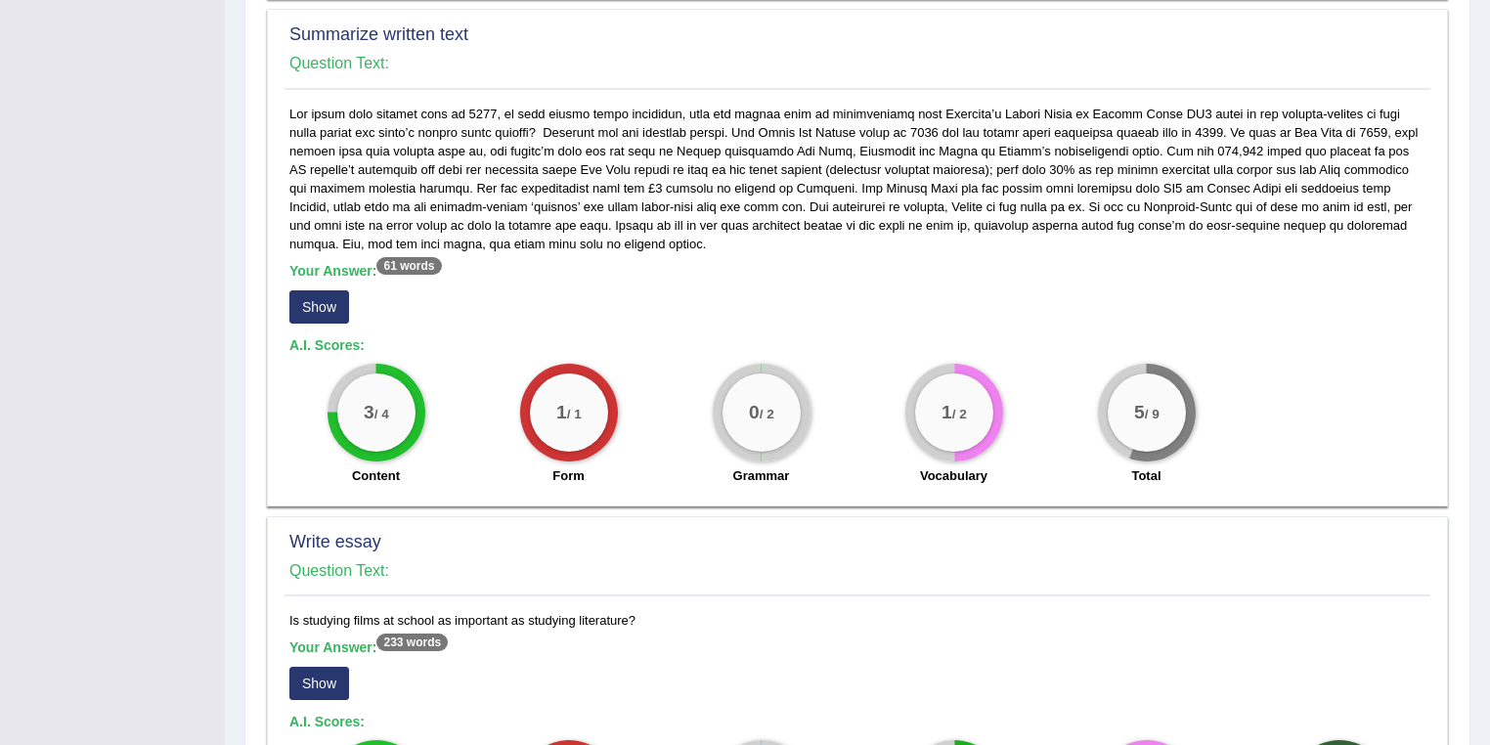
click at [329, 290] on button "Show" at bounding box center [319, 306] width 60 height 33
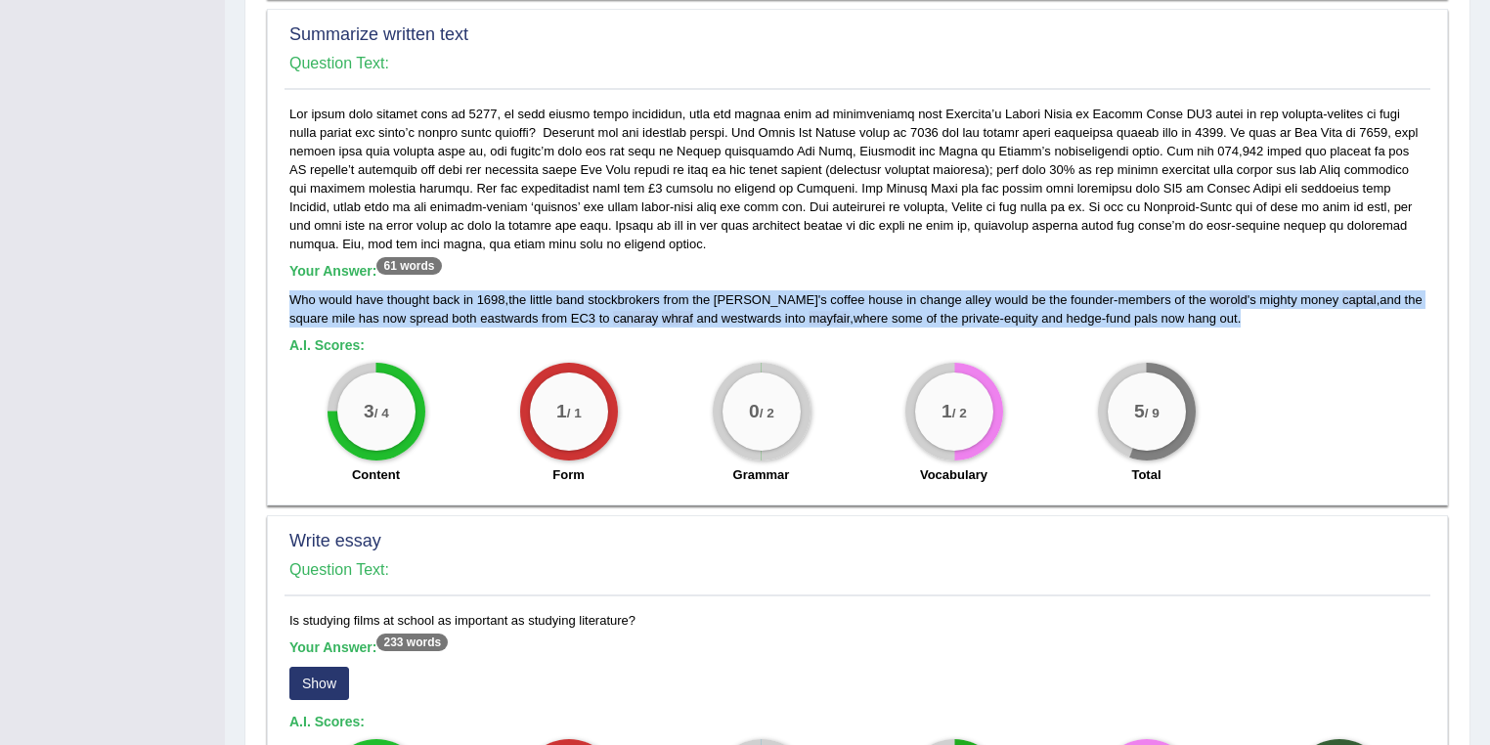
drag, startPoint x: 1226, startPoint y: 297, endPoint x: 287, endPoint y: 274, distance: 938.7
click at [287, 274] on div "Your Answer: 61 words Who would have thought back in 1698 , the little band sto…" at bounding box center [857, 300] width 1146 height 391
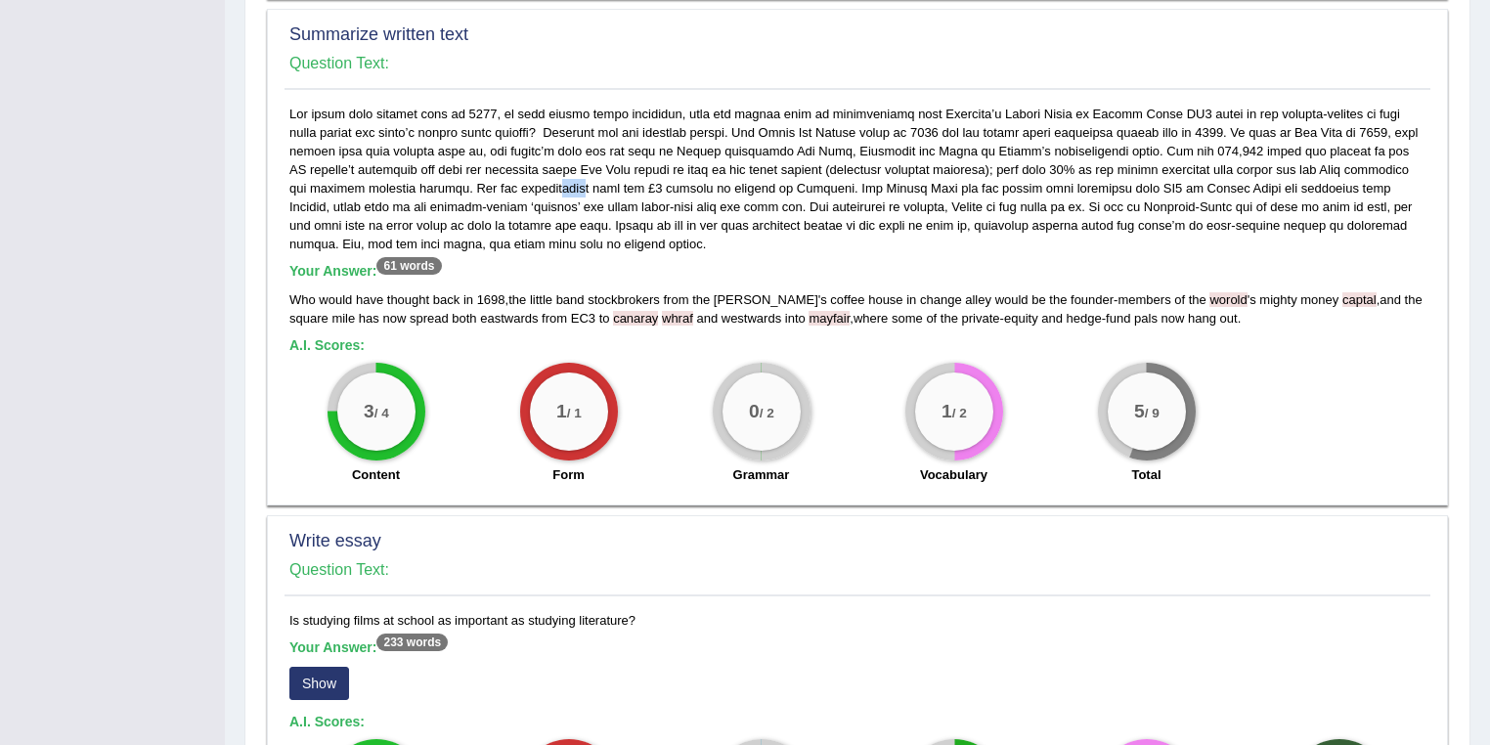
drag, startPoint x: 544, startPoint y: 167, endPoint x: 561, endPoint y: 166, distance: 16.6
click at [561, 166] on div "Your Answer: 61 words Who would have thought back in 1698 , the little band sto…" at bounding box center [857, 300] width 1146 height 391
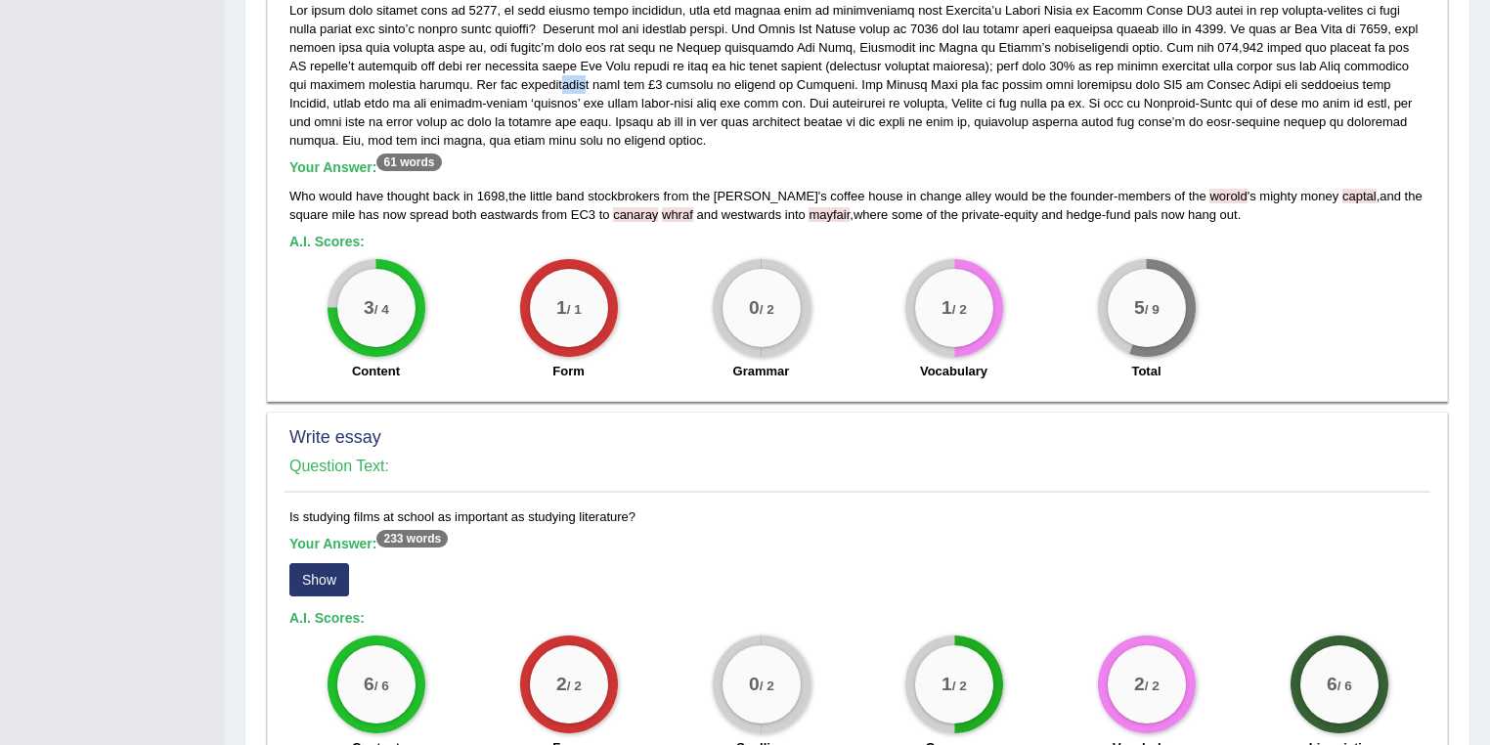
scroll to position [1279, 0]
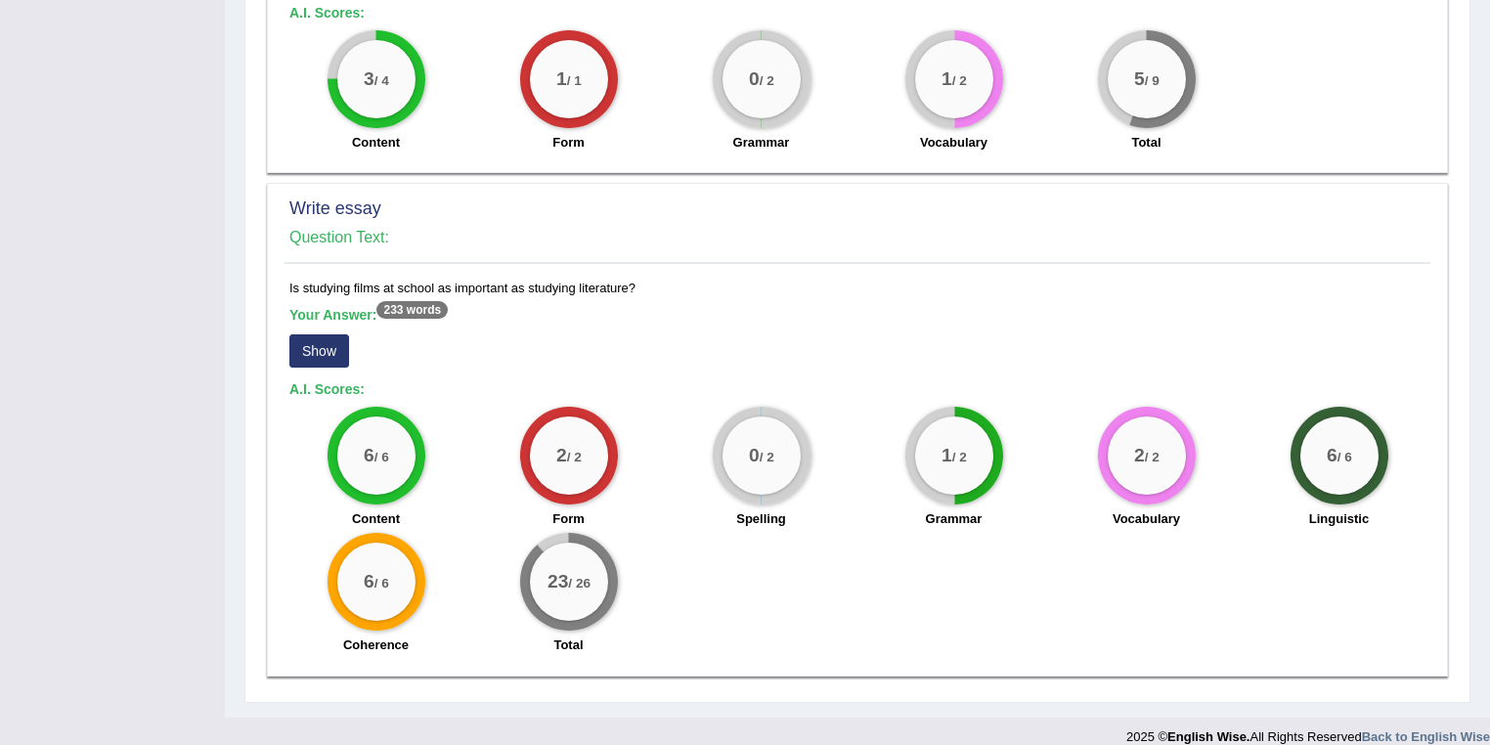
click at [305, 334] on button "Show" at bounding box center [319, 350] width 60 height 33
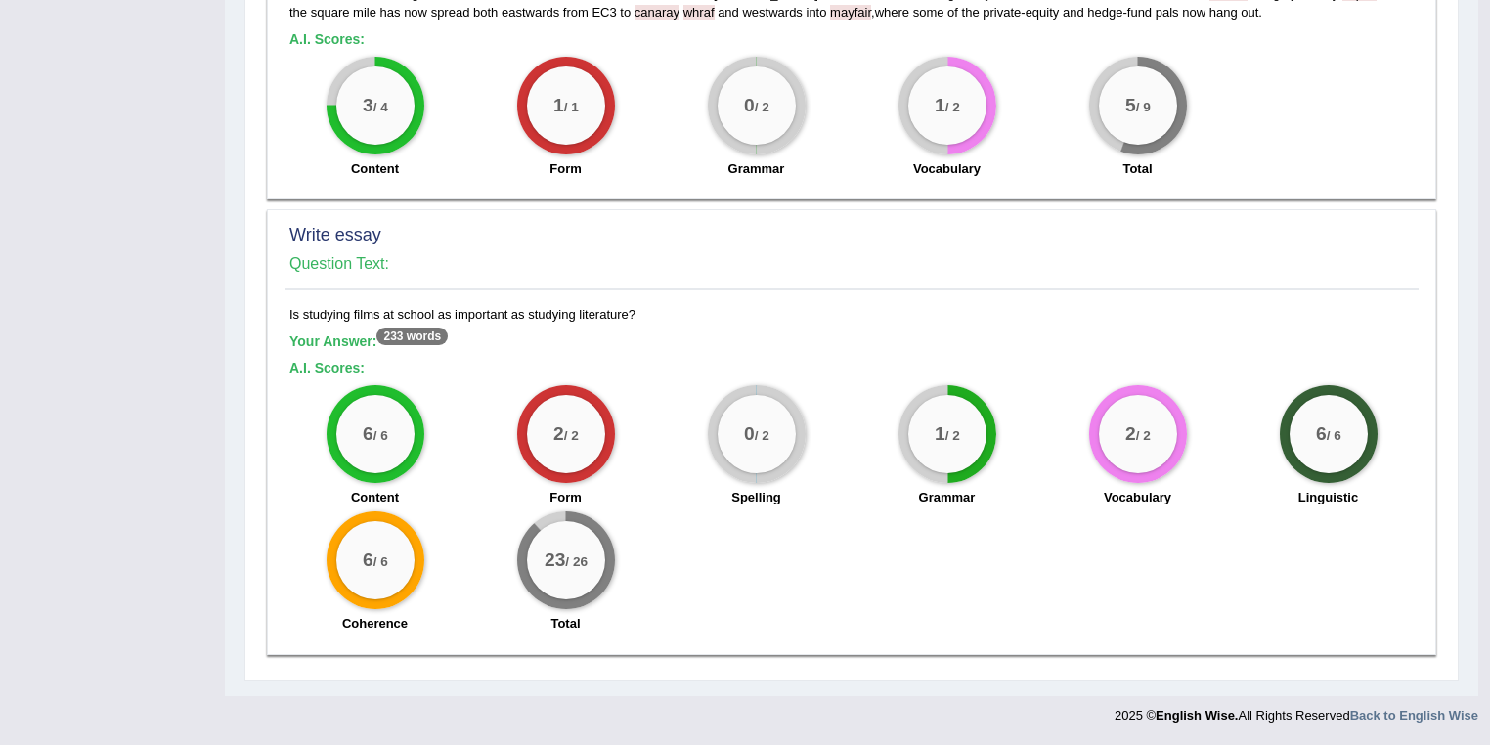
scroll to position [1231, 0]
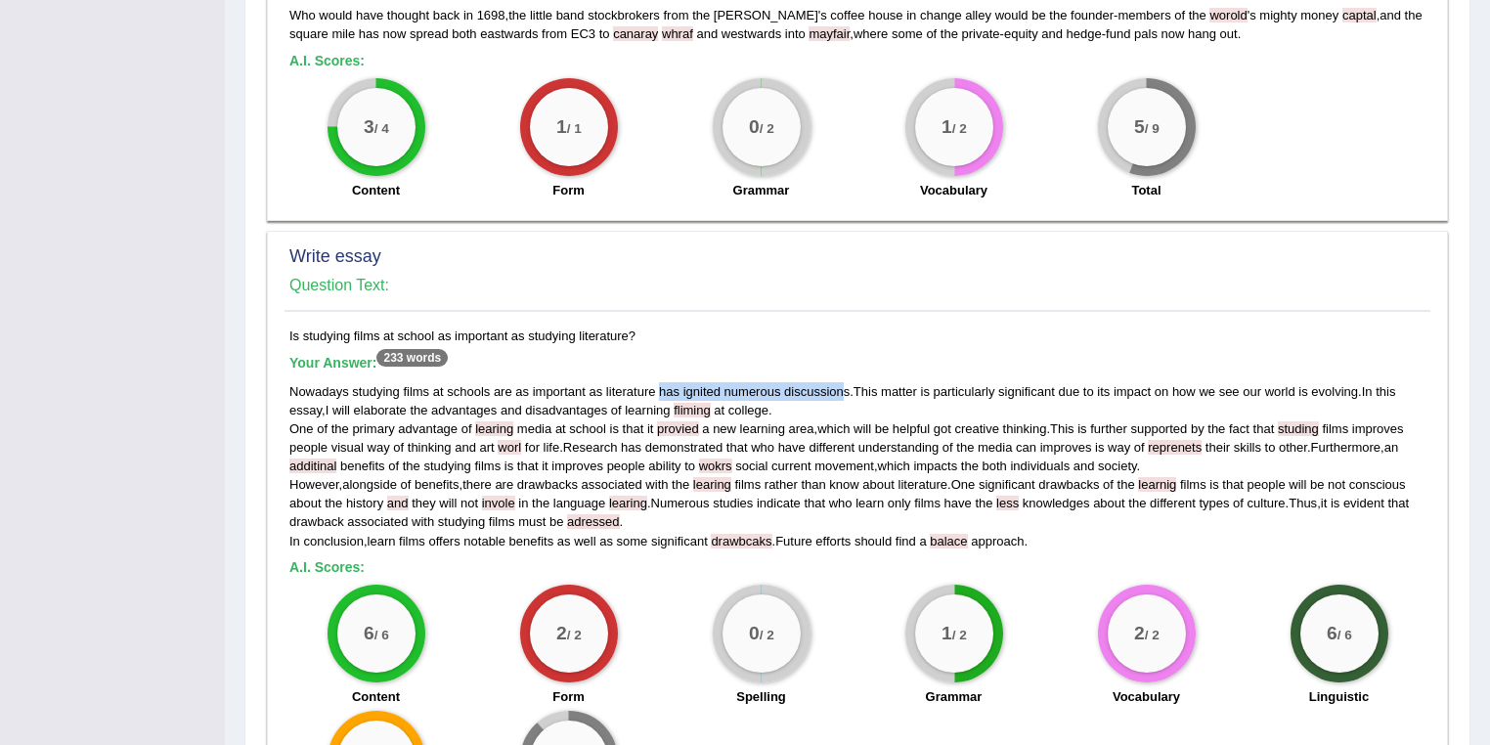
drag, startPoint x: 659, startPoint y: 369, endPoint x: 845, endPoint y: 371, distance: 185.7
click at [845, 382] on div "Nowadays studying films at schools are as important as literature has ignited n…" at bounding box center [857, 466] width 1136 height 168
click at [441, 421] on span "advantage" at bounding box center [428, 428] width 60 height 15
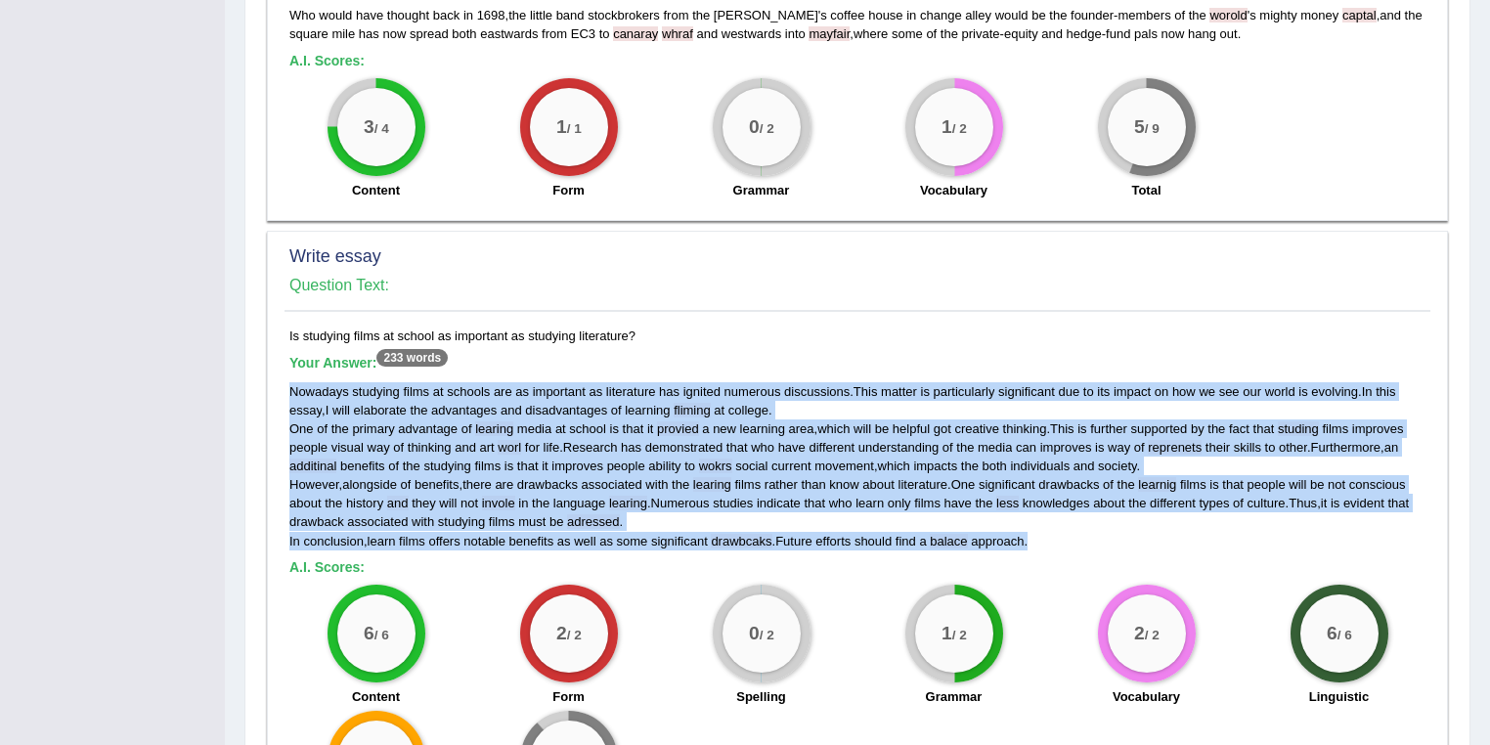
drag, startPoint x: 285, startPoint y: 363, endPoint x: 1042, endPoint y: 515, distance: 771.8
click at [1042, 515] on div "Is studying films at school as important as studying literature? Your Answer: 2…" at bounding box center [857, 584] width 1146 height 517
copy div "Nowadays studying films at schools are as important as literature has ignited n…"
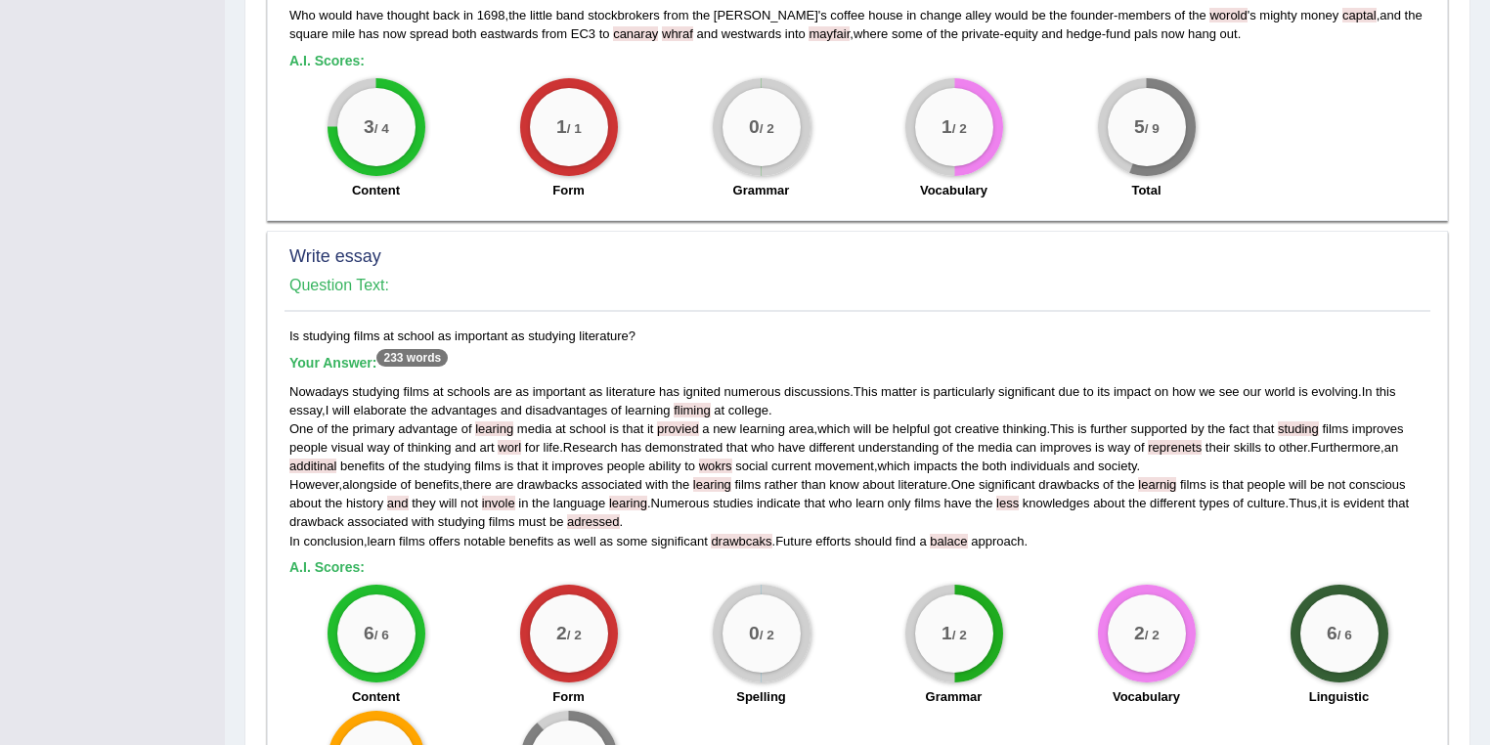
click at [812, 326] on div "Is studying films at school as important as studying literature? Your Answer: 2…" at bounding box center [857, 584] width 1146 height 517
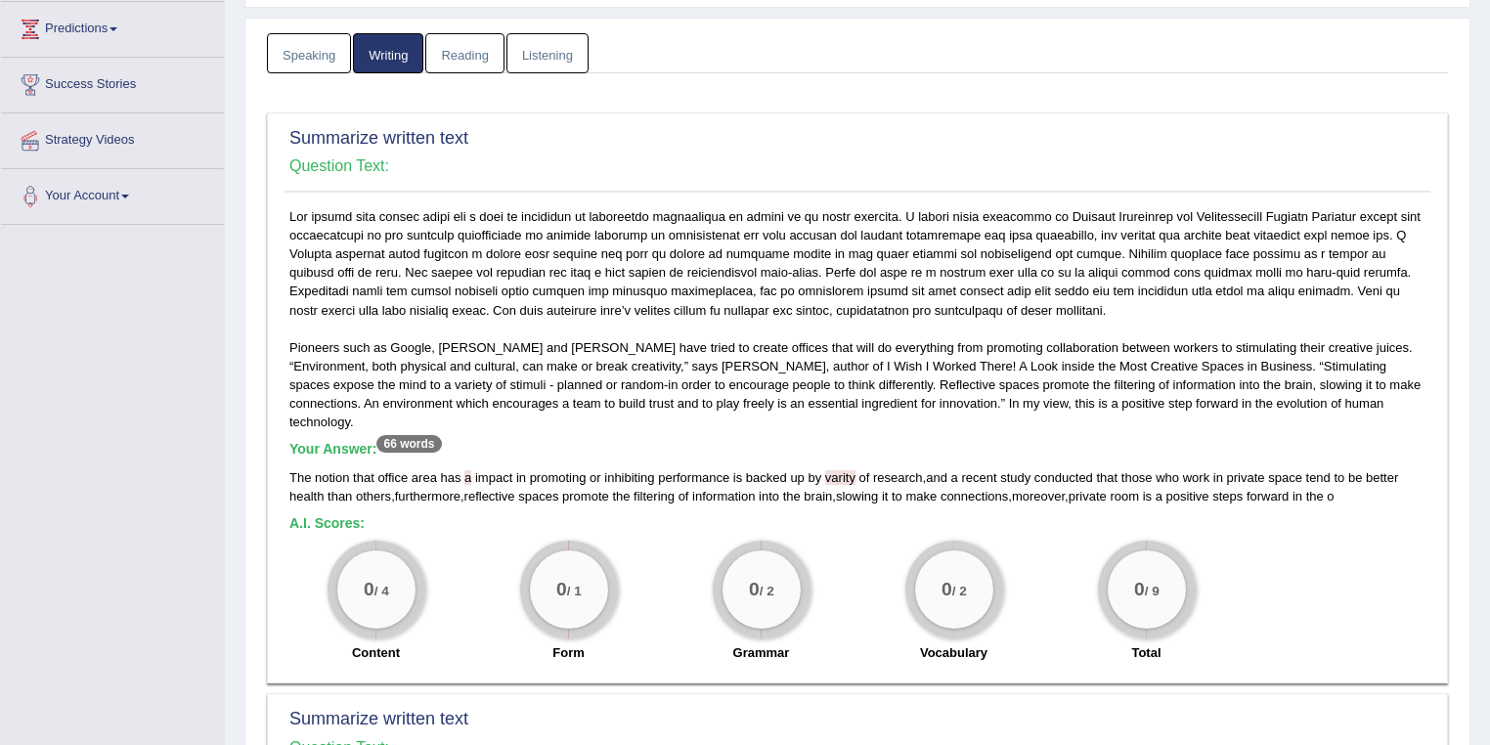
scroll to position [0, 0]
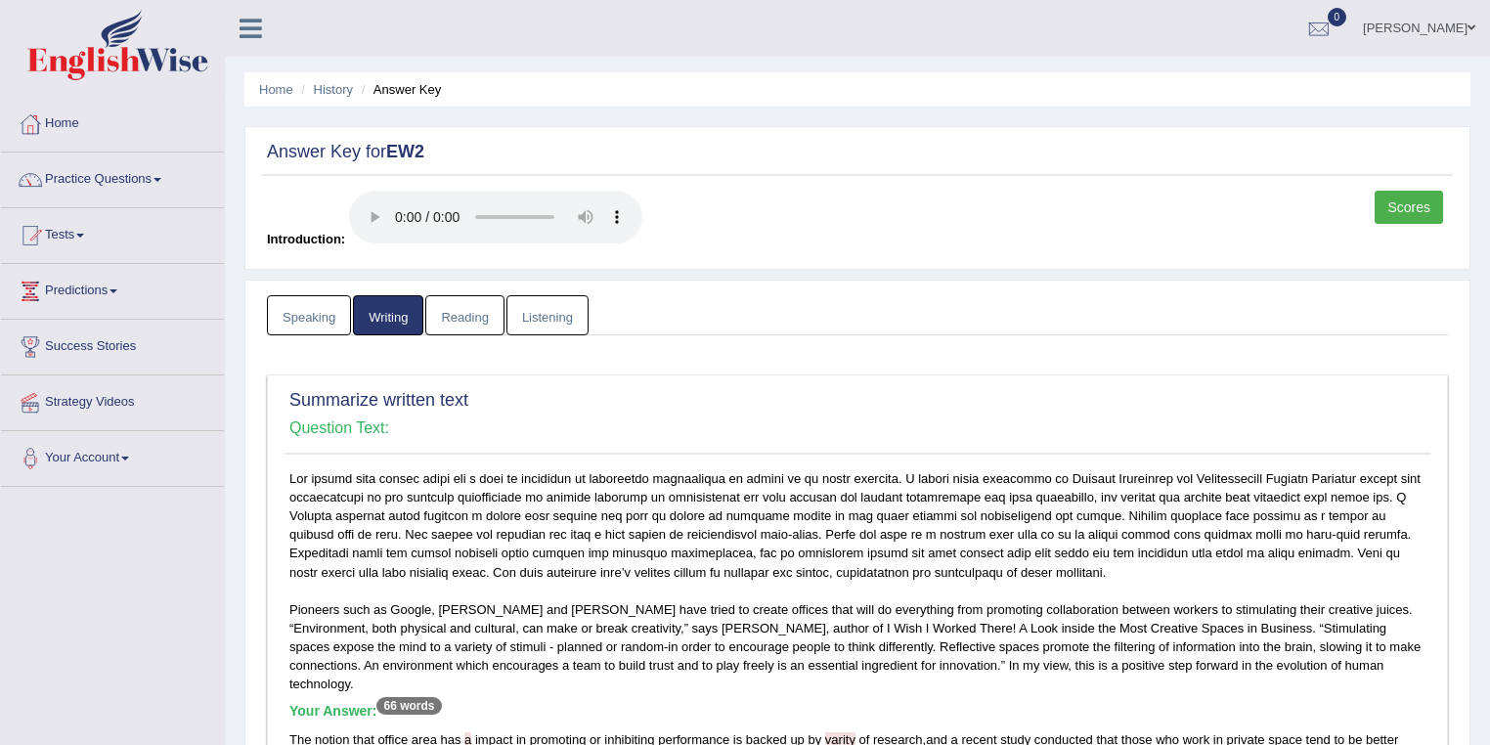
click at [469, 317] on link "Reading" at bounding box center [464, 315] width 78 height 40
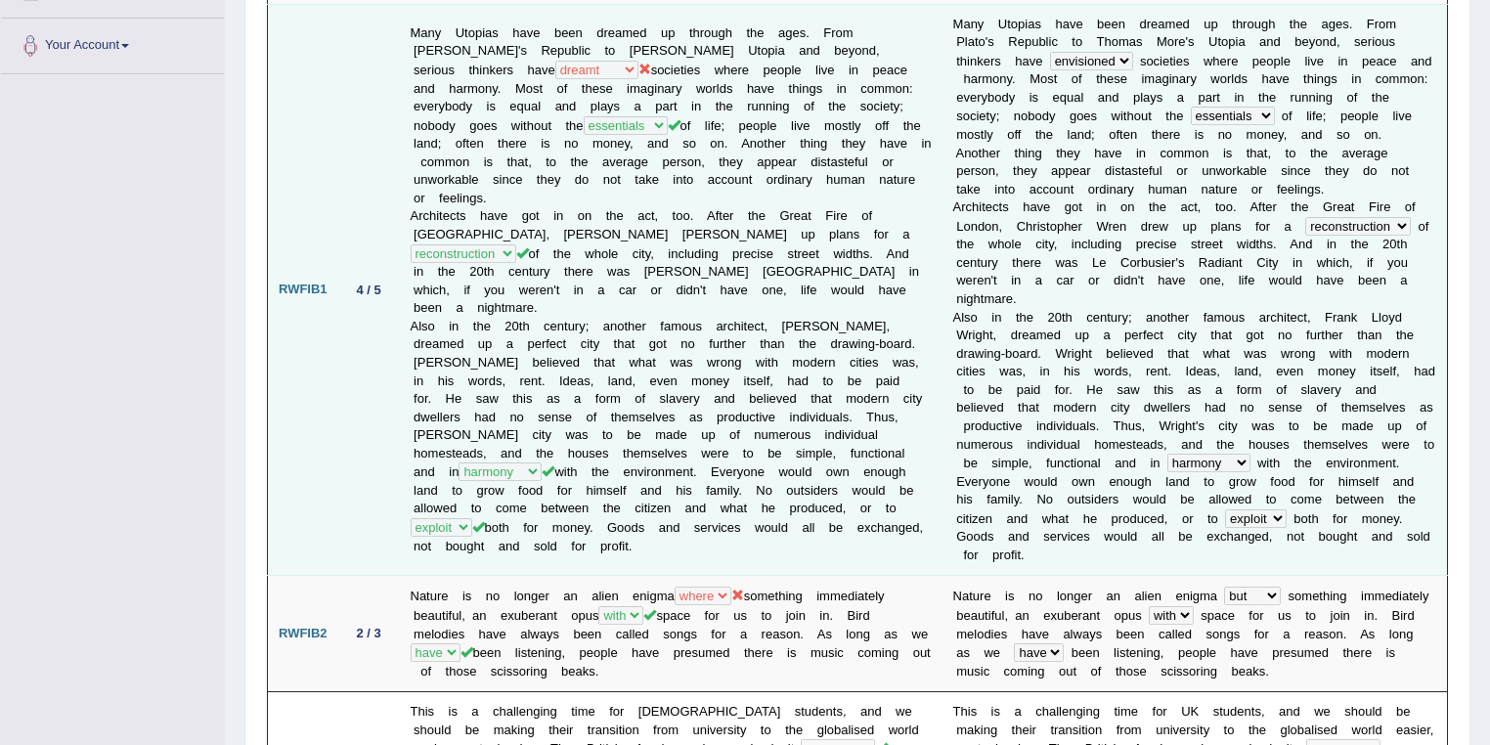
scroll to position [313, 0]
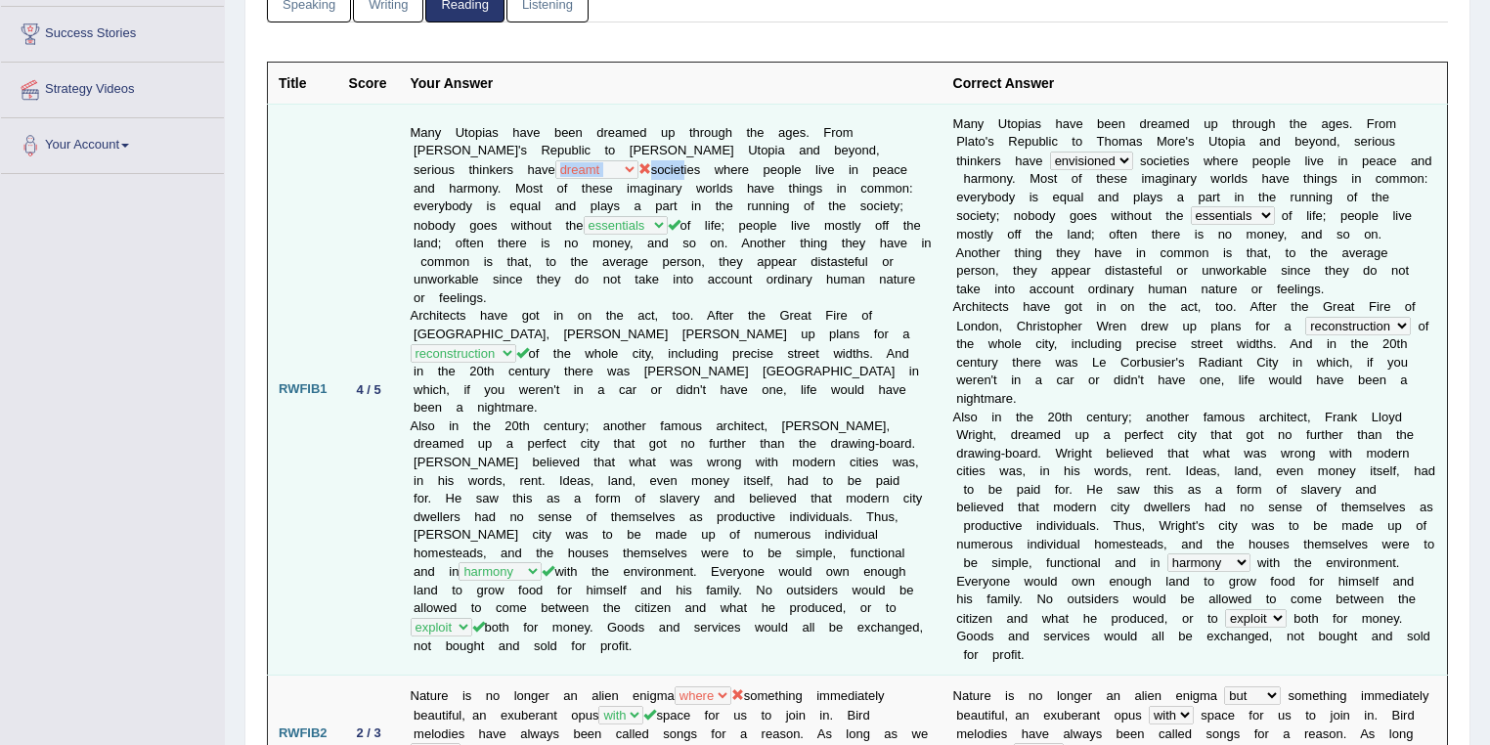
click at [457, 156] on td "Many Utopias have been dreamed up through the ages. From Plato's Republic to Th…" at bounding box center [671, 390] width 542 height 572
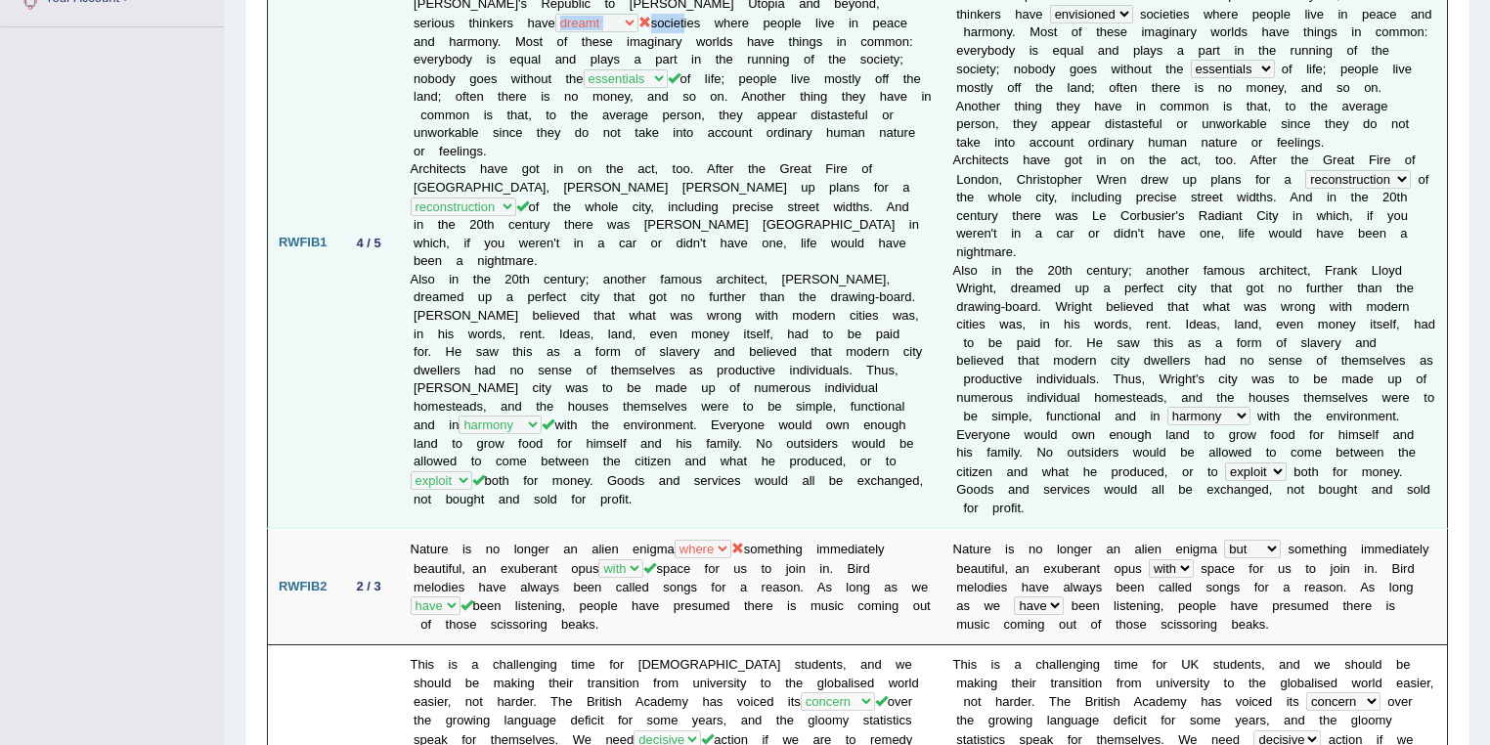
scroll to position [521, 0]
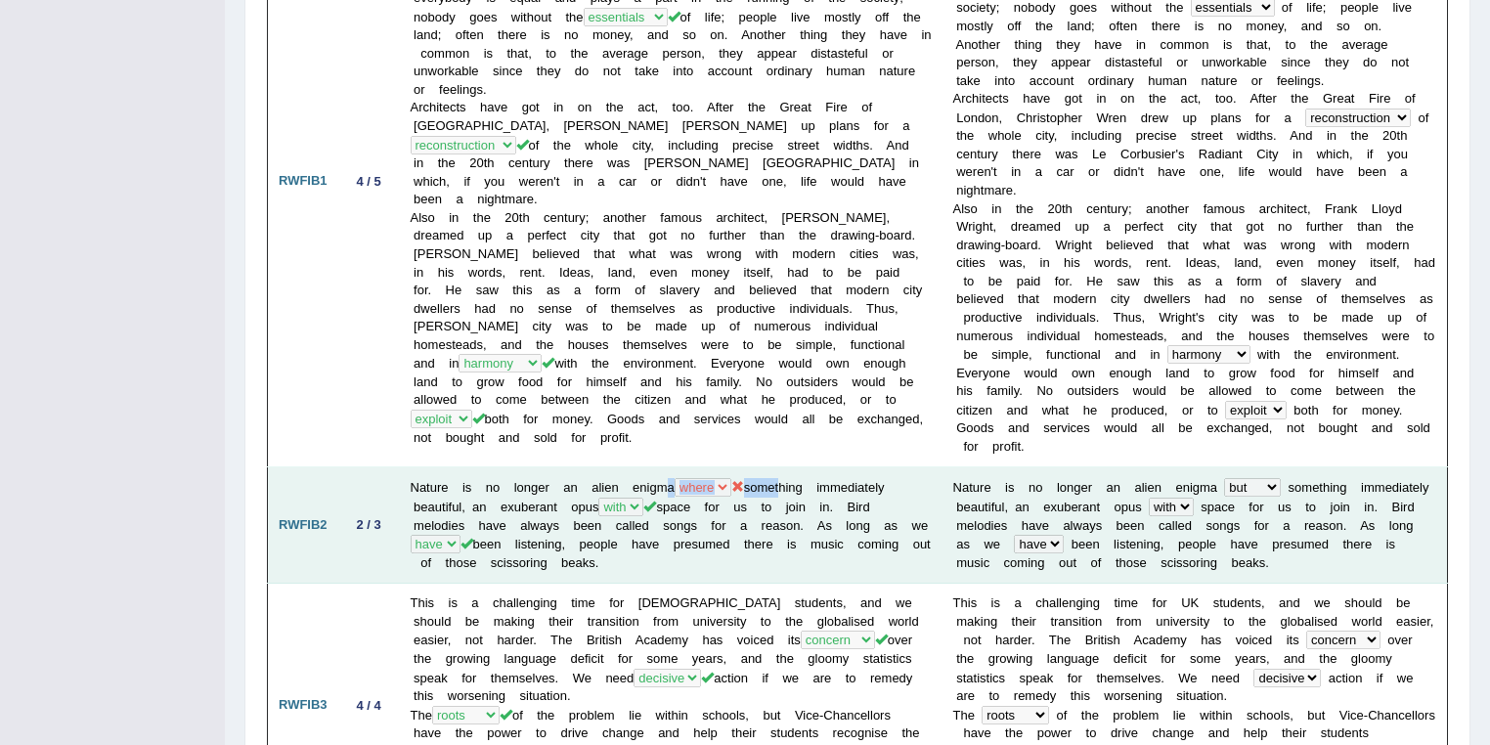
drag, startPoint x: 783, startPoint y: 458, endPoint x: 661, endPoint y: 444, distance: 123.1
click at [661, 467] on td "Nature is no longer an alien enigma when where but about something immediately …" at bounding box center [671, 525] width 542 height 116
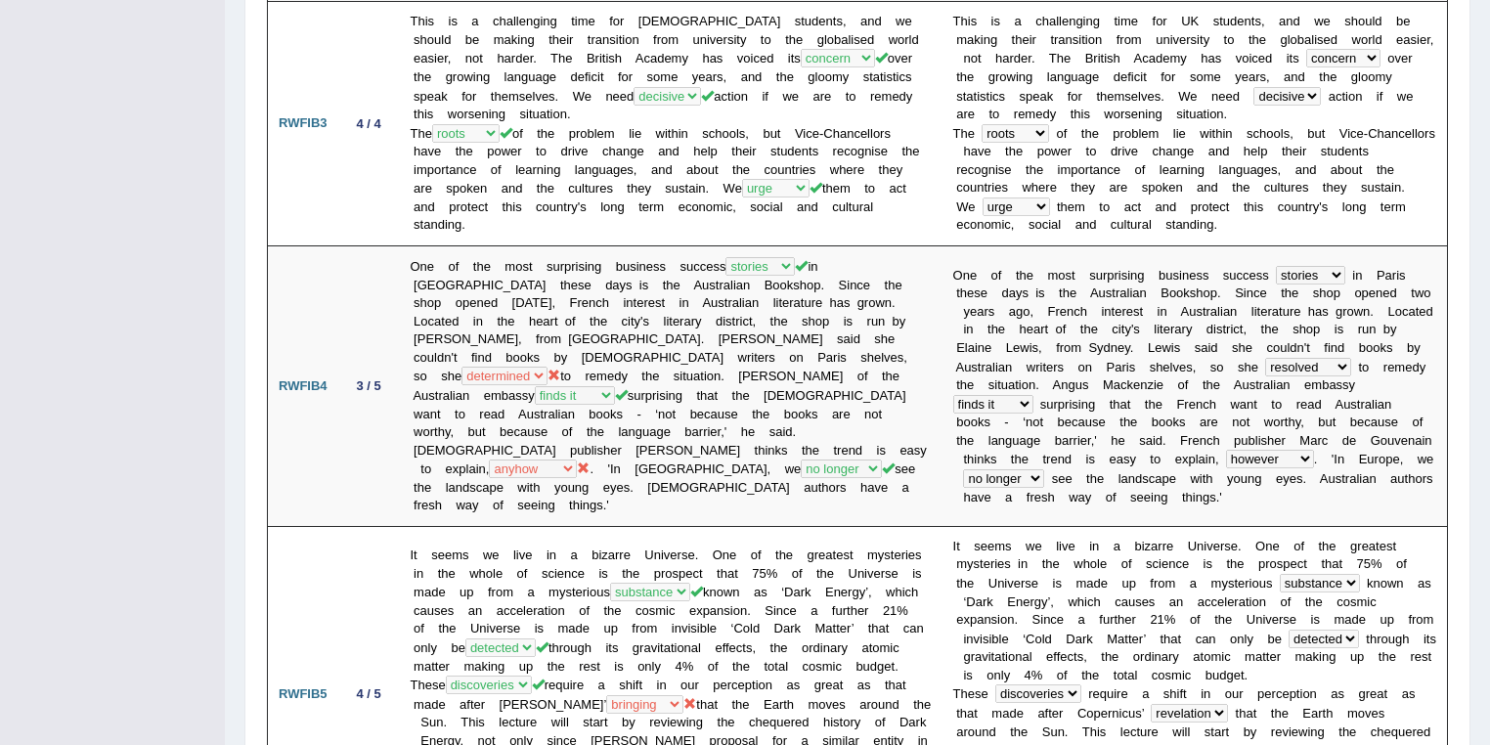
scroll to position [1147, 0]
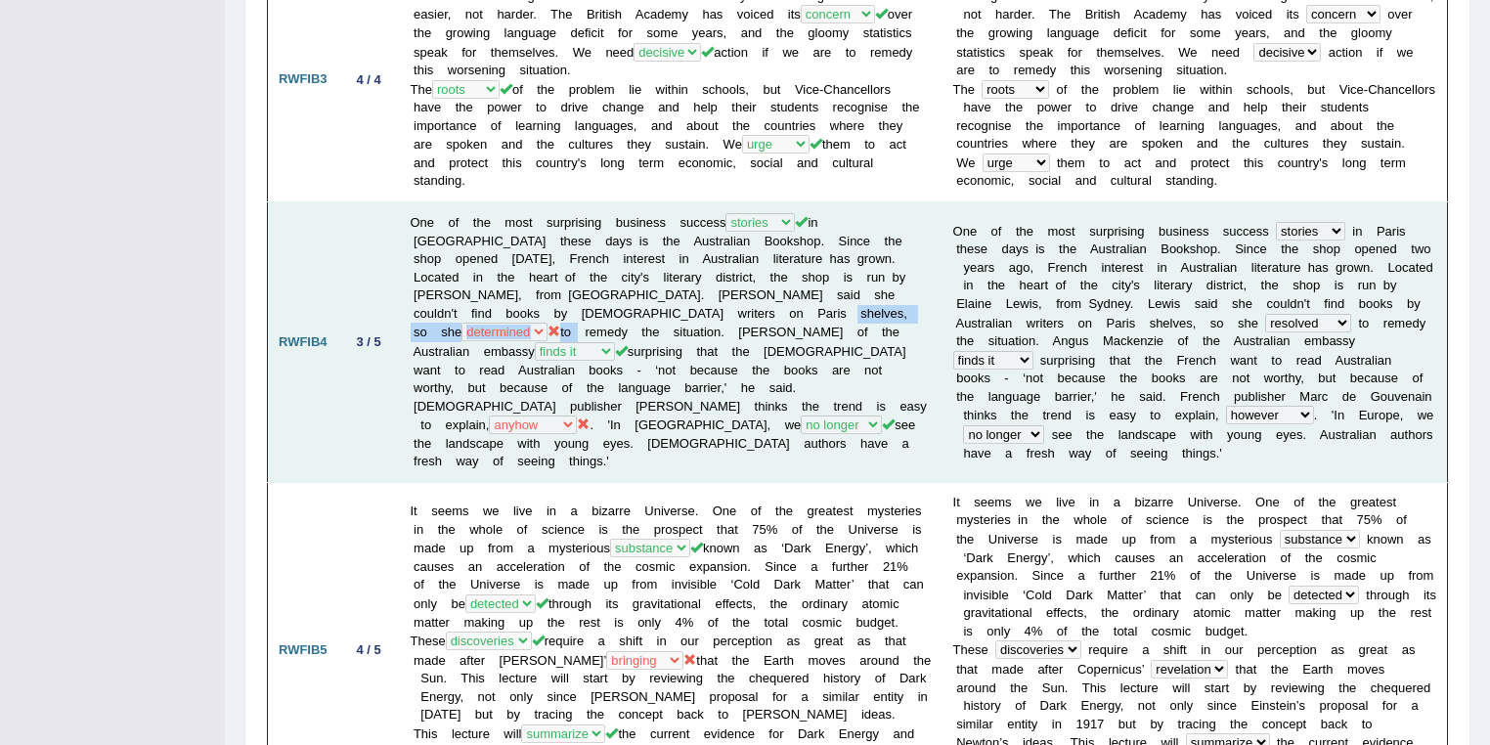
drag, startPoint x: 763, startPoint y: 278, endPoint x: 641, endPoint y: 279, distance: 122.2
click at [641, 279] on td "One of the most surprising business success histories reports stories tales in …" at bounding box center [671, 342] width 542 height 281
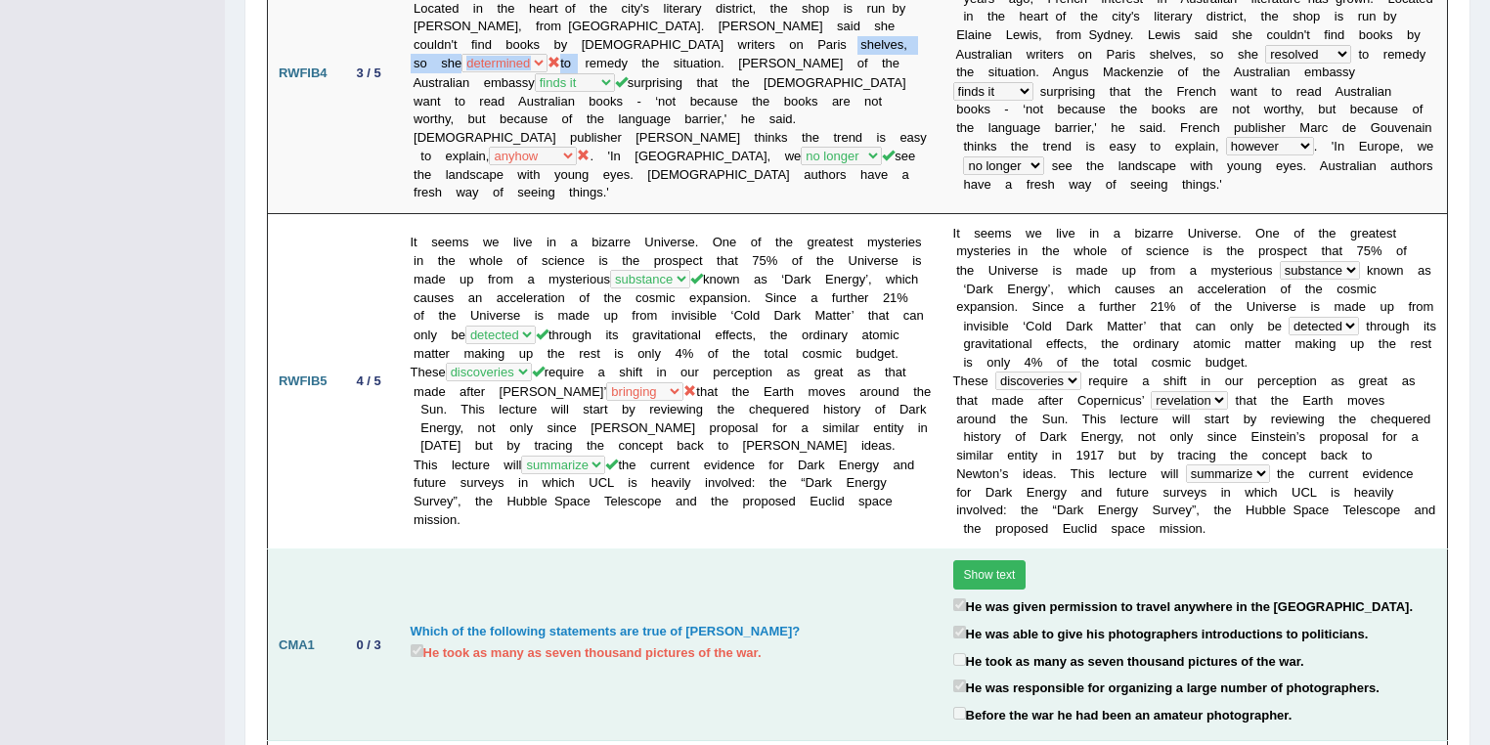
scroll to position [1459, 0]
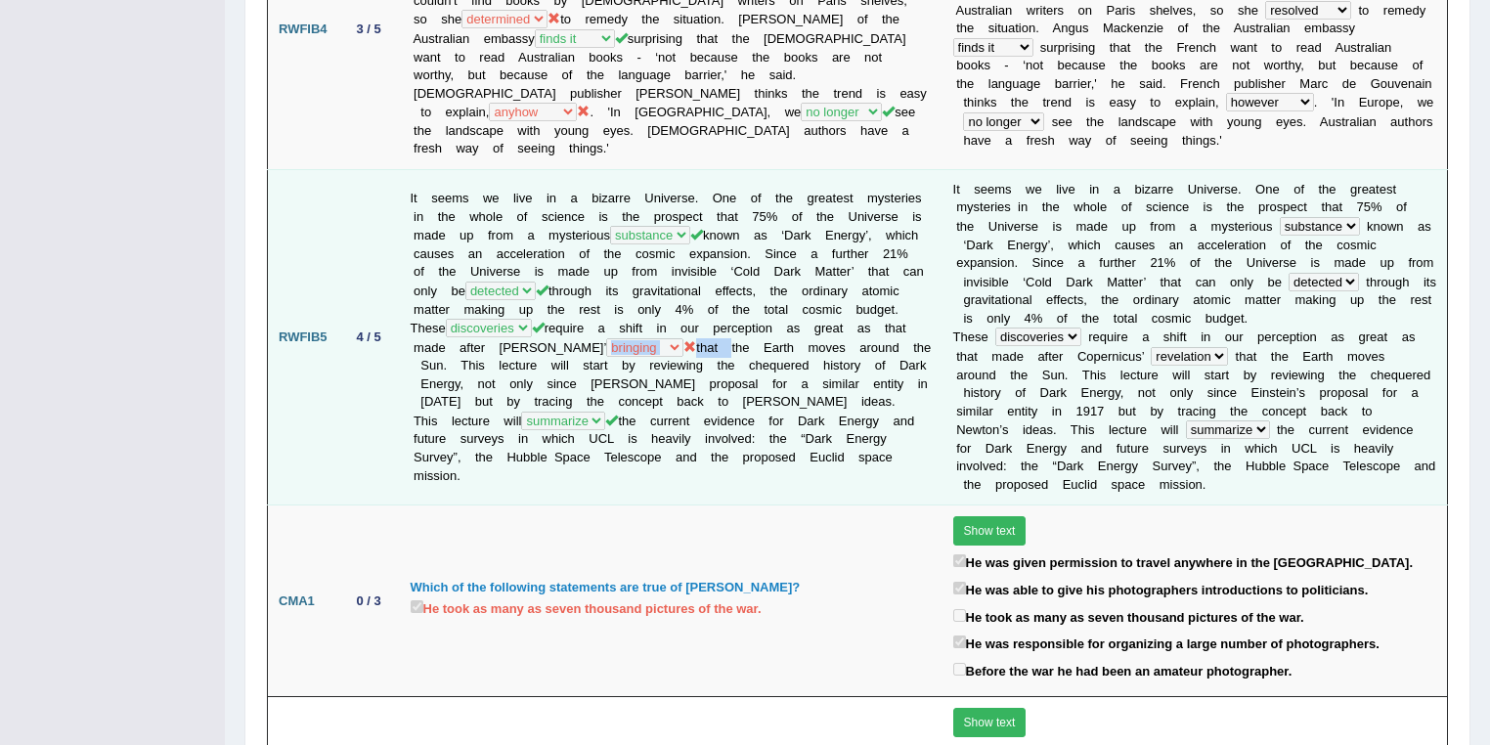
click at [617, 295] on td "It seems we live in a bizarre Universe. One of the greatest mysteries in the wh…" at bounding box center [671, 337] width 542 height 336
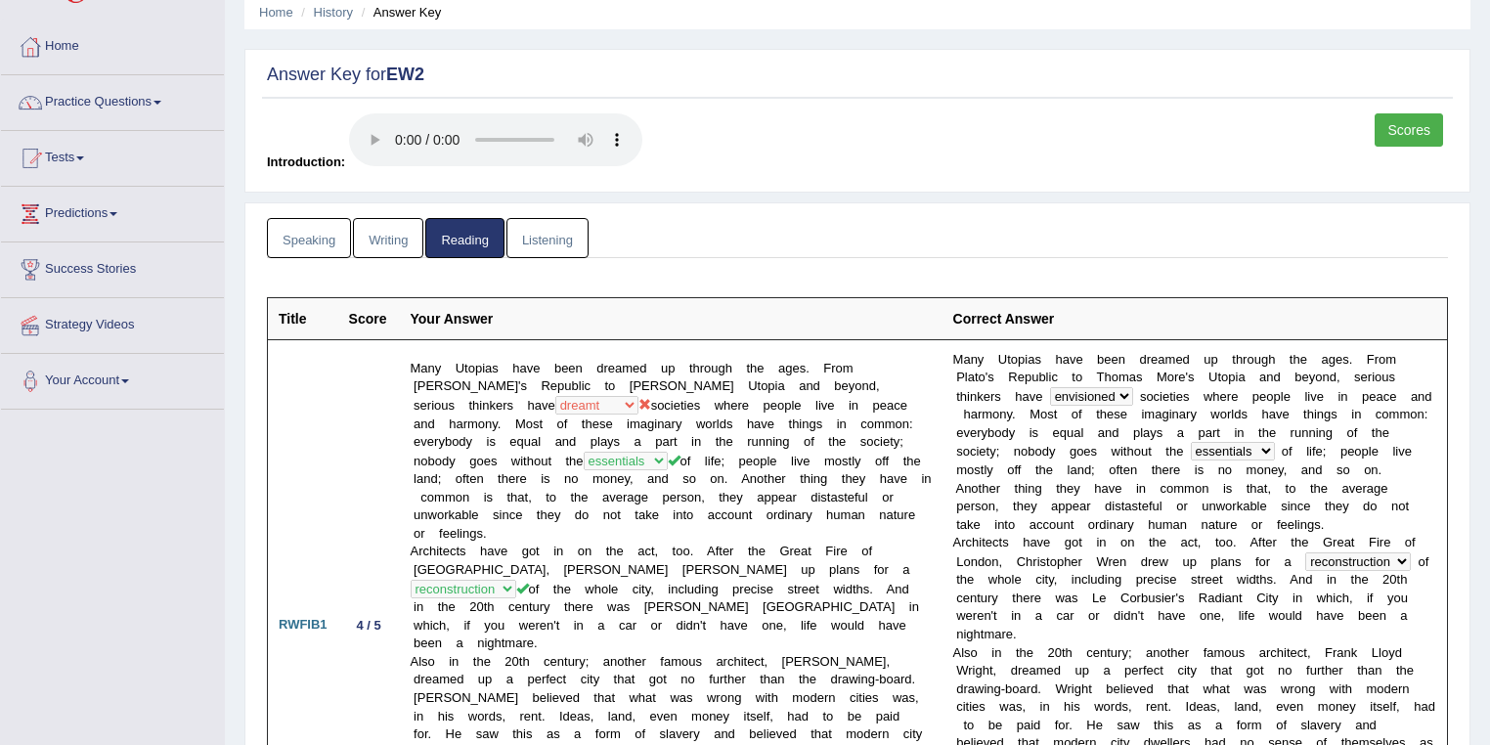
scroll to position [0, 0]
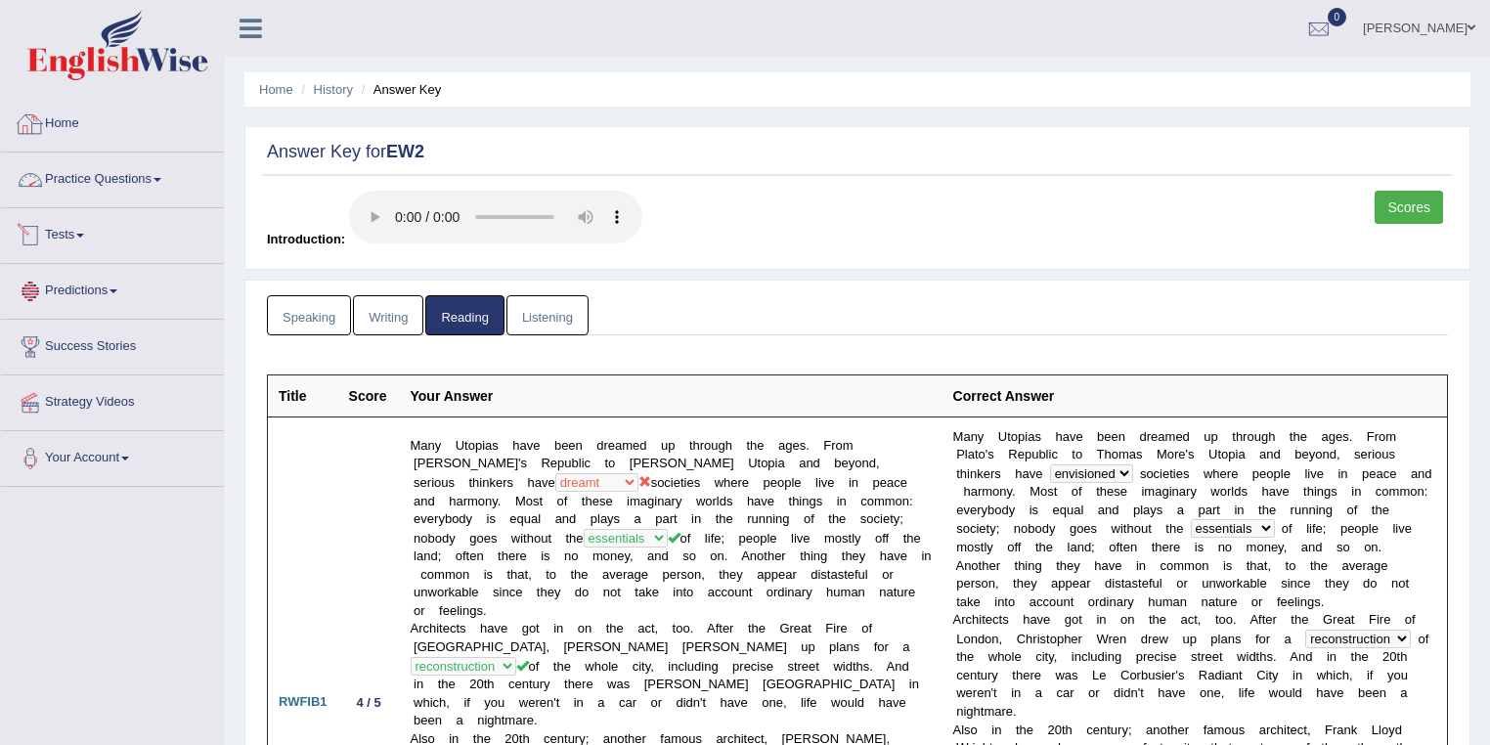
click at [111, 189] on link "Practice Questions" at bounding box center [112, 176] width 223 height 49
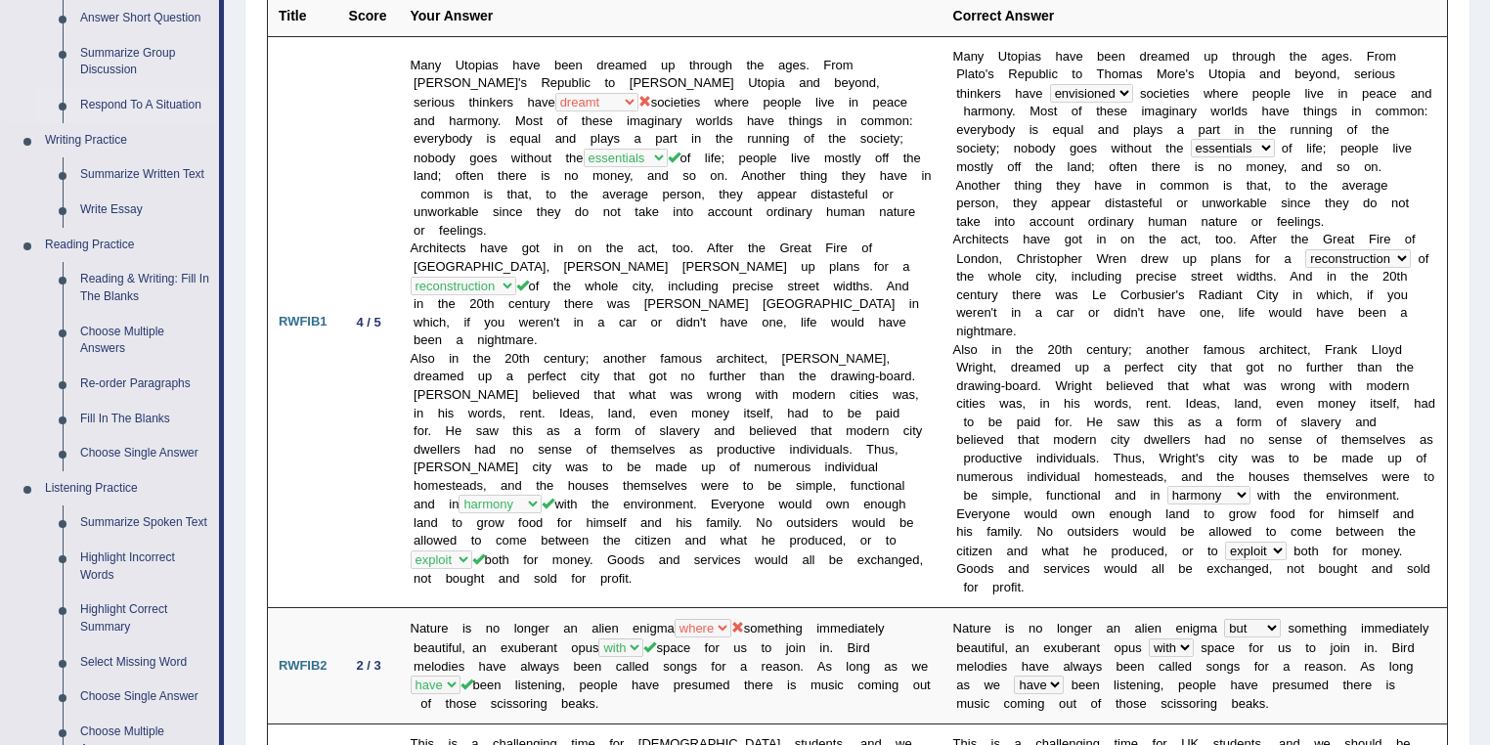
scroll to position [416, 0]
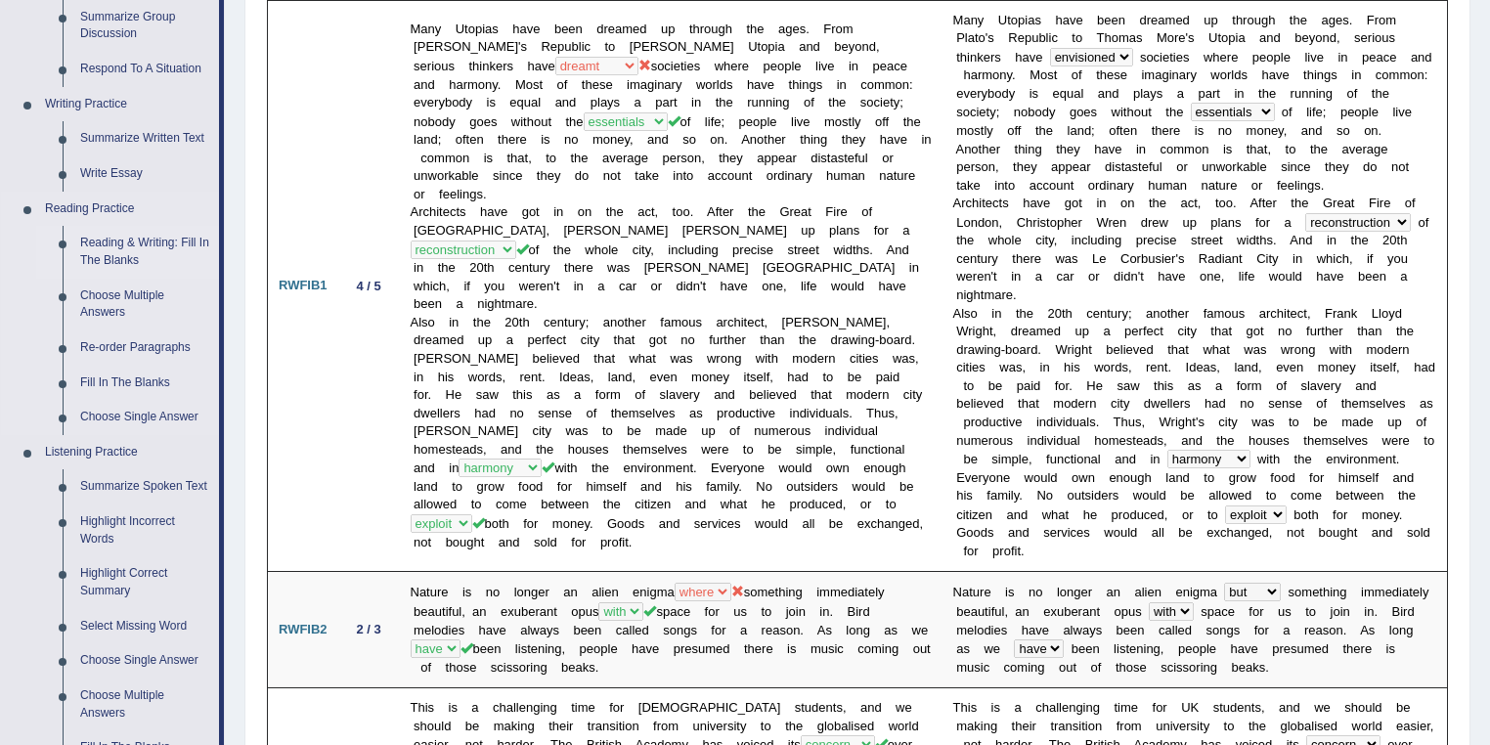
click at [127, 238] on link "Reading & Writing: Fill In The Blanks" at bounding box center [145, 252] width 148 height 52
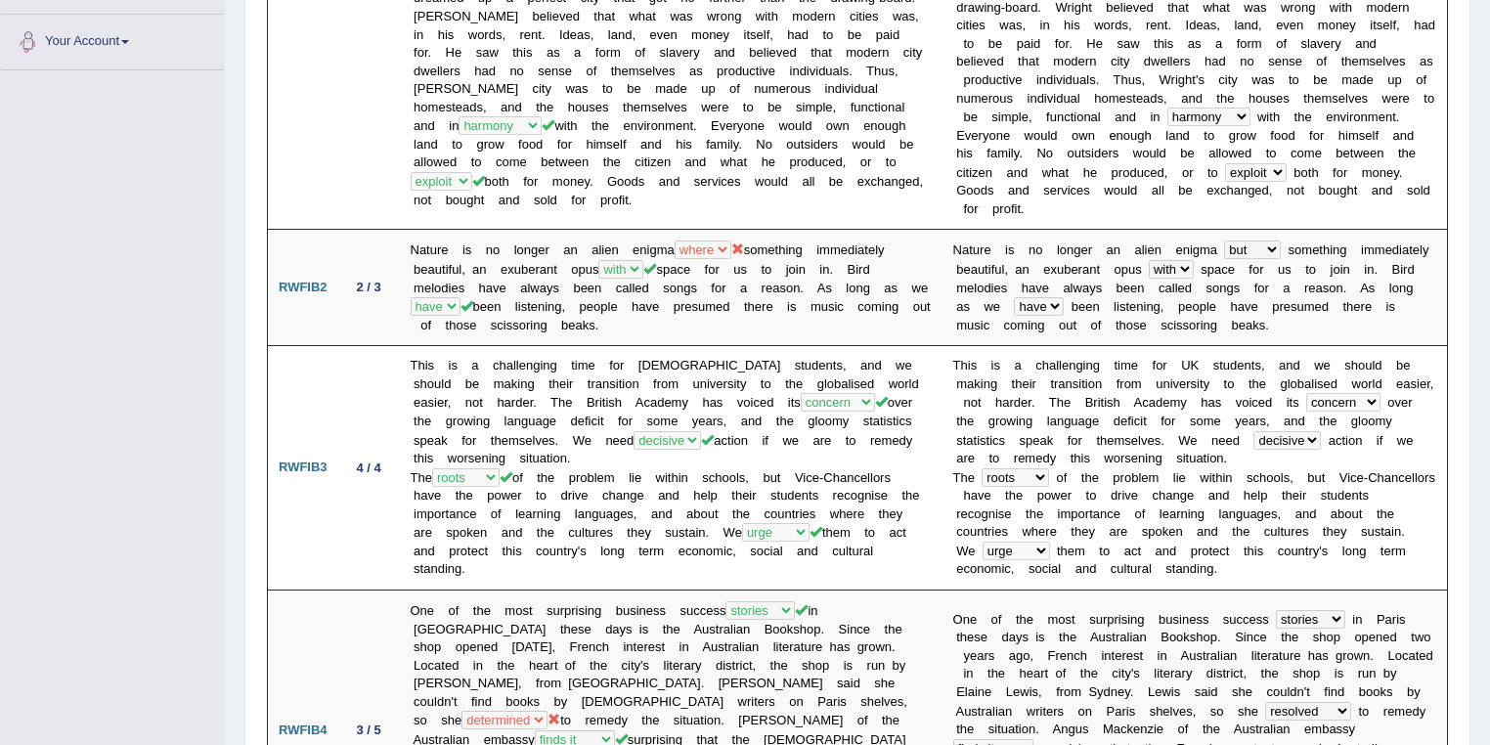
scroll to position [1443, 0]
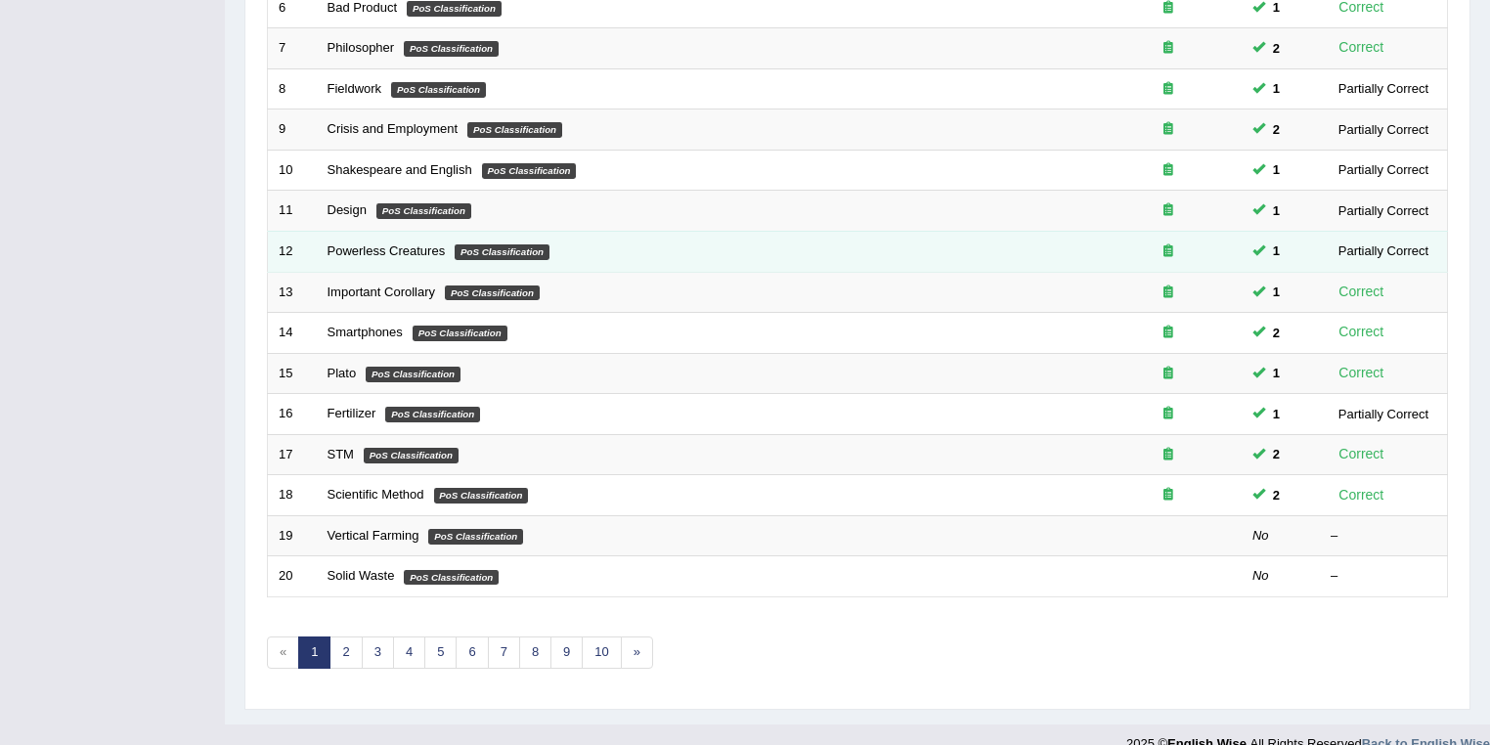
scroll to position [543, 0]
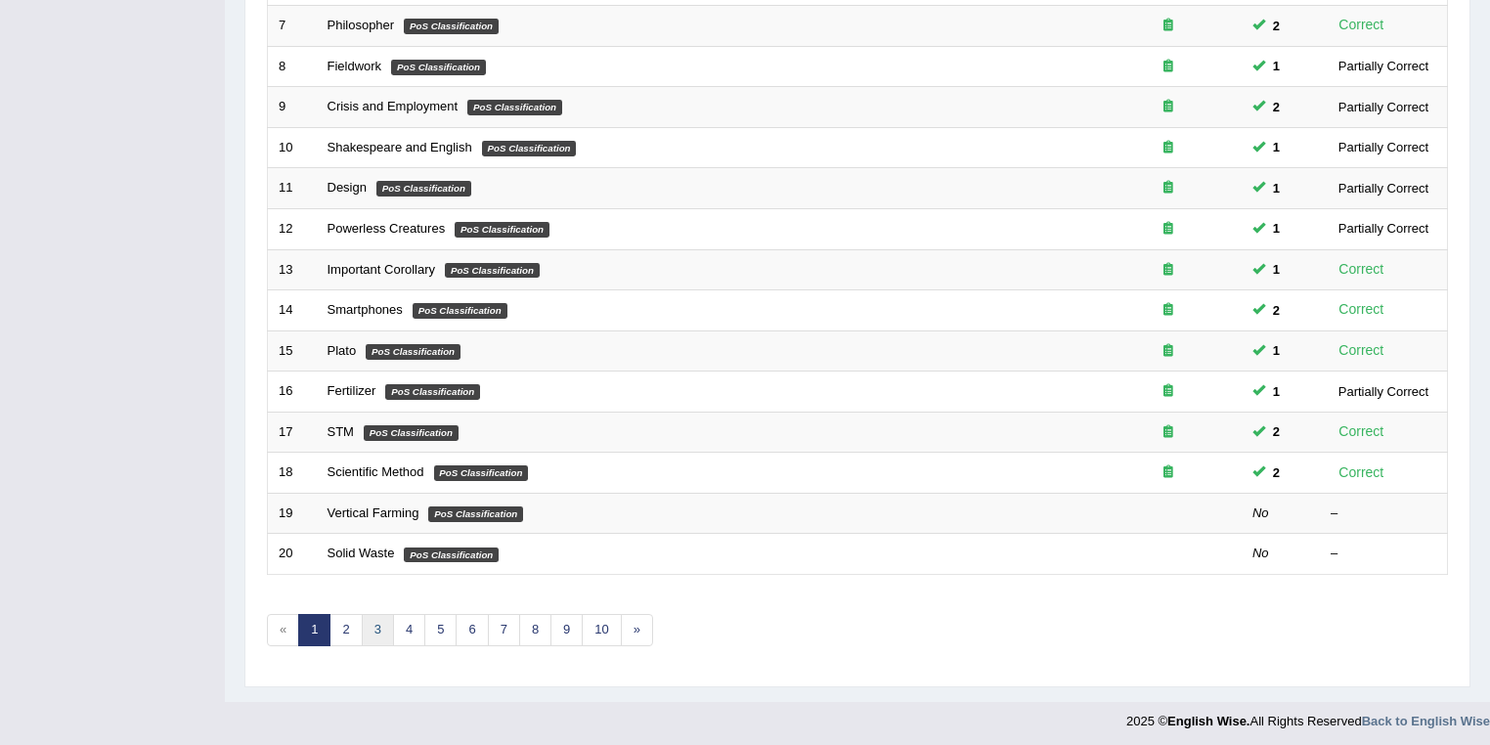
click at [372, 614] on link "3" at bounding box center [378, 630] width 32 height 32
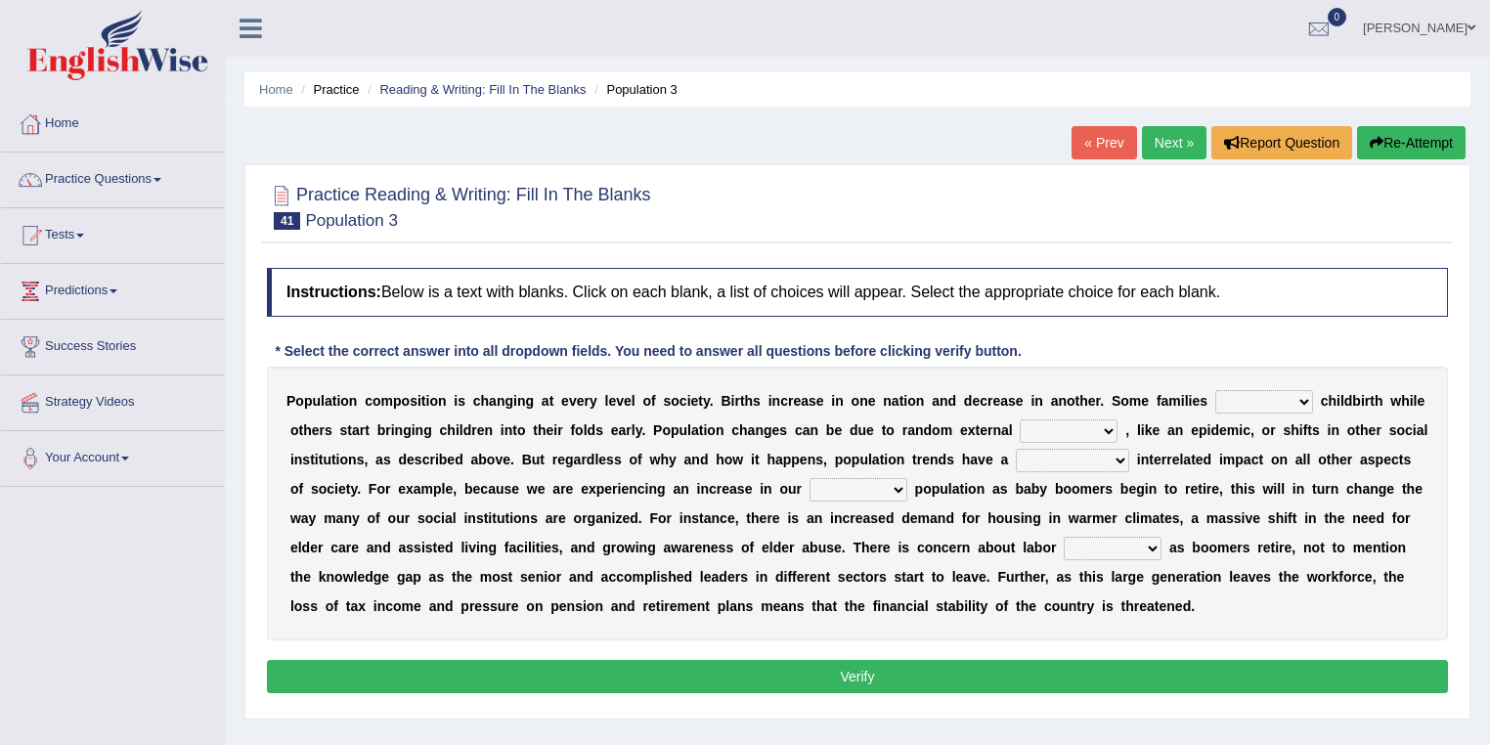
click at [1290, 402] on select "demand default deliver delay" at bounding box center [1264, 401] width 98 height 23
select select "delay"
click at [1215, 390] on select "demand default deliver delay" at bounding box center [1264, 401] width 98 height 23
click at [1108, 433] on select "variations fortune formation forces" at bounding box center [1068, 430] width 98 height 23
select select "forces"
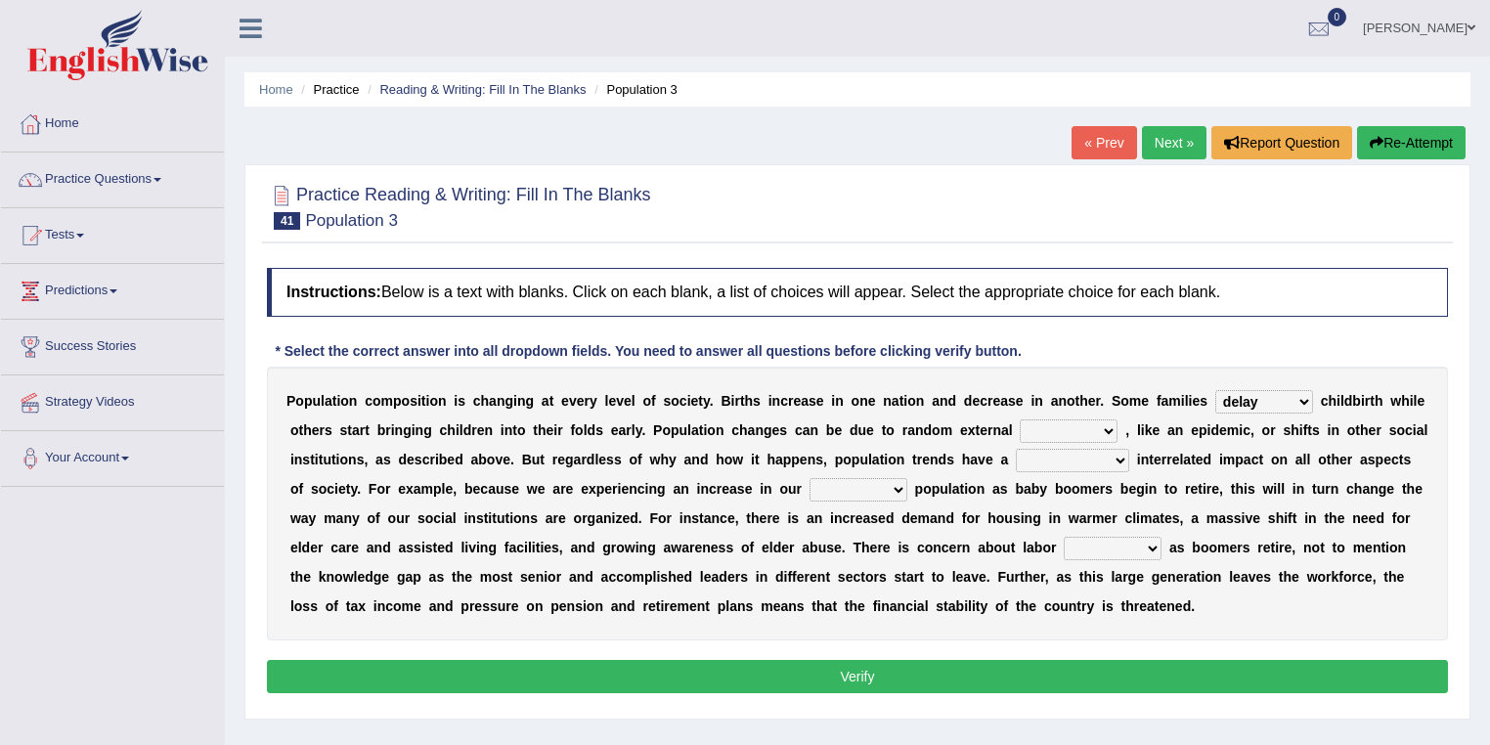
click at [1019, 419] on select "variations fortune formation forces" at bounding box center [1068, 430] width 98 height 23
click at [880, 483] on select "tertiary senior junior primary" at bounding box center [858, 489] width 98 height 23
select select "senior"
click at [809, 478] on select "tertiary senior junior primary" at bounding box center [858, 489] width 98 height 23
click at [1110, 457] on select "tremendous tenuous tremulous spontaneous" at bounding box center [1072, 460] width 113 height 23
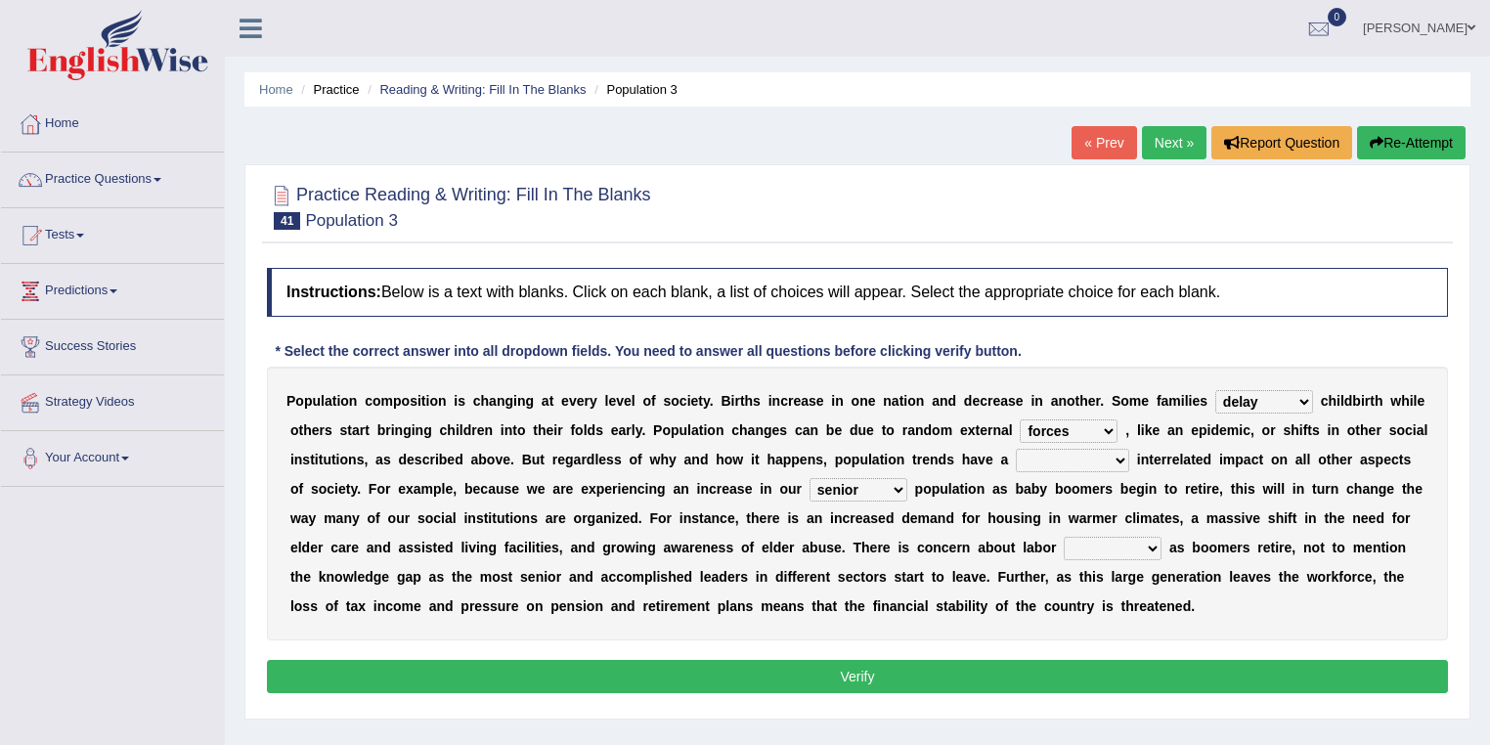
select select "tremendous"
click at [1016, 449] on select "tremendous tenuous tremulous spontaneous" at bounding box center [1072, 460] width 113 height 23
click at [1149, 547] on select "shortcuts shortfalls shortages shorthand" at bounding box center [1112, 548] width 98 height 23
select select "shortages"
click at [1063, 537] on select "shortcuts shortfalls shortages shorthand" at bounding box center [1112, 548] width 98 height 23
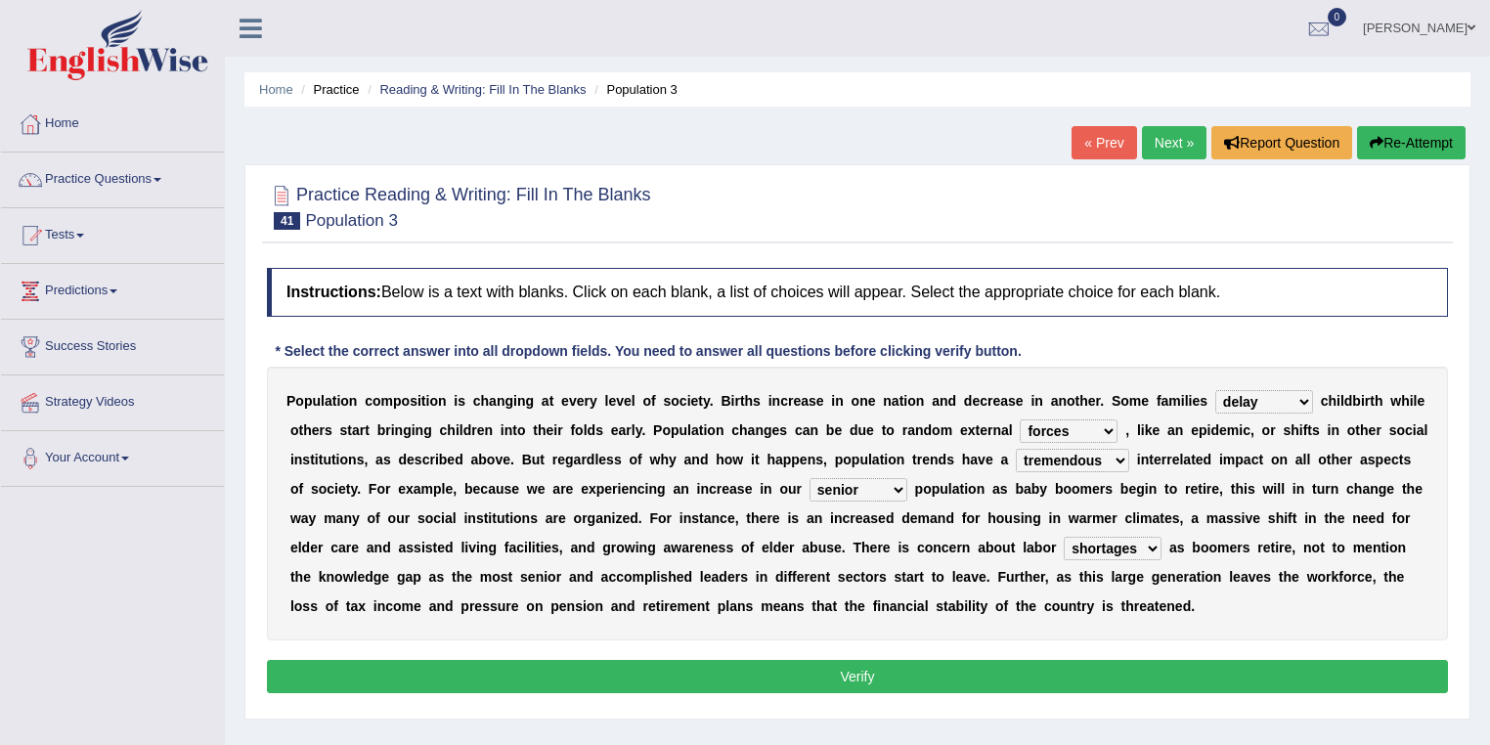
click at [938, 666] on button "Verify" at bounding box center [857, 676] width 1181 height 33
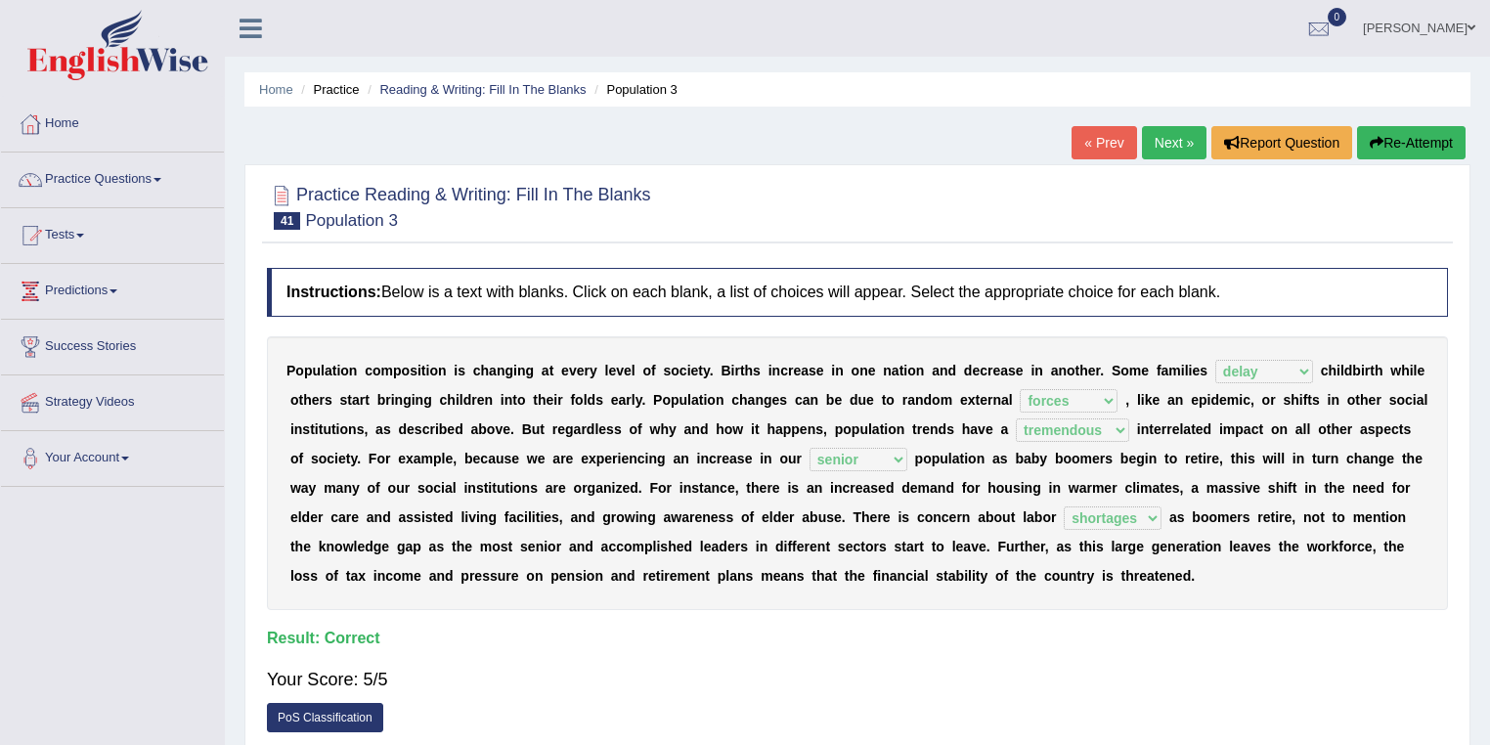
click at [1165, 144] on link "Next »" at bounding box center [1174, 142] width 65 height 33
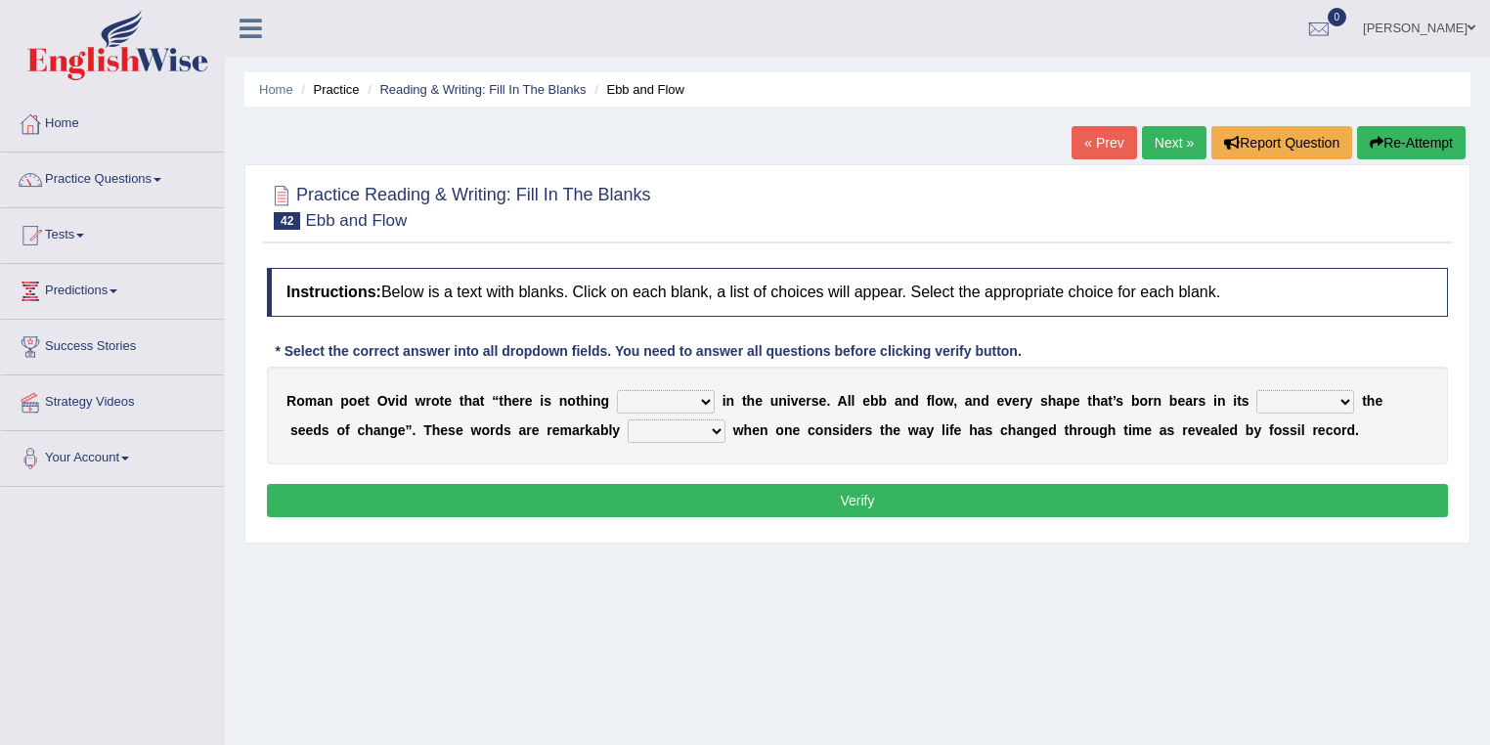
click at [1350, 402] on select "heart limb womb brain" at bounding box center [1305, 401] width 98 height 23
select select "heart"
click at [1256, 390] on select "heart limb womb brain" at bounding box center [1305, 401] width 98 height 23
click at [662, 430] on select "prevalent detached relevant dominant" at bounding box center [677, 430] width 98 height 23
select select "relevant"
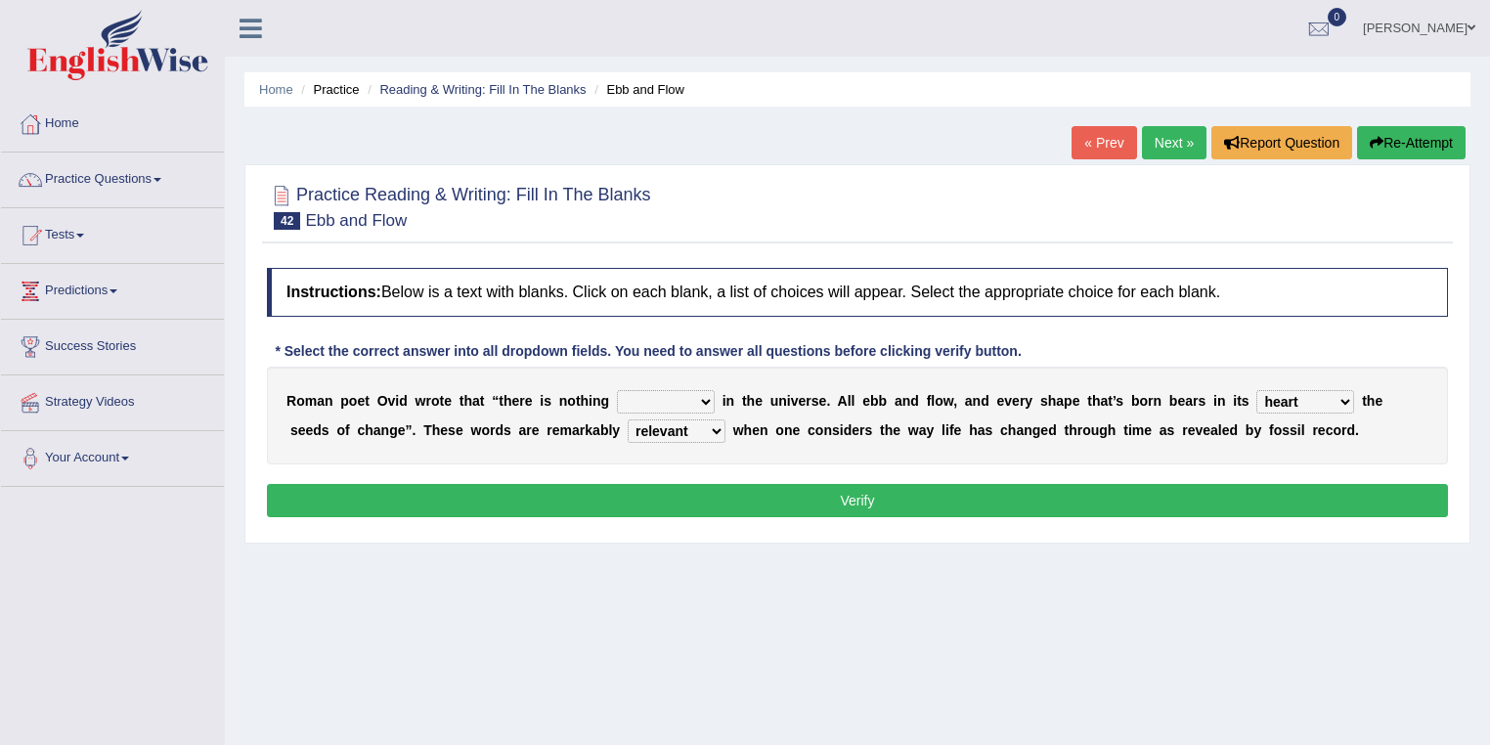
click at [628, 419] on select "prevalent detached relevant dominant" at bounding box center [677, 430] width 98 height 23
click at [672, 396] on select "orthodox volatile constant cheap" at bounding box center [666, 401] width 98 height 23
select select "constant"
click at [617, 390] on select "orthodox volatile constant cheap" at bounding box center [666, 401] width 98 height 23
click at [728, 491] on button "Verify" at bounding box center [857, 500] width 1181 height 33
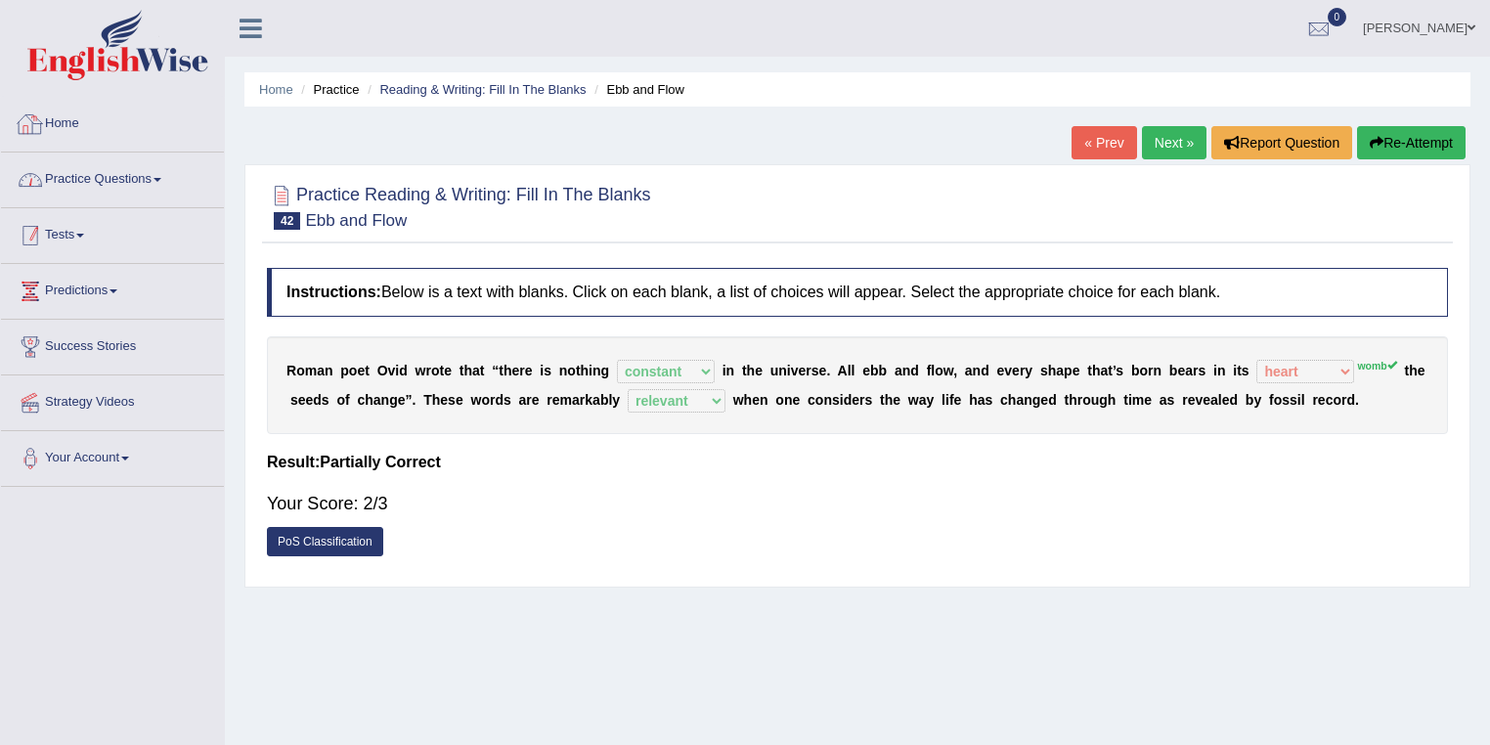
click at [82, 239] on link "Tests" at bounding box center [112, 232] width 223 height 49
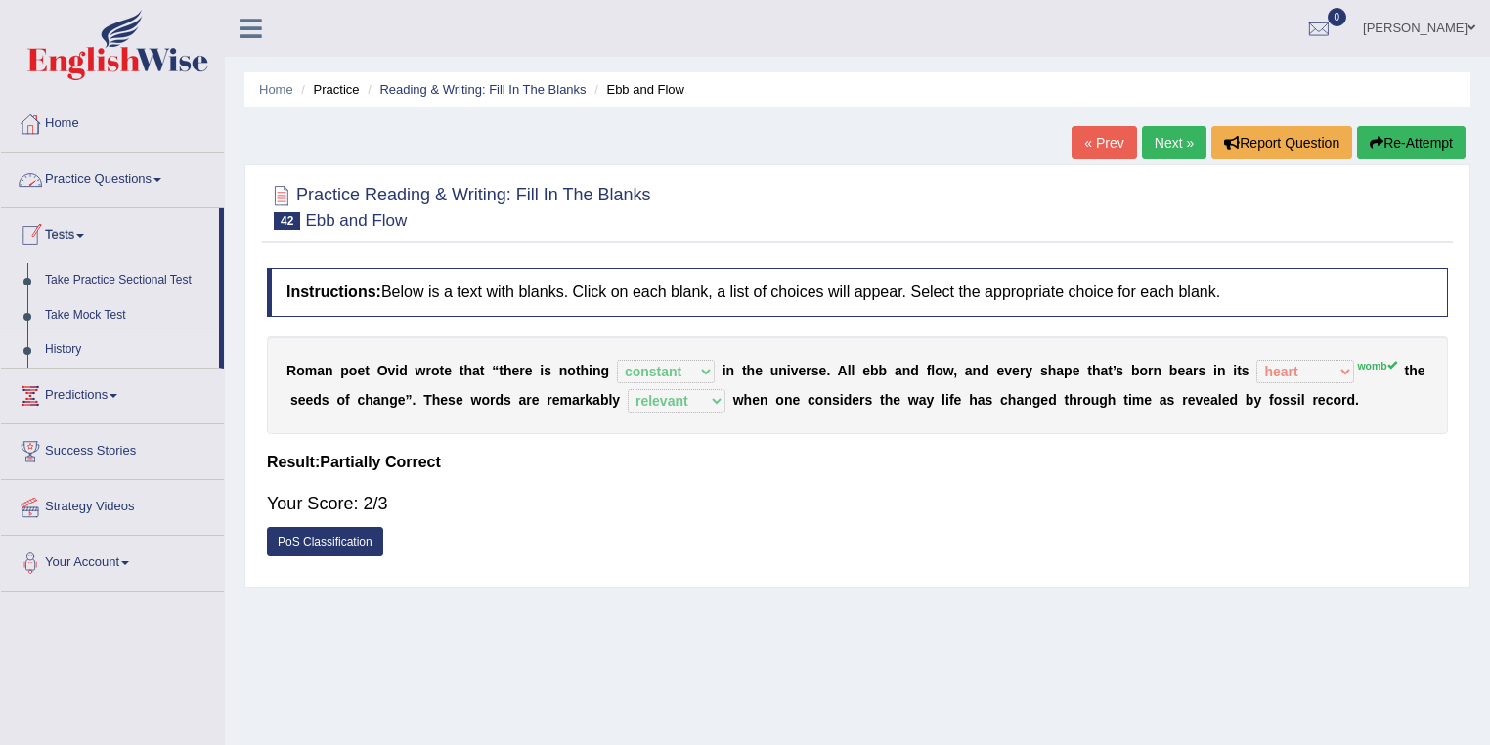
click at [72, 355] on link "History" at bounding box center [127, 349] width 183 height 35
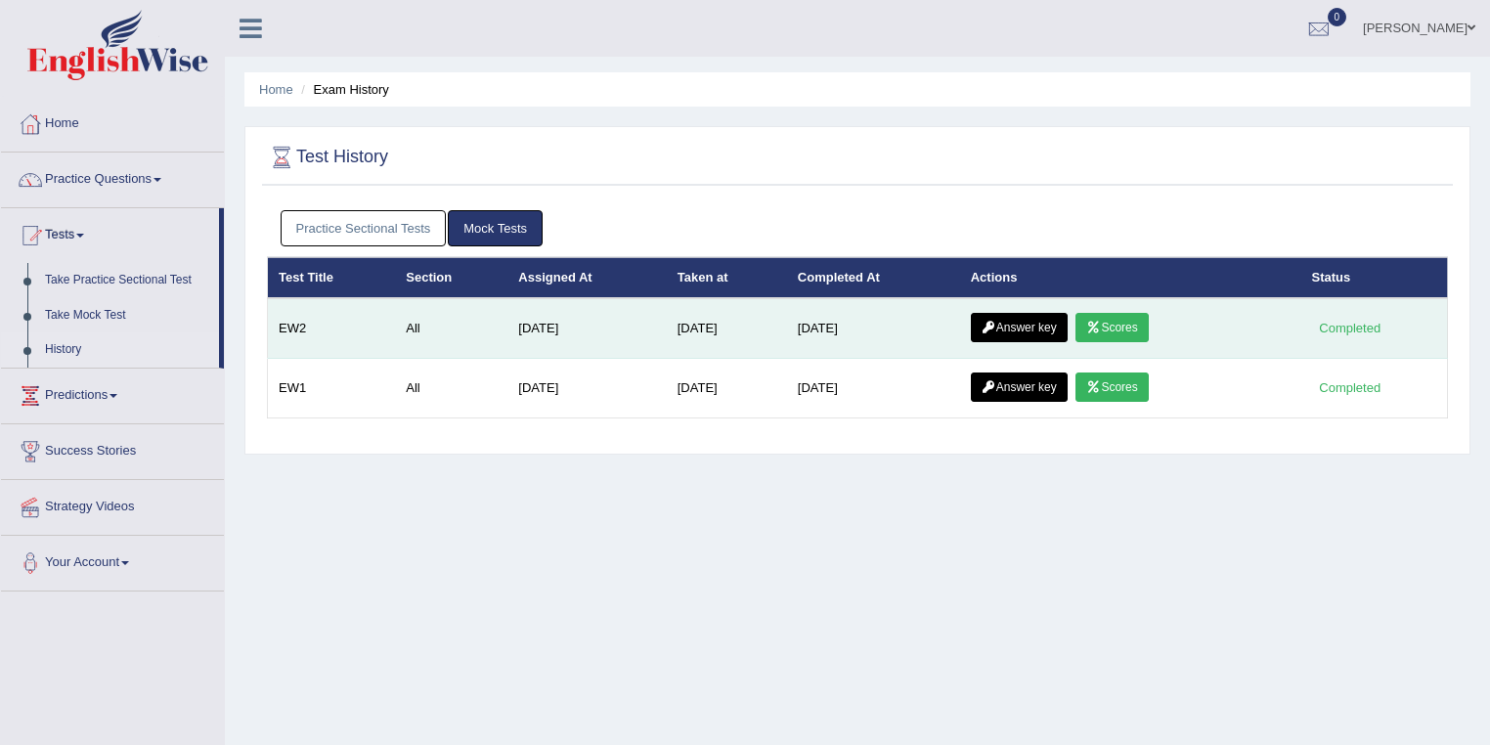
click at [1117, 317] on link "Scores" at bounding box center [1111, 327] width 72 height 29
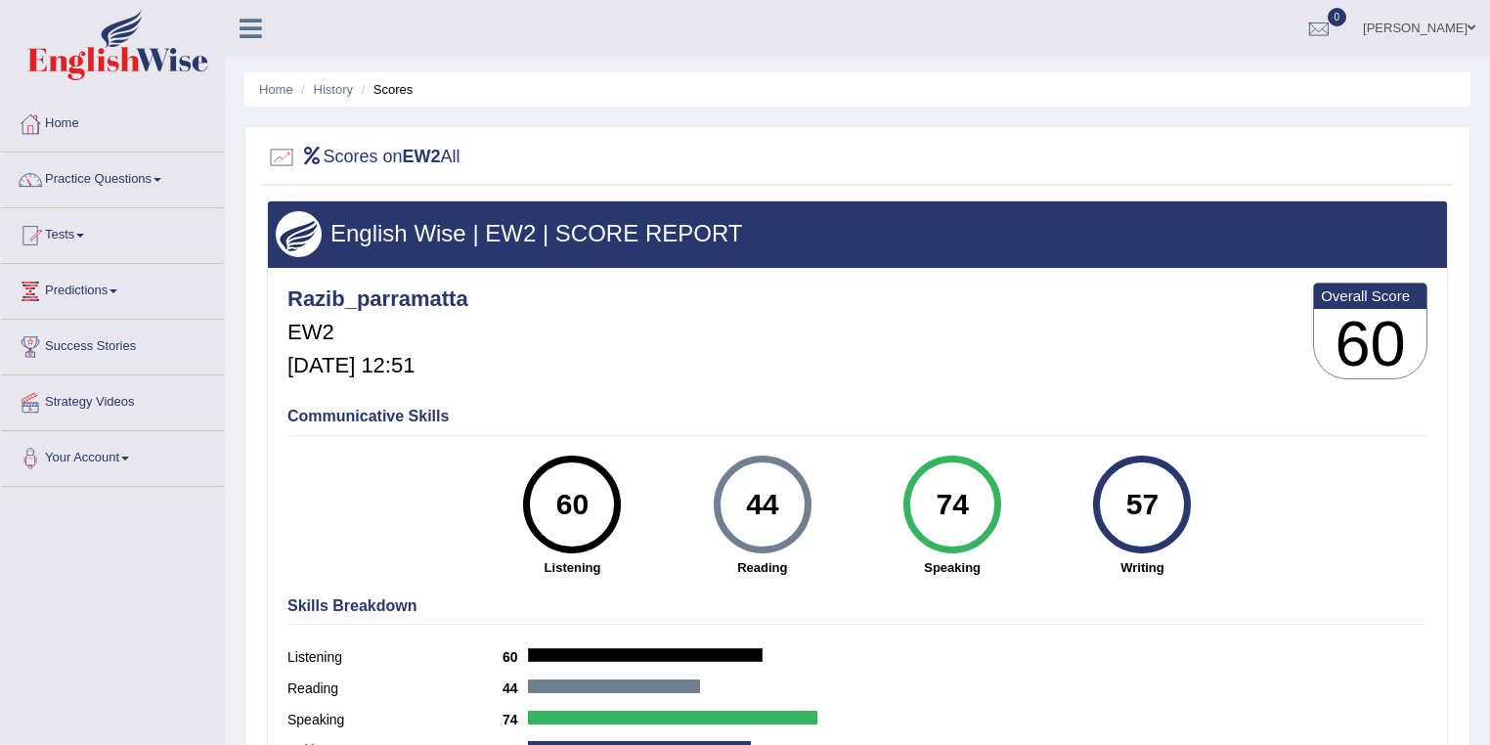
drag, startPoint x: 772, startPoint y: 504, endPoint x: 736, endPoint y: 500, distance: 36.4
click at [736, 500] on div "44" at bounding box center [761, 504] width 71 height 82
click at [327, 94] on link "History" at bounding box center [333, 89] width 39 height 15
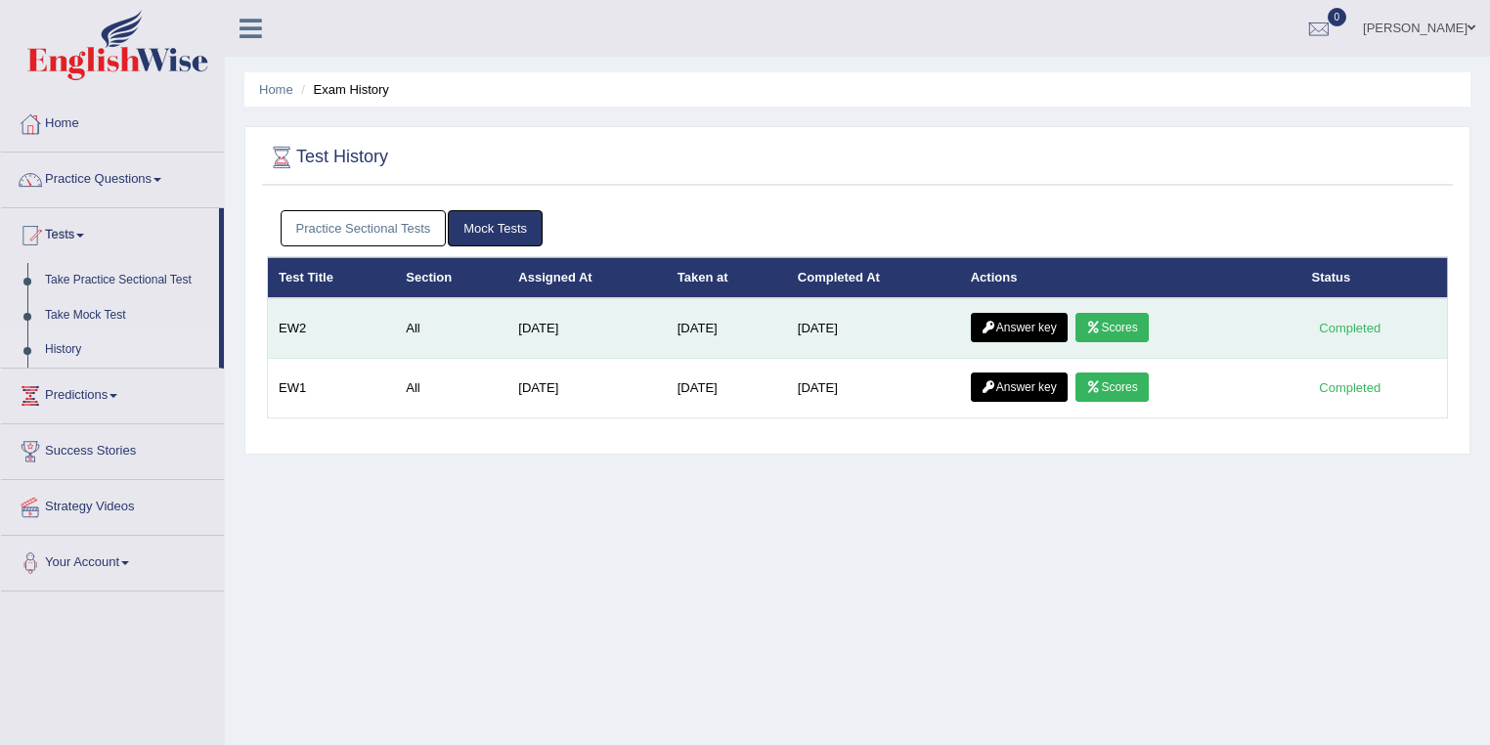
click at [1019, 322] on link "Answer key" at bounding box center [1019, 327] width 97 height 29
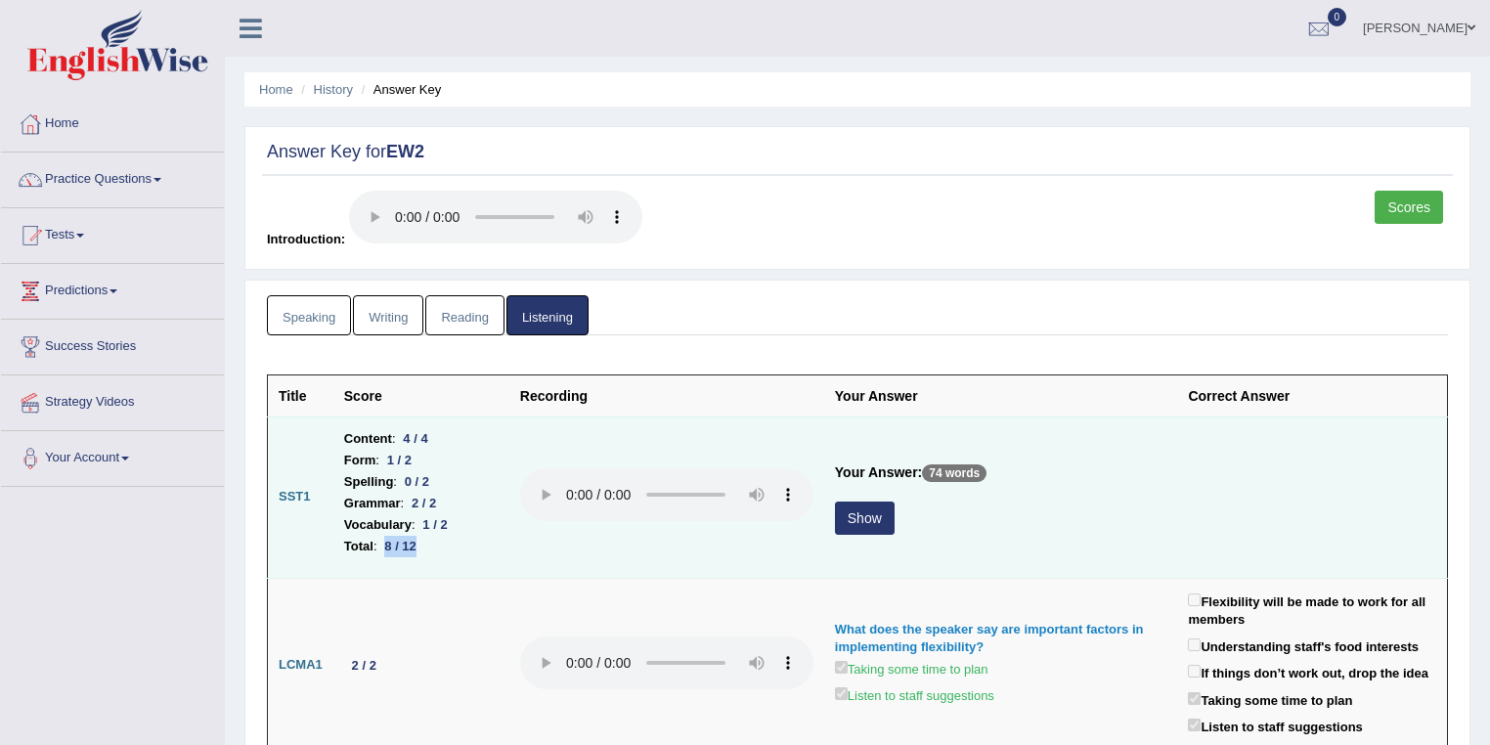
drag, startPoint x: 382, startPoint y: 542, endPoint x: 434, endPoint y: 536, distance: 52.1
click at [434, 536] on li "Total : 8 / 12" at bounding box center [421, 547] width 154 height 22
click at [422, 457] on li "Form : 1 / 2" at bounding box center [421, 461] width 154 height 22
drag, startPoint x: 407, startPoint y: 482, endPoint x: 430, endPoint y: 482, distance: 23.5
click at [430, 482] on div "0 / 2" at bounding box center [417, 481] width 40 height 21
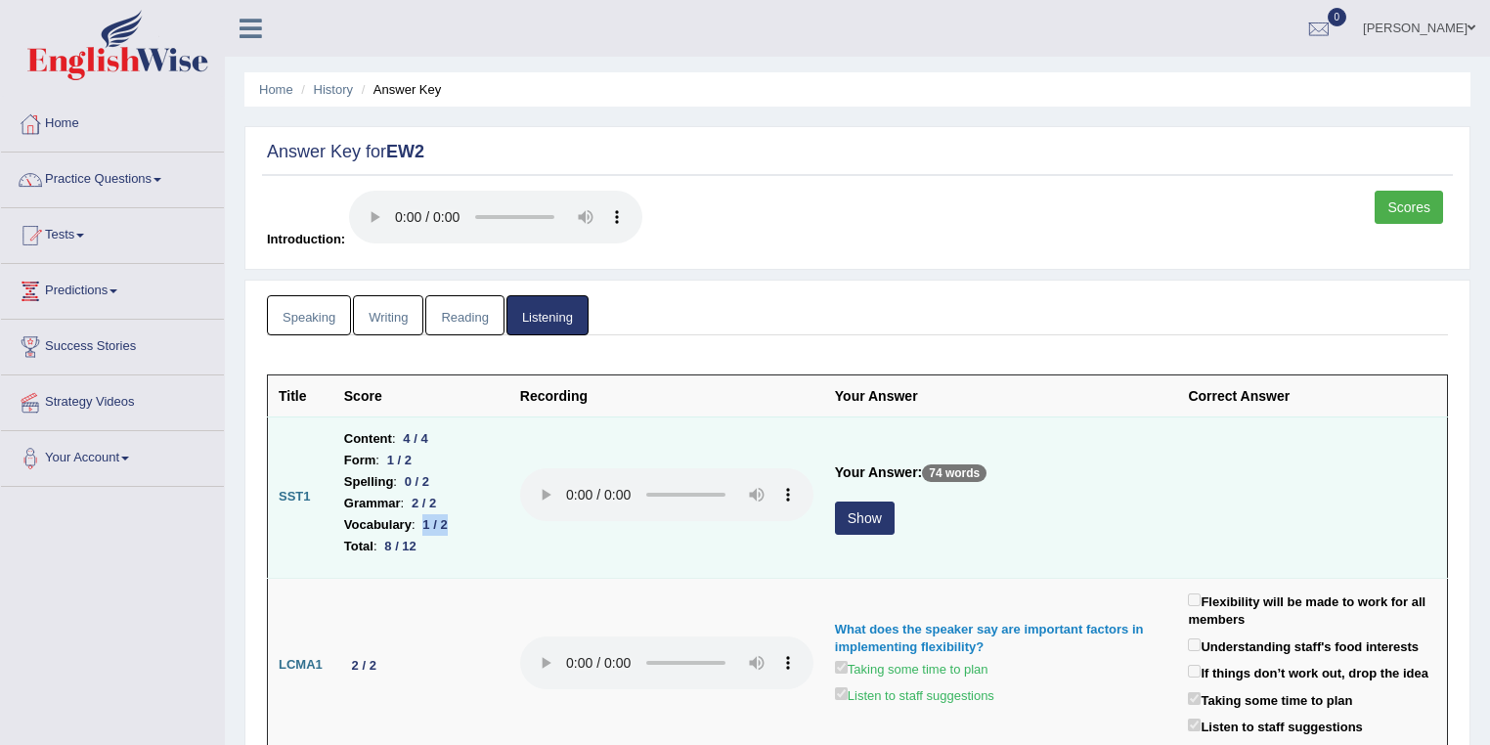
drag, startPoint x: 425, startPoint y: 523, endPoint x: 450, endPoint y: 520, distance: 24.6
click at [450, 520] on div "1 / 2" at bounding box center [435, 524] width 40 height 21
click at [876, 519] on button "Show" at bounding box center [865, 517] width 60 height 33
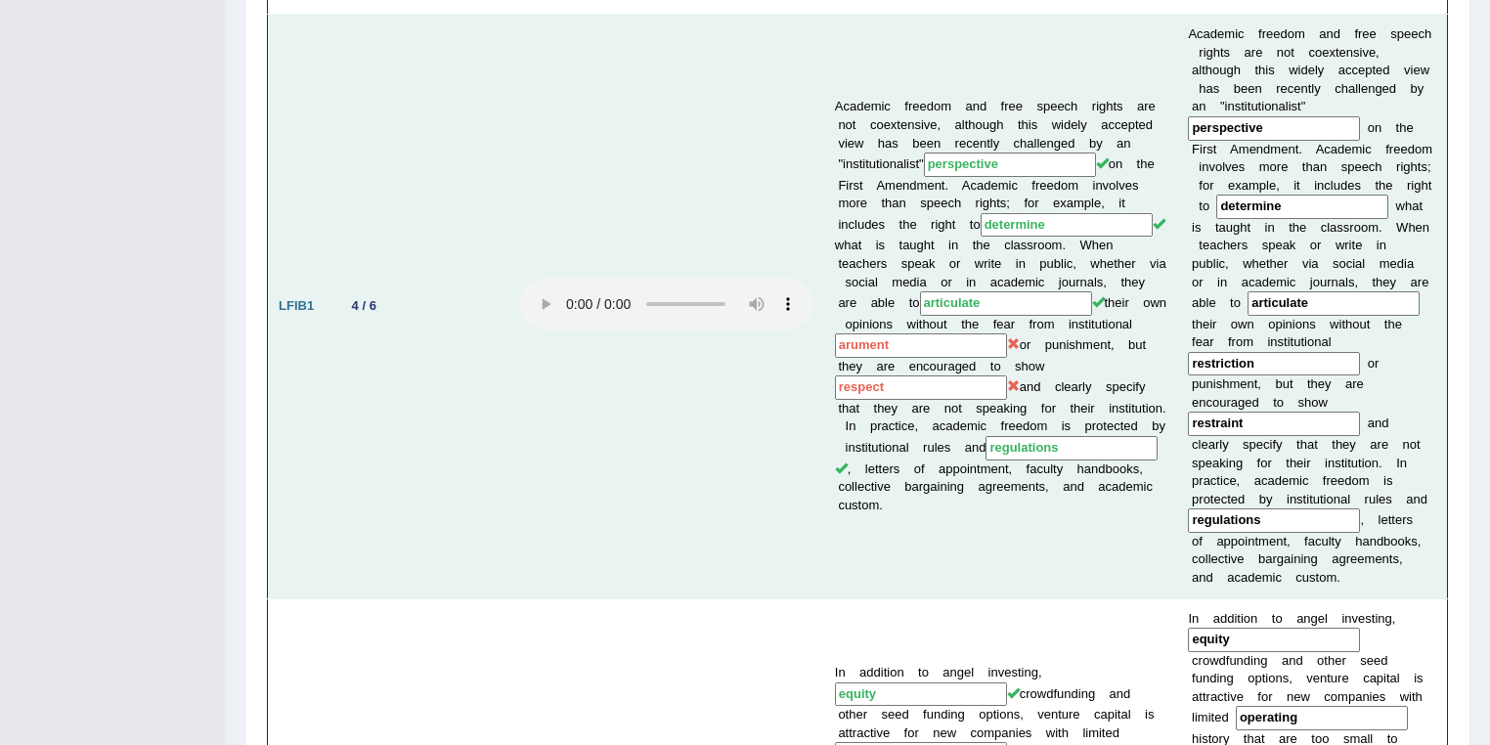
scroll to position [1042, 0]
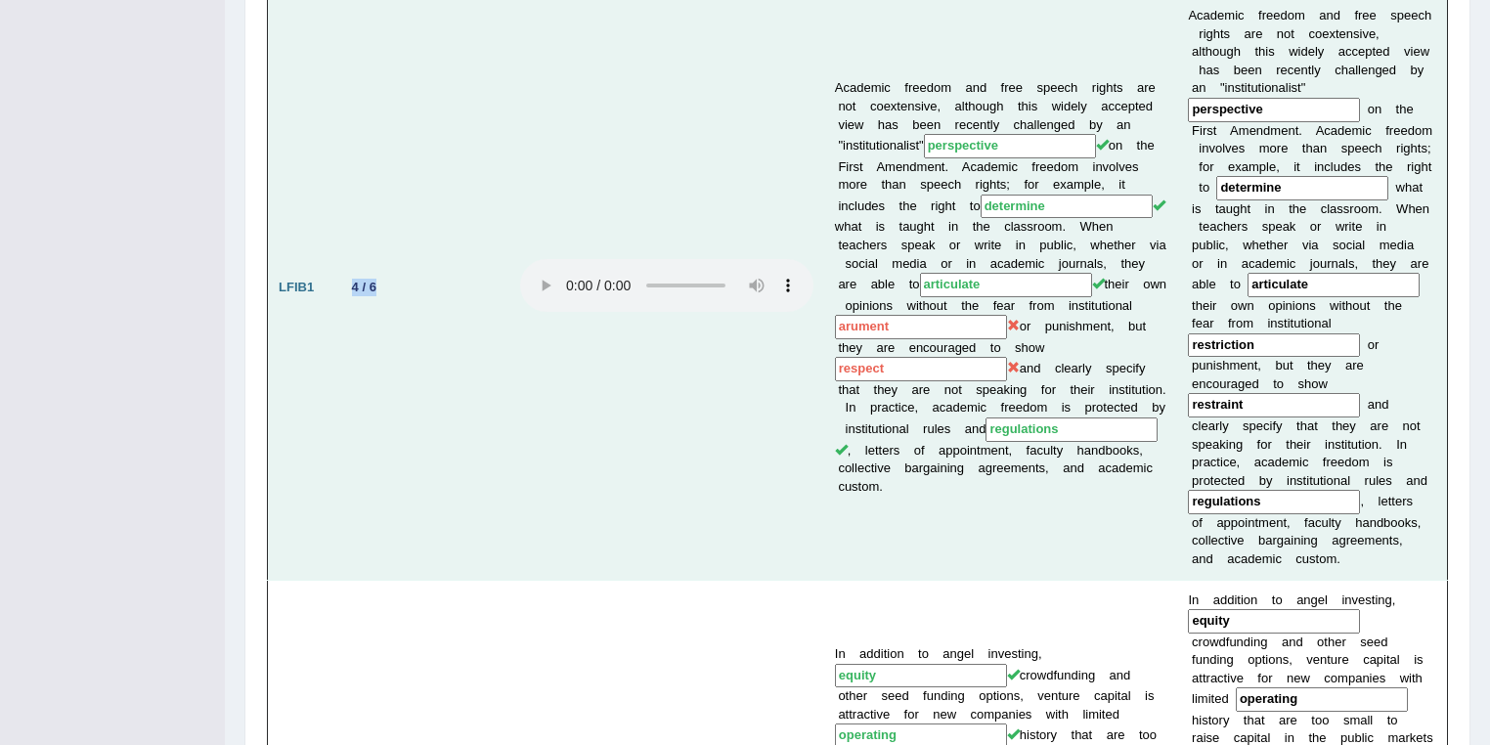
drag, startPoint x: 348, startPoint y: 275, endPoint x: 395, endPoint y: 279, distance: 47.1
click at [395, 279] on td "4 / 6" at bounding box center [421, 288] width 176 height 584
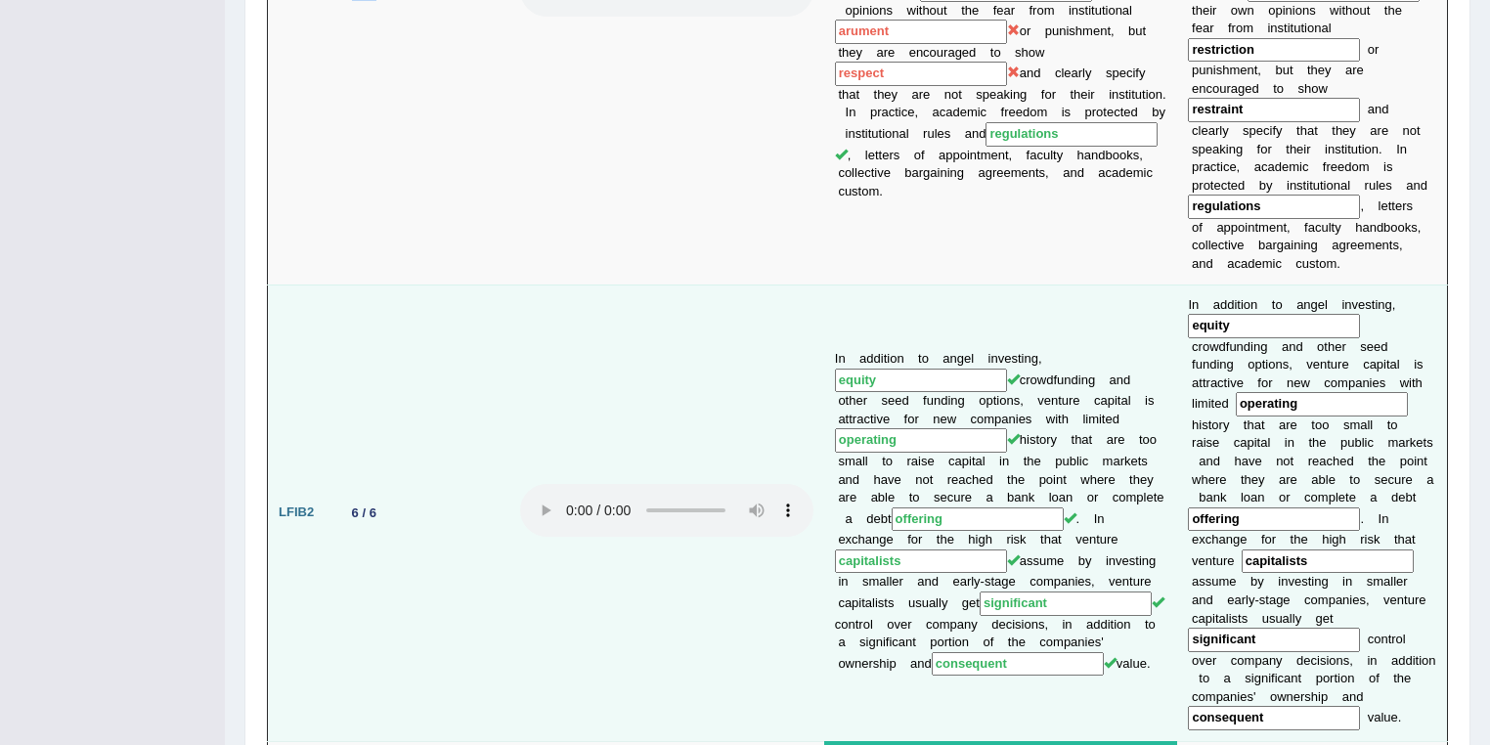
scroll to position [1459, 0]
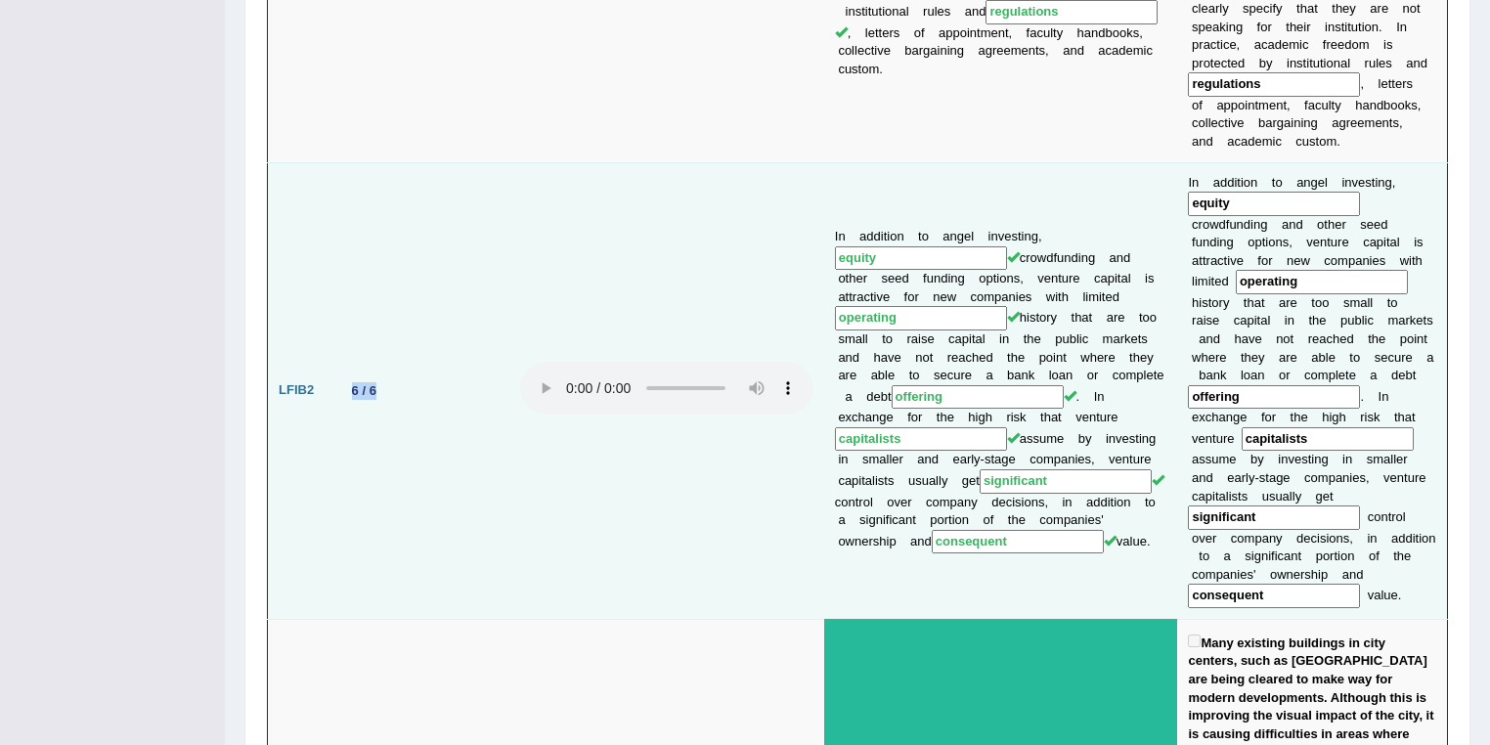
drag, startPoint x: 345, startPoint y: 325, endPoint x: 391, endPoint y: 325, distance: 46.0
click at [391, 325] on td "6 / 6" at bounding box center [421, 390] width 176 height 456
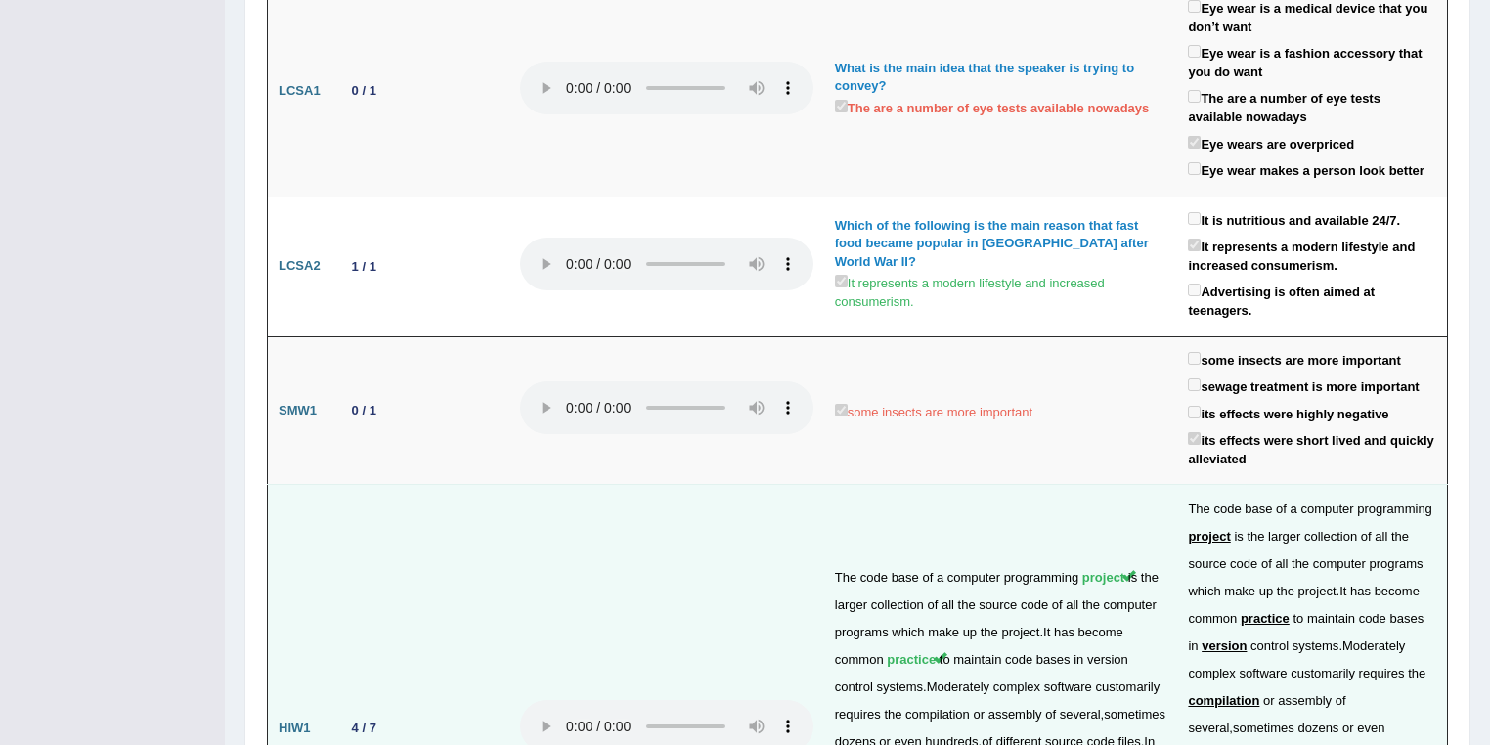
scroll to position [3336, 0]
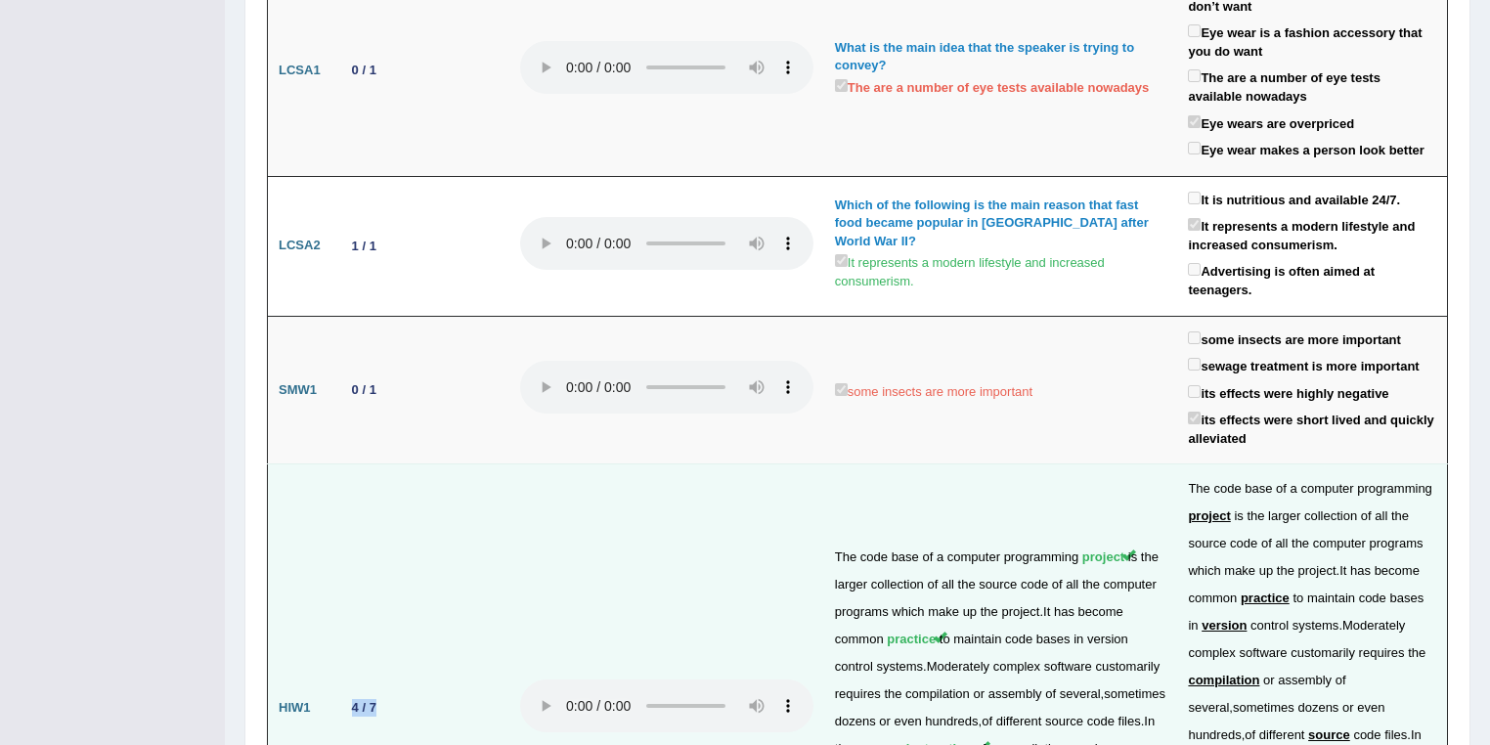
drag, startPoint x: 344, startPoint y: 376, endPoint x: 379, endPoint y: 379, distance: 35.3
click at [379, 697] on div "4 / 7" at bounding box center [364, 707] width 40 height 21
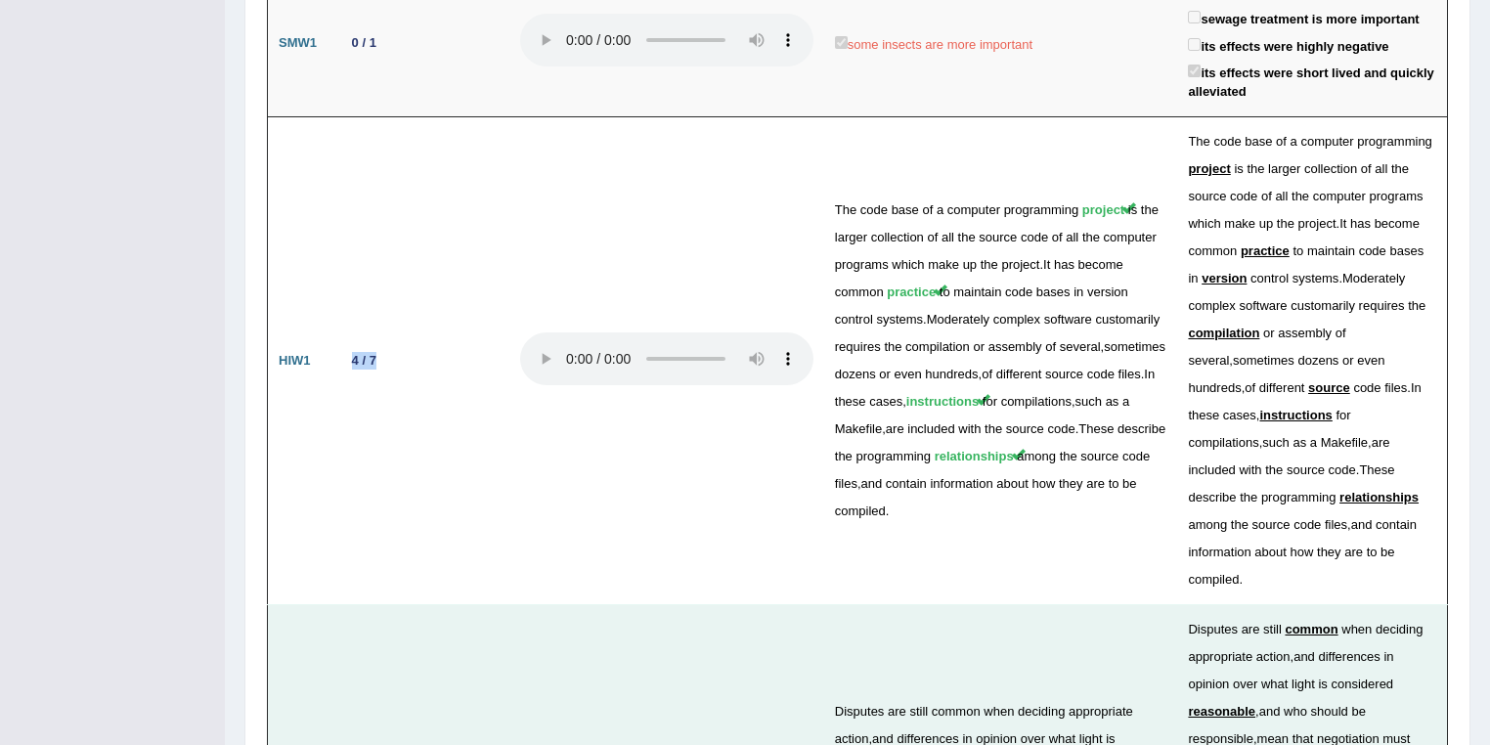
scroll to position [3649, 0]
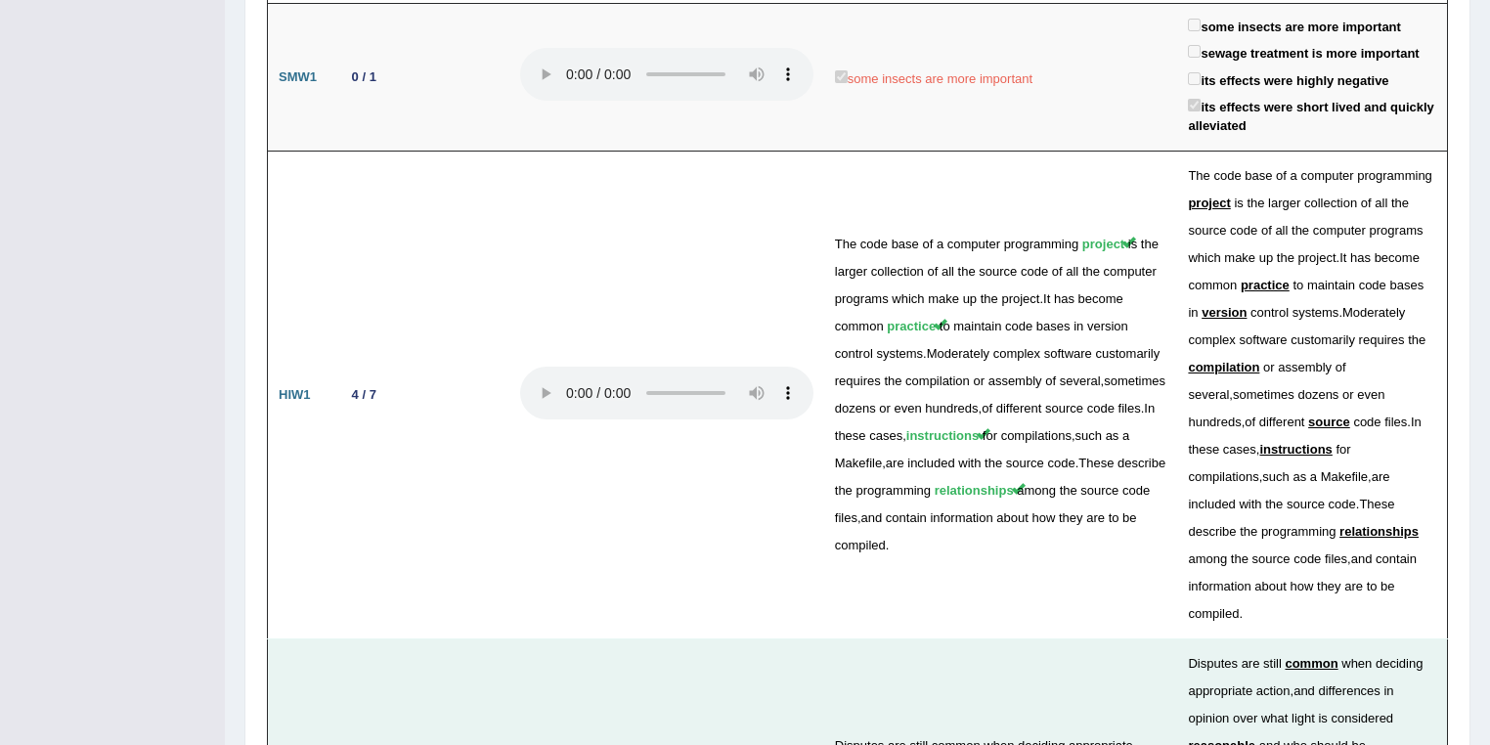
drag, startPoint x: 399, startPoint y: 473, endPoint x: 344, endPoint y: 476, distance: 54.8
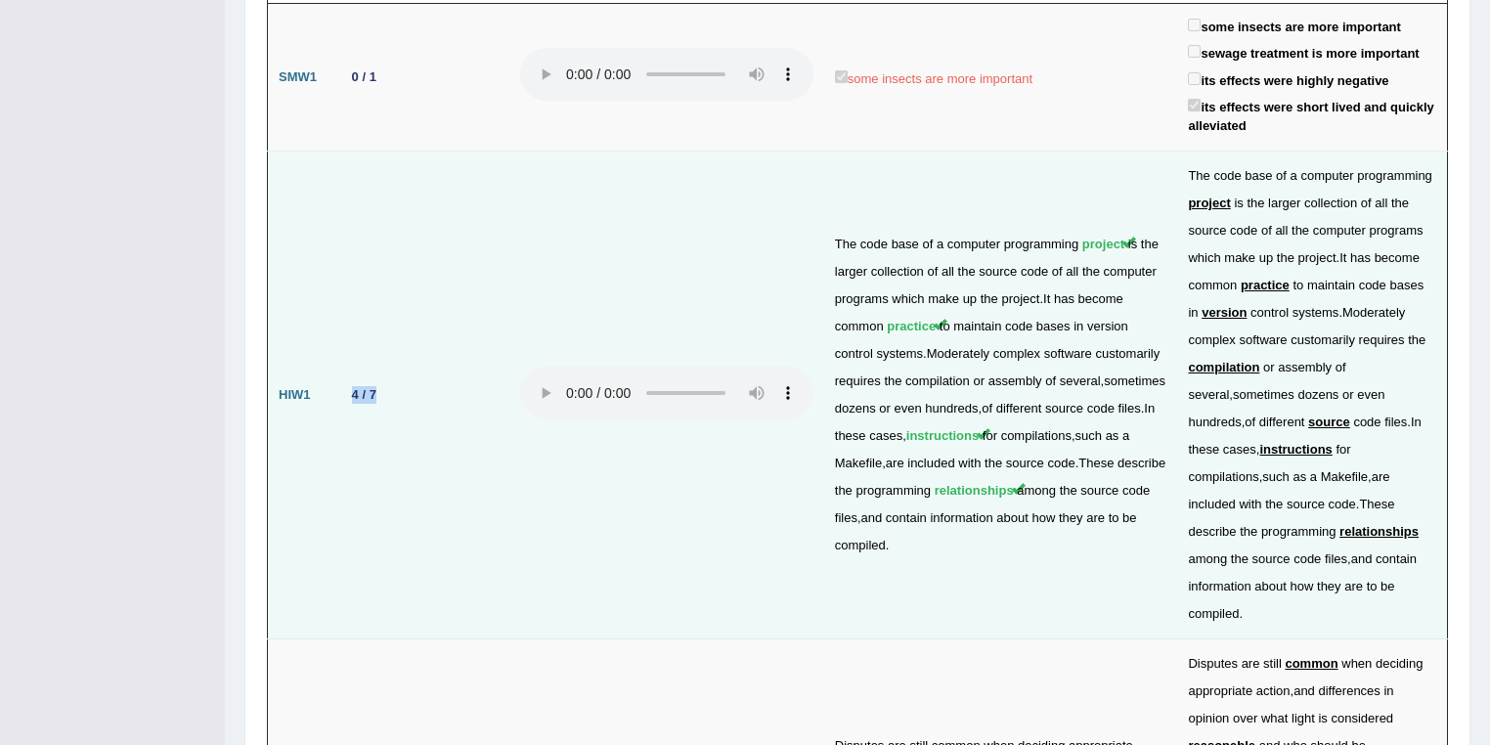
drag, startPoint x: 371, startPoint y: 67, endPoint x: 338, endPoint y: 66, distance: 33.2
click at [338, 152] on td "4 / 7" at bounding box center [421, 396] width 176 height 488
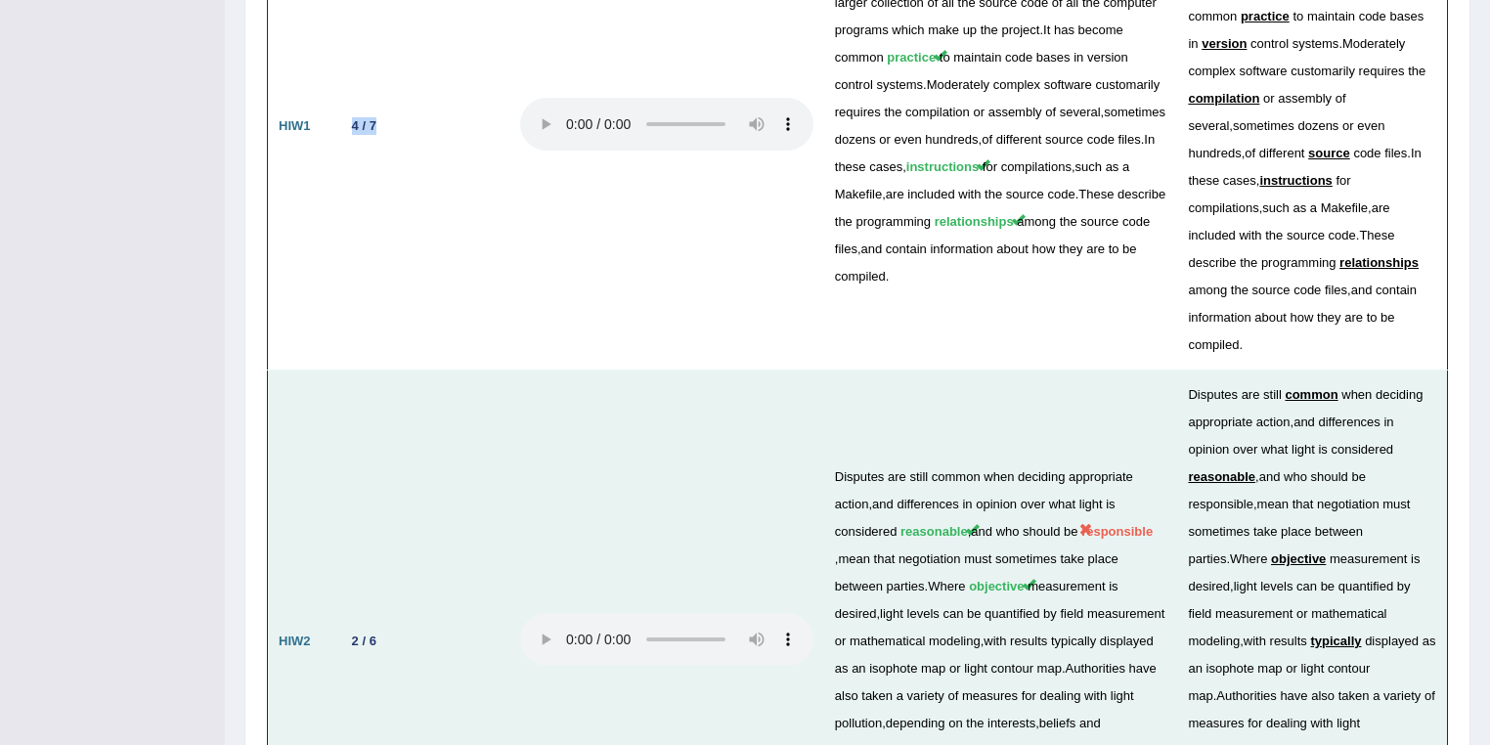
scroll to position [3979, 0]
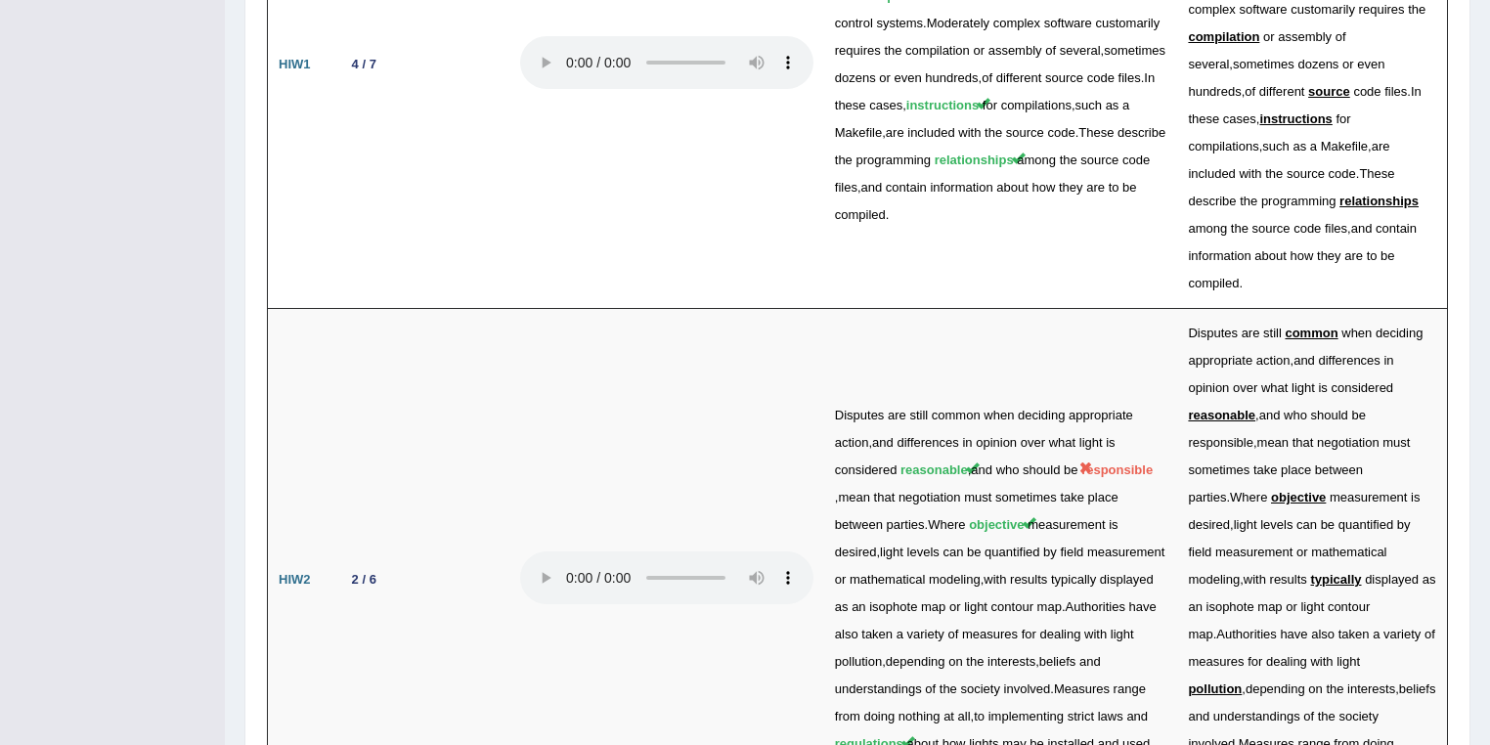
drag, startPoint x: 407, startPoint y: 590, endPoint x: 349, endPoint y: 593, distance: 57.7
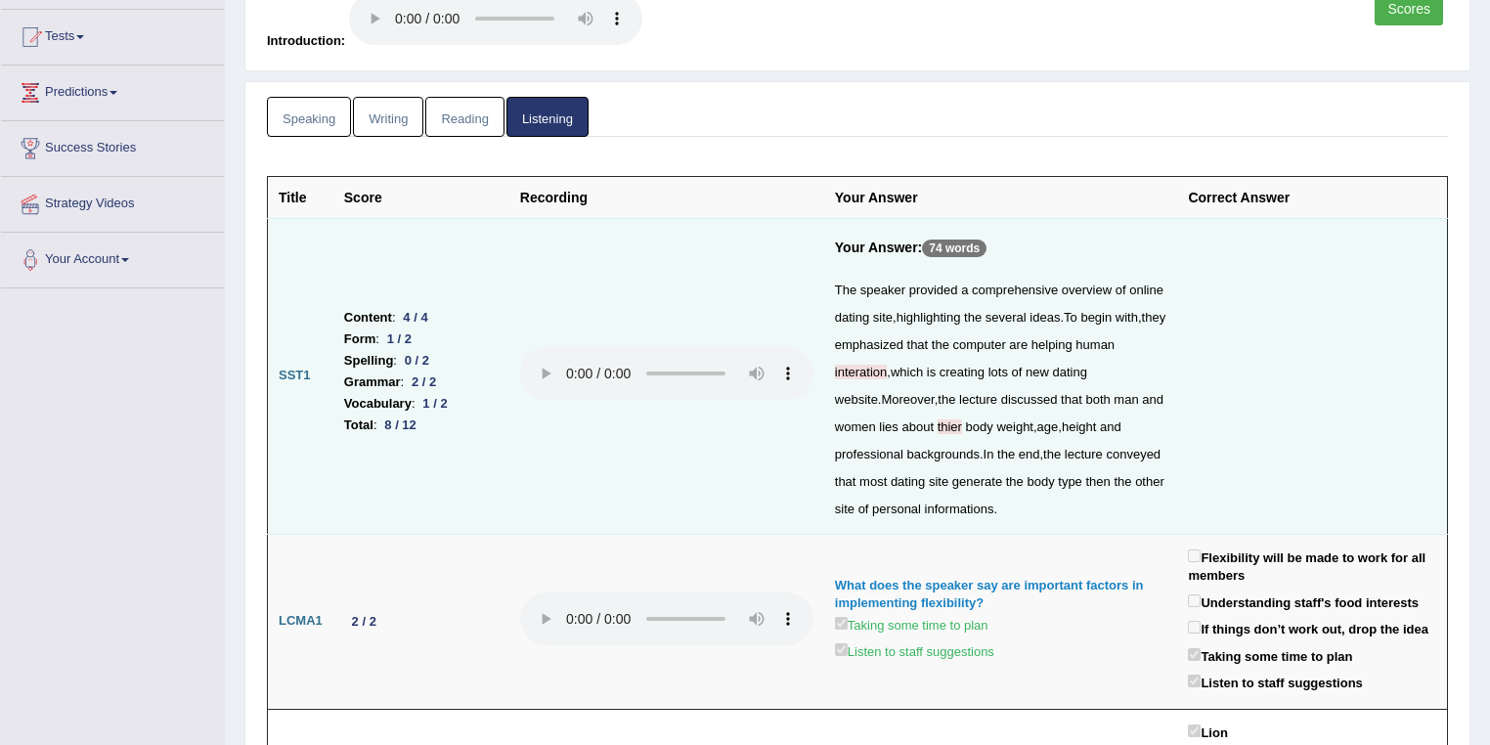
scroll to position [0, 0]
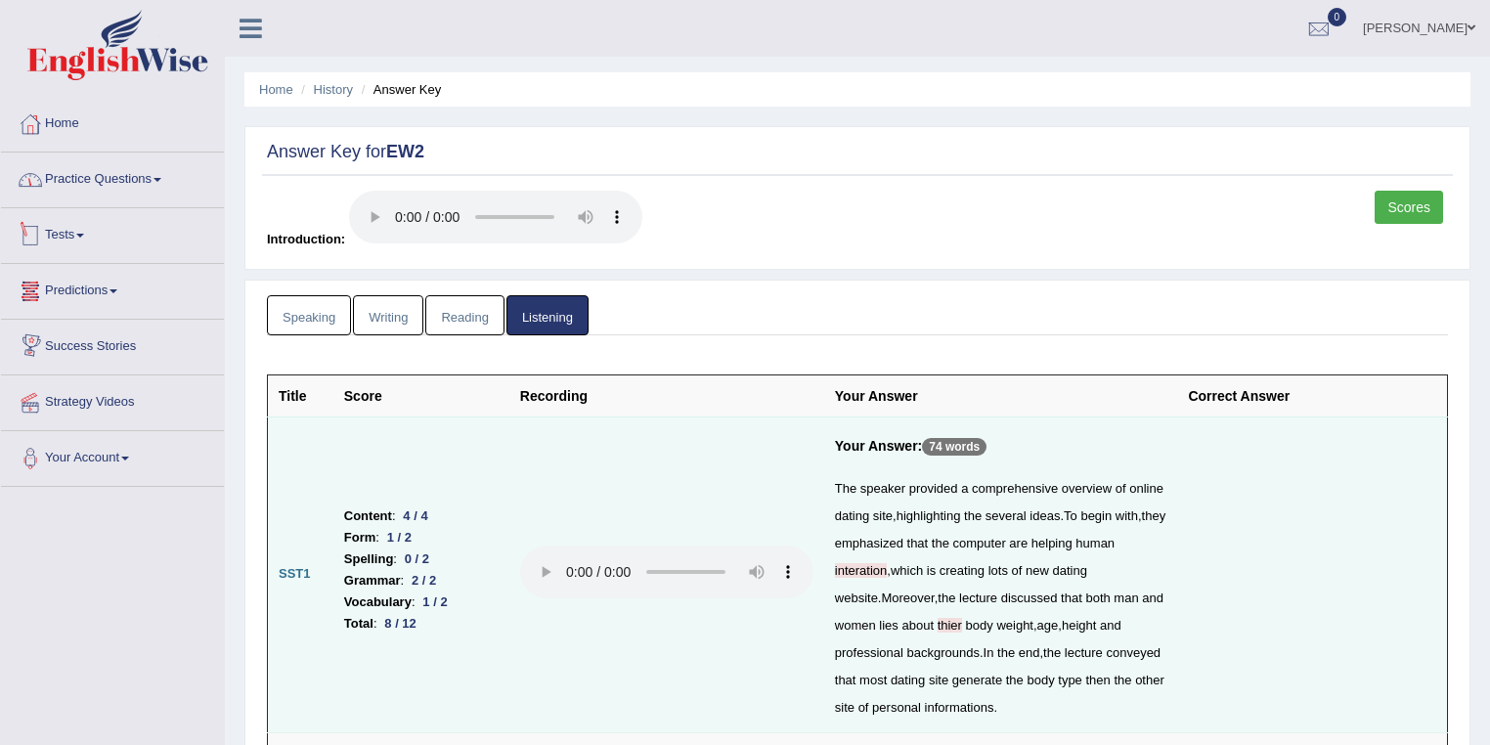
click at [129, 166] on link "Practice Questions" at bounding box center [112, 176] width 223 height 49
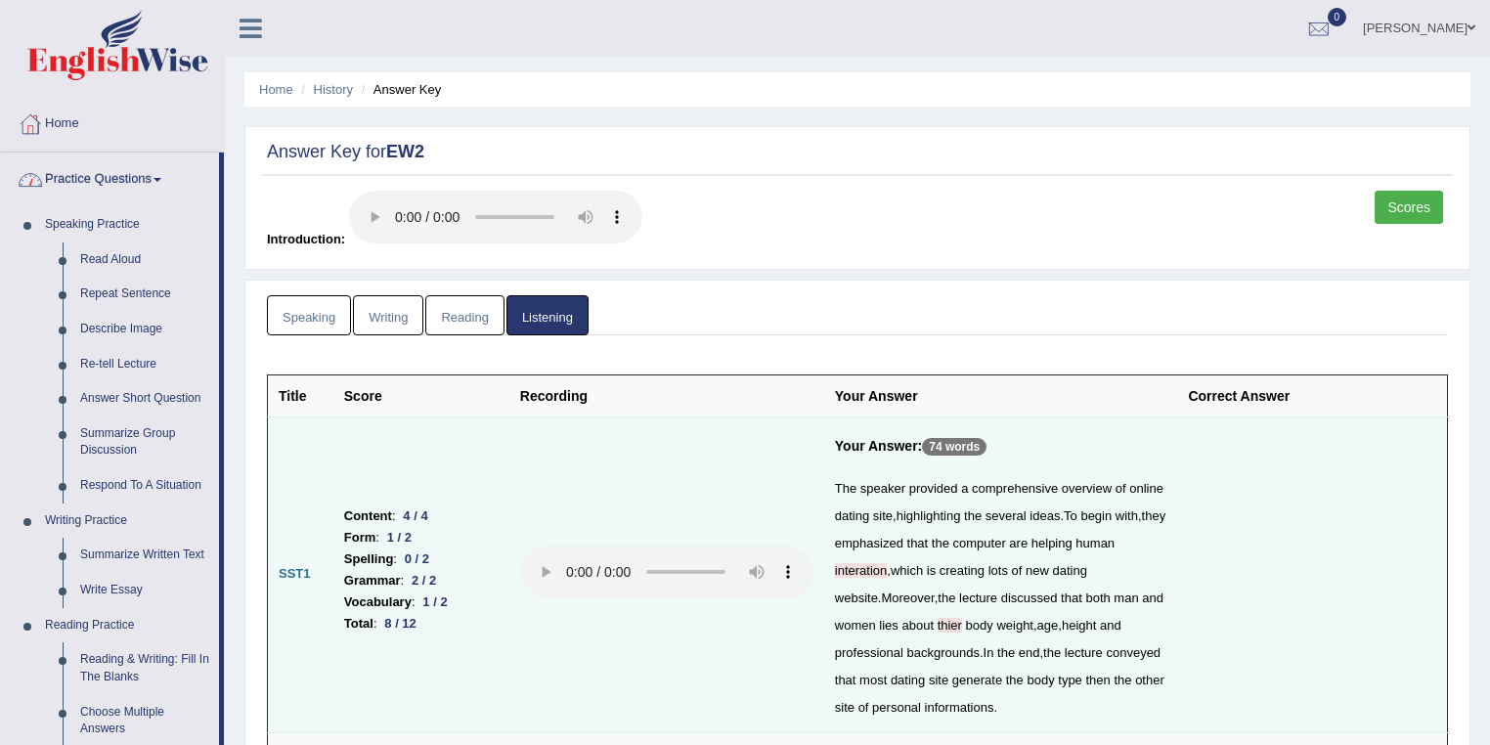
click at [119, 176] on link "Practice Questions" at bounding box center [110, 176] width 218 height 49
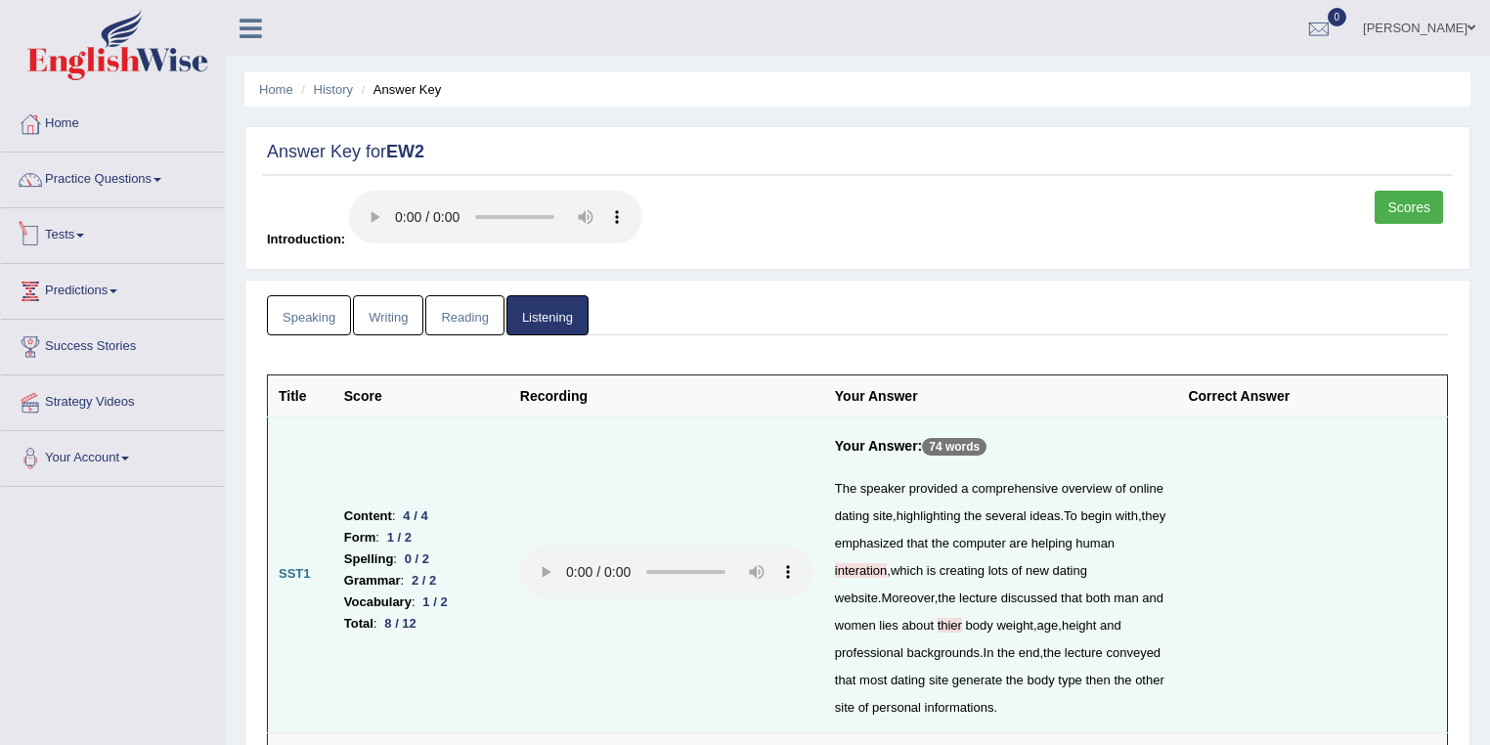
click at [84, 234] on span at bounding box center [80, 236] width 8 height 4
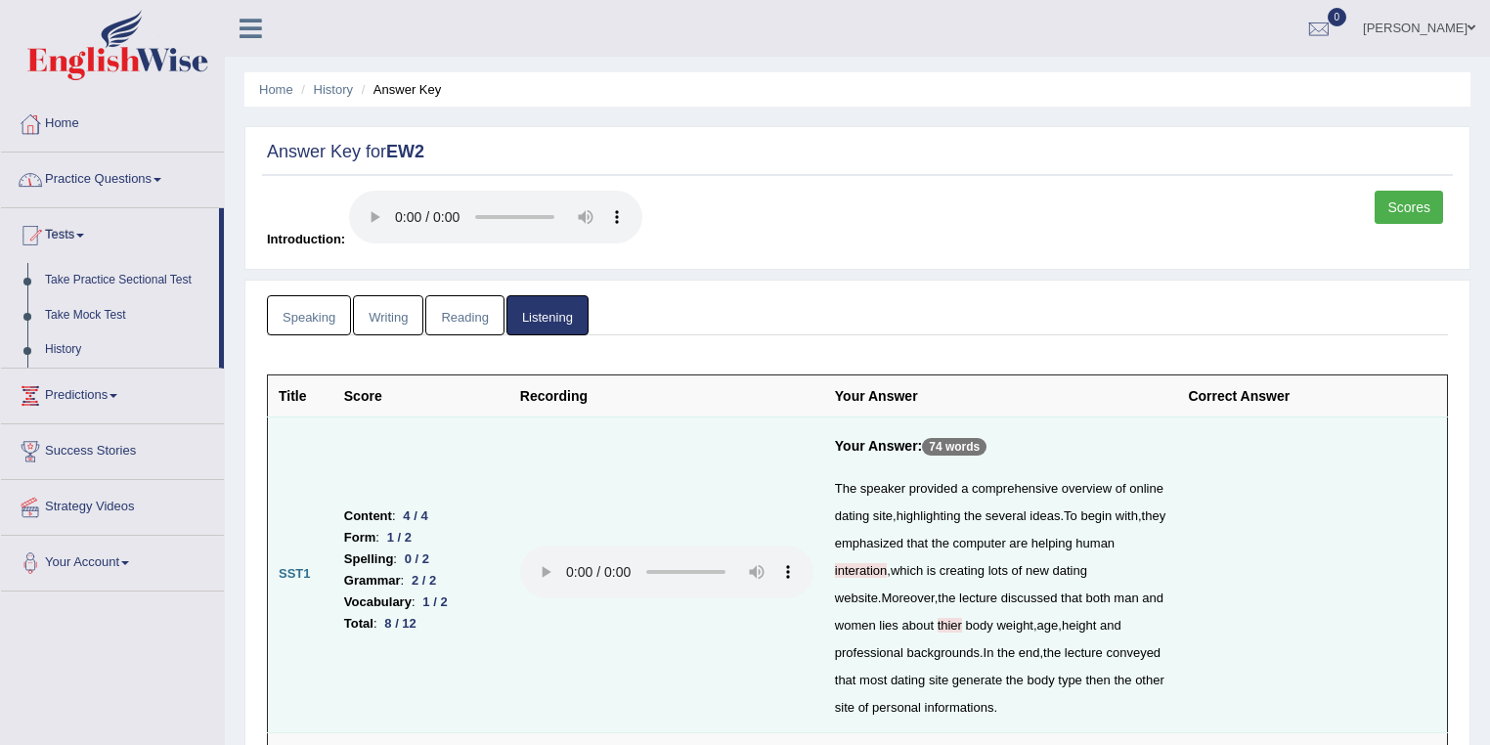
click at [108, 184] on link "Practice Questions" at bounding box center [112, 176] width 223 height 49
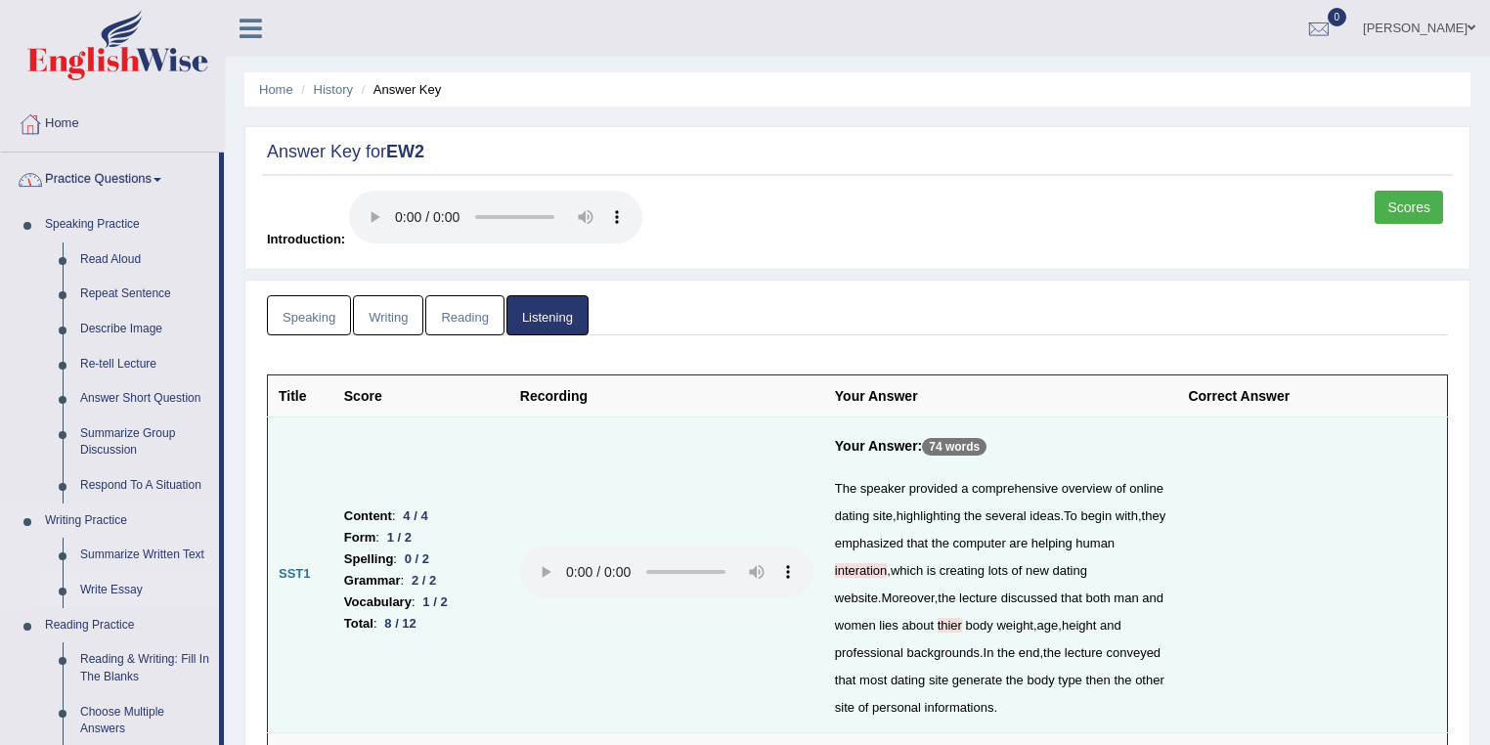
click at [116, 590] on link "Write Essay" at bounding box center [145, 590] width 148 height 35
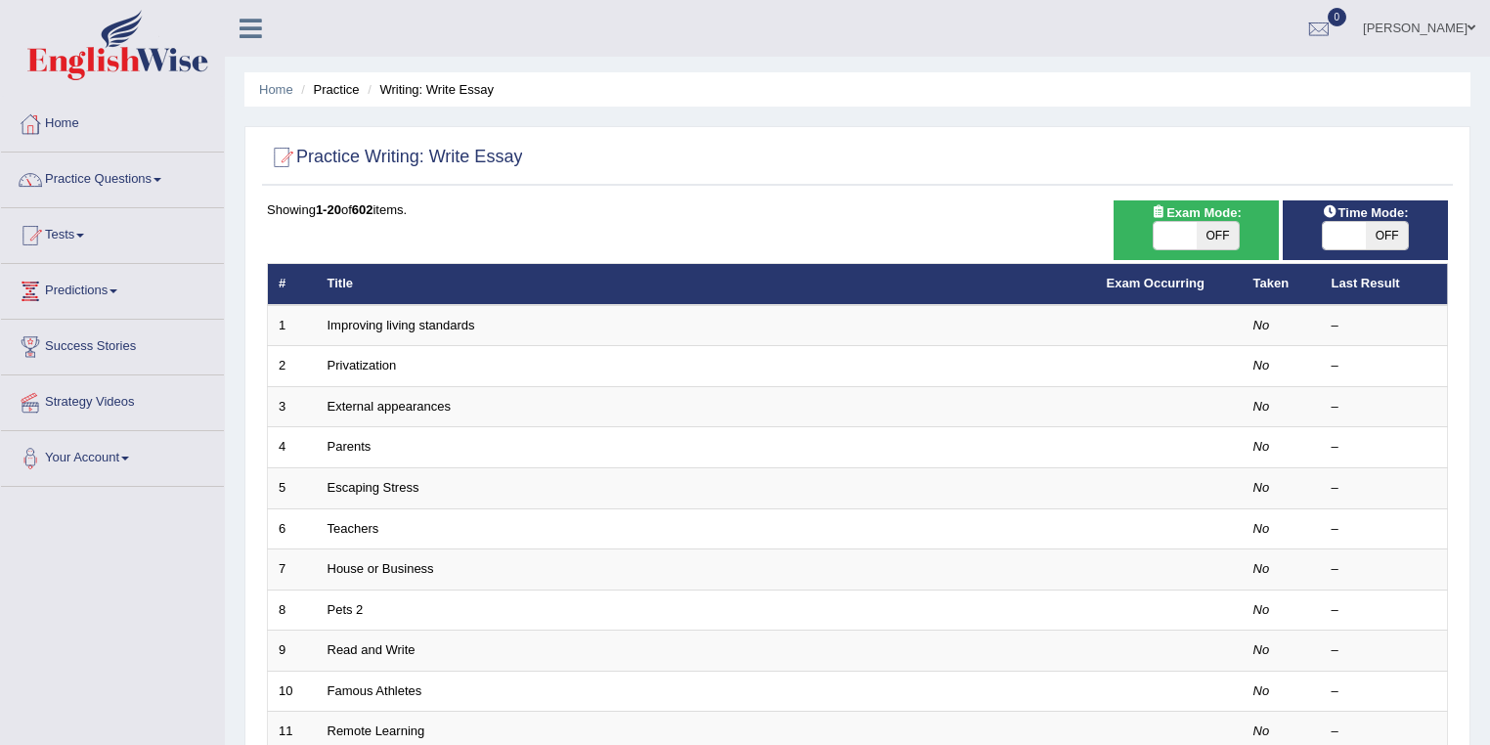
click at [1222, 228] on span "OFF" at bounding box center [1217, 235] width 43 height 27
checkbox input "true"
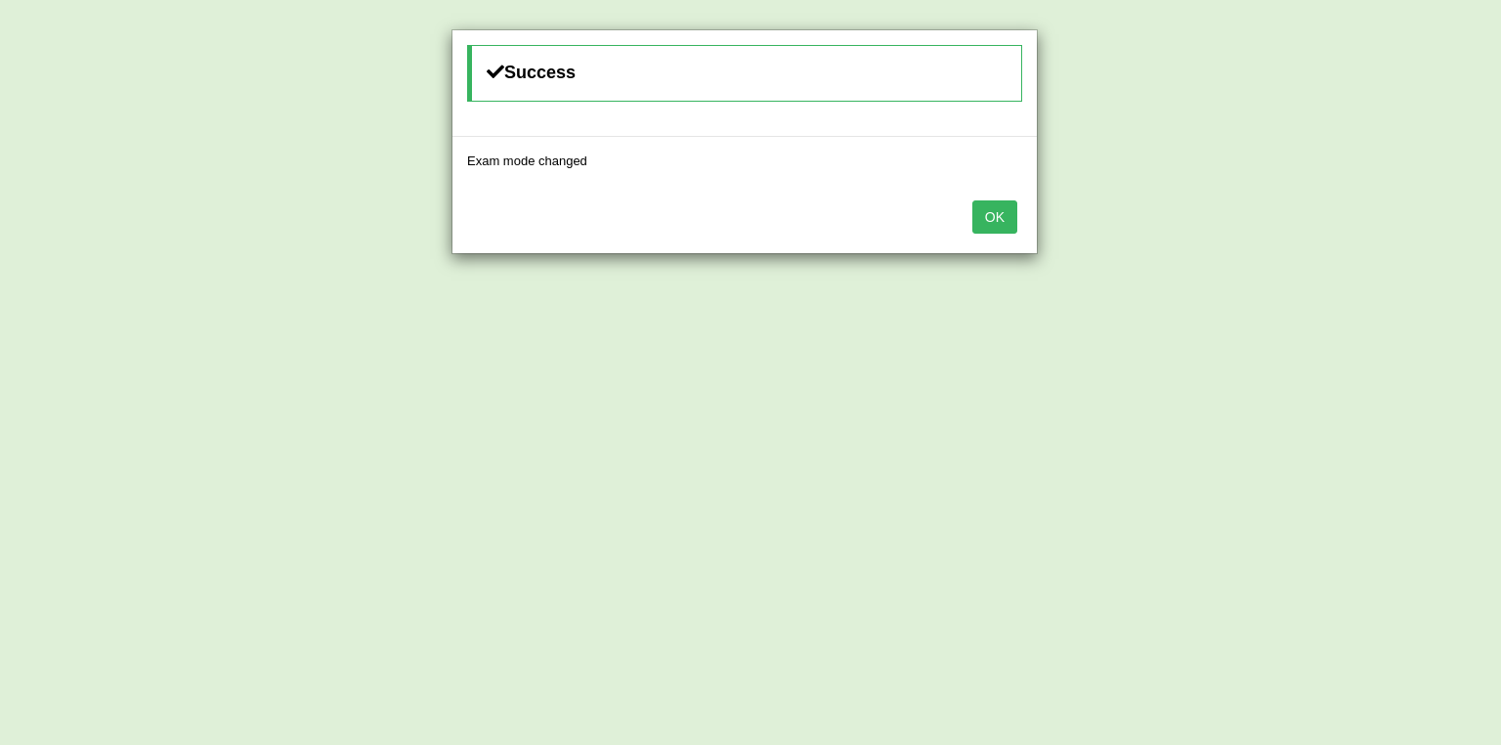
click at [1005, 215] on button "OK" at bounding box center [995, 216] width 45 height 33
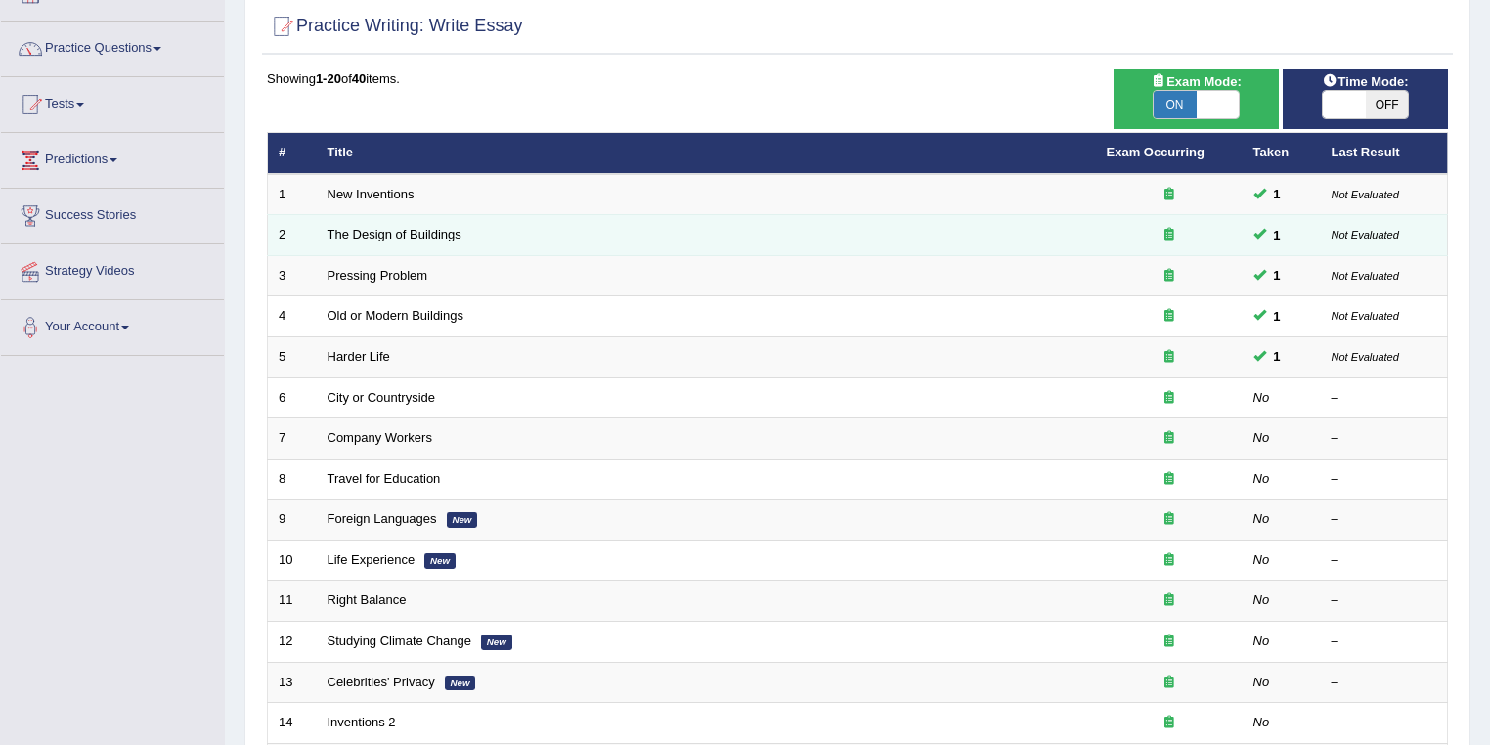
scroll to position [208, 0]
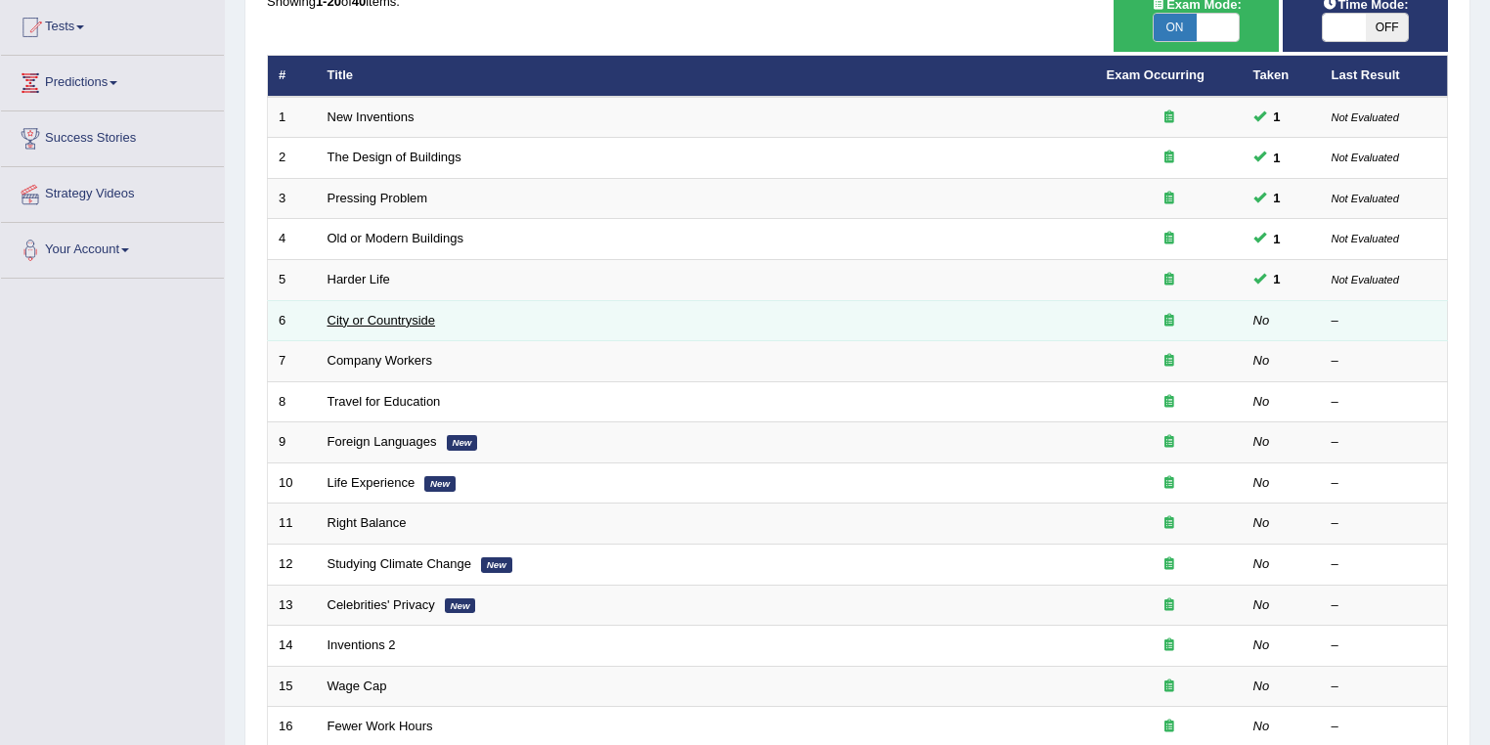
click at [403, 322] on link "City or Countryside" at bounding box center [381, 320] width 108 height 15
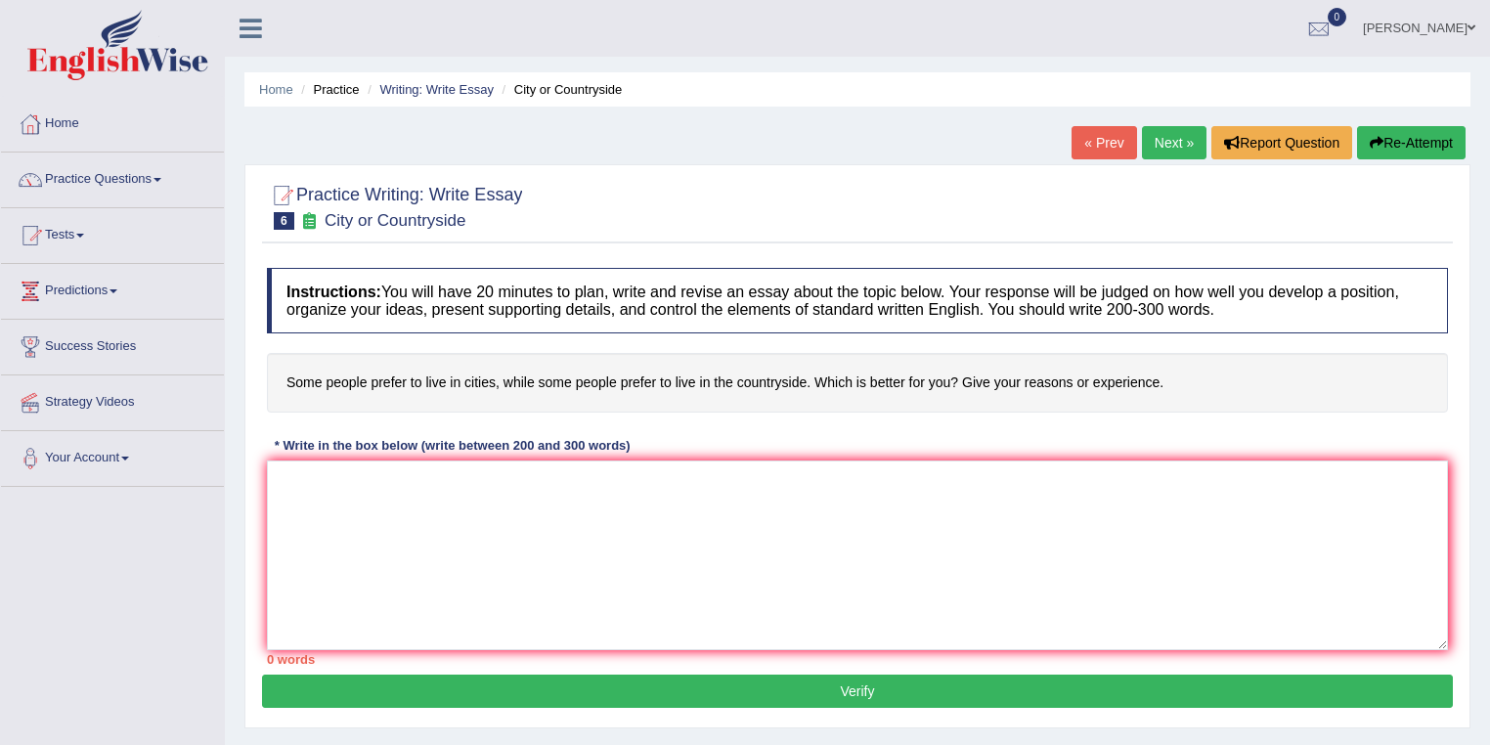
drag, startPoint x: 284, startPoint y: 376, endPoint x: 966, endPoint y: 375, distance: 681.3
click at [886, 378] on h4 "Some people prefer to live in cities, while some people prefer to live in the c…" at bounding box center [857, 383] width 1181 height 60
click at [980, 375] on h4 "Some people prefer to live in cities, while some people prefer to live in the c…" at bounding box center [857, 383] width 1181 height 60
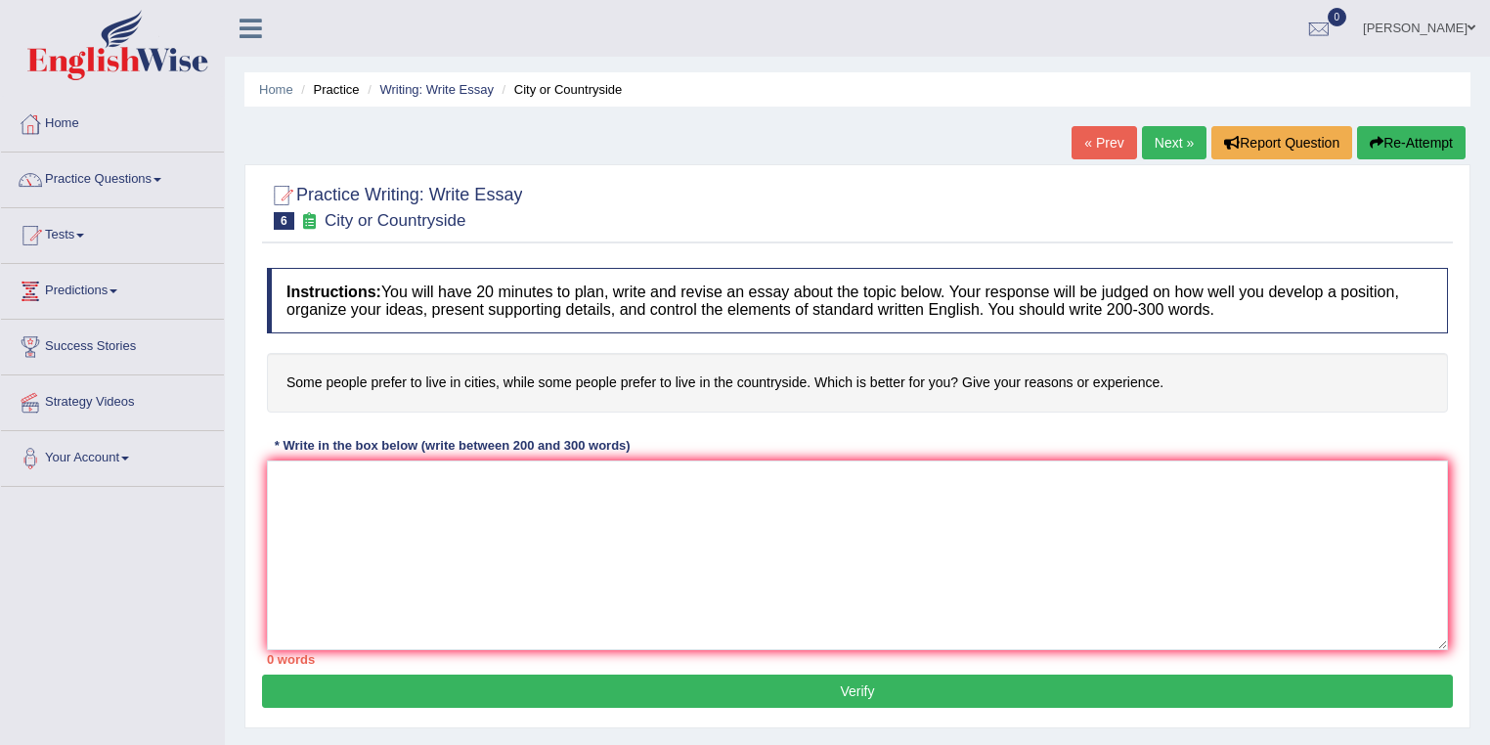
click at [1413, 37] on link "[PERSON_NAME]" at bounding box center [1419, 25] width 142 height 51
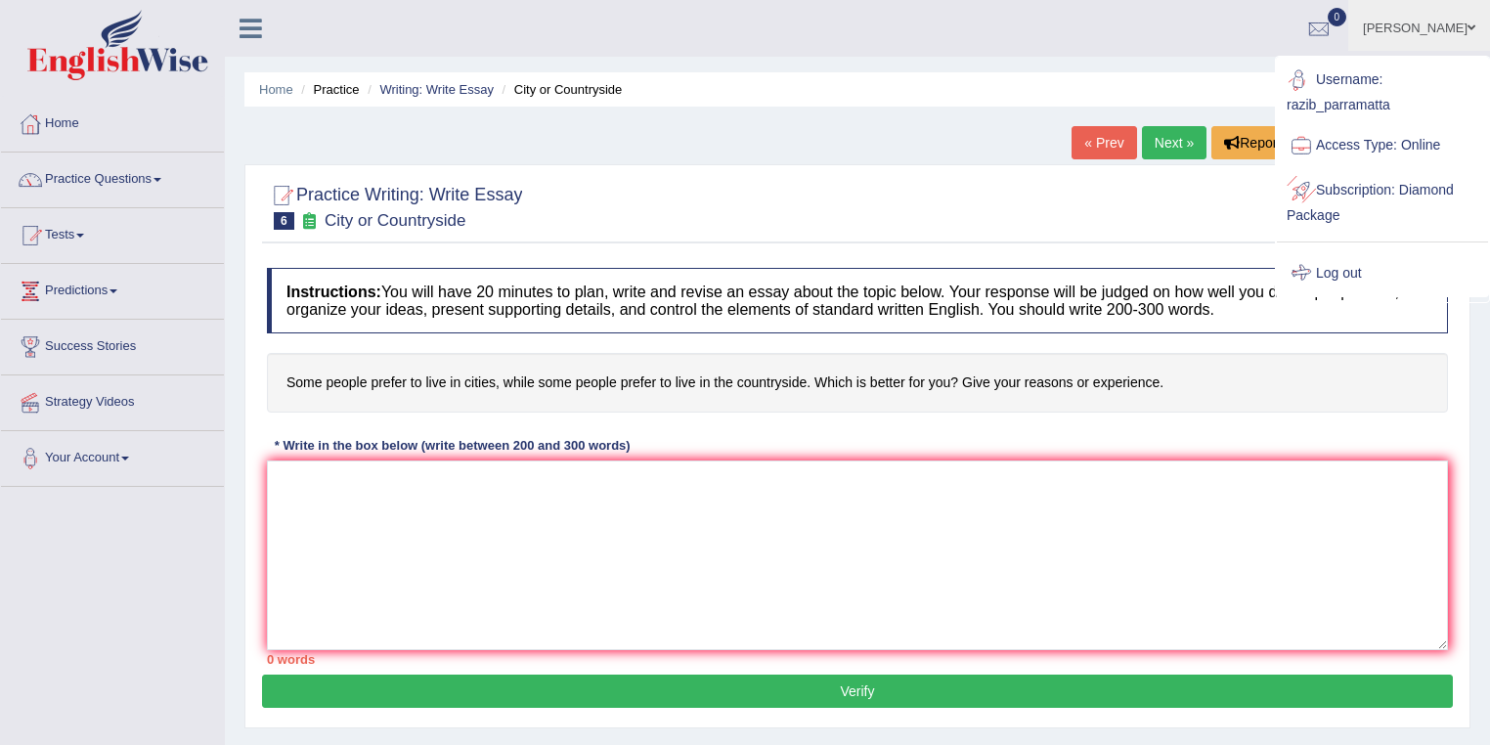
click at [1358, 267] on link "Log out" at bounding box center [1382, 273] width 211 height 45
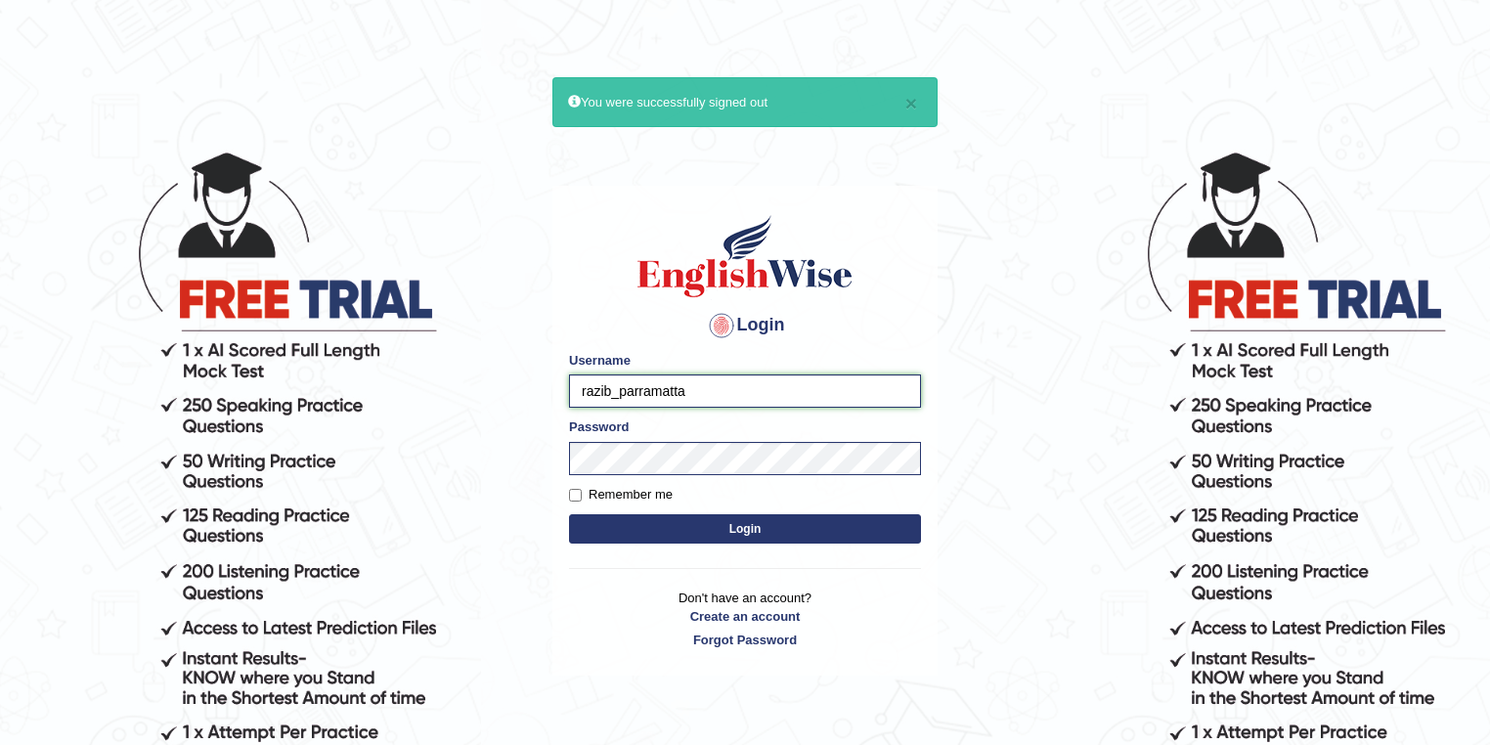
drag, startPoint x: 610, startPoint y: 391, endPoint x: 563, endPoint y: 392, distance: 46.9
click at [563, 392] on div "Login Please fix the following errors: Username razib_parramatta Password Remem…" at bounding box center [744, 431] width 385 height 490
type input "oscar_parramatta"
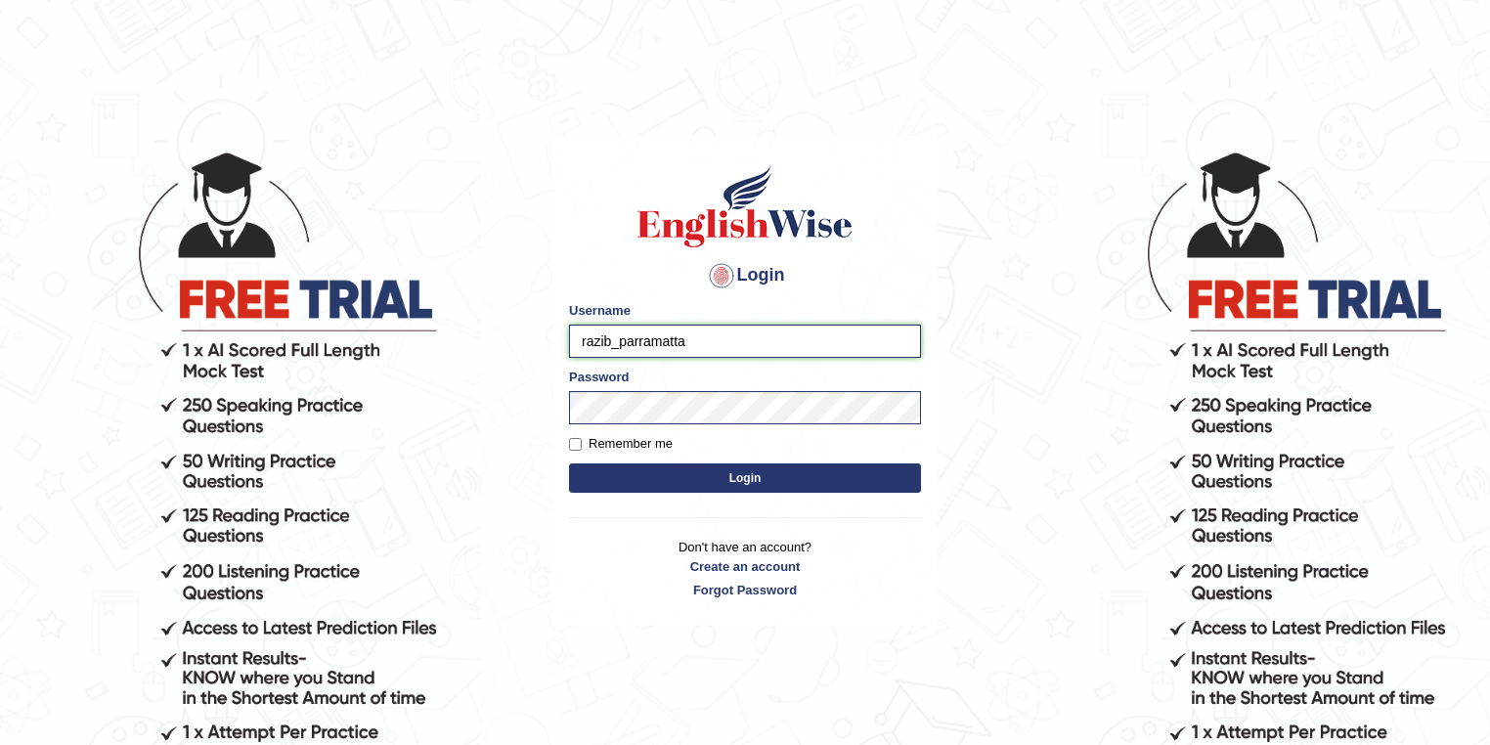
drag, startPoint x: 614, startPoint y: 340, endPoint x: 559, endPoint y: 343, distance: 54.8
click at [559, 343] on div "Login Please fix the following errors: Username razib_parramatta Password Remem…" at bounding box center [744, 381] width 385 height 490
type input "ravichanapathi_parramatta"
click at [766, 474] on button "Login" at bounding box center [745, 477] width 352 height 29
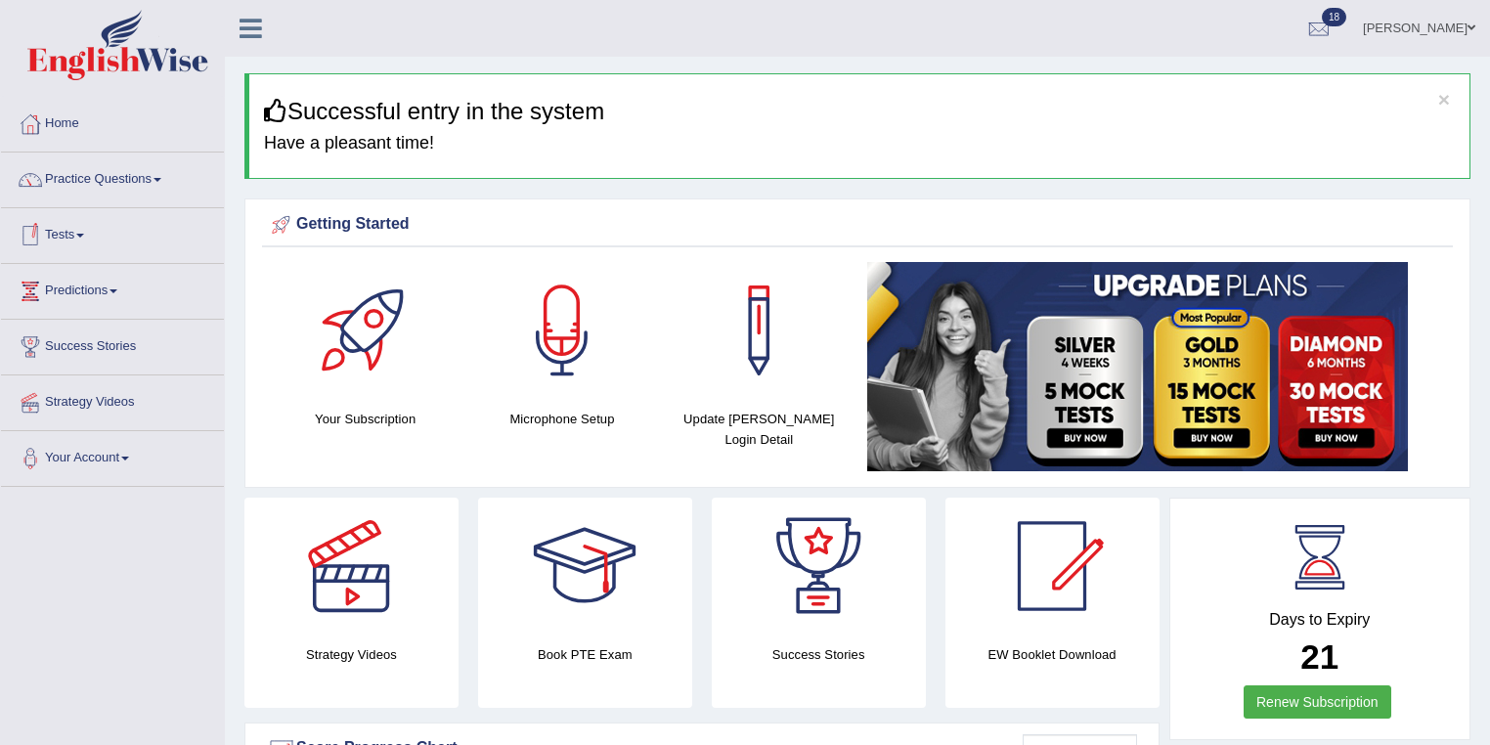
click at [58, 219] on link "Tests" at bounding box center [112, 232] width 223 height 49
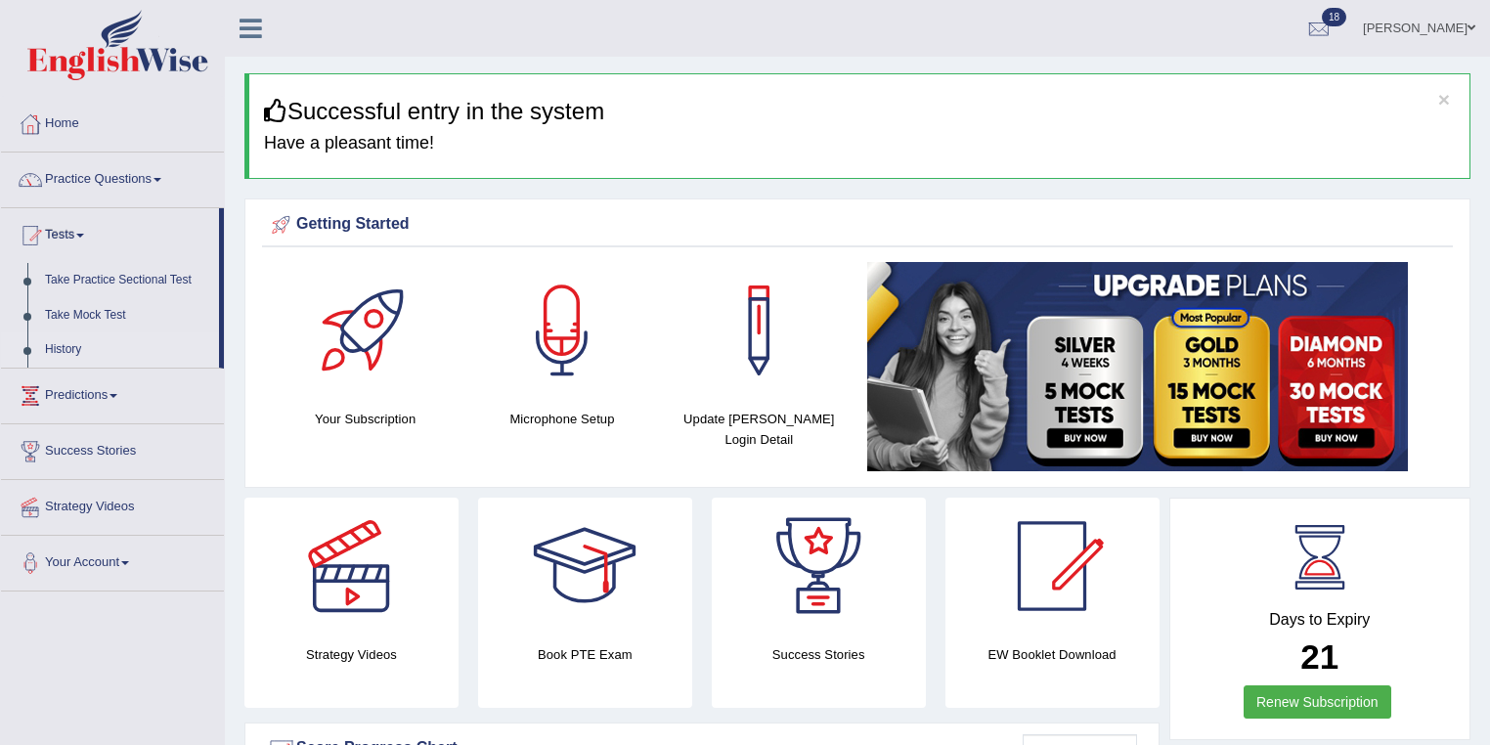
click at [81, 346] on link "History" at bounding box center [127, 349] width 183 height 35
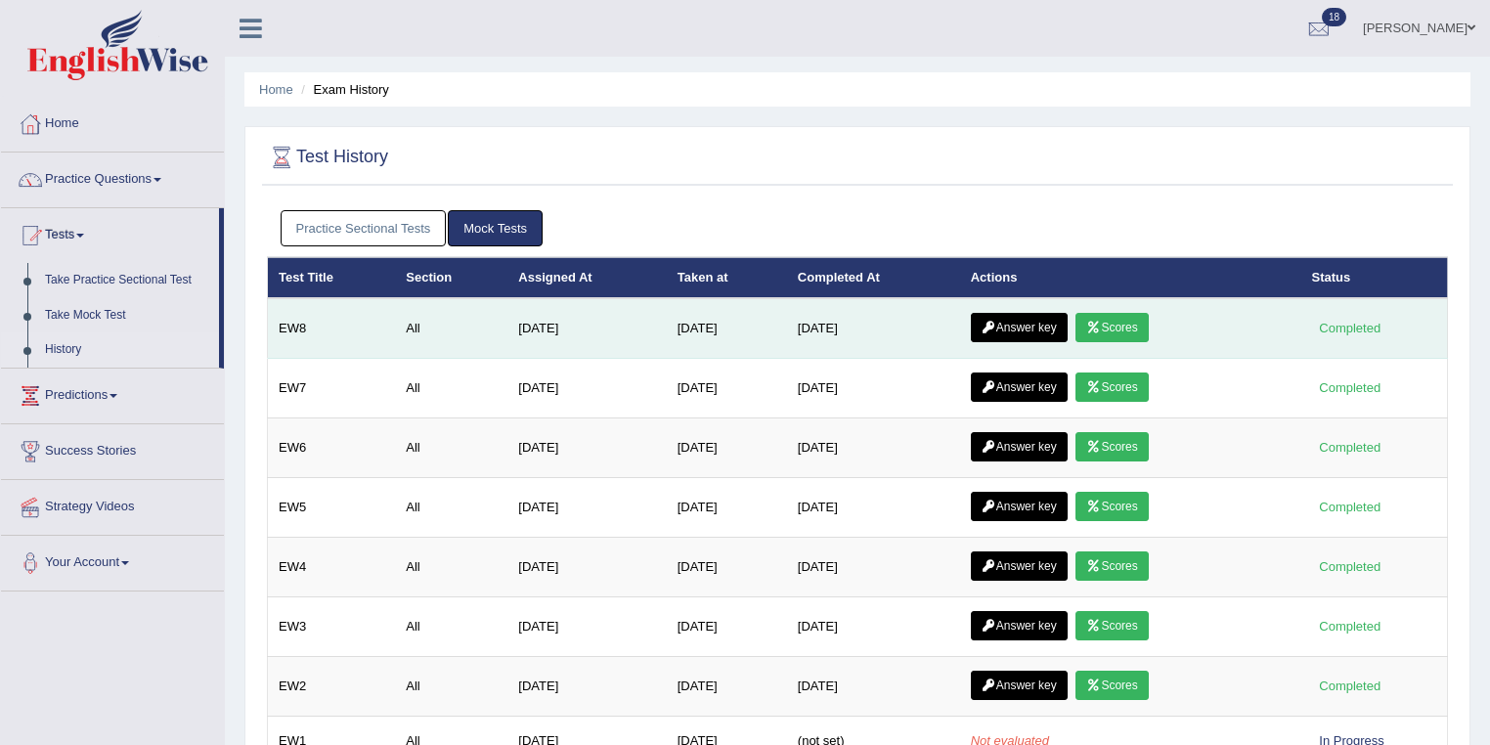
click at [1124, 328] on link "Scores" at bounding box center [1111, 327] width 72 height 29
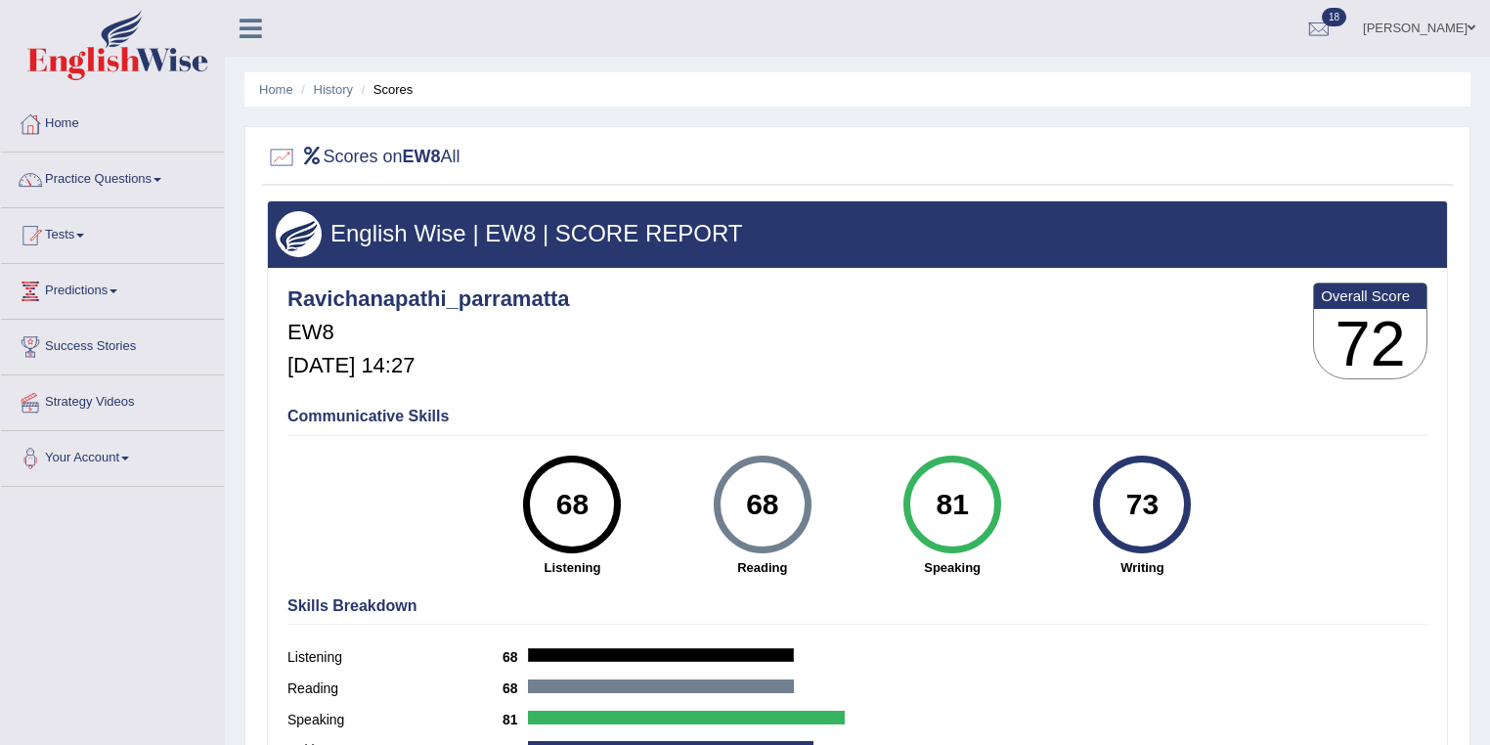
drag, startPoint x: 966, startPoint y: 501, endPoint x: 932, endPoint y: 508, distance: 34.9
click at [932, 508] on div "81" at bounding box center [951, 504] width 71 height 82
click at [817, 349] on div "Ravichanapathi_parramatta EW8 Sep 28, 2025, 14:27 Overall Score 72" at bounding box center [856, 336] width 1149 height 116
drag, startPoint x: 792, startPoint y: 504, endPoint x: 696, endPoint y: 504, distance: 95.8
click at [746, 504] on div "68" at bounding box center [761, 504] width 71 height 82
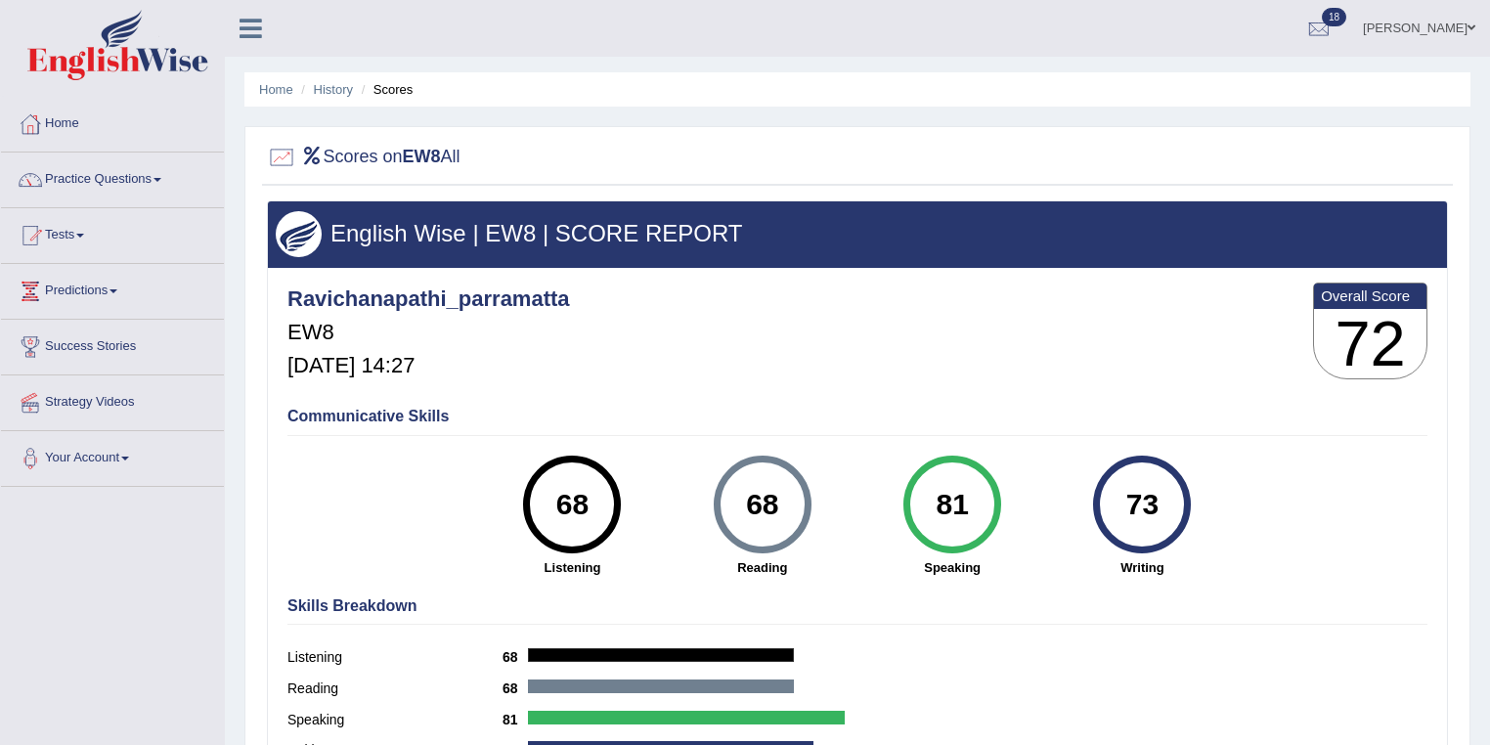
drag, startPoint x: 592, startPoint y: 504, endPoint x: 553, endPoint y: 505, distance: 39.1
click at [553, 505] on div "68" at bounding box center [572, 504] width 71 height 82
drag, startPoint x: 1147, startPoint y: 512, endPoint x: 1130, endPoint y: 516, distance: 17.1
click at [1130, 516] on div "73" at bounding box center [1141, 504] width 71 height 82
click at [340, 91] on link "History" at bounding box center [333, 89] width 39 height 15
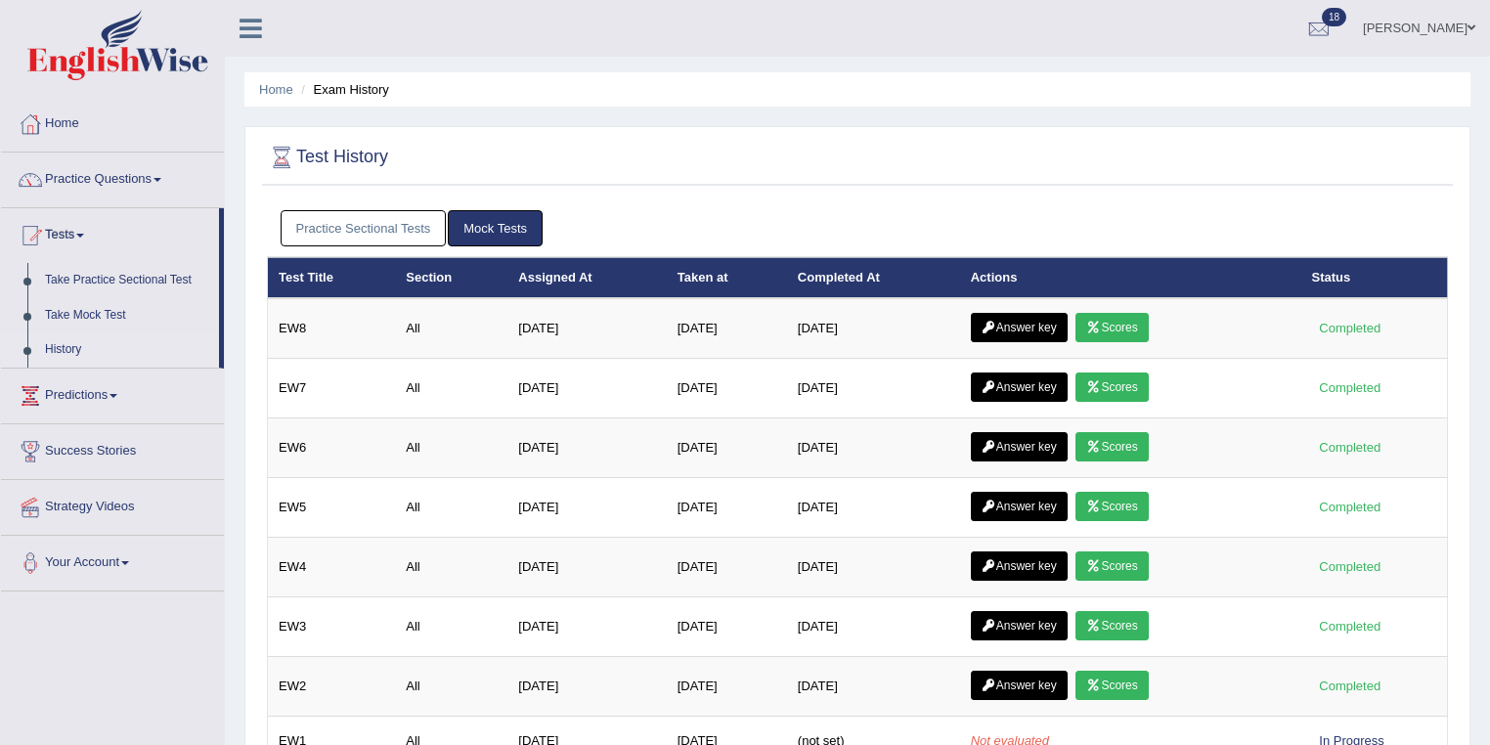
click at [1011, 321] on link "Answer key" at bounding box center [1019, 327] width 97 height 29
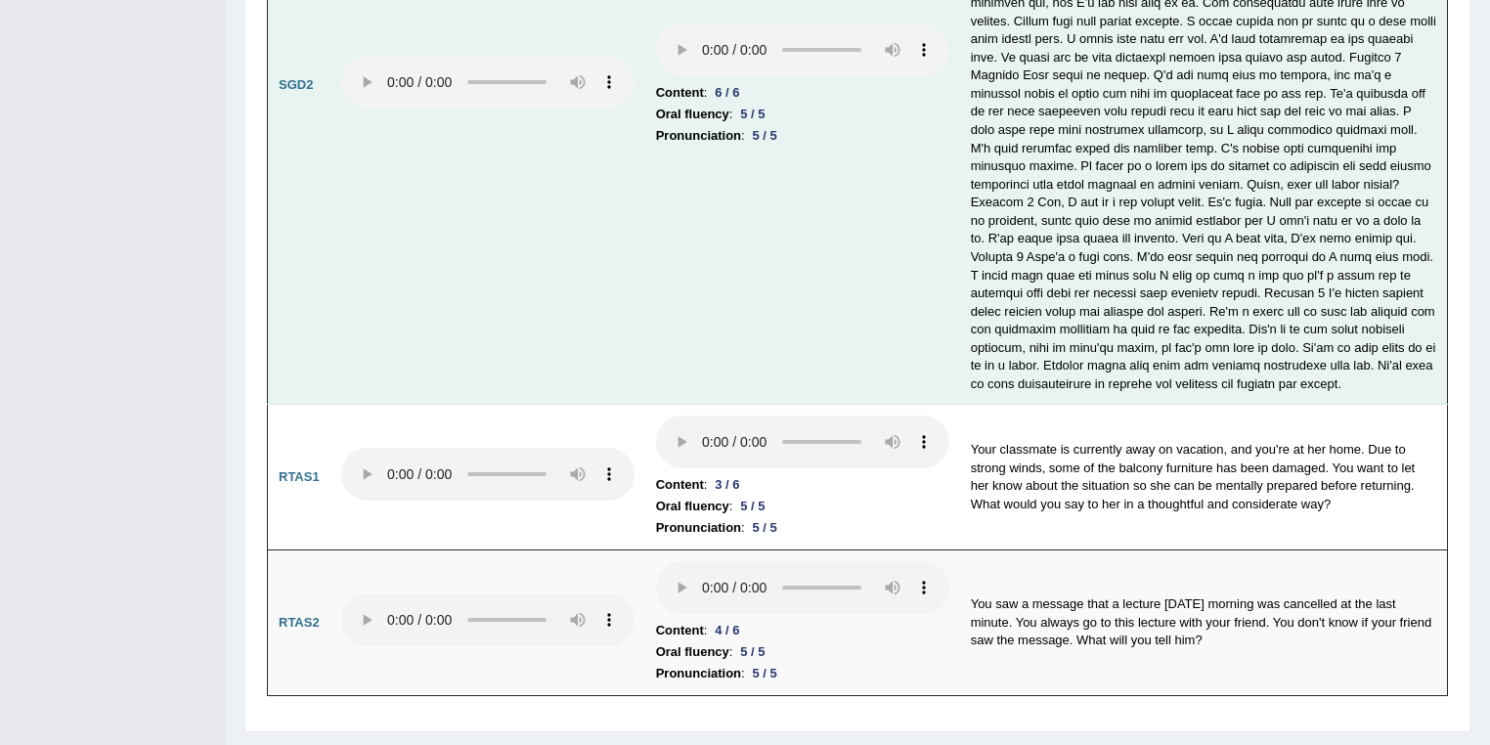
scroll to position [6292, 0]
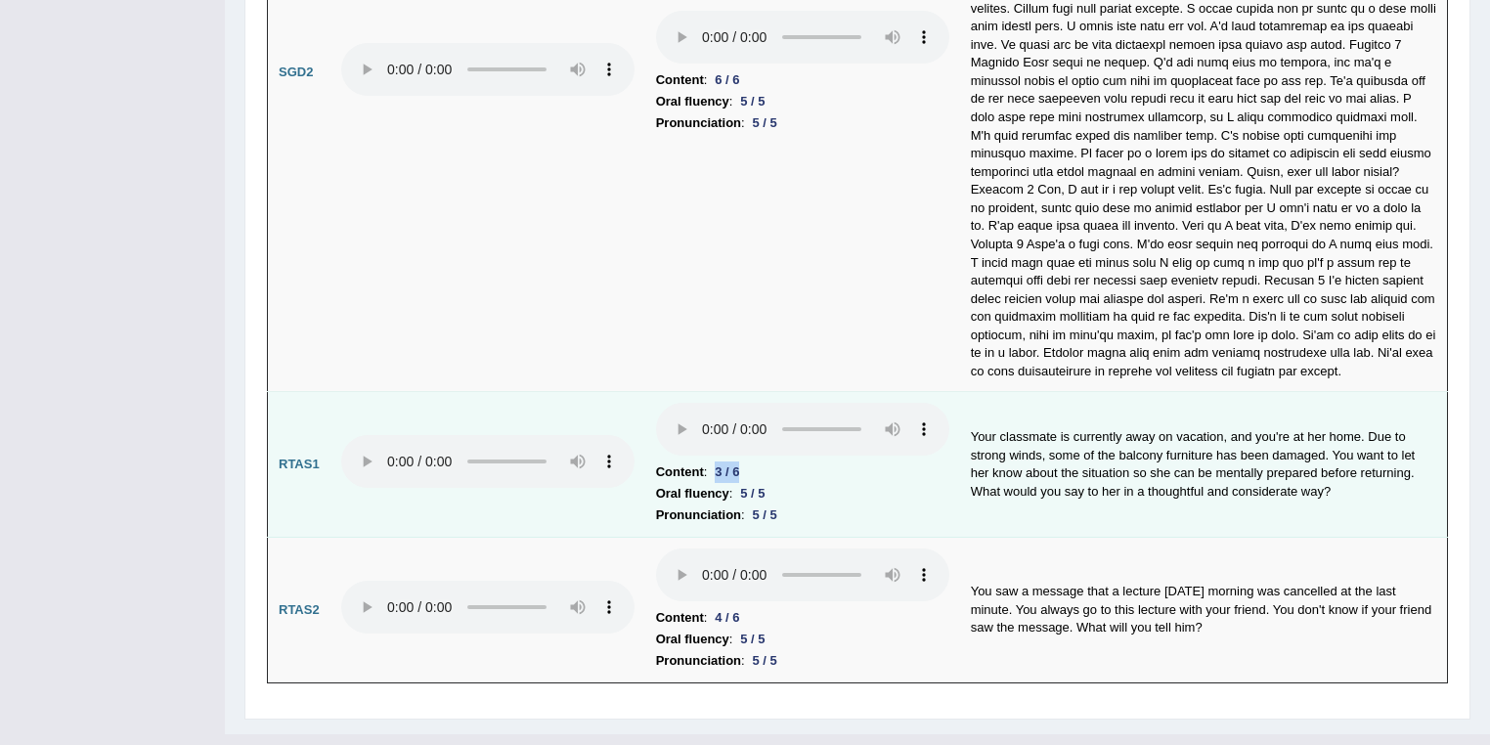
drag, startPoint x: 716, startPoint y: 429, endPoint x: 750, endPoint y: 429, distance: 33.2
click at [750, 461] on li "Content : 3 / 6" at bounding box center [802, 472] width 293 height 22
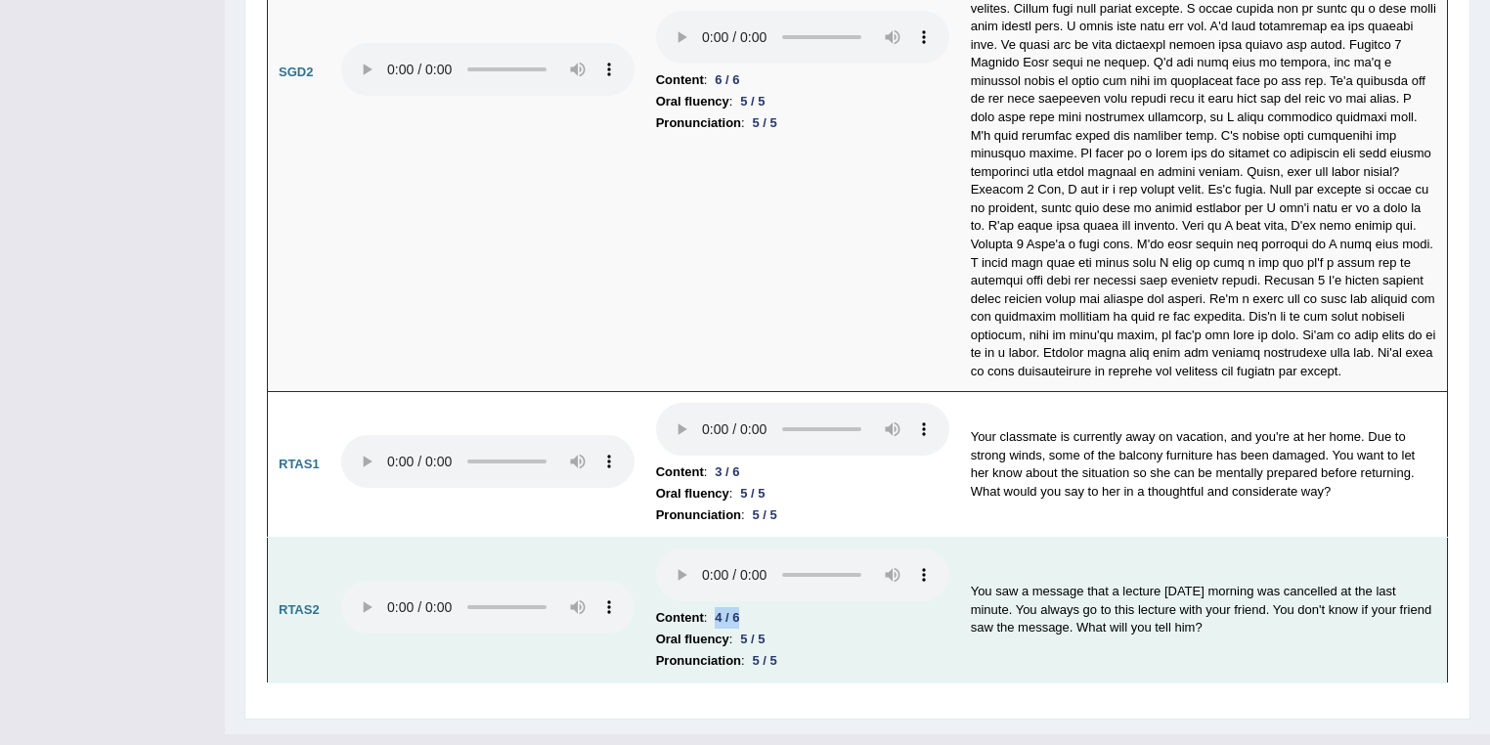
drag, startPoint x: 718, startPoint y: 581, endPoint x: 747, endPoint y: 575, distance: 28.9
click at [747, 607] on div "4 / 6" at bounding box center [727, 617] width 40 height 21
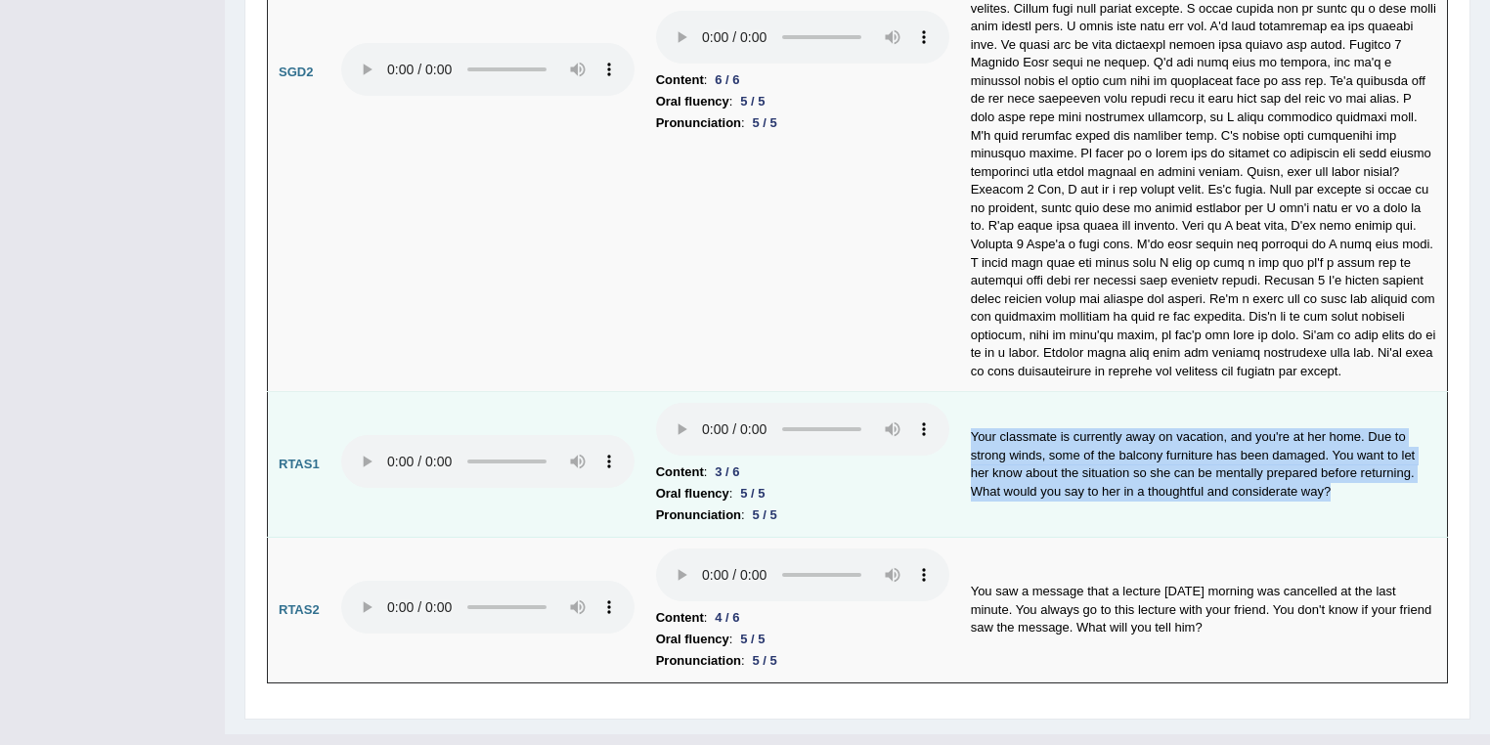
drag, startPoint x: 966, startPoint y: 394, endPoint x: 1302, endPoint y: 457, distance: 342.2
click at [1302, 457] on td "Your classmate is currently away on vacation, and you're at her home. Due to st…" at bounding box center [1204, 465] width 488 height 146
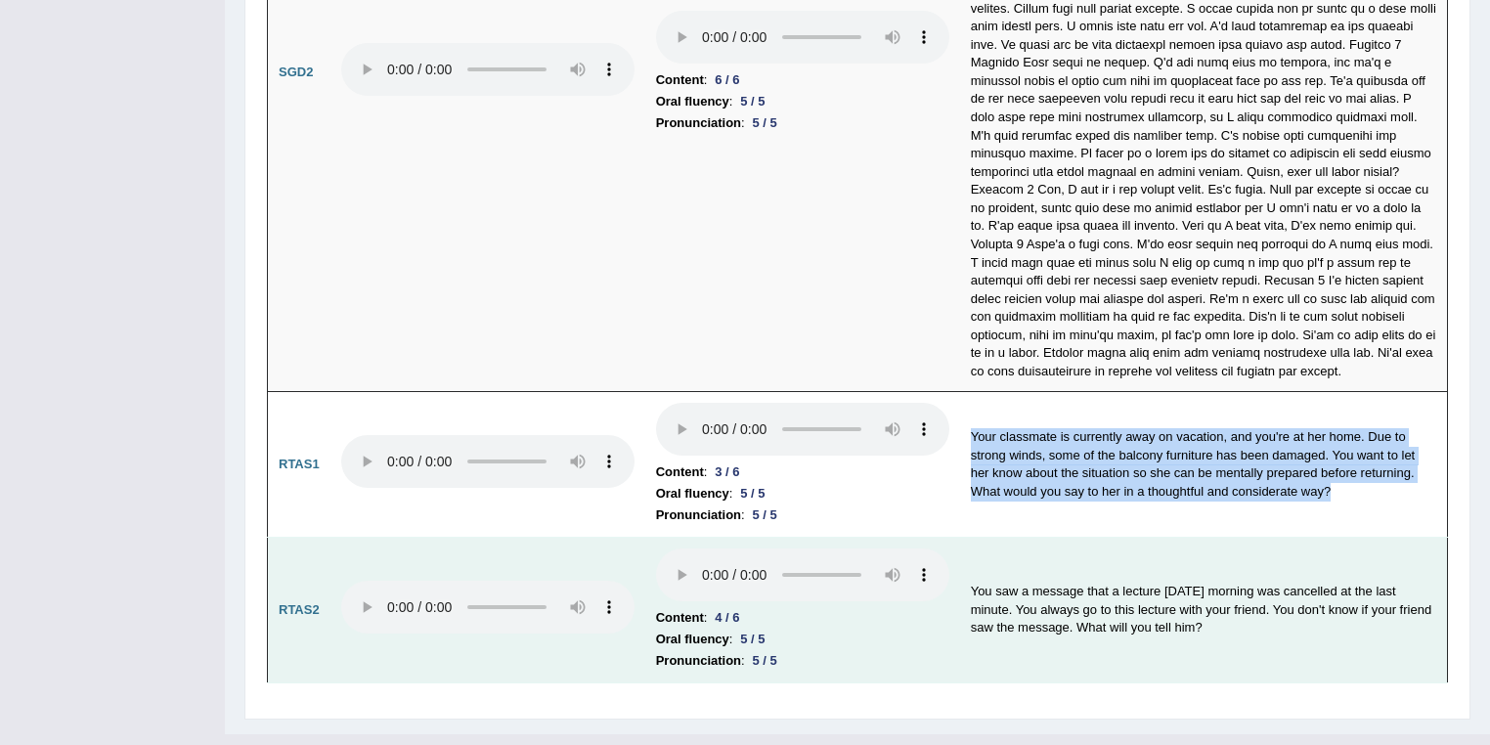
drag, startPoint x: 961, startPoint y: 547, endPoint x: 1227, endPoint y: 614, distance: 274.1
click at [1227, 614] on td "You saw a message that a lecture tomorrow morning was cancelled at the last min…" at bounding box center [1204, 611] width 488 height 146
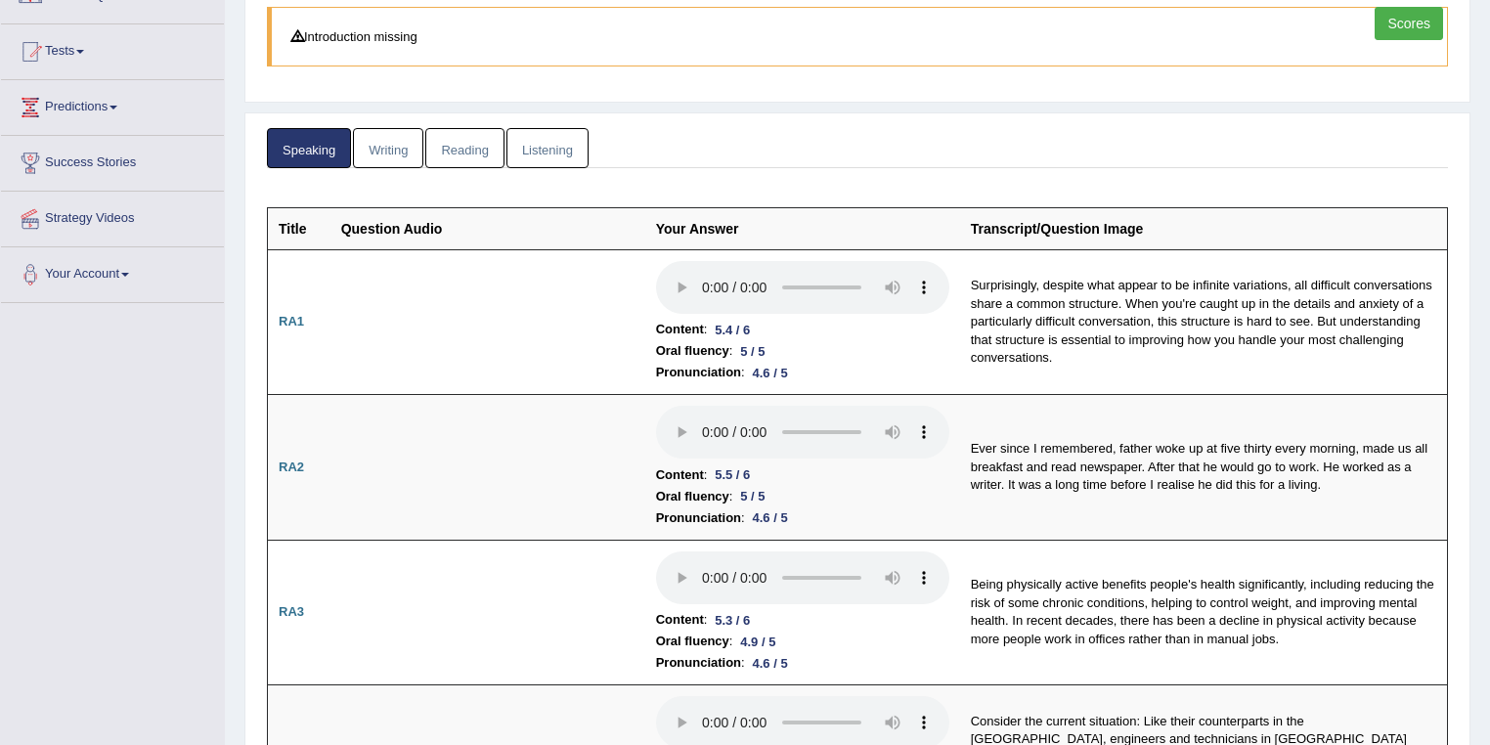
scroll to position [0, 0]
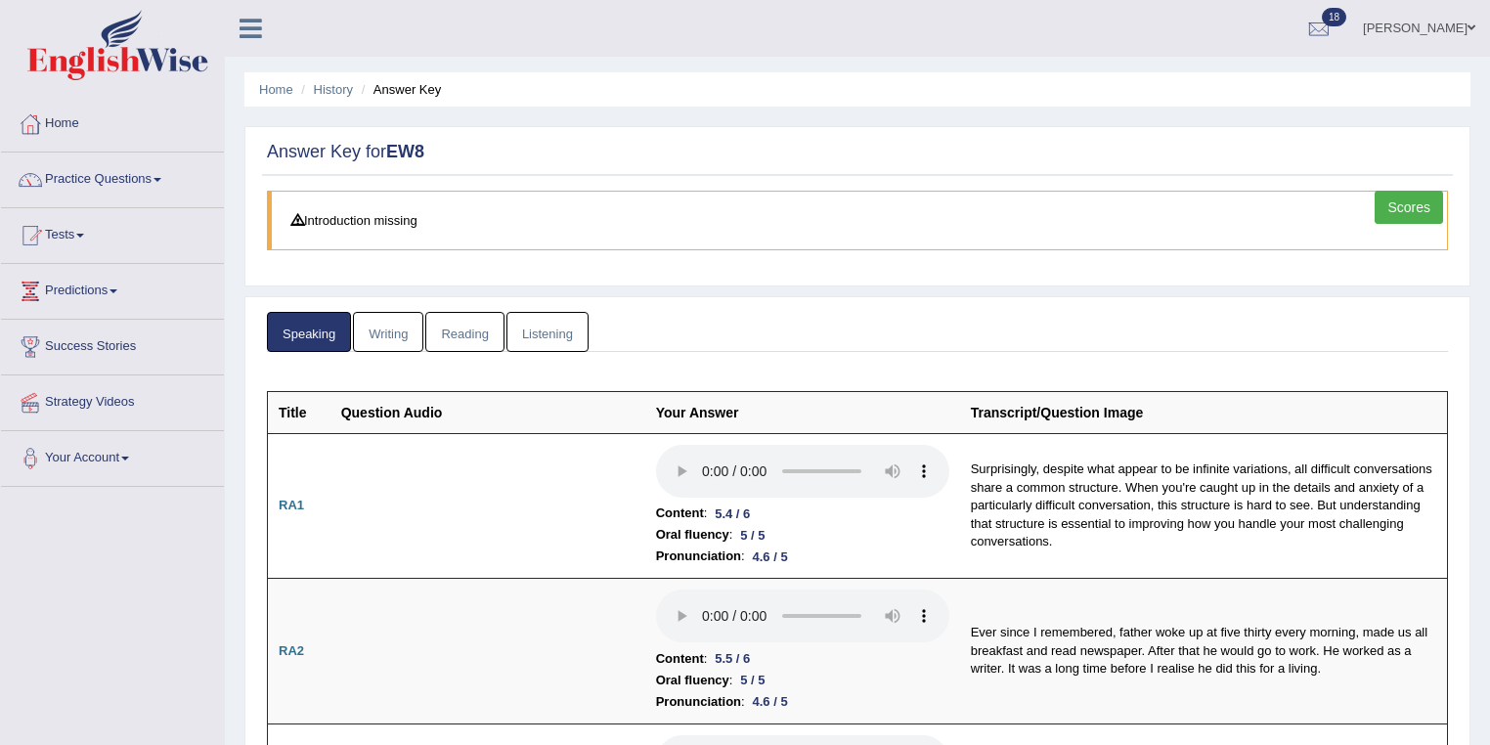
click at [383, 325] on link "Writing" at bounding box center [388, 332] width 70 height 40
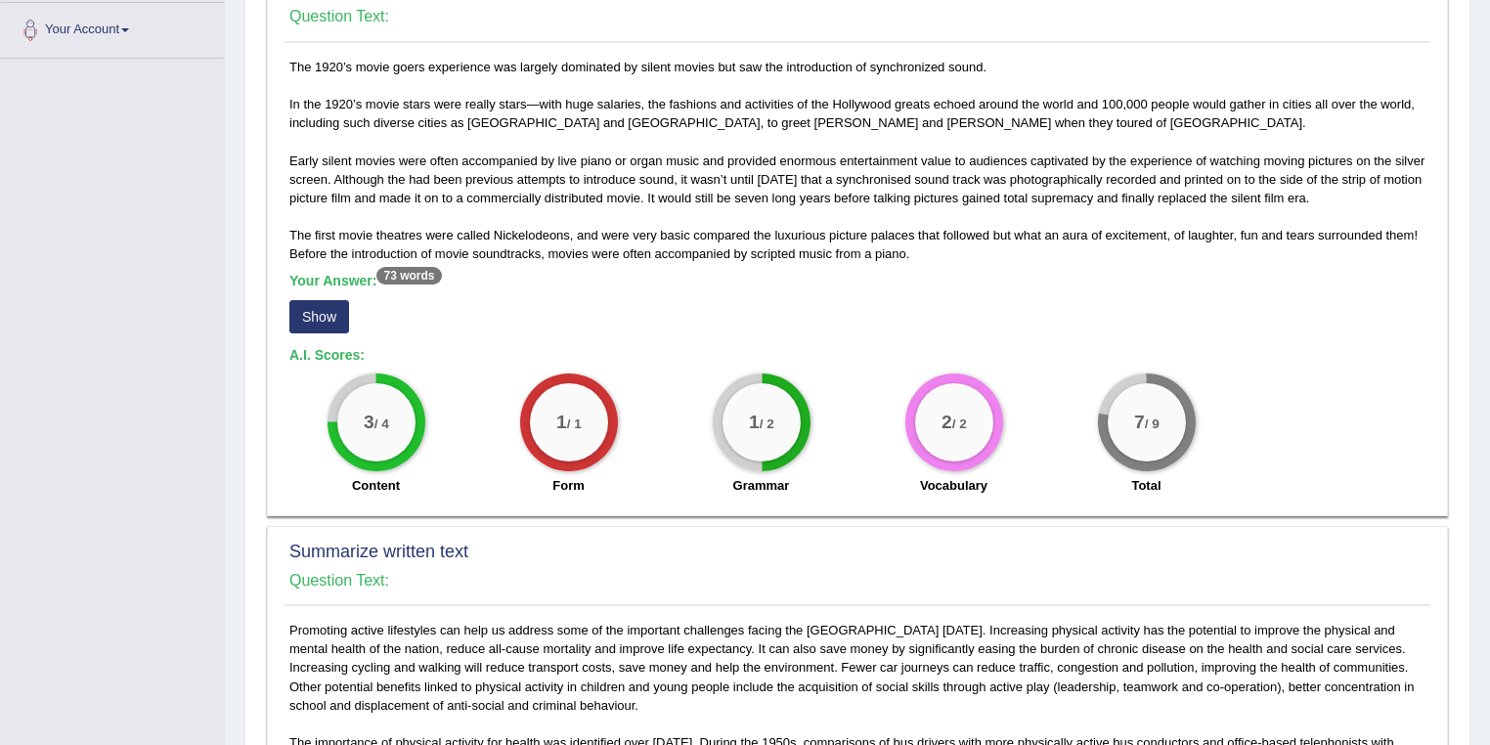
scroll to position [521, 0]
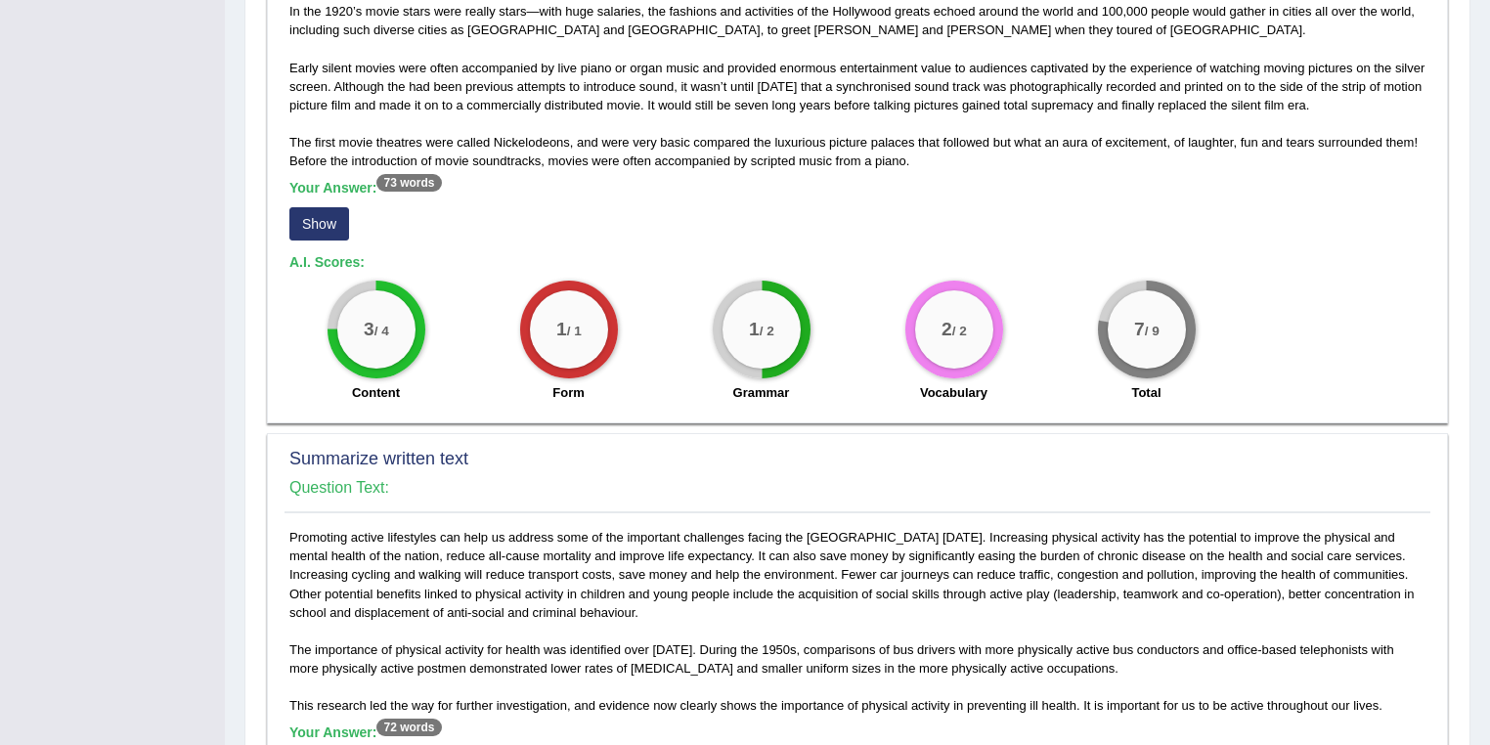
click at [332, 214] on button "Show" at bounding box center [319, 223] width 60 height 33
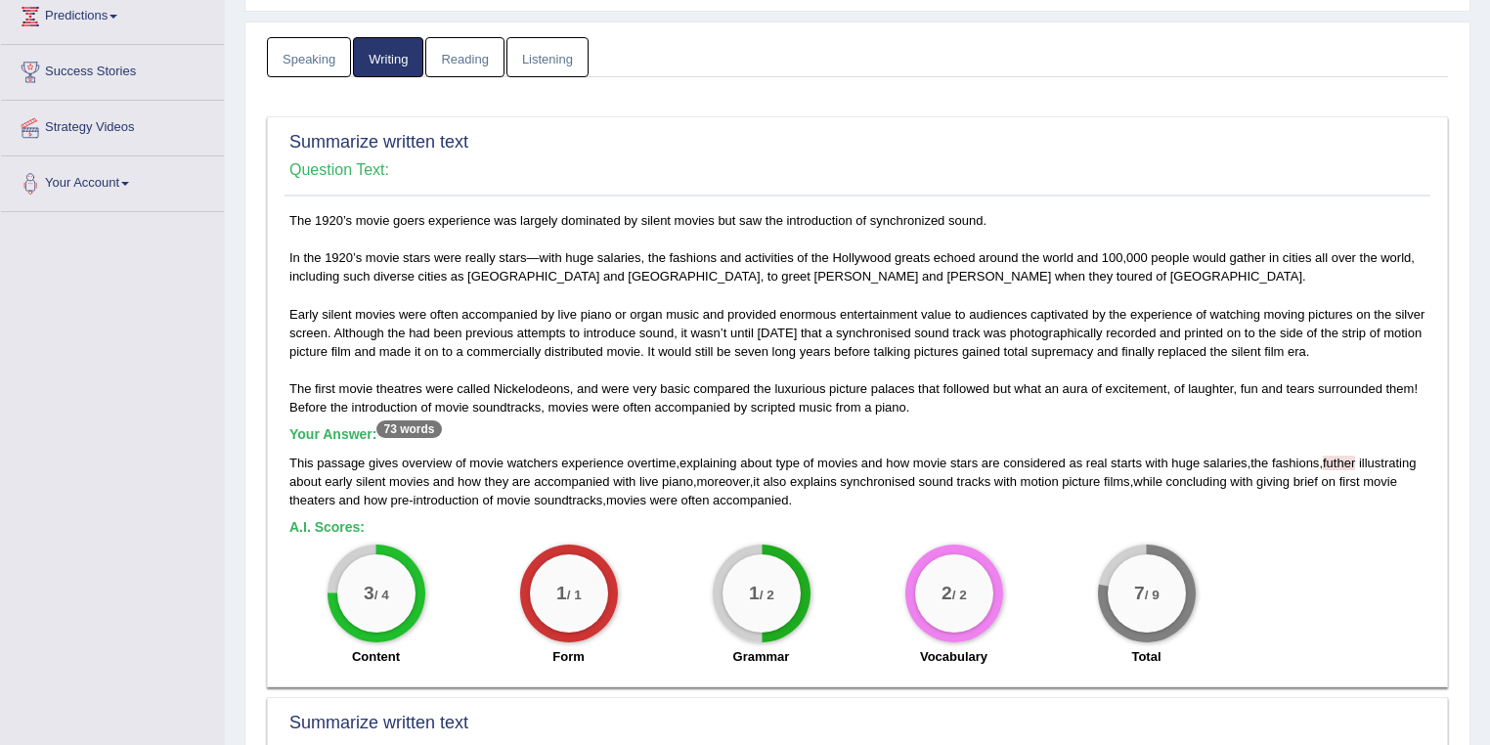
scroll to position [208, 0]
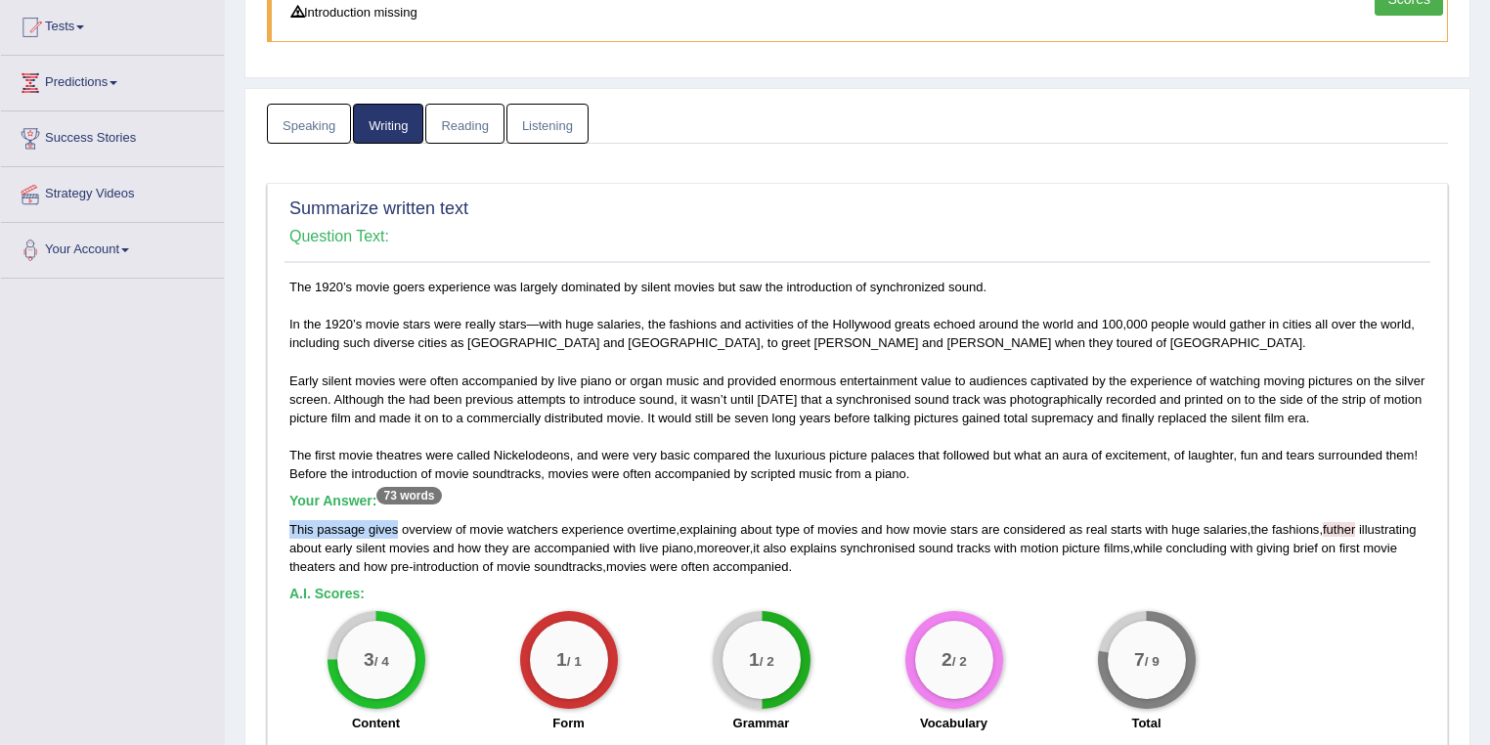
drag, startPoint x: 285, startPoint y: 520, endPoint x: 395, endPoint y: 526, distance: 109.6
click at [395, 526] on div "The 1920’s movie goers experience was largely dominated by silent movies but sa…" at bounding box center [857, 510] width 1146 height 465
click at [446, 536] on div "This passage gives overview of movie watchers experience overtime , explaining …" at bounding box center [857, 548] width 1136 height 56
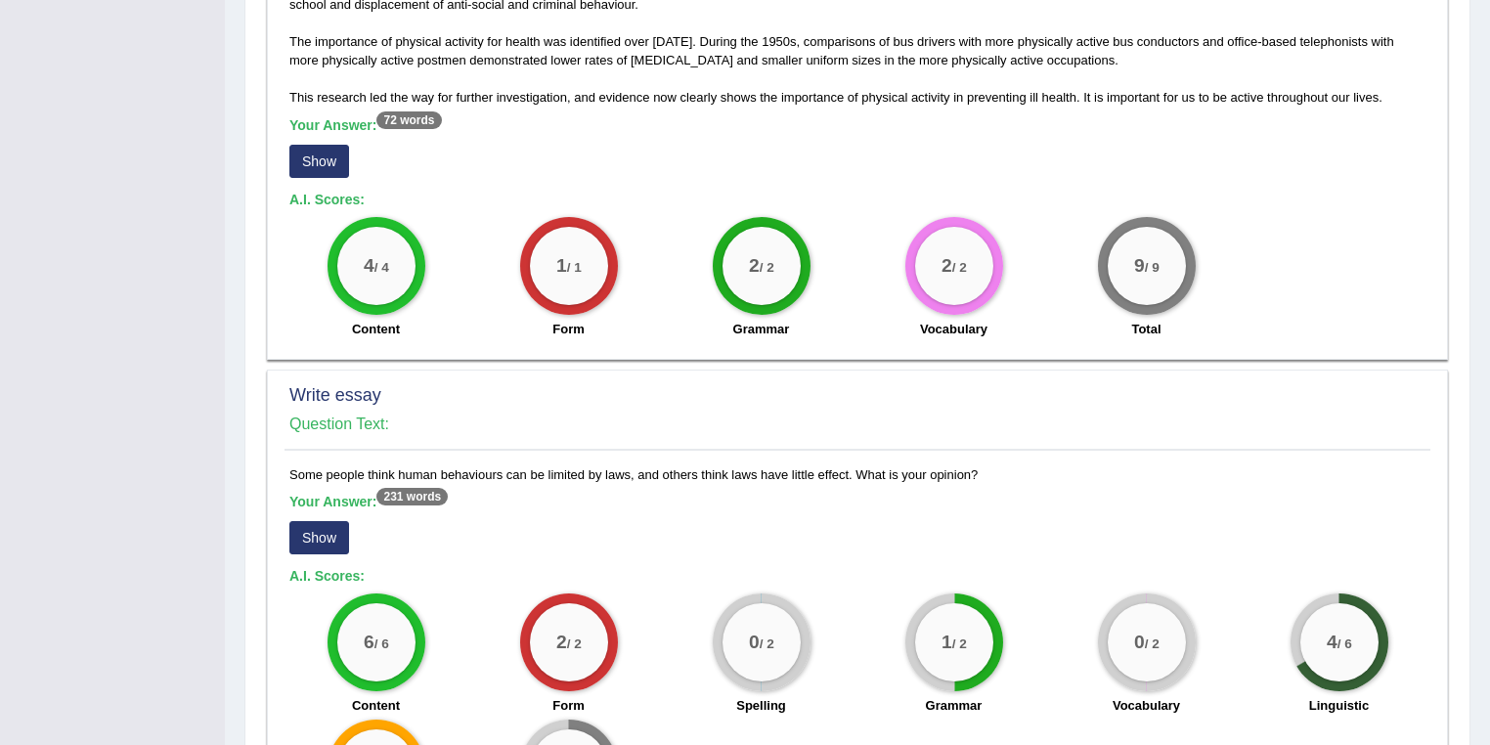
scroll to position [1351, 0]
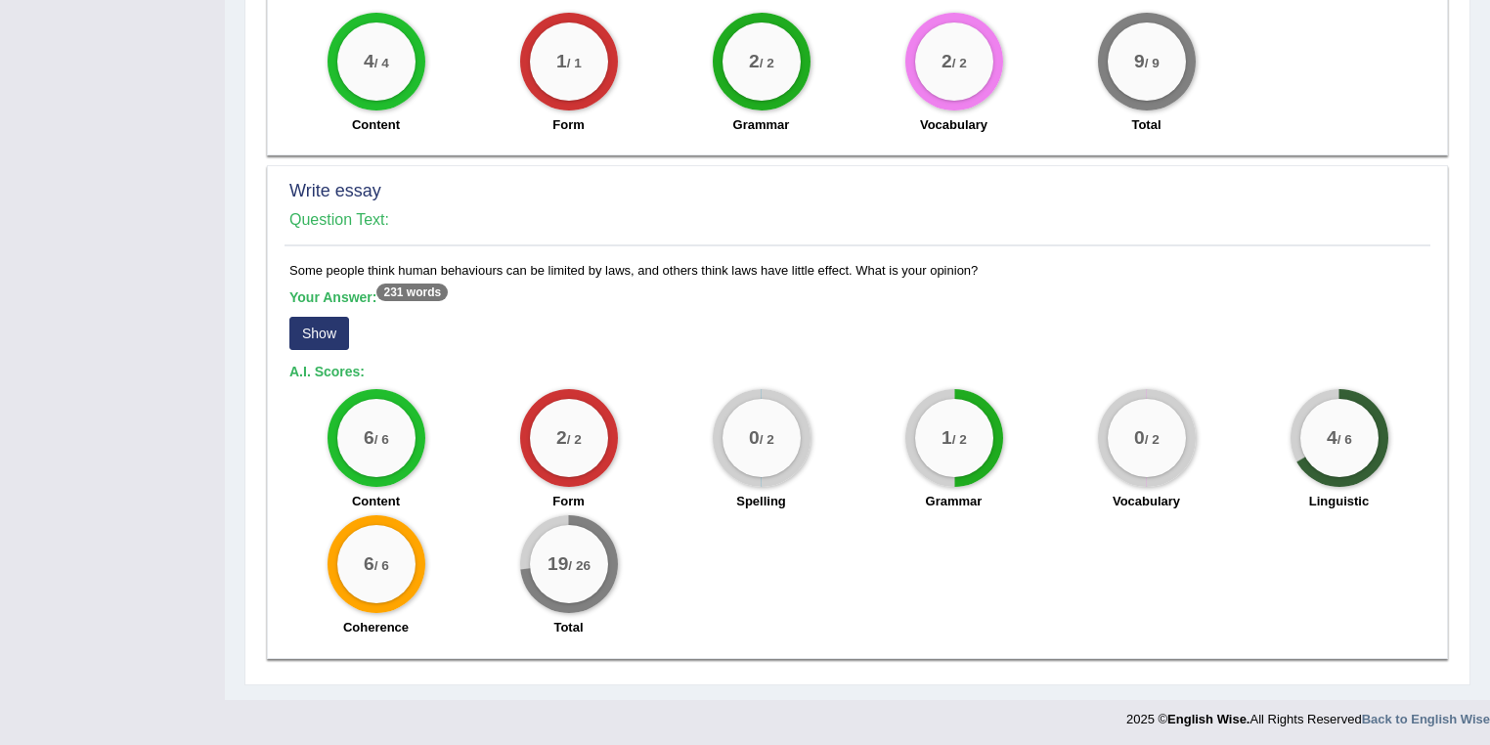
click at [320, 326] on button "Show" at bounding box center [319, 333] width 60 height 33
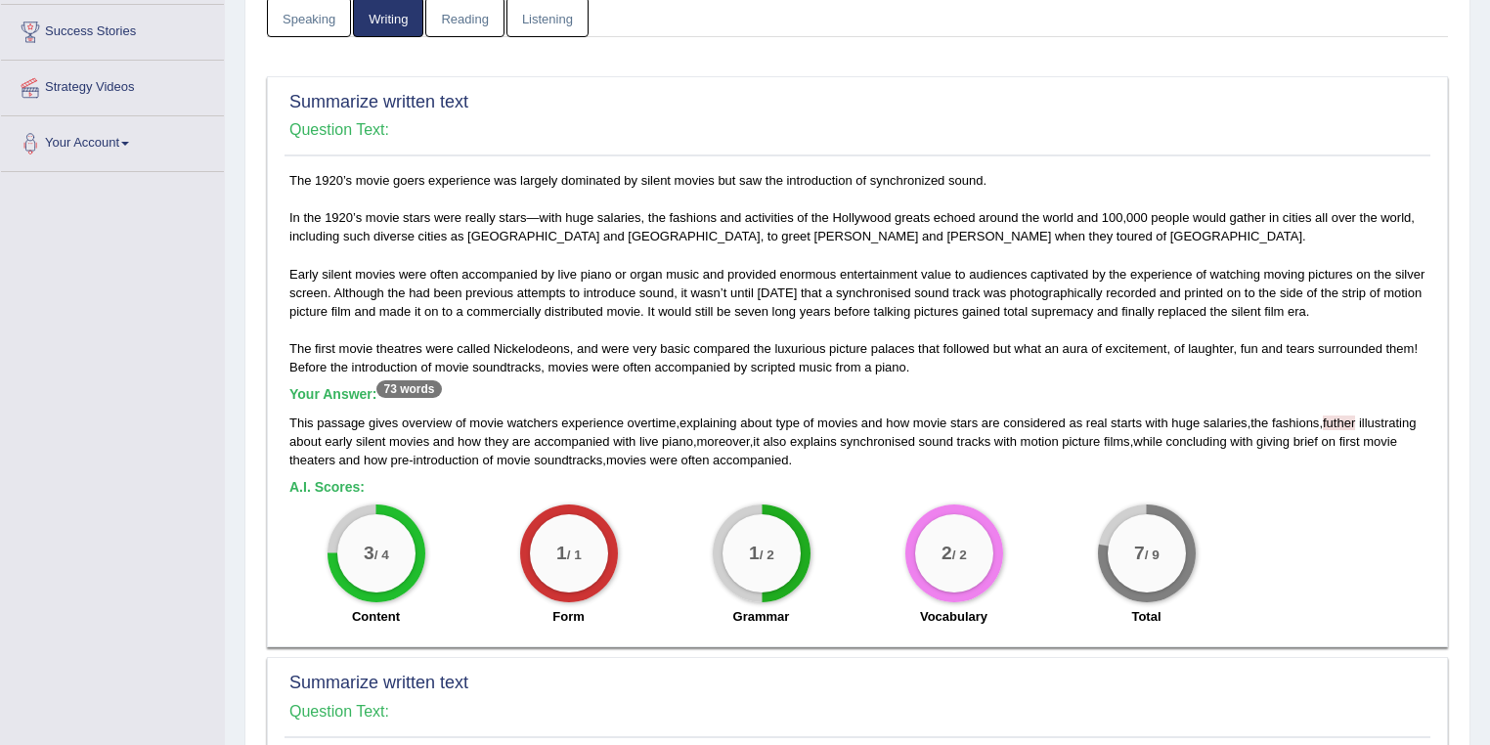
scroll to position [2, 0]
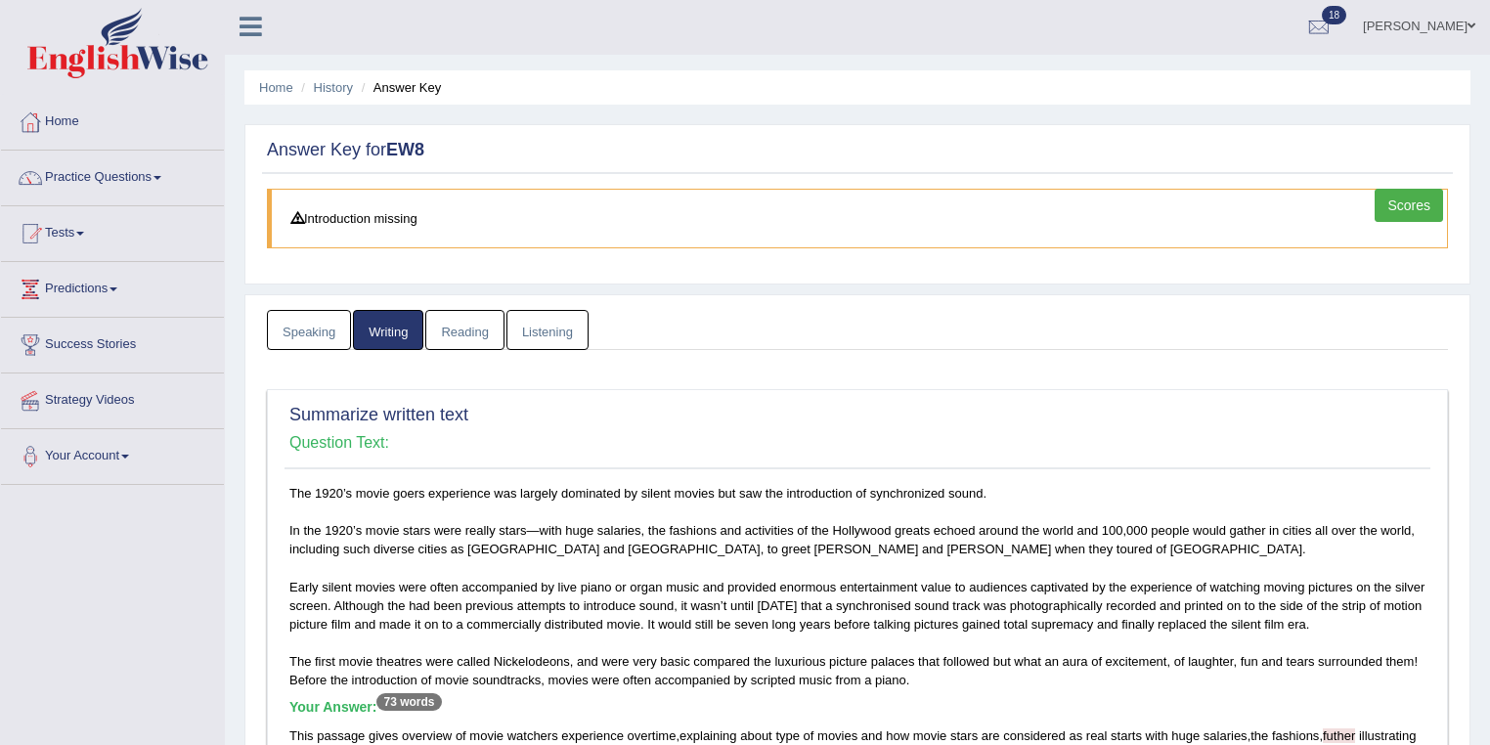
click at [488, 320] on link "Reading" at bounding box center [464, 330] width 78 height 40
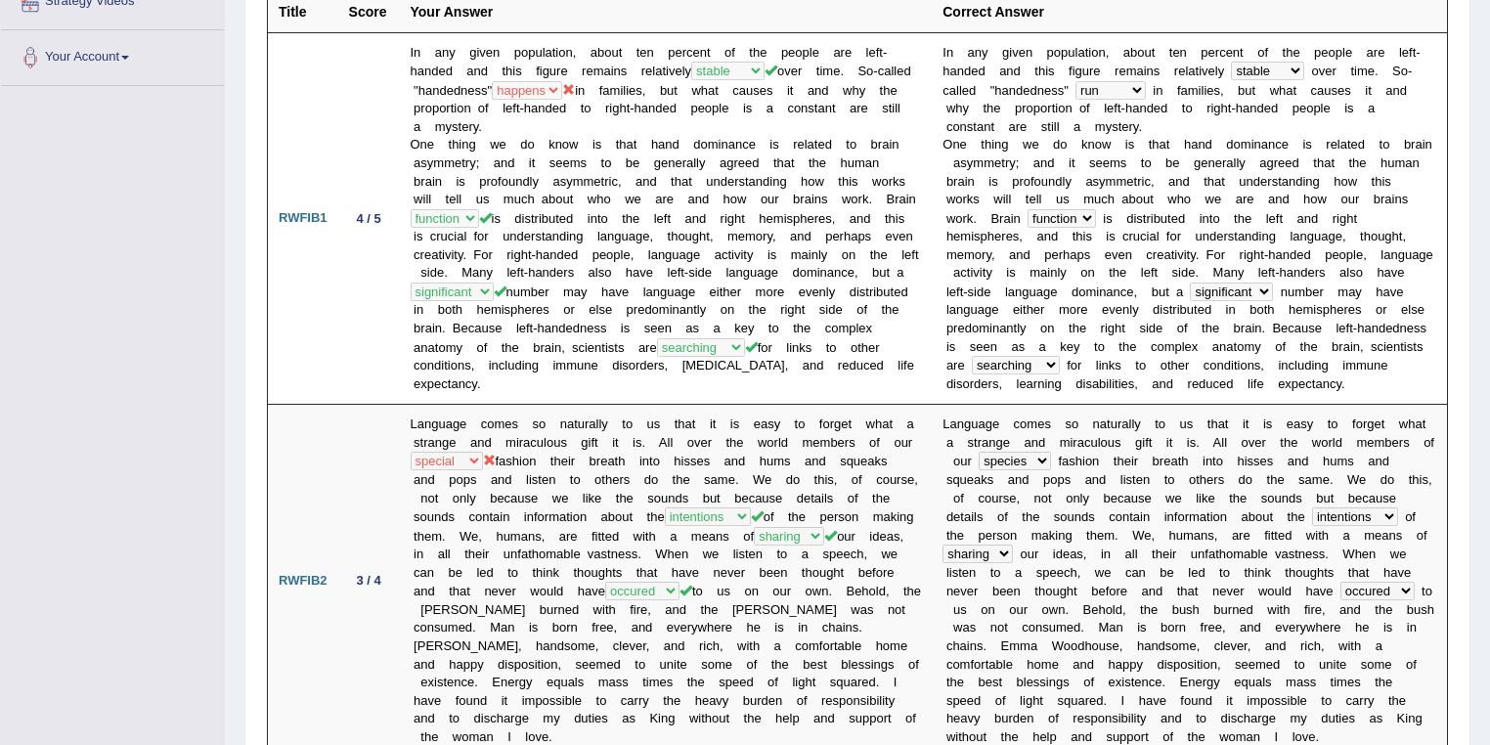
scroll to position [419, 0]
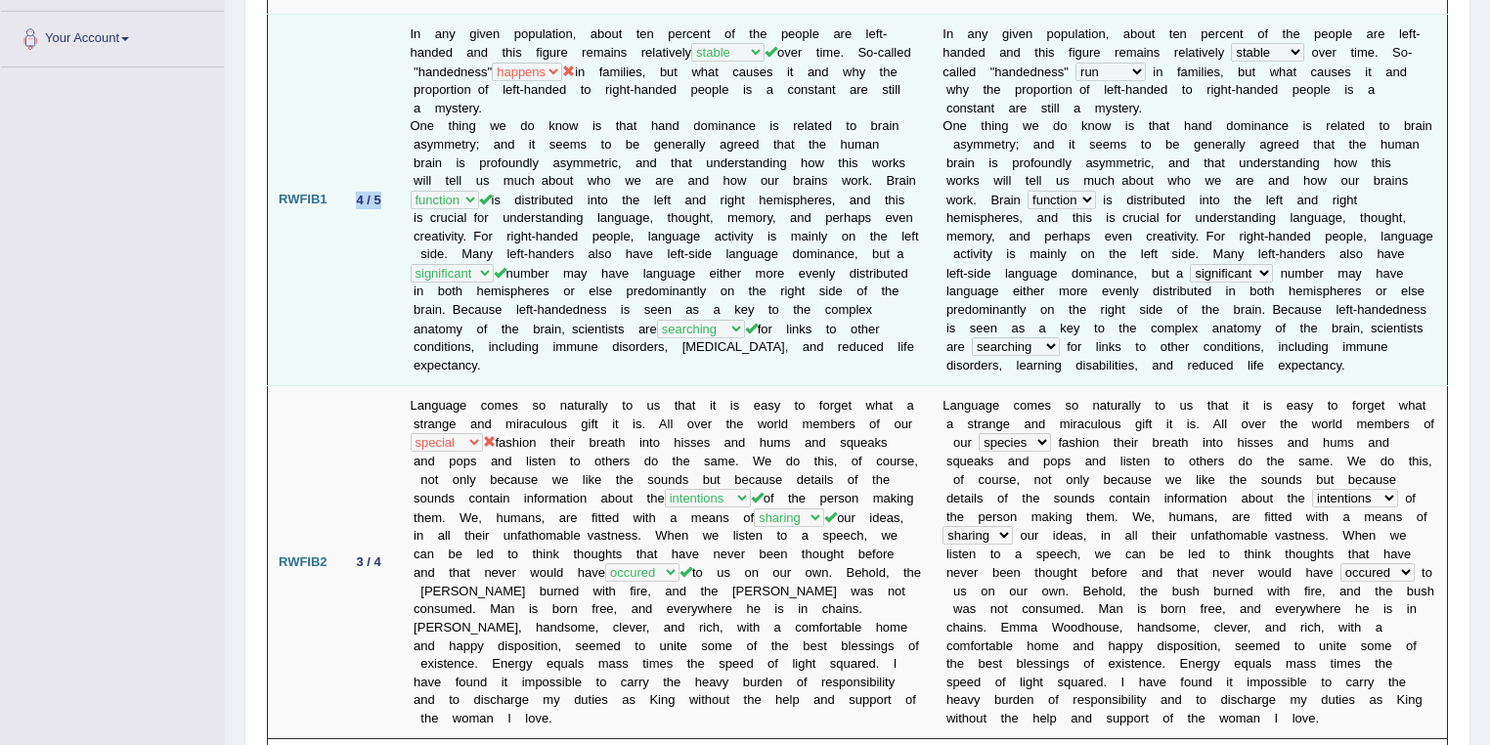
drag, startPoint x: 354, startPoint y: 194, endPoint x: 374, endPoint y: 194, distance: 20.5
click at [374, 194] on div "4 / 5" at bounding box center [369, 200] width 40 height 21
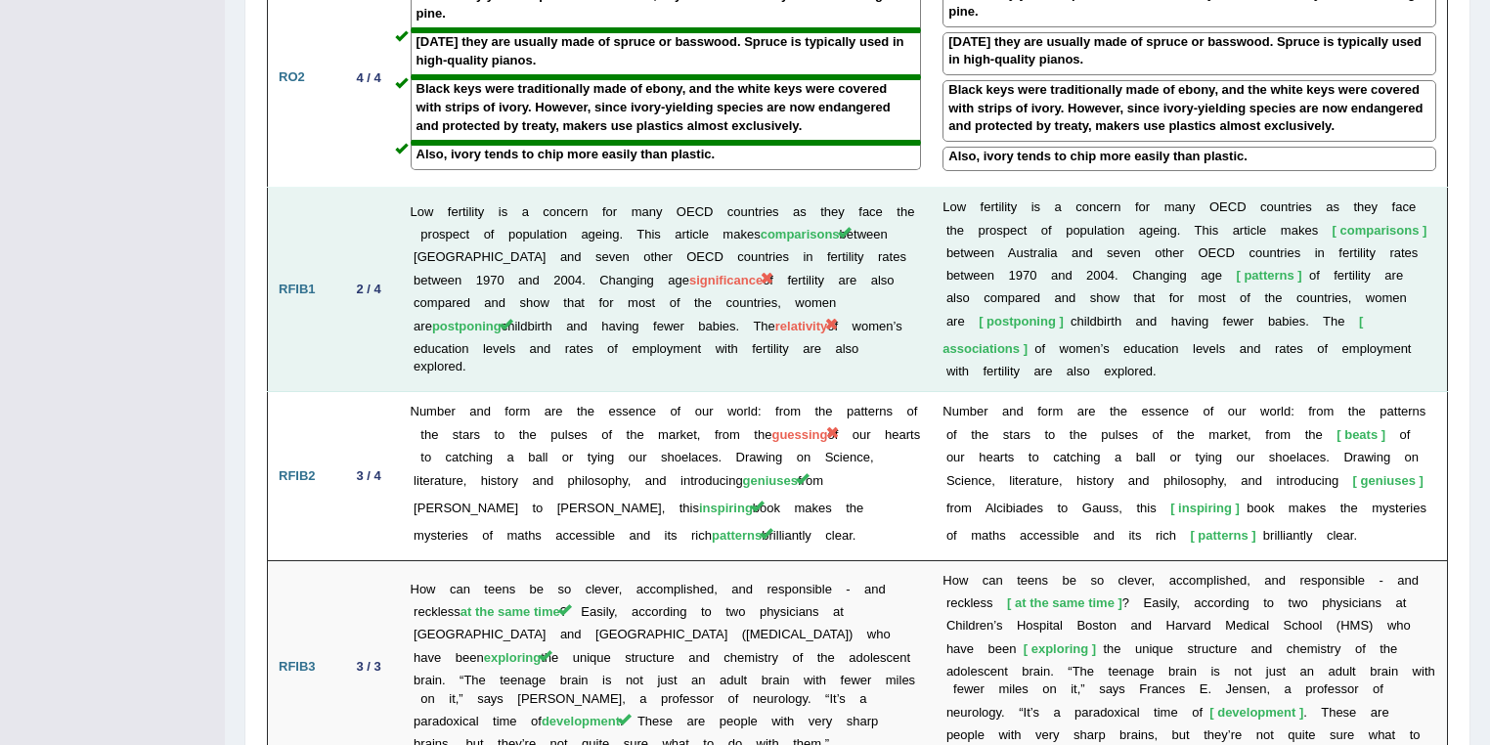
scroll to position [2713, 0]
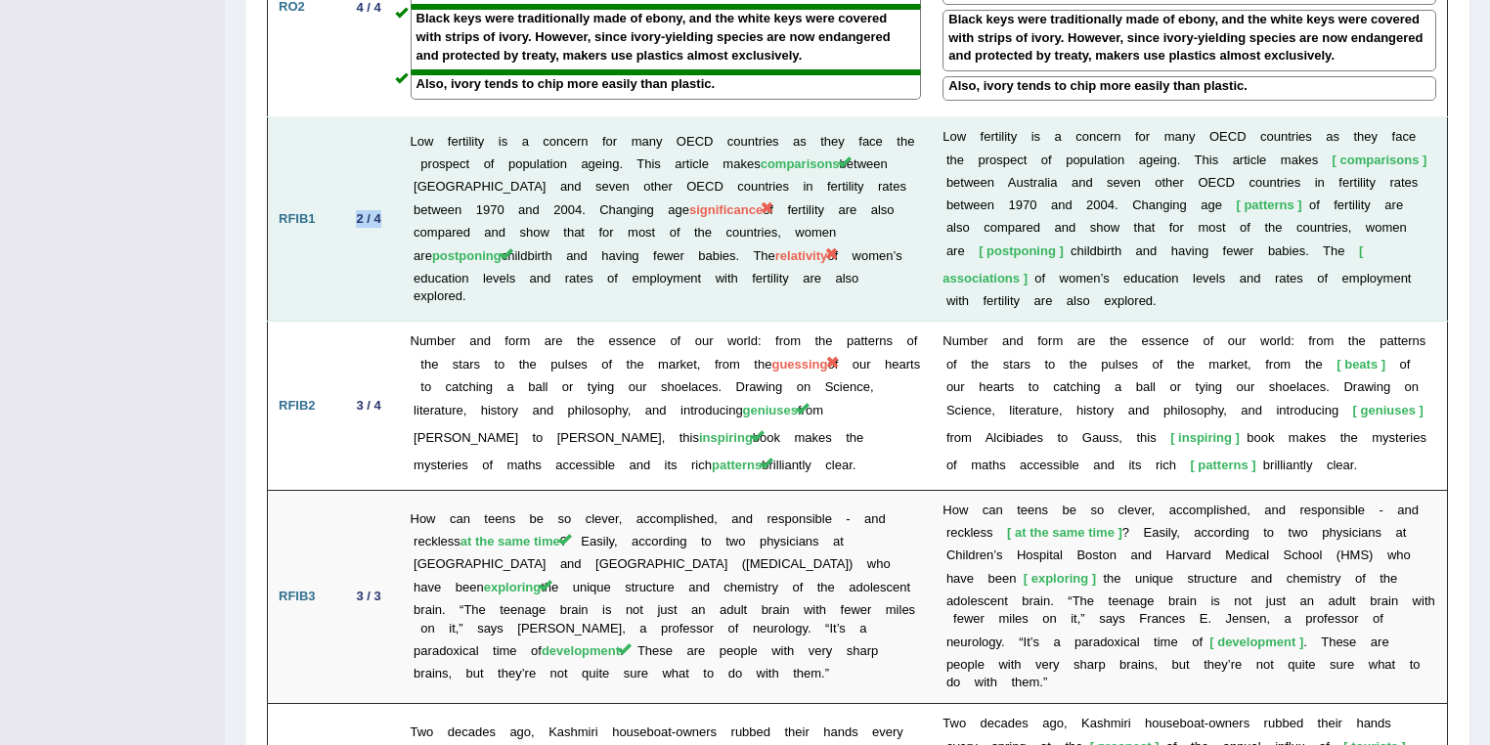
drag, startPoint x: 346, startPoint y: 154, endPoint x: 369, endPoint y: 157, distance: 22.7
click at [377, 152] on td "2 / 4" at bounding box center [369, 219] width 62 height 204
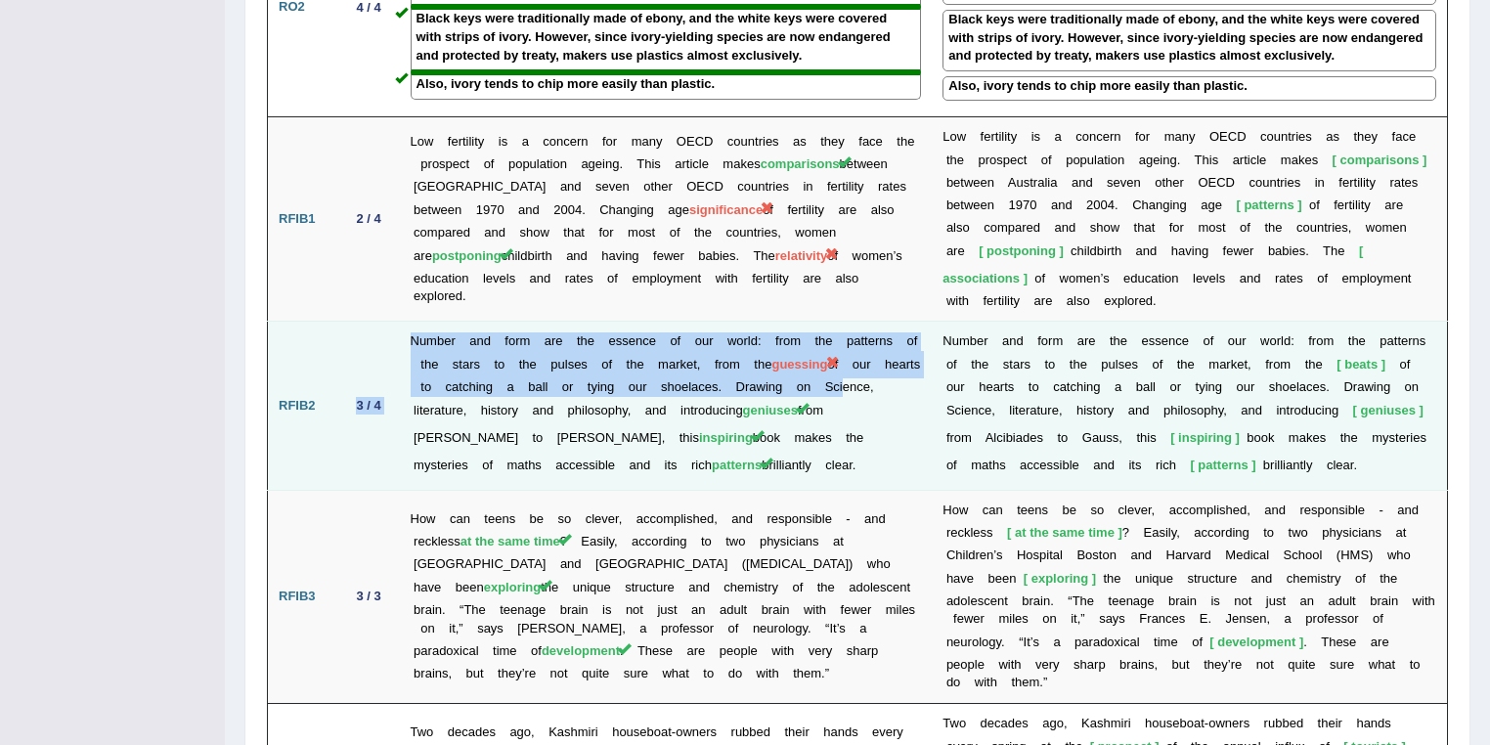
click at [395, 331] on td "3 / 4" at bounding box center [369, 406] width 62 height 168
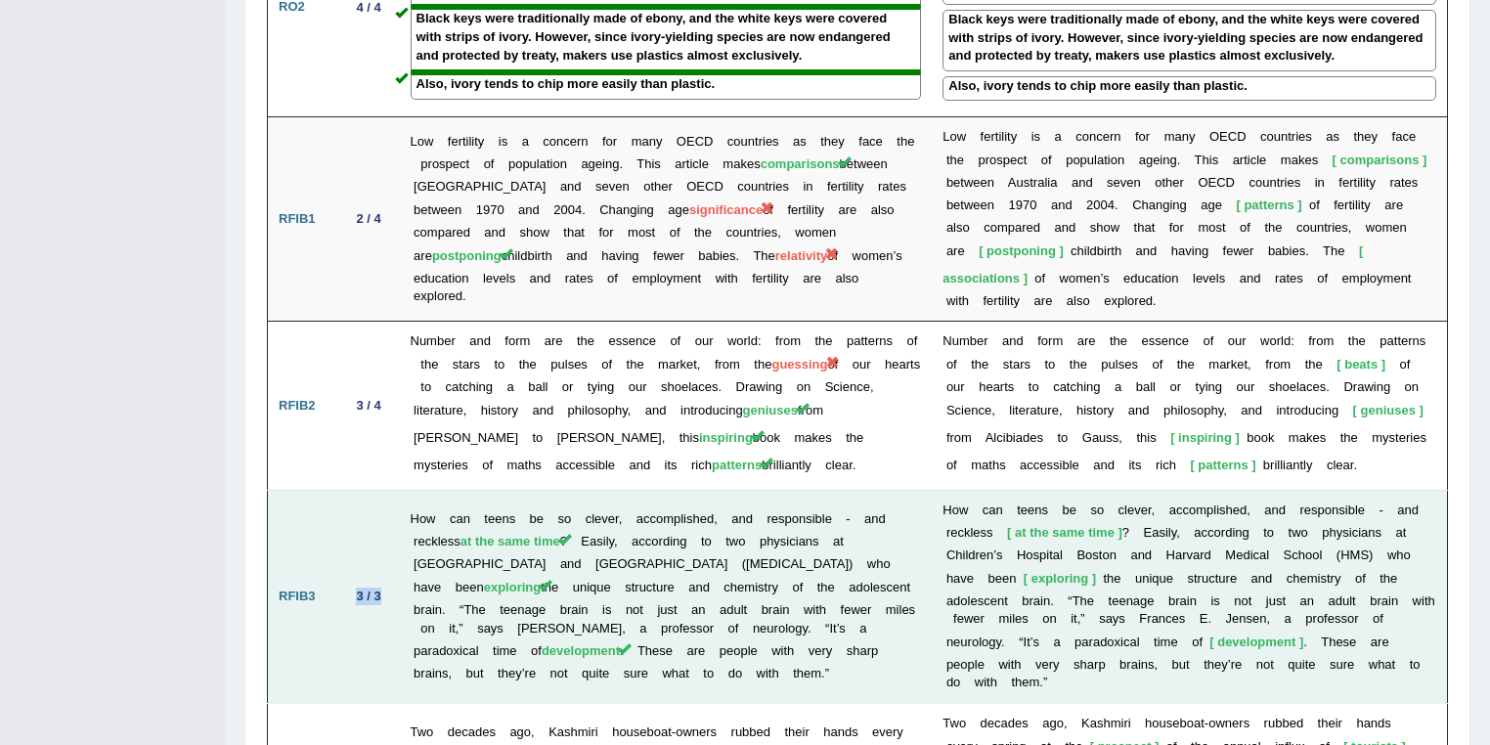
drag, startPoint x: 346, startPoint y: 525, endPoint x: 380, endPoint y: 526, distance: 34.2
click at [379, 527] on td "3 / 3" at bounding box center [369, 596] width 62 height 213
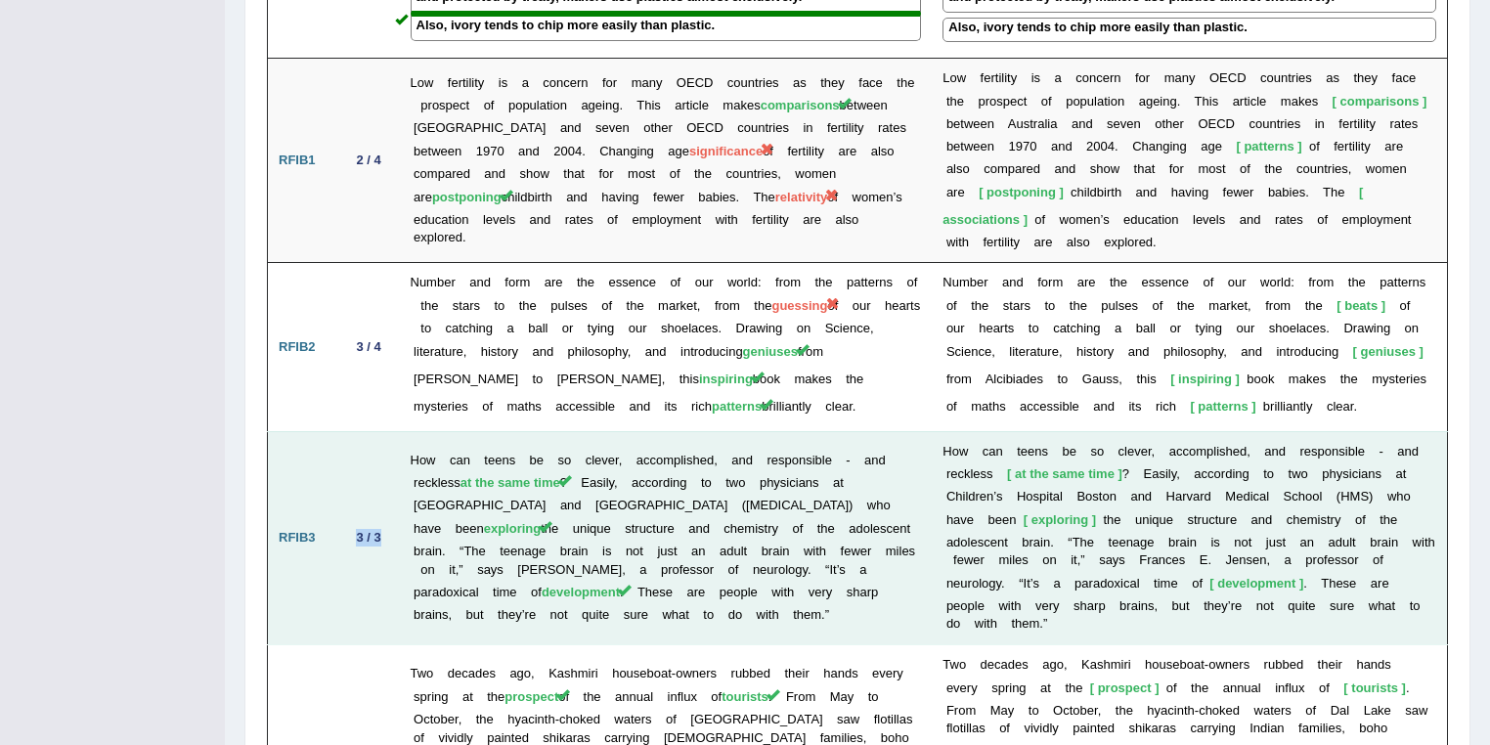
scroll to position [2817, 0]
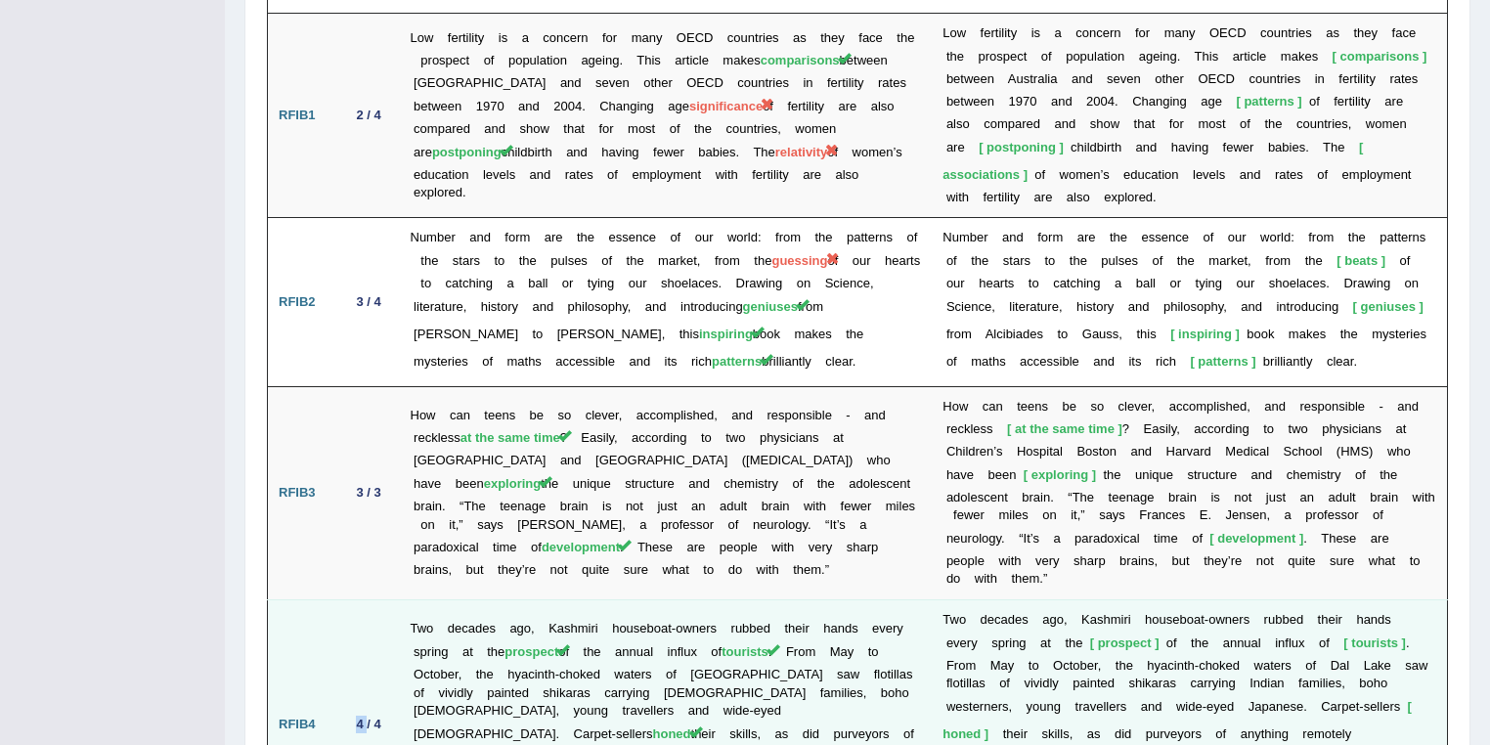
drag, startPoint x: 341, startPoint y: 638, endPoint x: 367, endPoint y: 638, distance: 25.4
click at [367, 638] on td "4 / 4" at bounding box center [369, 724] width 62 height 250
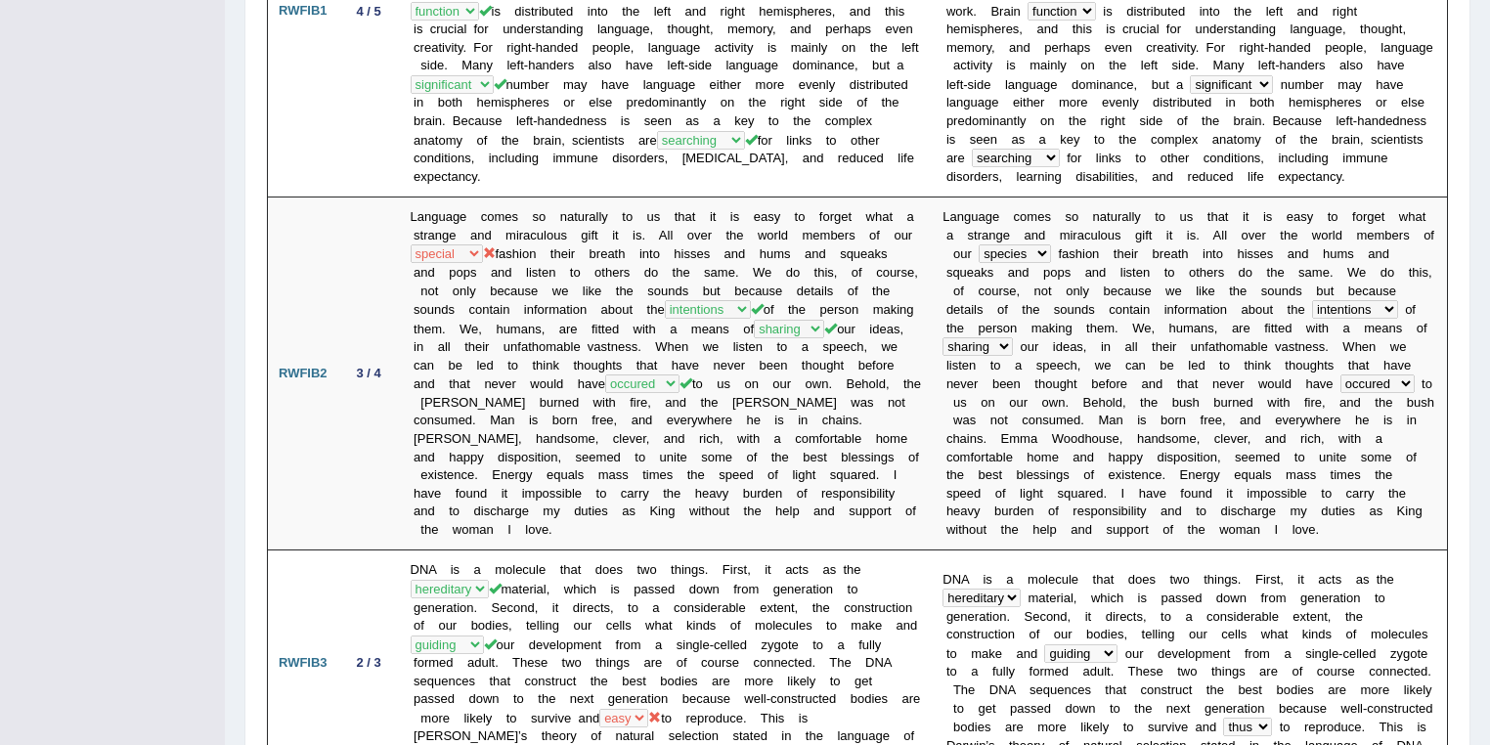
scroll to position [0, 0]
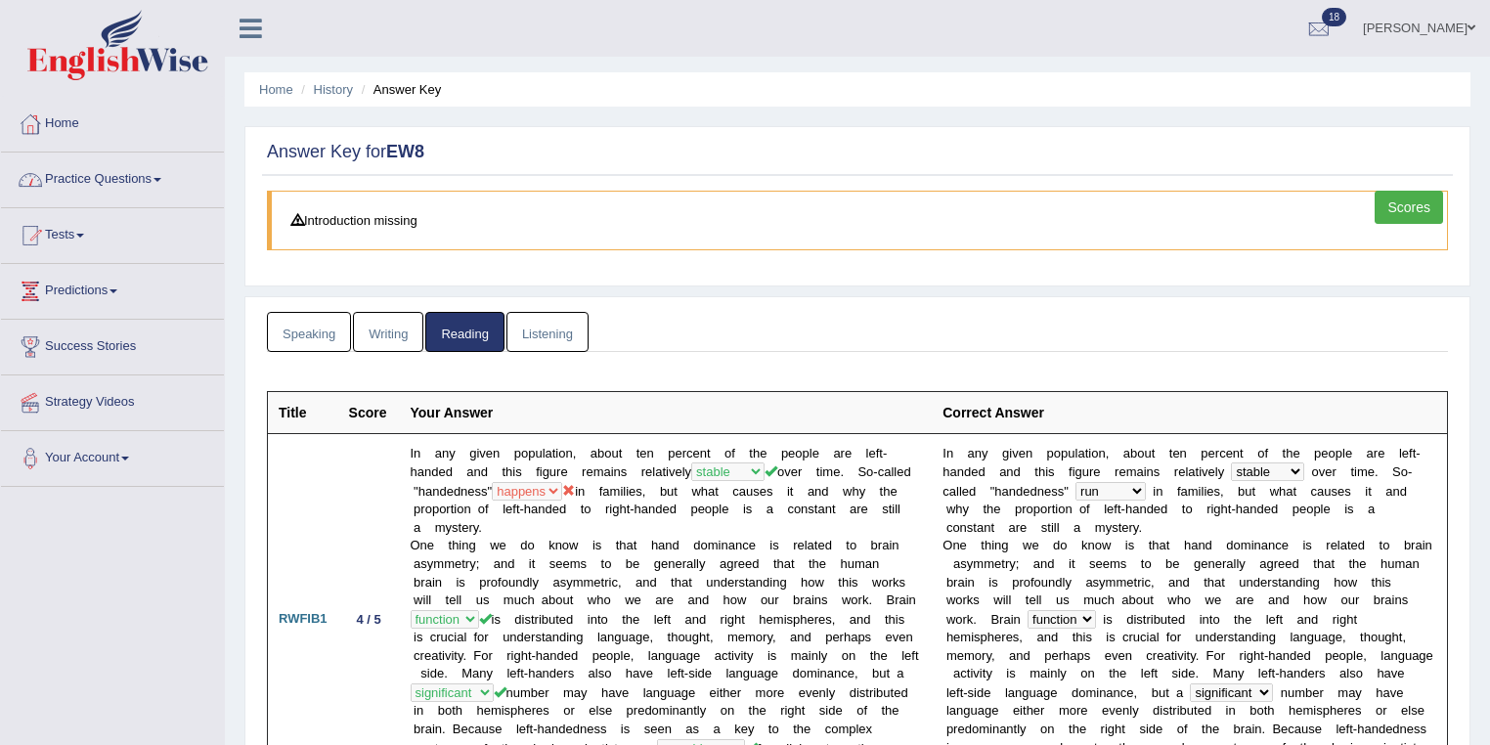
click at [75, 168] on link "Practice Questions" at bounding box center [112, 176] width 223 height 49
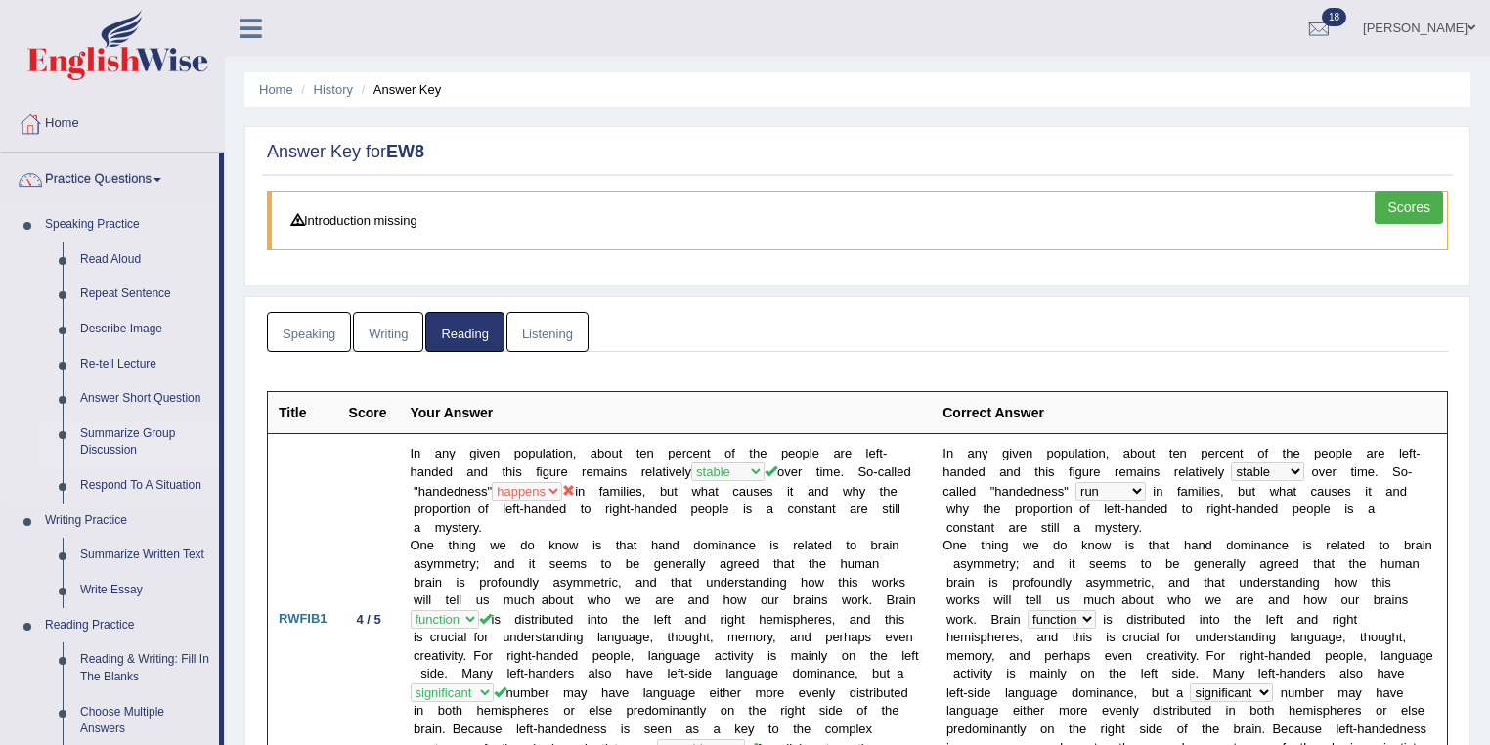
scroll to position [313, 0]
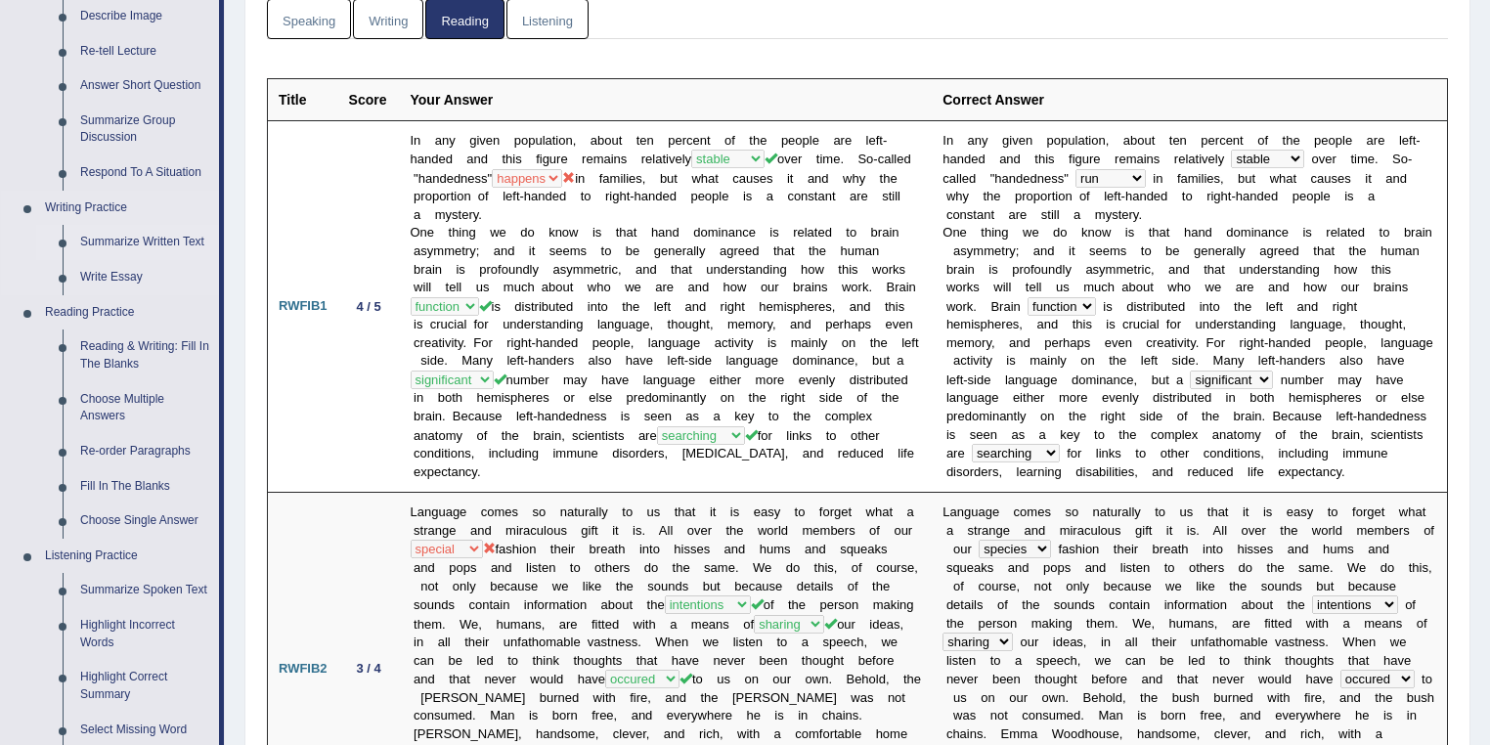
click at [124, 237] on link "Summarize Written Text" at bounding box center [145, 242] width 148 height 35
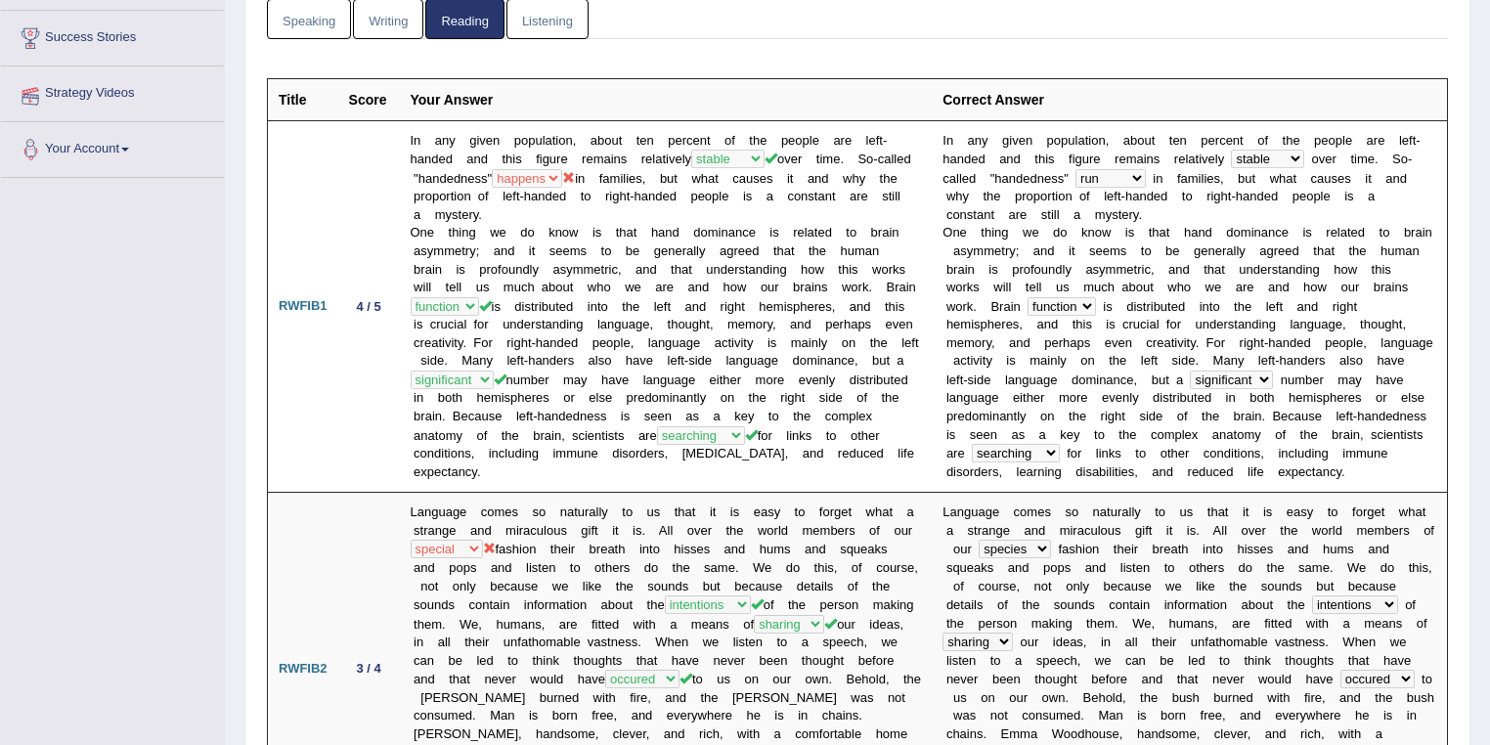
scroll to position [335, 0]
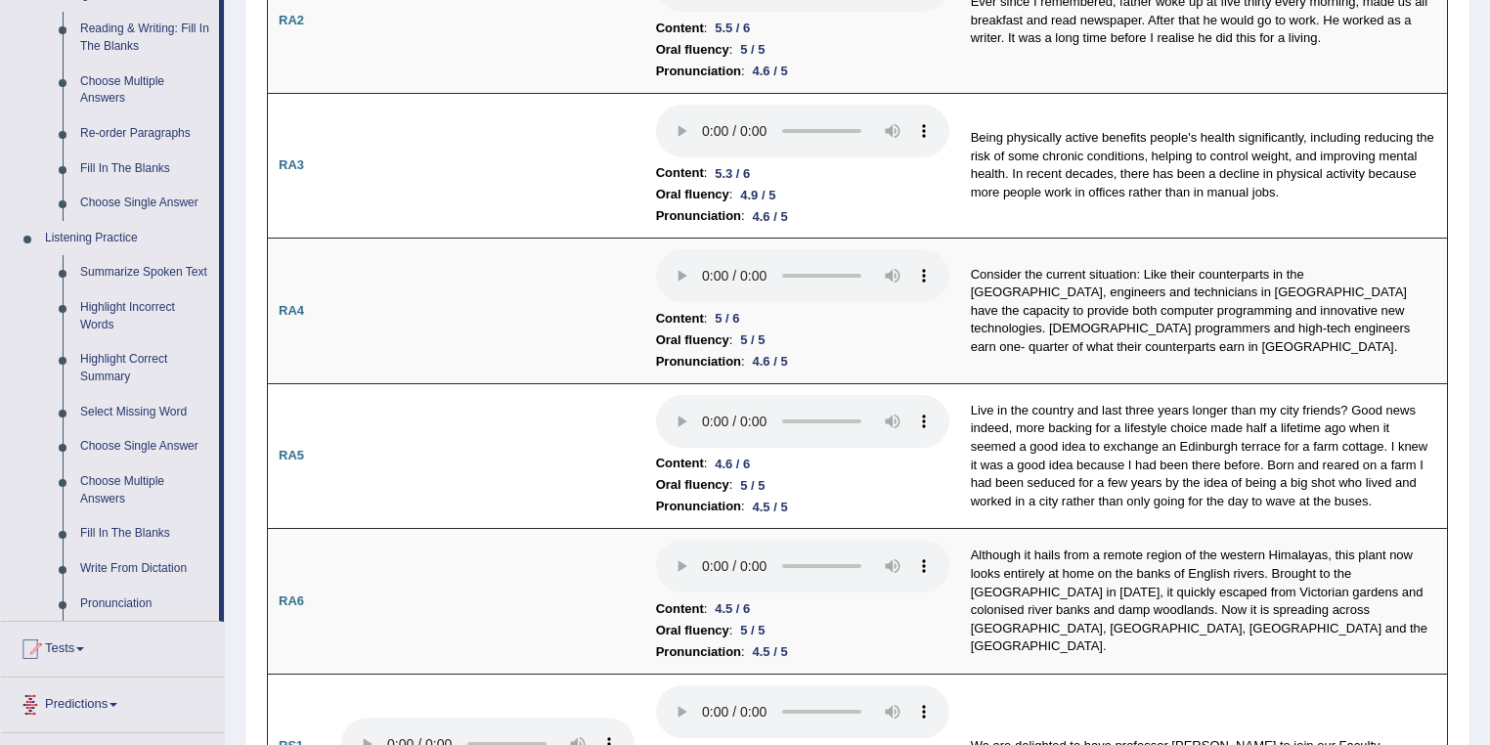
scroll to position [638, 0]
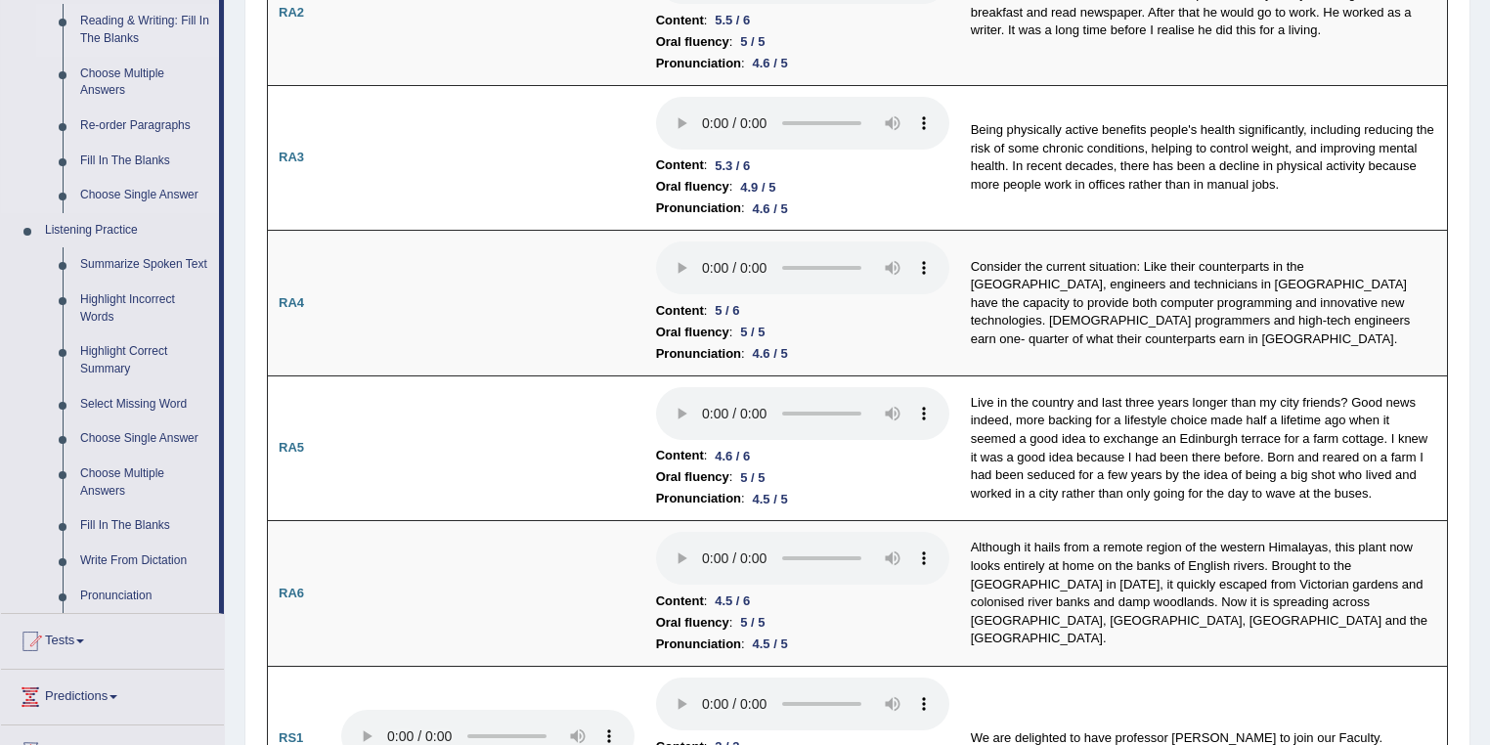
click at [157, 19] on link "Reading & Writing: Fill In The Blanks" at bounding box center [145, 30] width 148 height 52
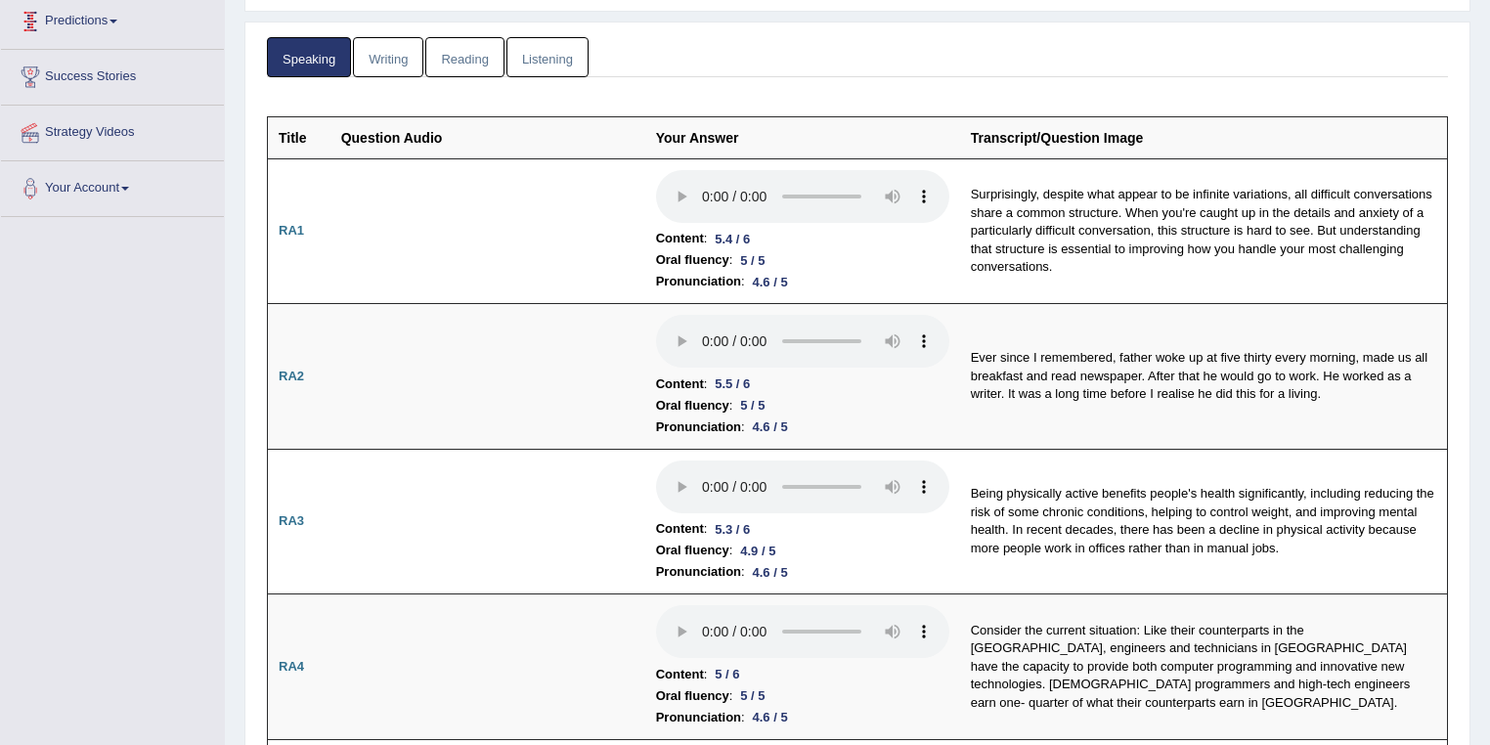
scroll to position [432, 0]
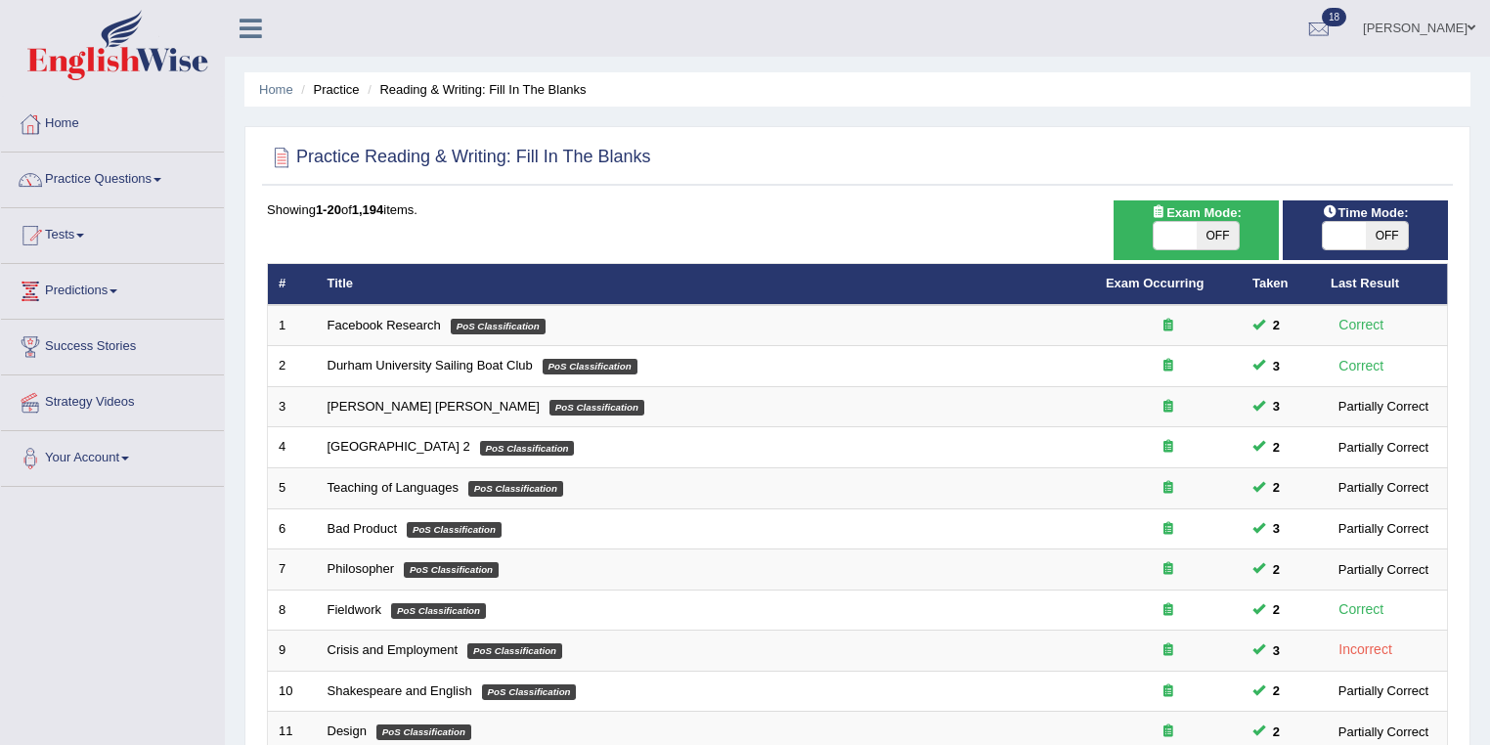
click at [1366, 237] on span "OFF" at bounding box center [1387, 235] width 43 height 27
checkbox input "true"
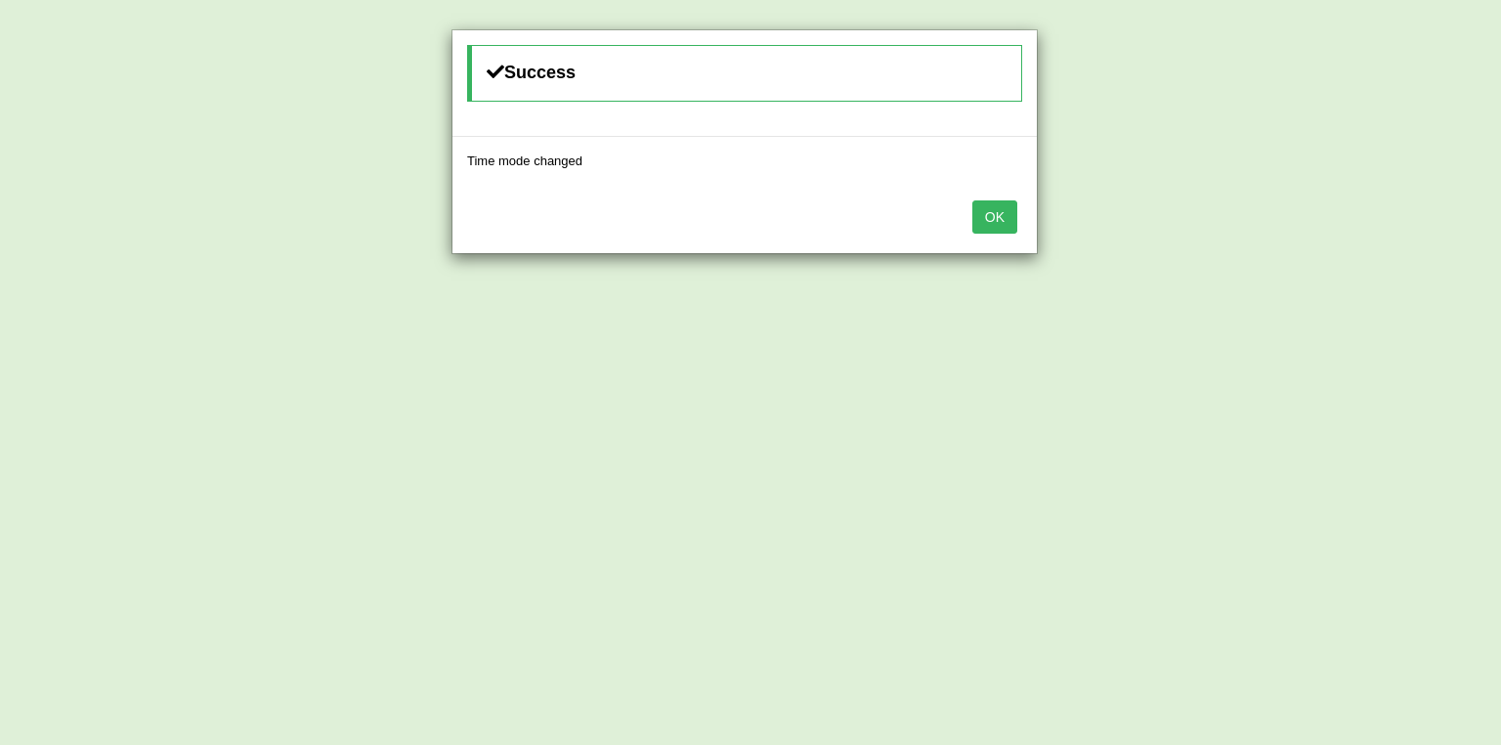
click at [987, 219] on button "OK" at bounding box center [995, 216] width 45 height 33
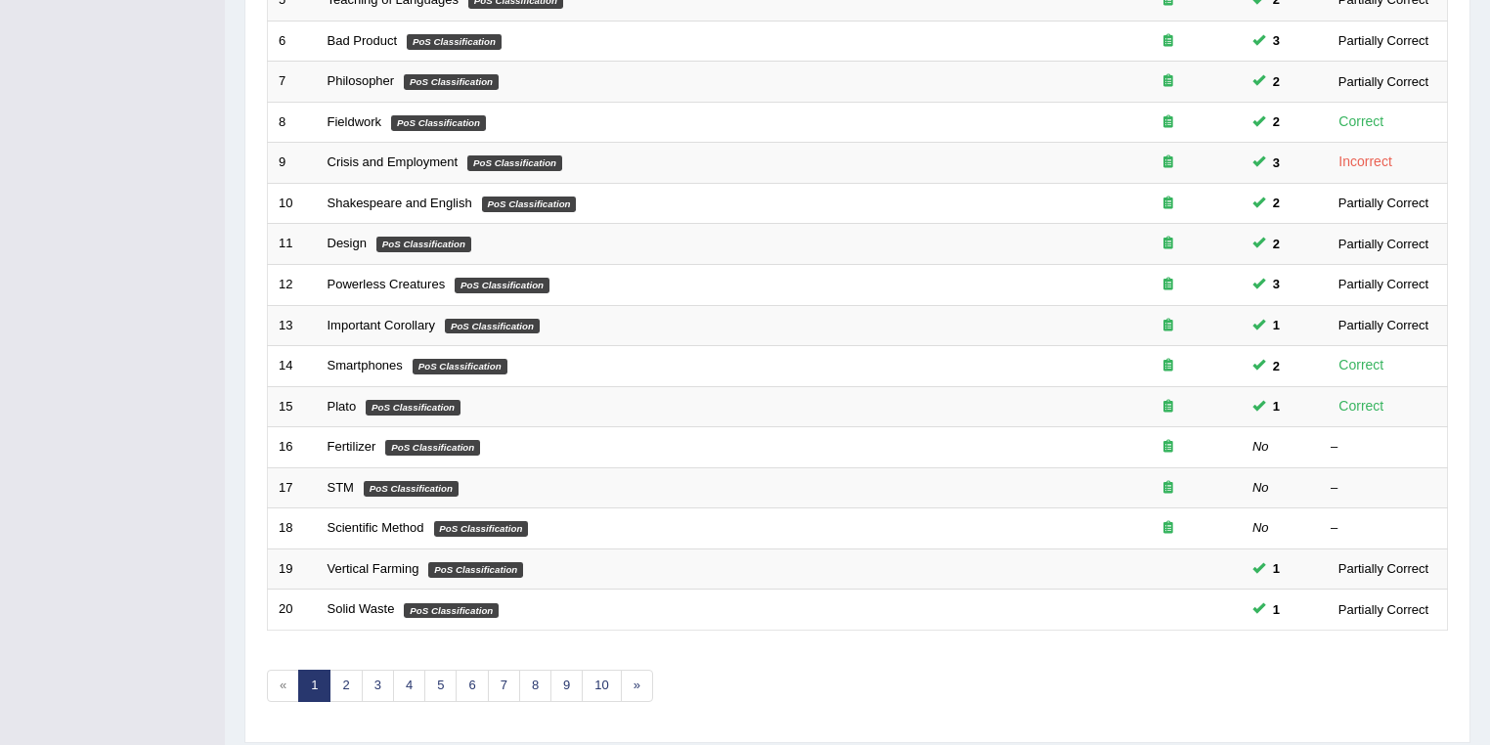
scroll to position [543, 0]
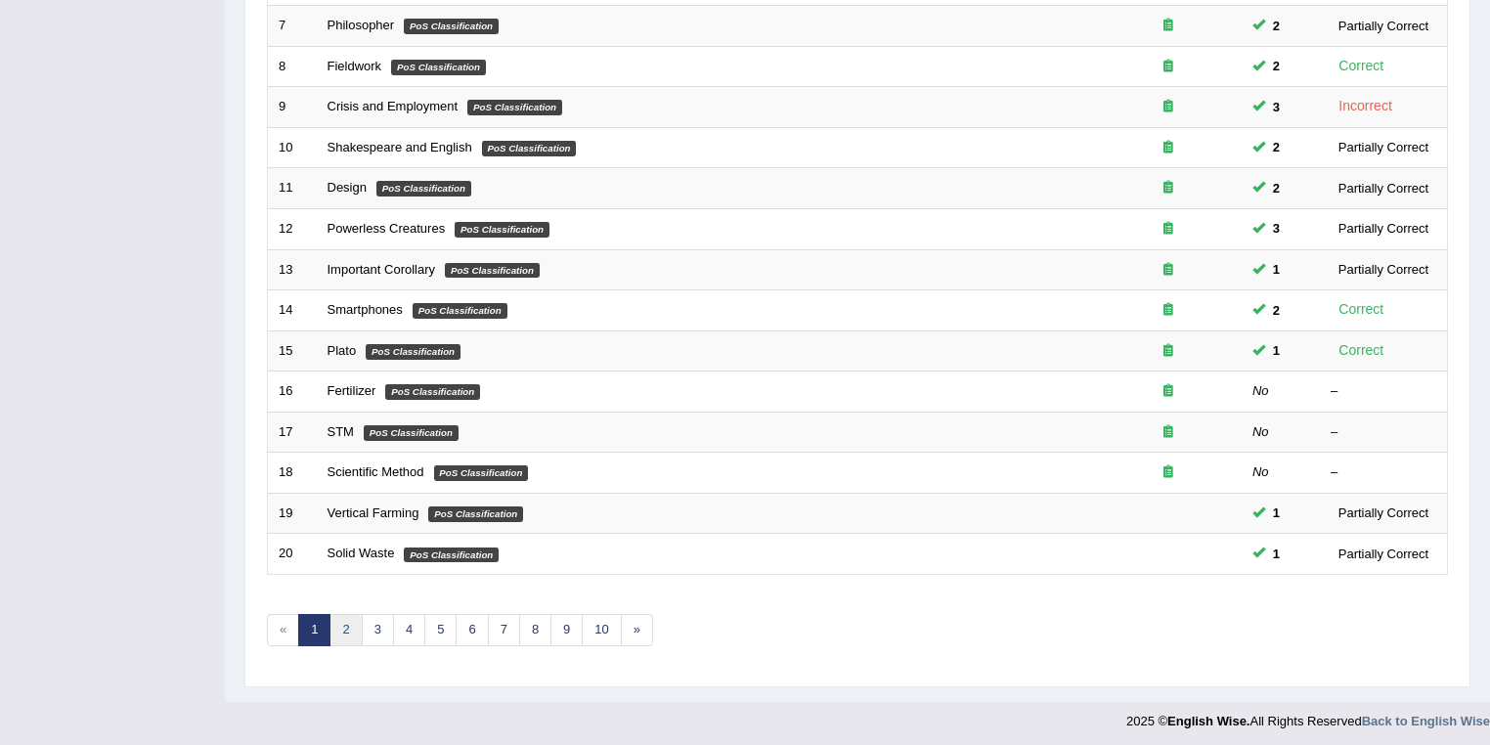
click at [343, 628] on link "2" at bounding box center [345, 630] width 32 height 32
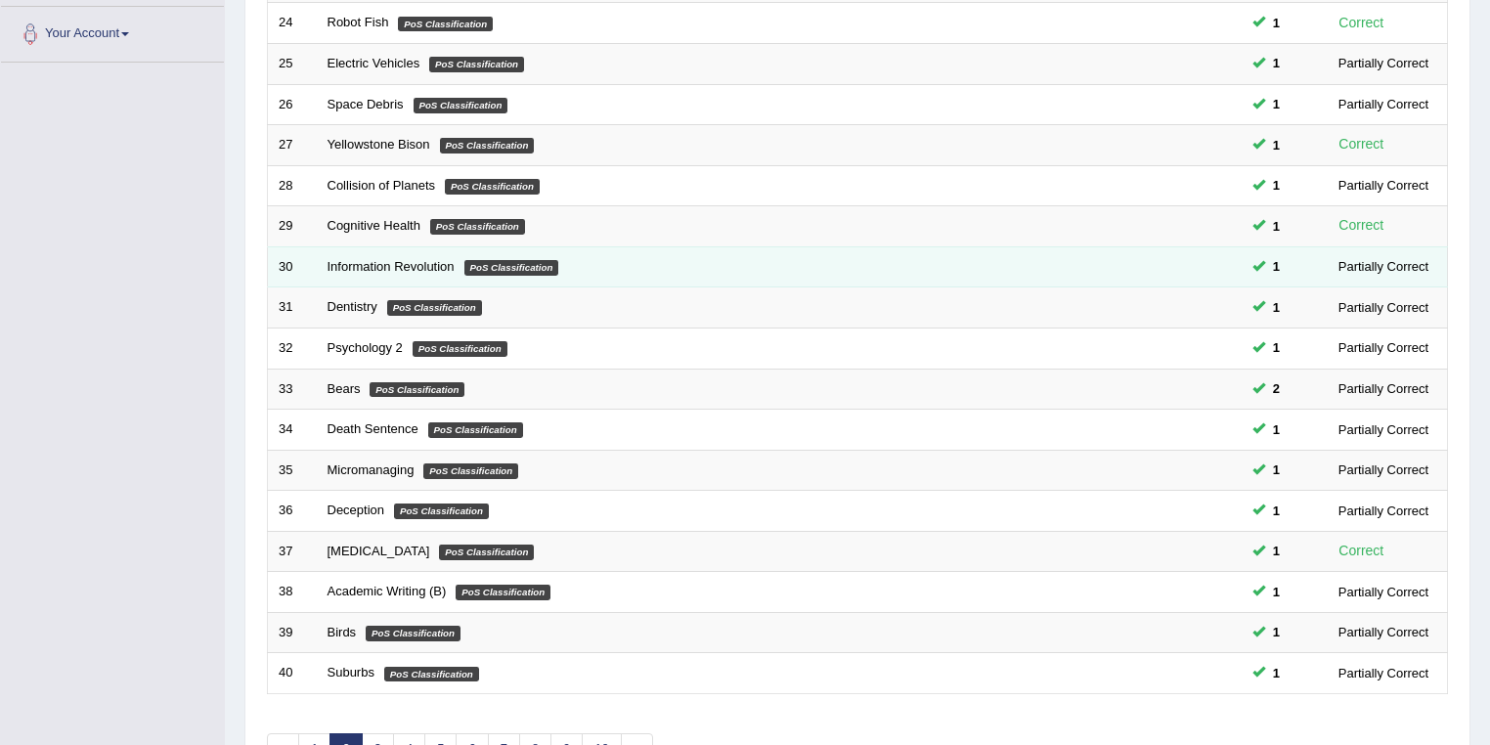
scroll to position [543, 0]
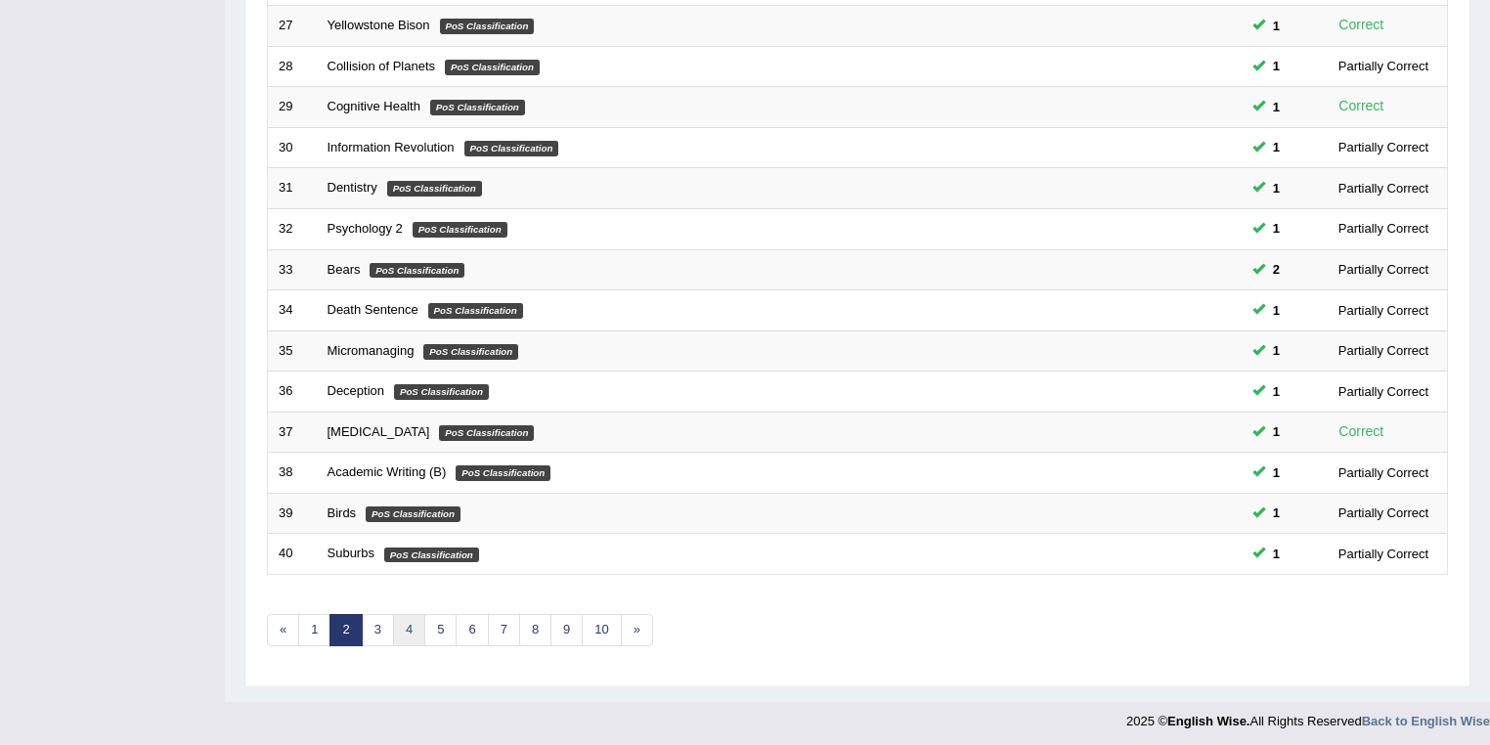
click at [415, 629] on link "4" at bounding box center [409, 630] width 32 height 32
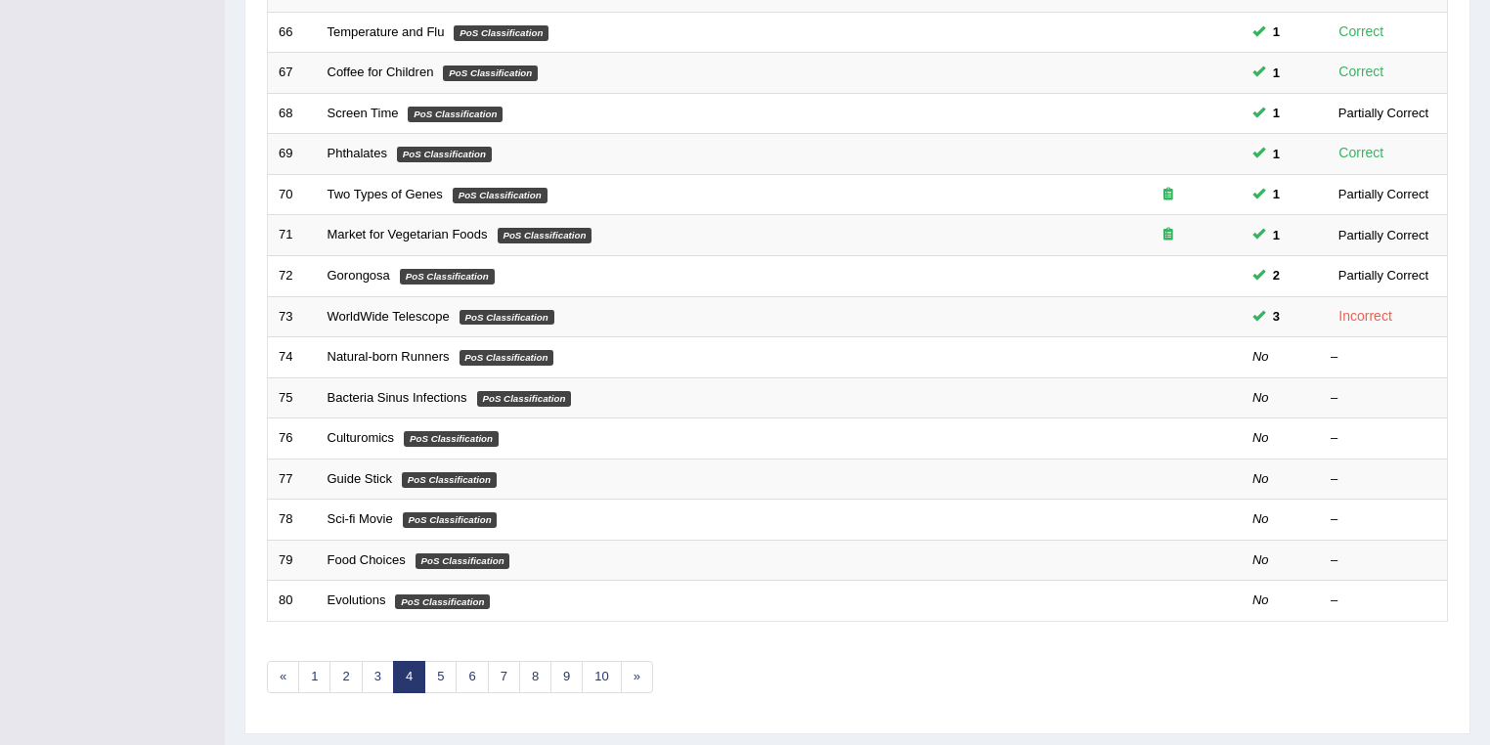
scroll to position [543, 0]
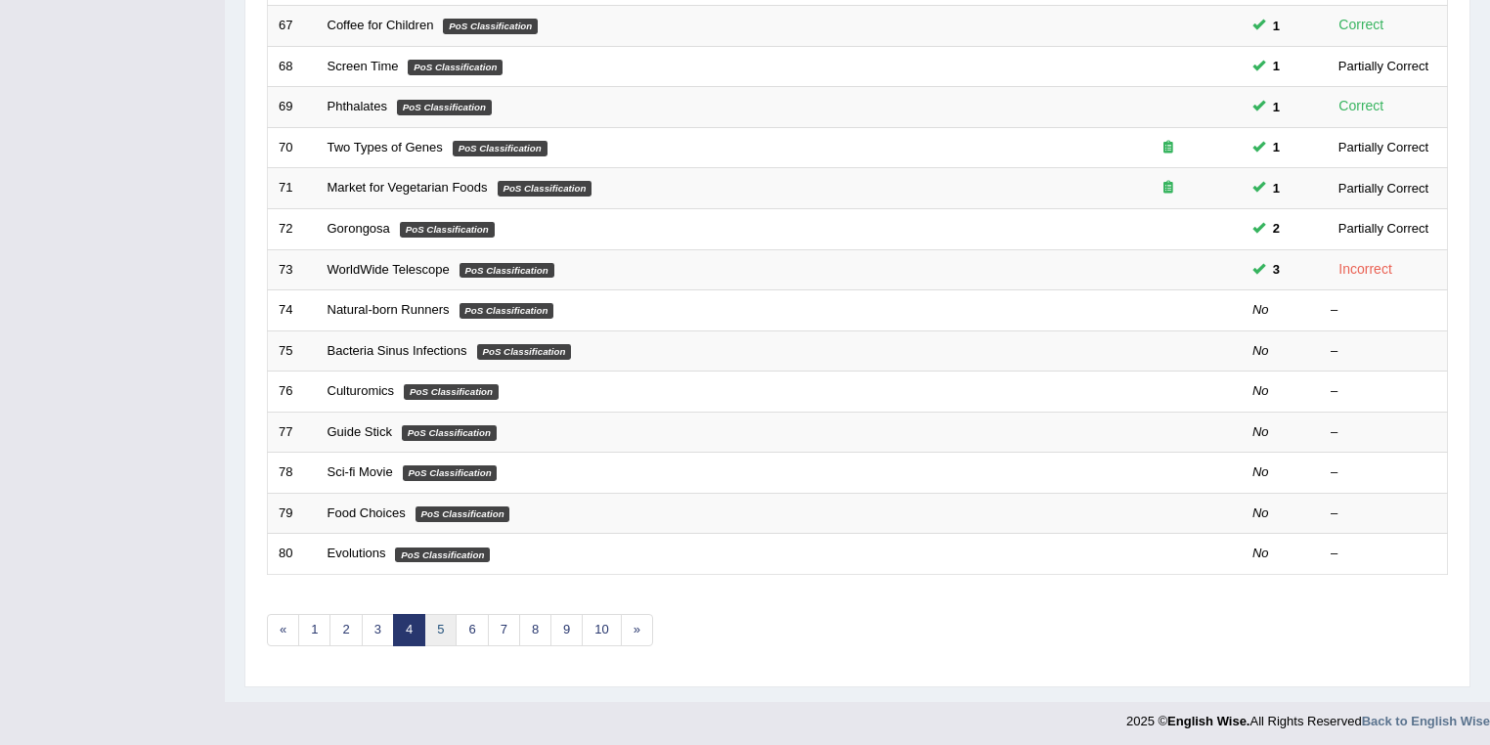
click at [447, 623] on link "5" at bounding box center [440, 630] width 32 height 32
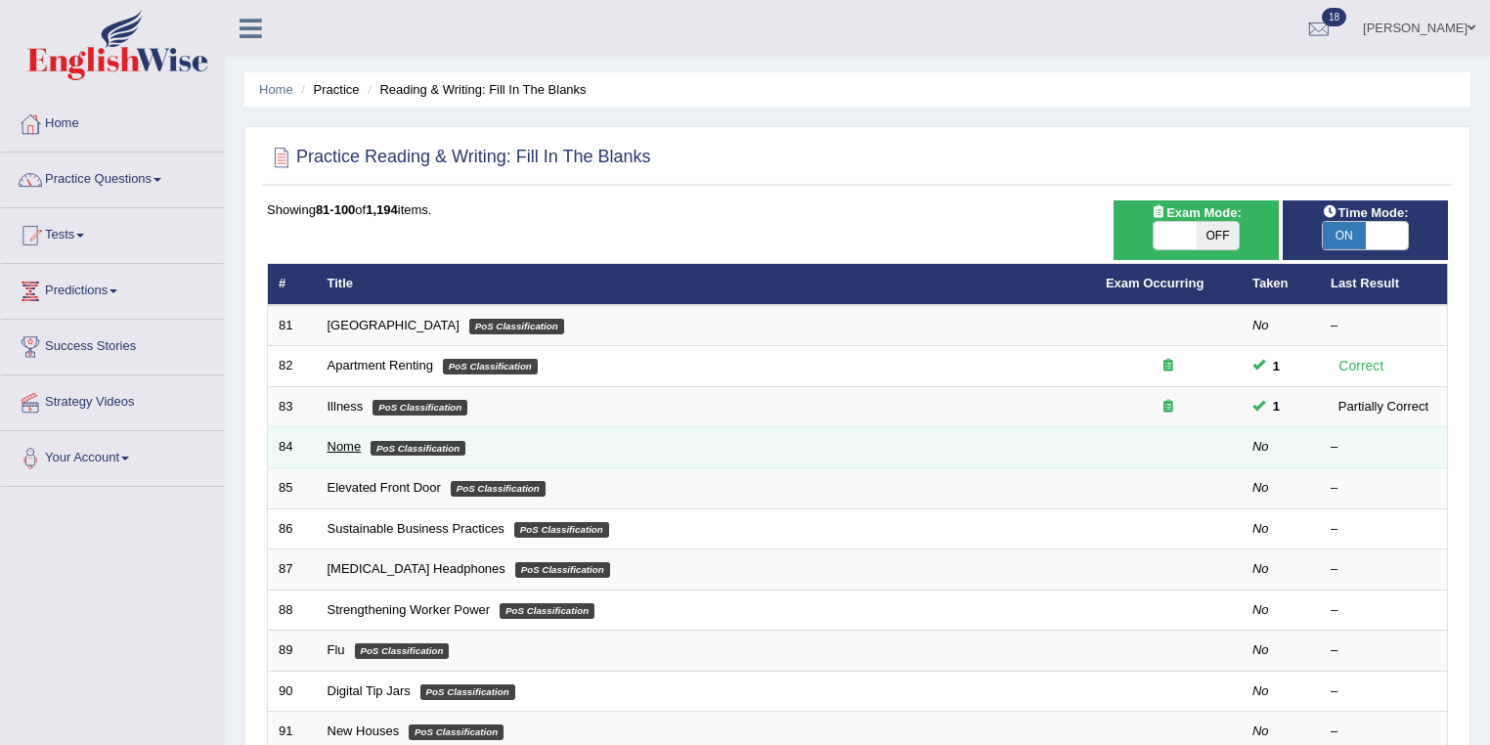
click at [352, 448] on link "Nome" at bounding box center [344, 446] width 34 height 15
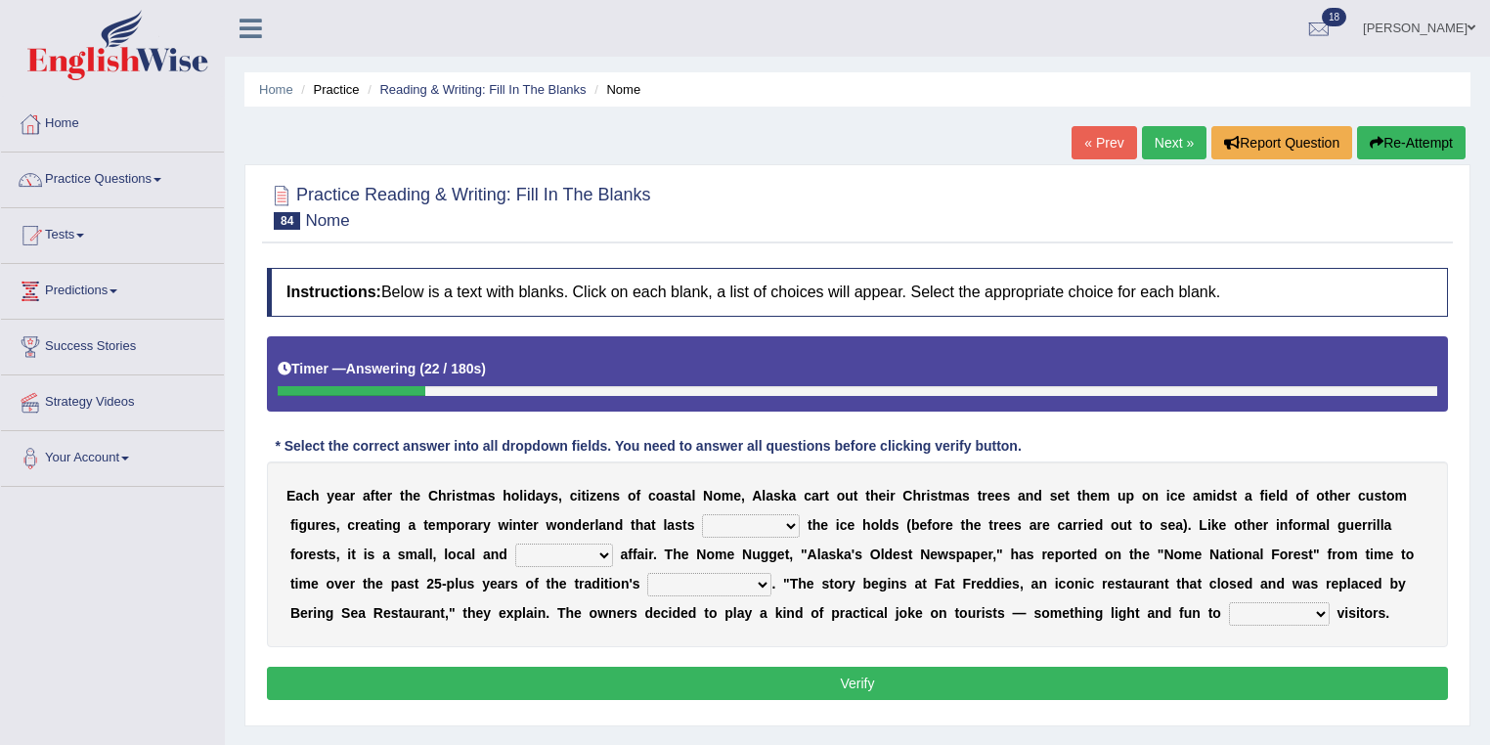
click at [775, 529] on select "as long as before after although" at bounding box center [751, 525] width 98 height 23
select select "as long as"
click at [702, 514] on select "as long as before after although" at bounding box center [751, 525] width 98 height 23
click at [567, 560] on select "nasty fuzzy cozy greasy" at bounding box center [564, 554] width 98 height 23
select select "cozy"
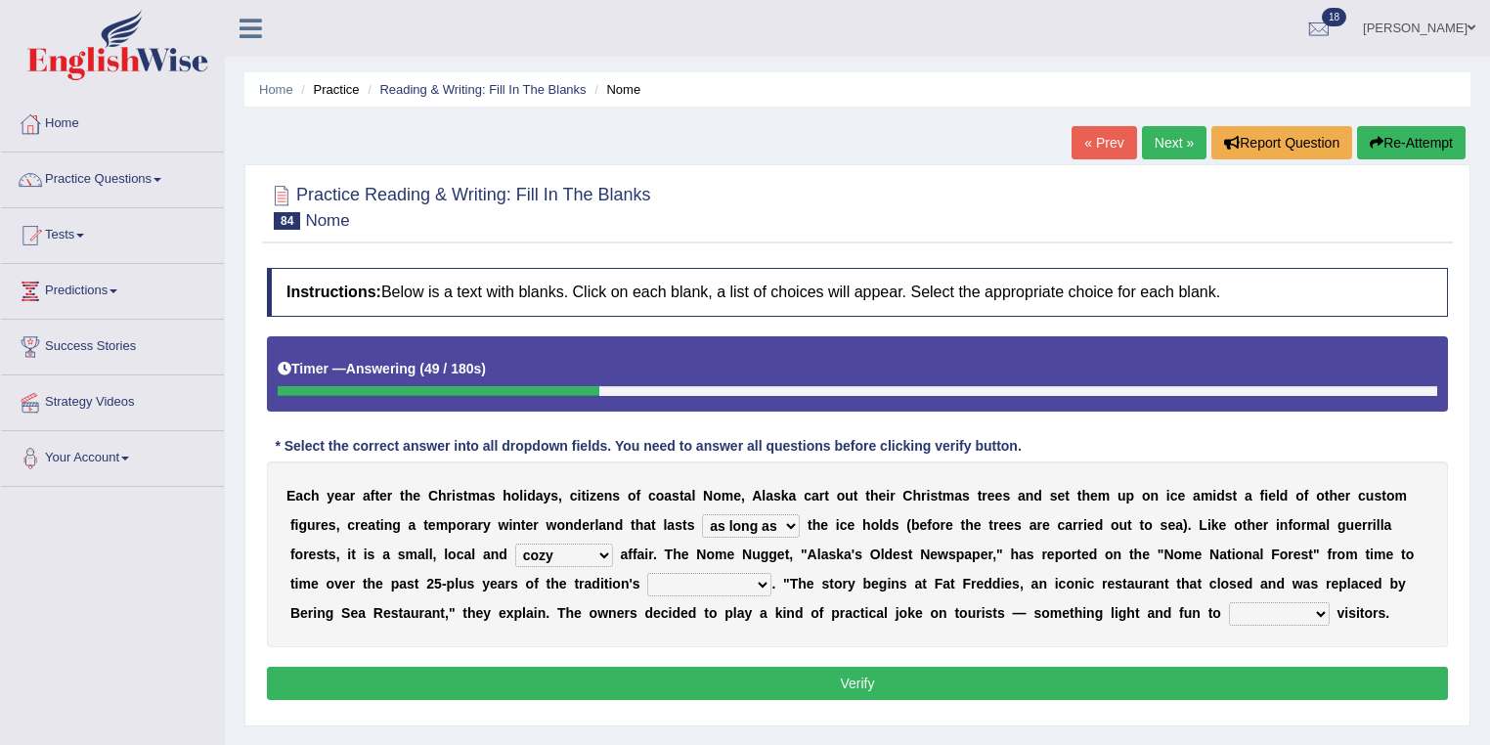
click at [515, 543] on select "nasty fuzzy cozy greasy" at bounding box center [564, 554] width 98 height 23
click at [1296, 617] on select "purchase confound distinguish repel" at bounding box center [1279, 613] width 101 height 23
select select "confound"
click at [1229, 602] on select "purchase confound distinguish repel" at bounding box center [1279, 613] width 101 height 23
click at [759, 588] on select "life existence disappearance emotions" at bounding box center [709, 584] width 124 height 23
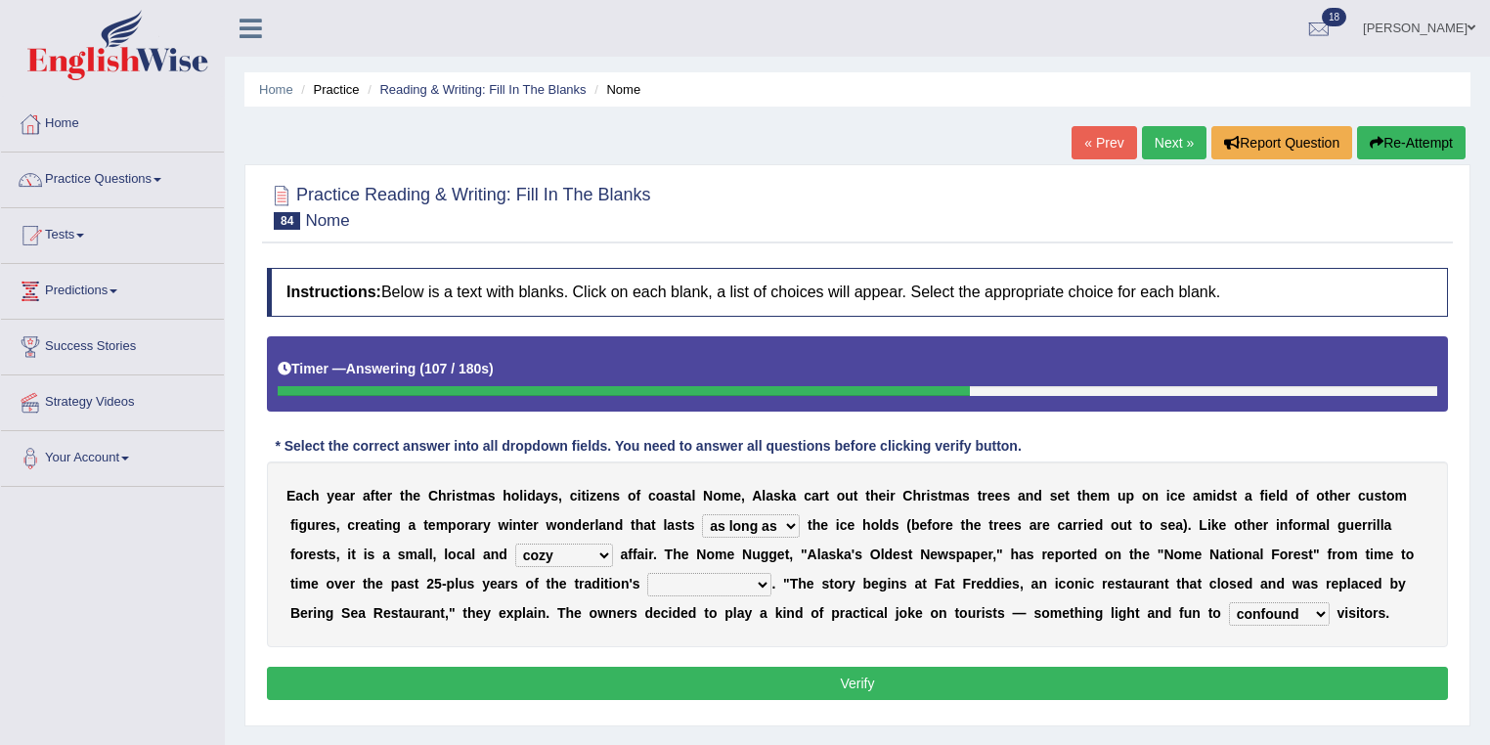
select select "existence"
click at [647, 573] on select "life existence disappearance emotions" at bounding box center [709, 584] width 124 height 23
click at [837, 676] on button "Verify" at bounding box center [857, 683] width 1181 height 33
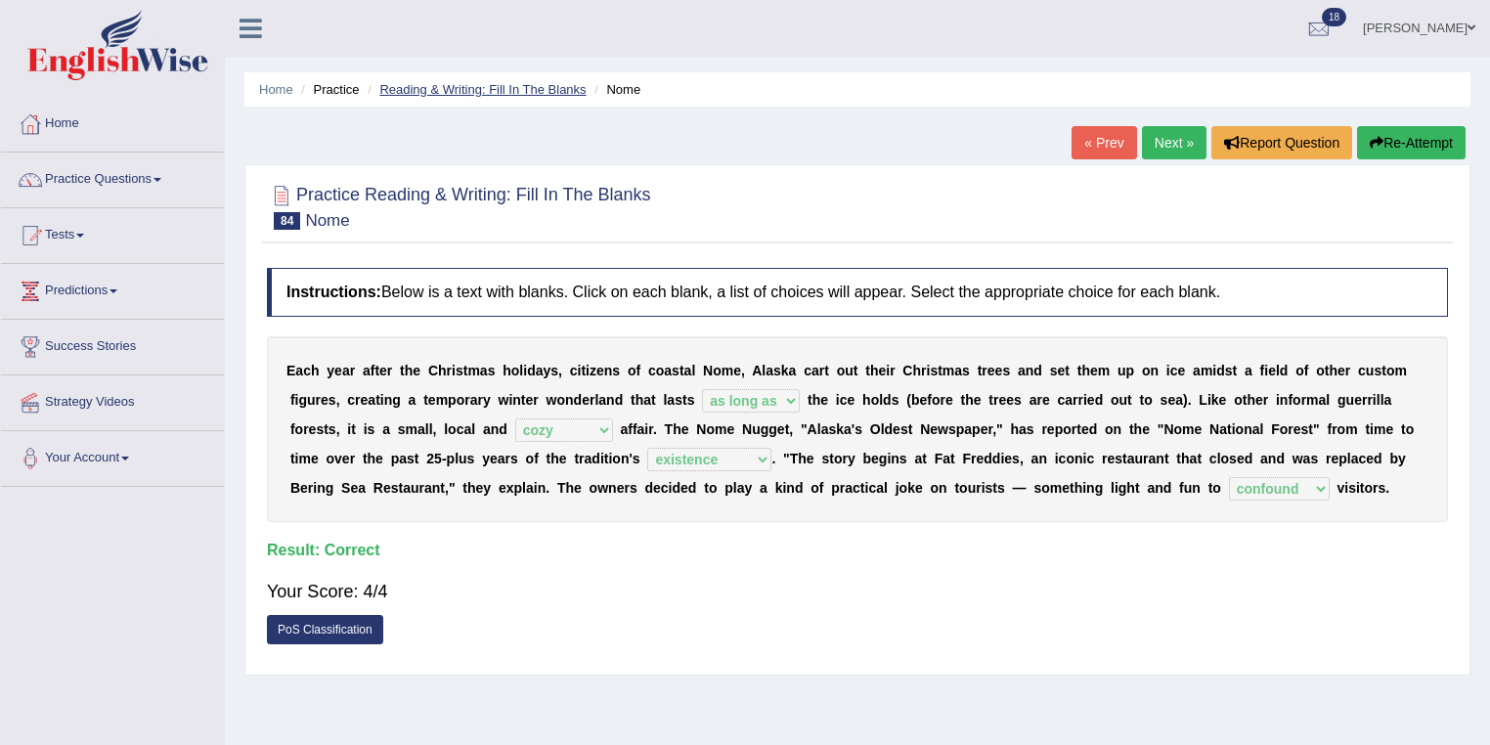
click at [535, 92] on link "Reading & Writing: Fill In The Blanks" at bounding box center [482, 89] width 206 height 15
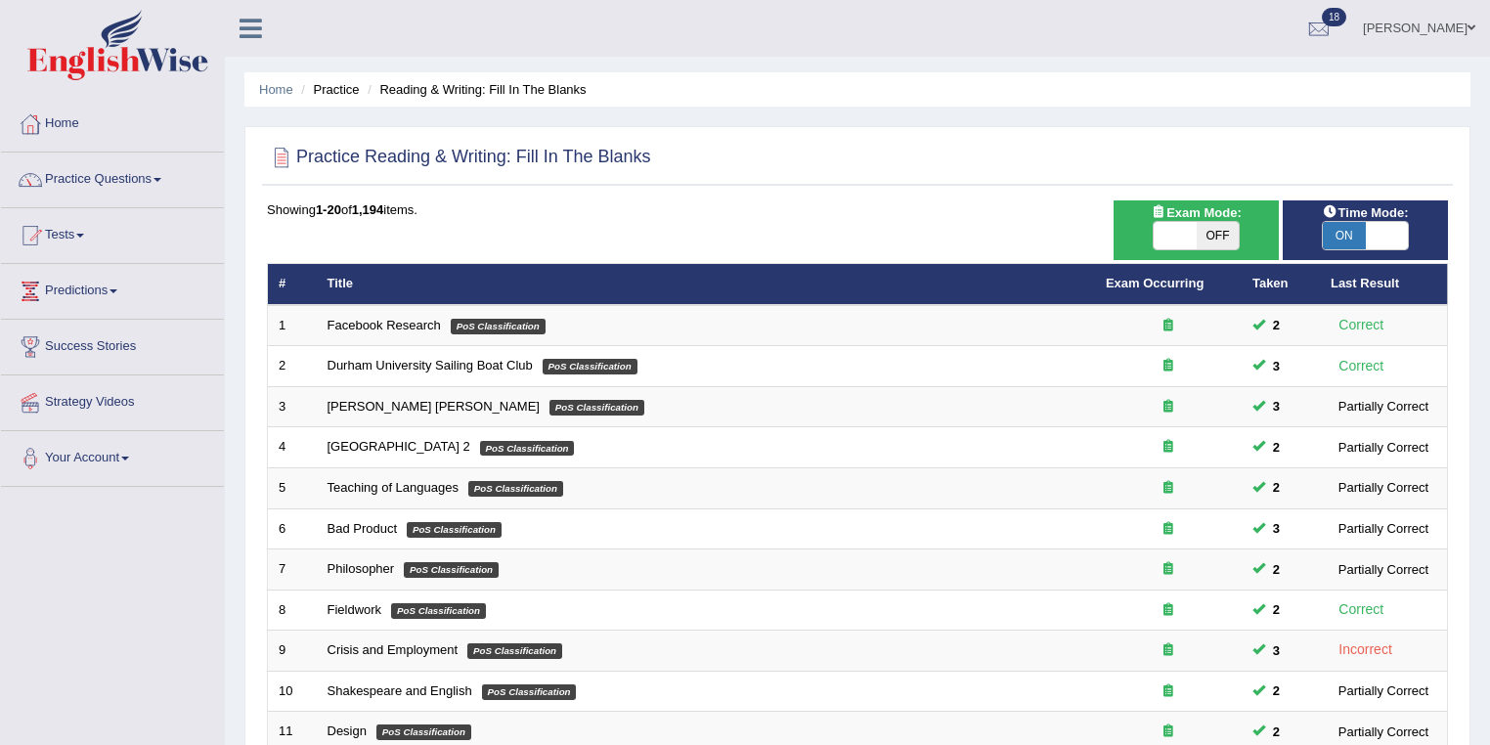
click at [1424, 22] on link "[PERSON_NAME]" at bounding box center [1419, 25] width 142 height 51
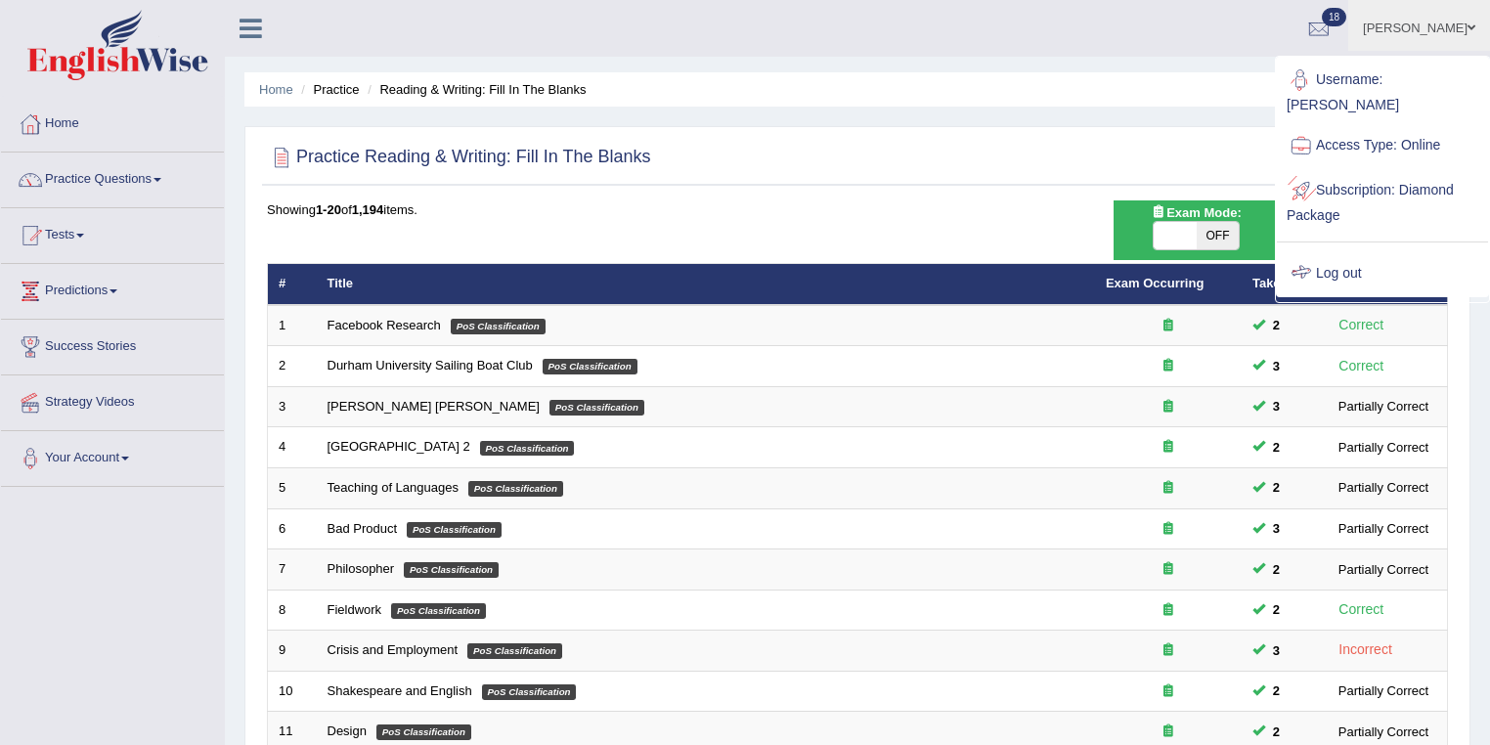
click at [1347, 264] on link "Log out" at bounding box center [1382, 273] width 211 height 45
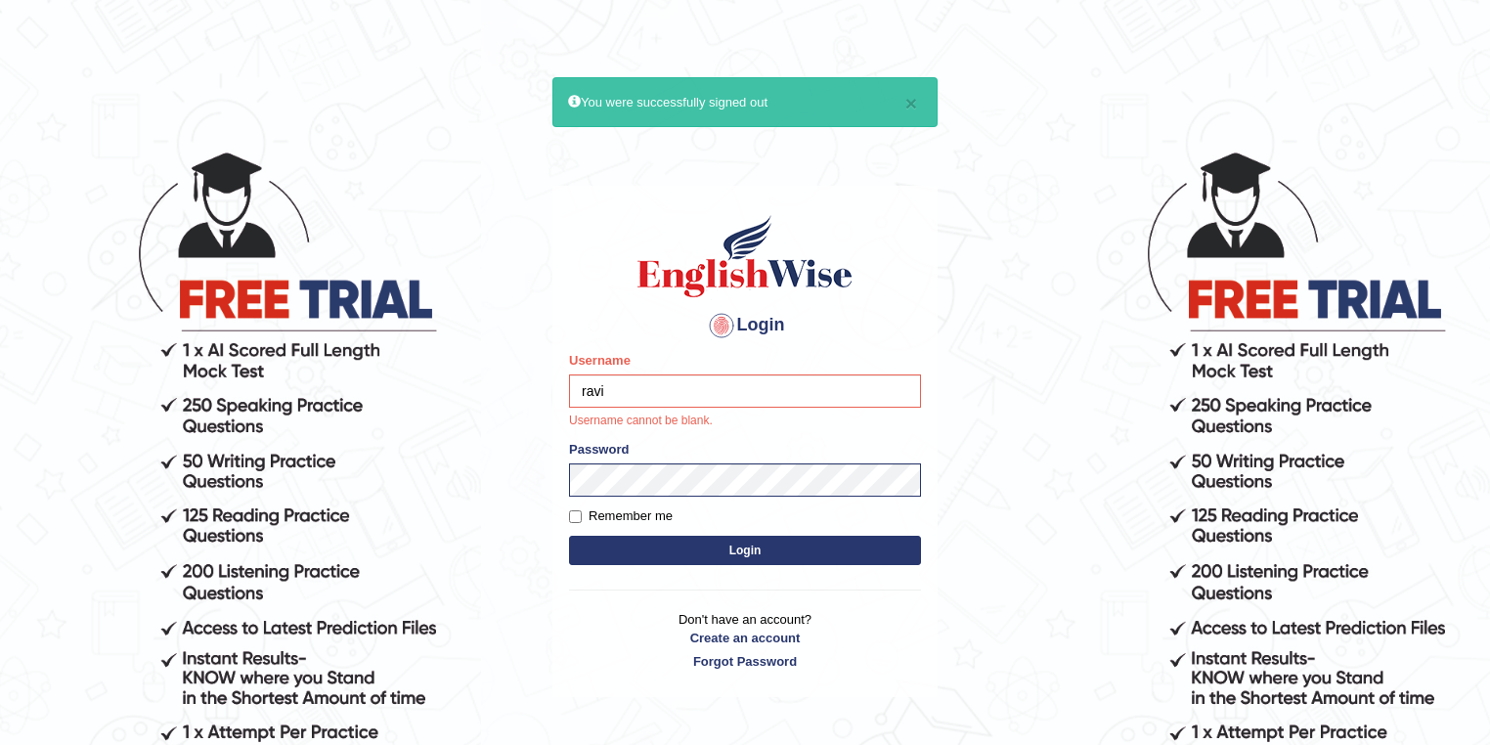
type input "ravichanapathi_parramatta"
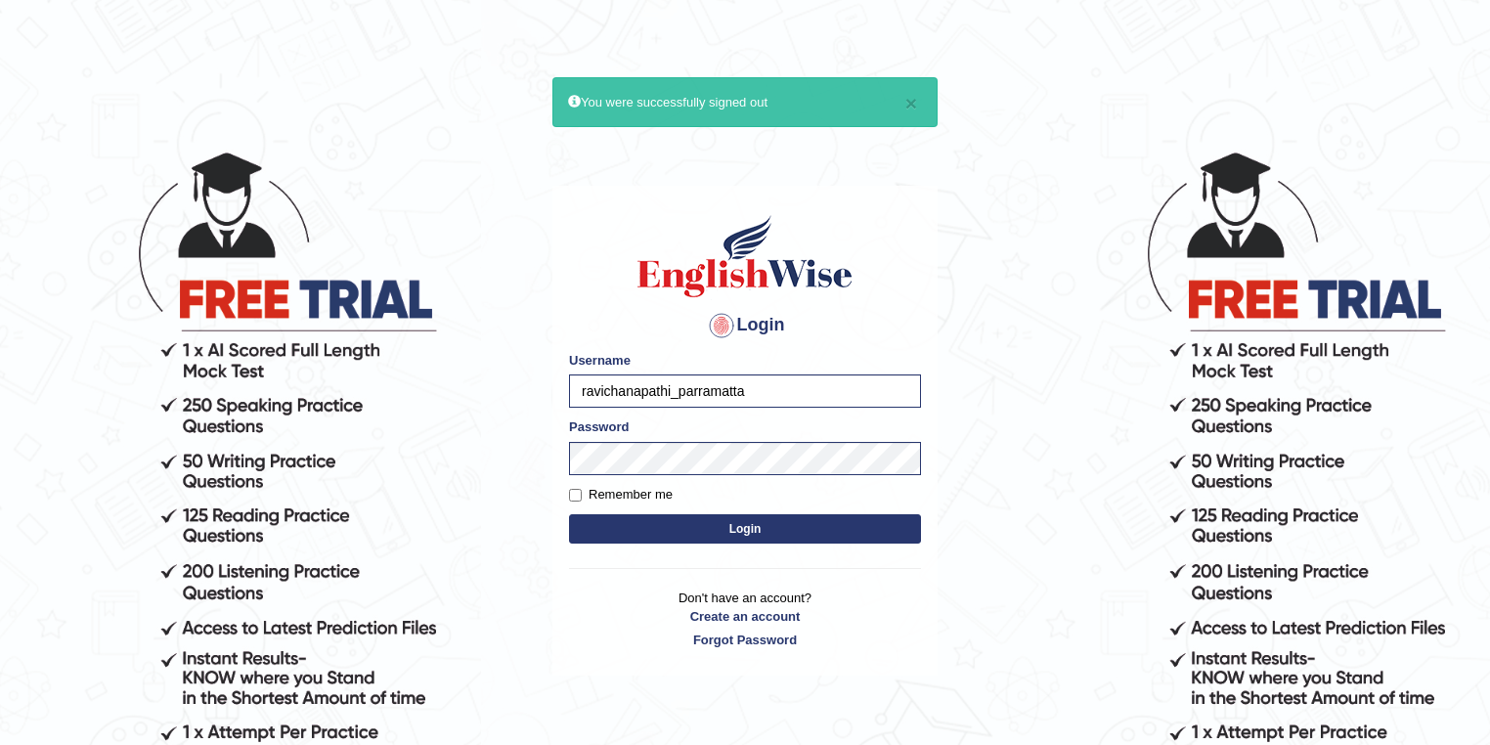
click at [712, 529] on button "Login" at bounding box center [745, 528] width 352 height 29
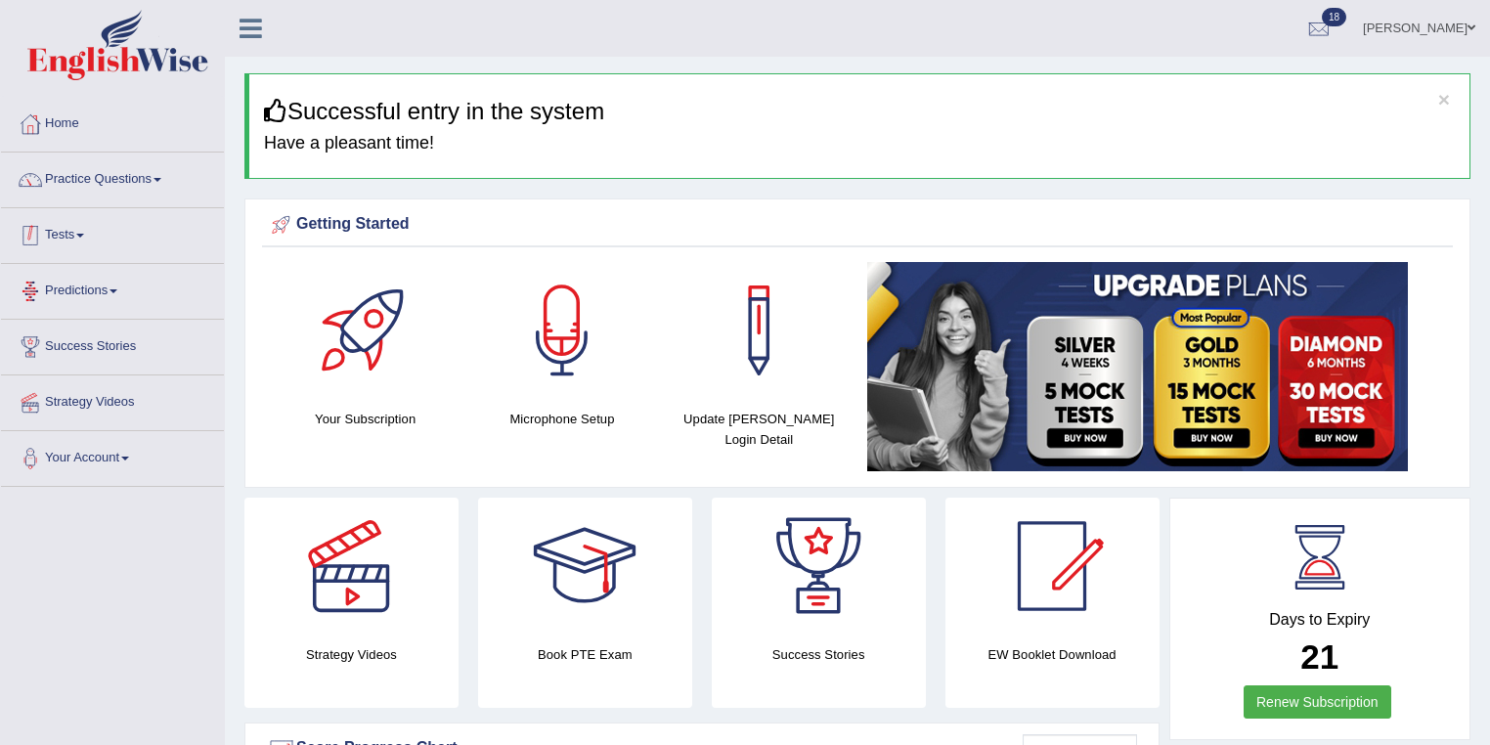
click at [99, 246] on link "Tests" at bounding box center [112, 232] width 223 height 49
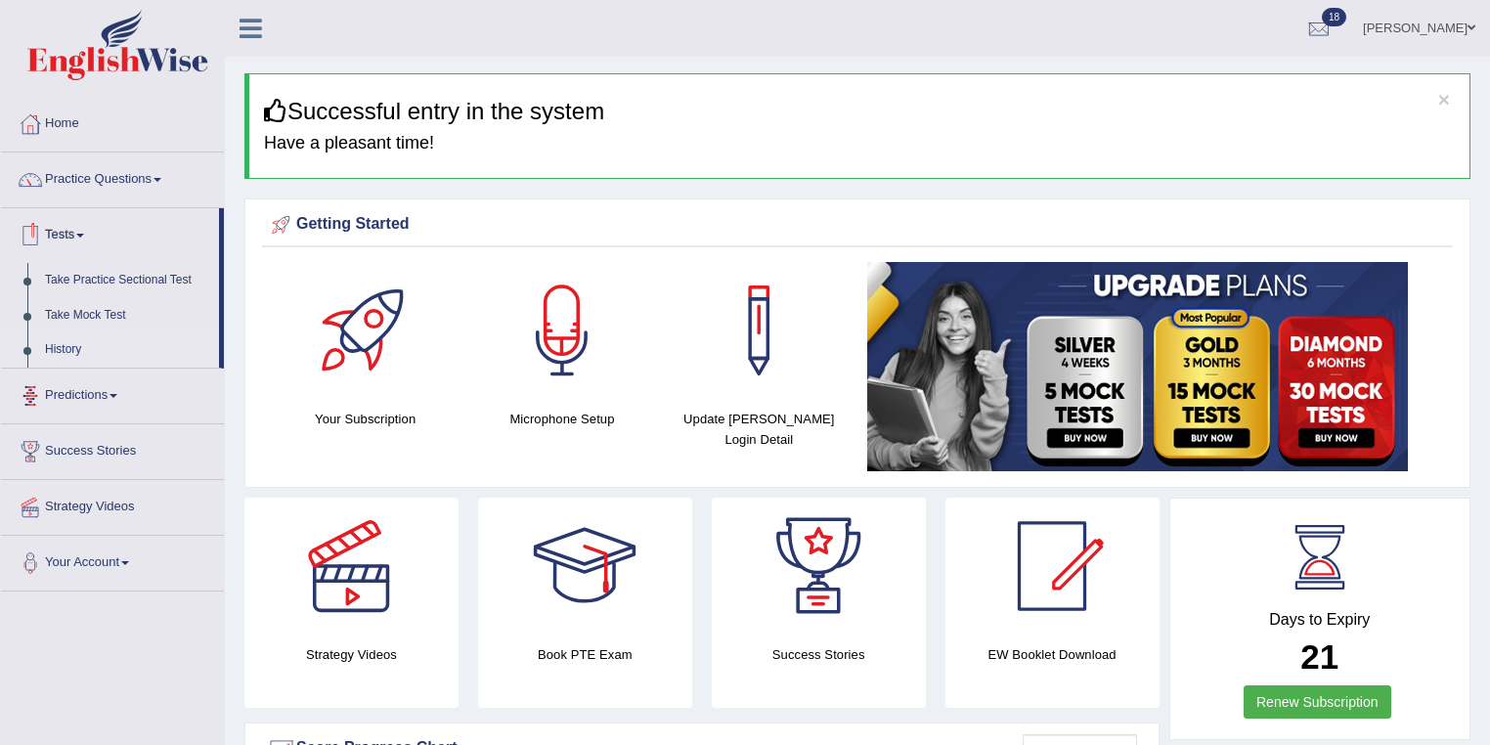
click at [78, 355] on link "History" at bounding box center [127, 349] width 183 height 35
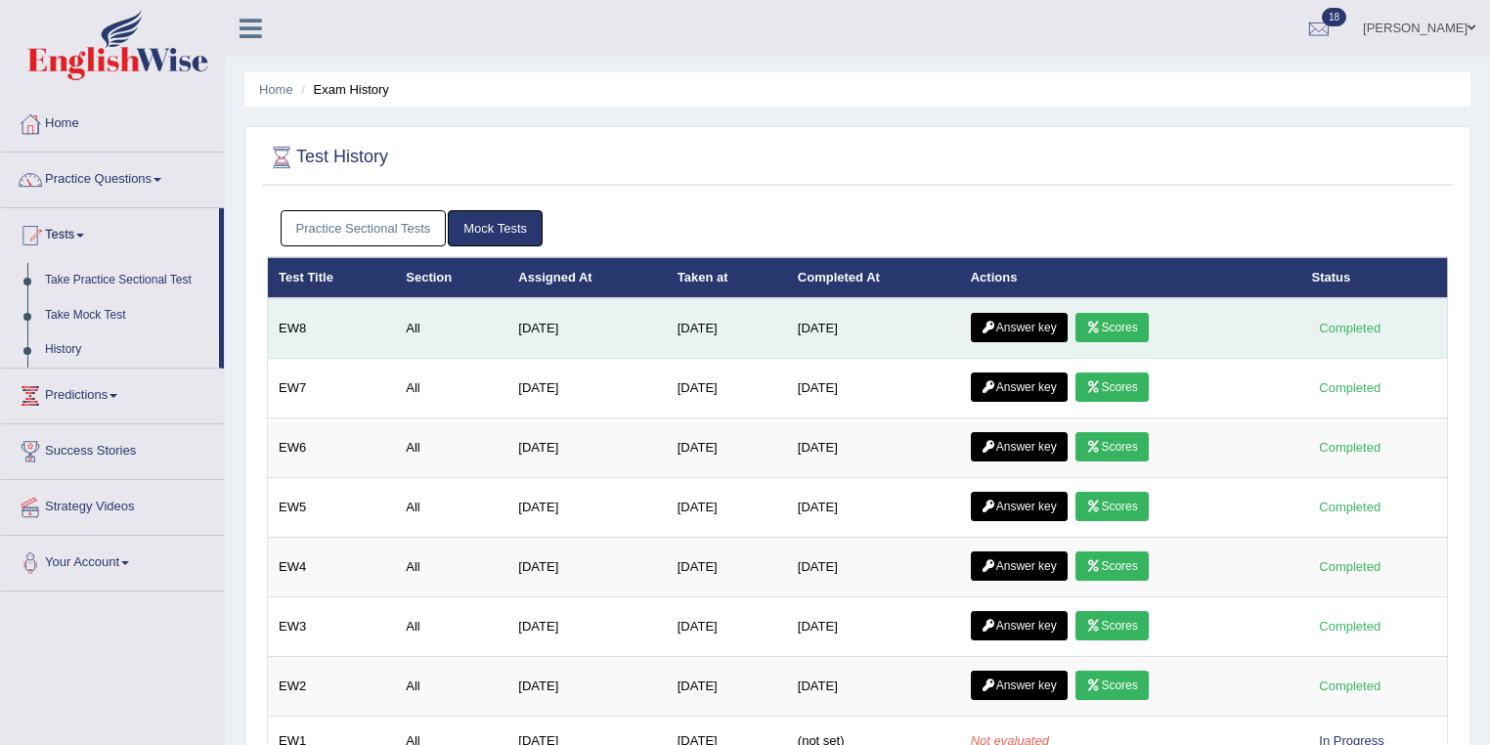
click at [1022, 325] on link "Answer key" at bounding box center [1019, 327] width 97 height 29
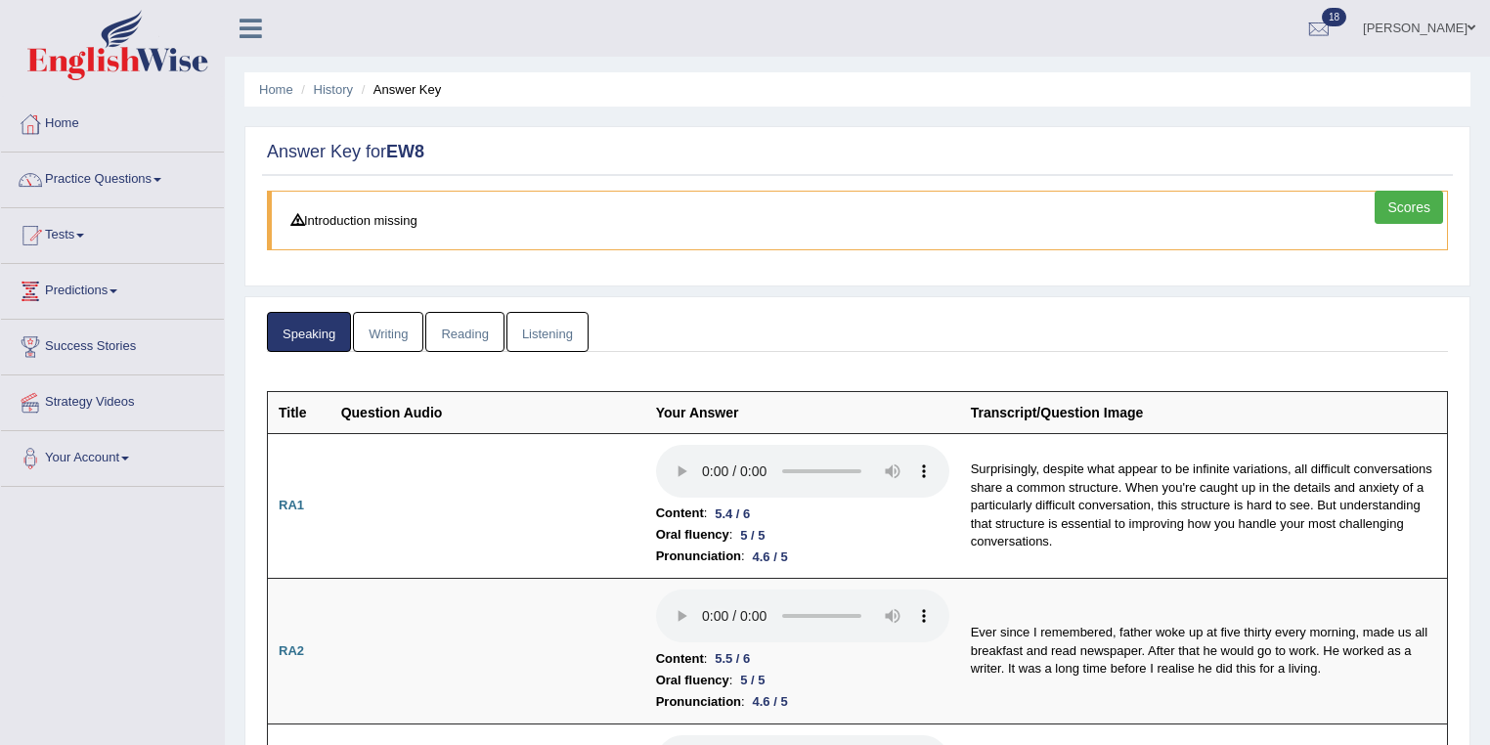
click at [547, 331] on link "Listening" at bounding box center [547, 332] width 82 height 40
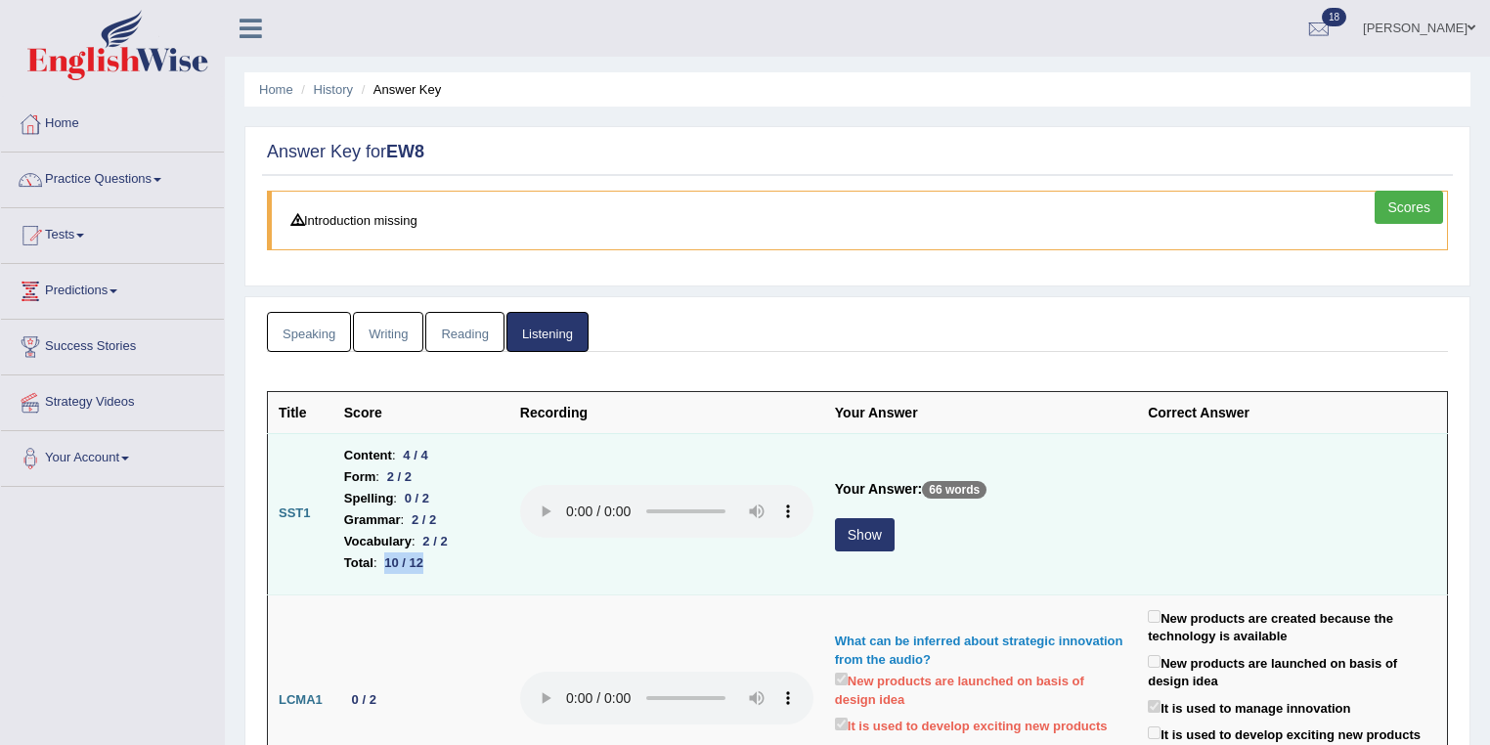
drag, startPoint x: 383, startPoint y: 551, endPoint x: 430, endPoint y: 555, distance: 47.1
click at [430, 555] on div "10 / 12" at bounding box center [404, 562] width 54 height 21
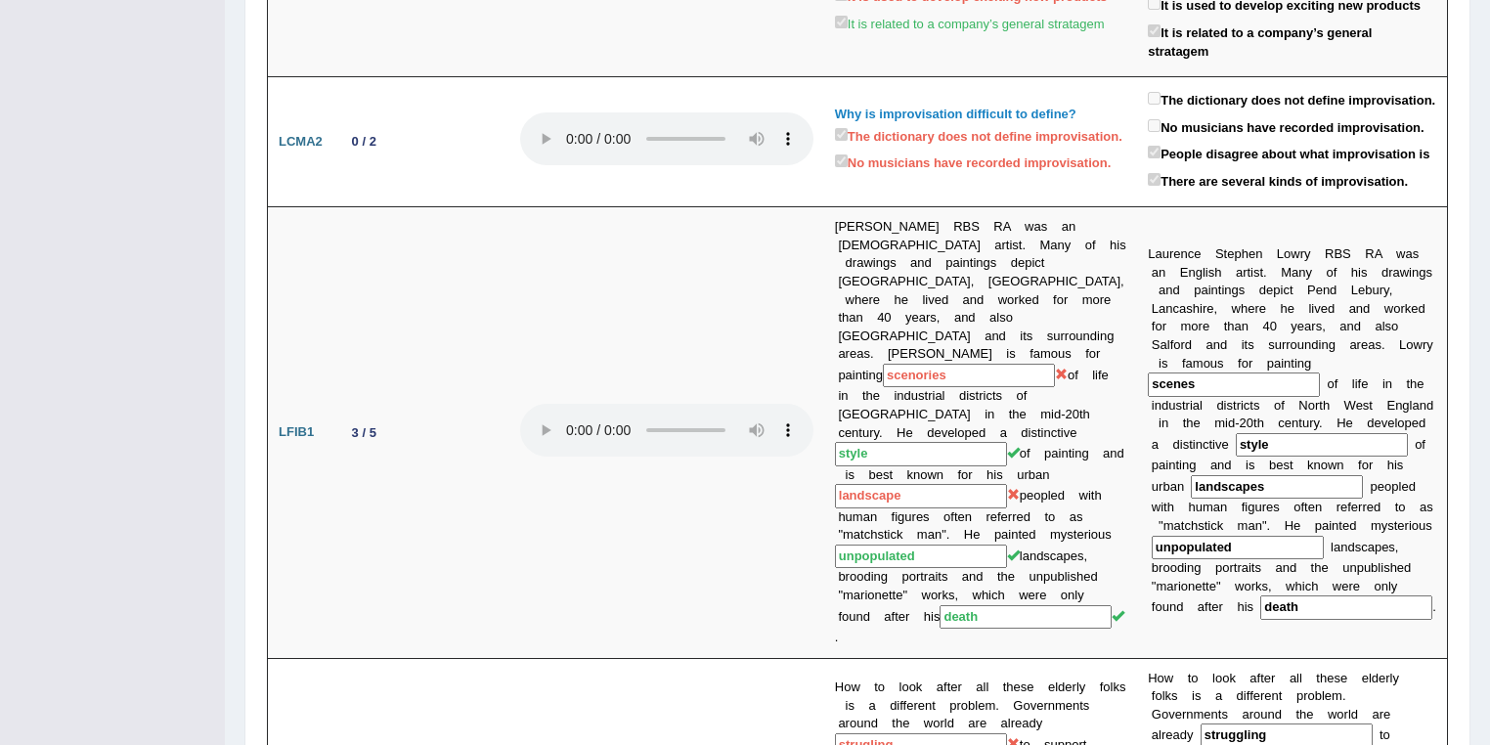
scroll to position [1147, 0]
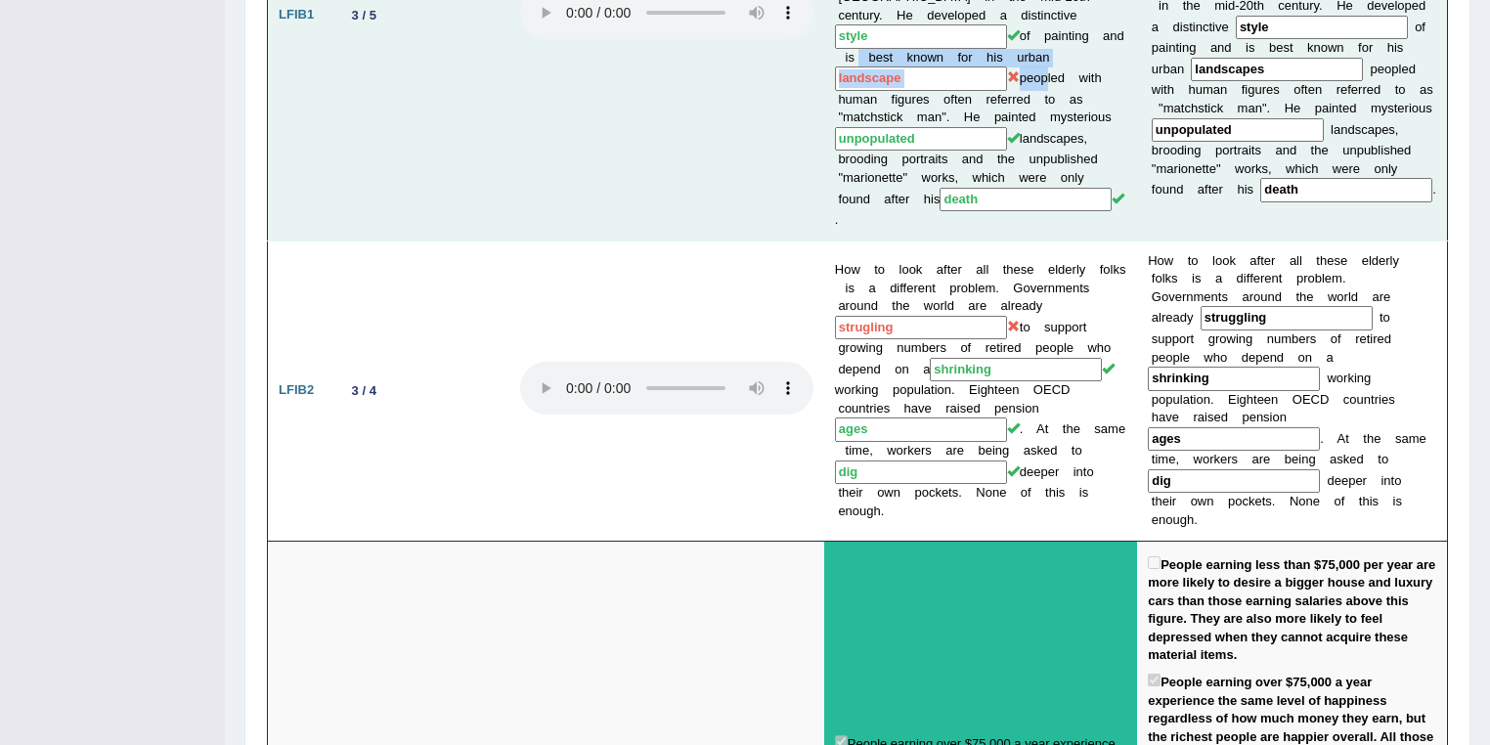
drag, startPoint x: 876, startPoint y: 47, endPoint x: 1035, endPoint y: 74, distance: 161.7
click at [1038, 71] on td "[PERSON_NAME] RBS RA was an [DEMOGRAPHIC_DATA] artist. Many of his drawings and…" at bounding box center [980, 15] width 313 height 451
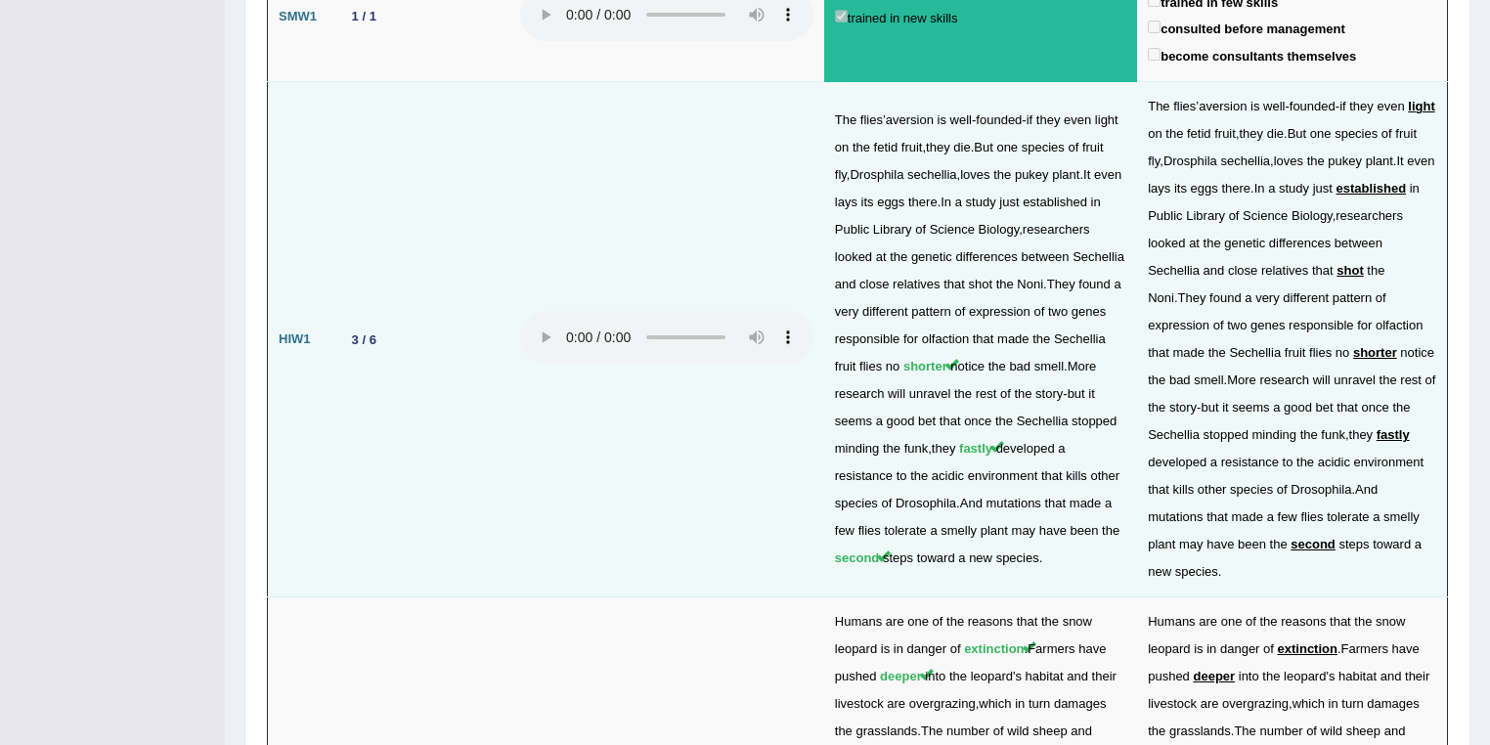
scroll to position [3128, 0]
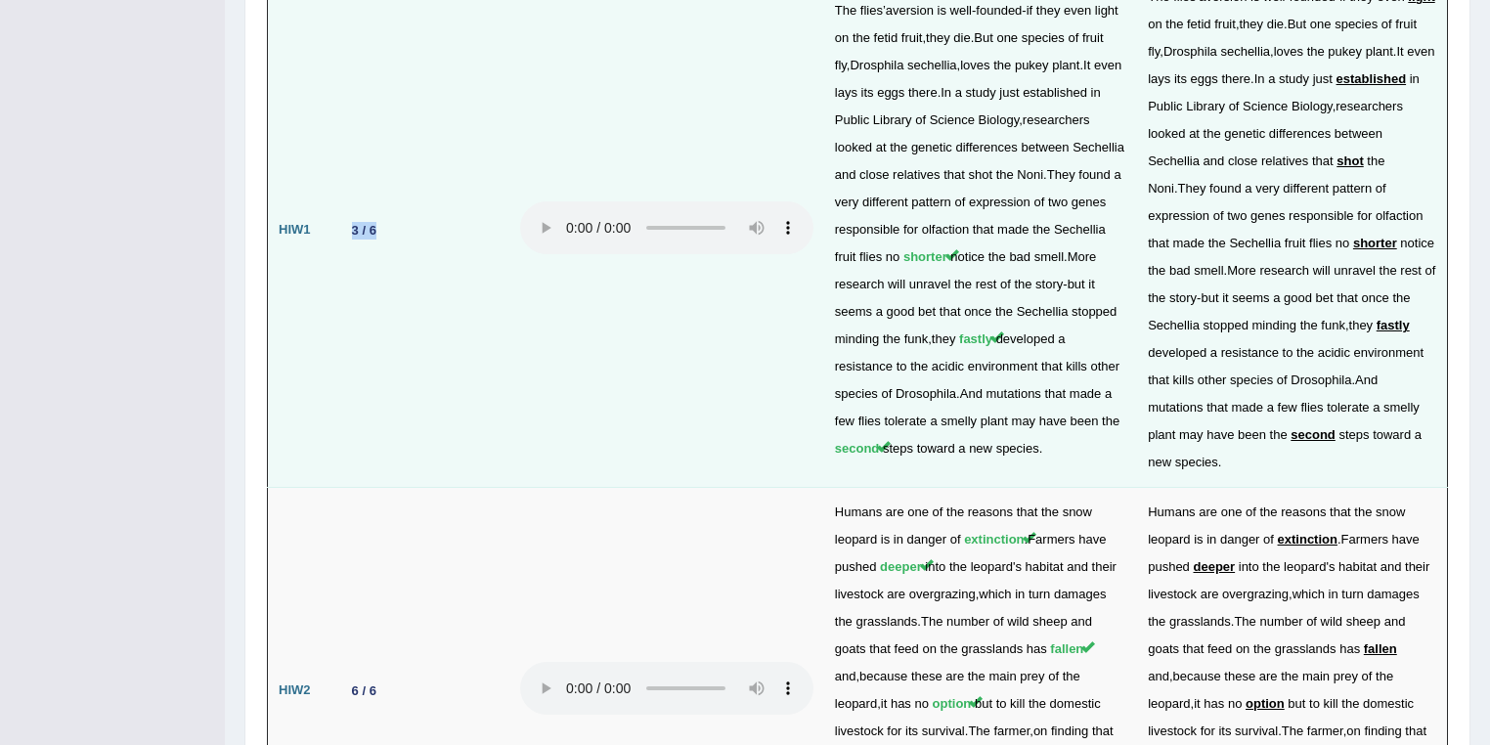
drag, startPoint x: 343, startPoint y: 167, endPoint x: 383, endPoint y: 168, distance: 40.1
click at [384, 167] on td "3 / 6" at bounding box center [421, 230] width 176 height 515
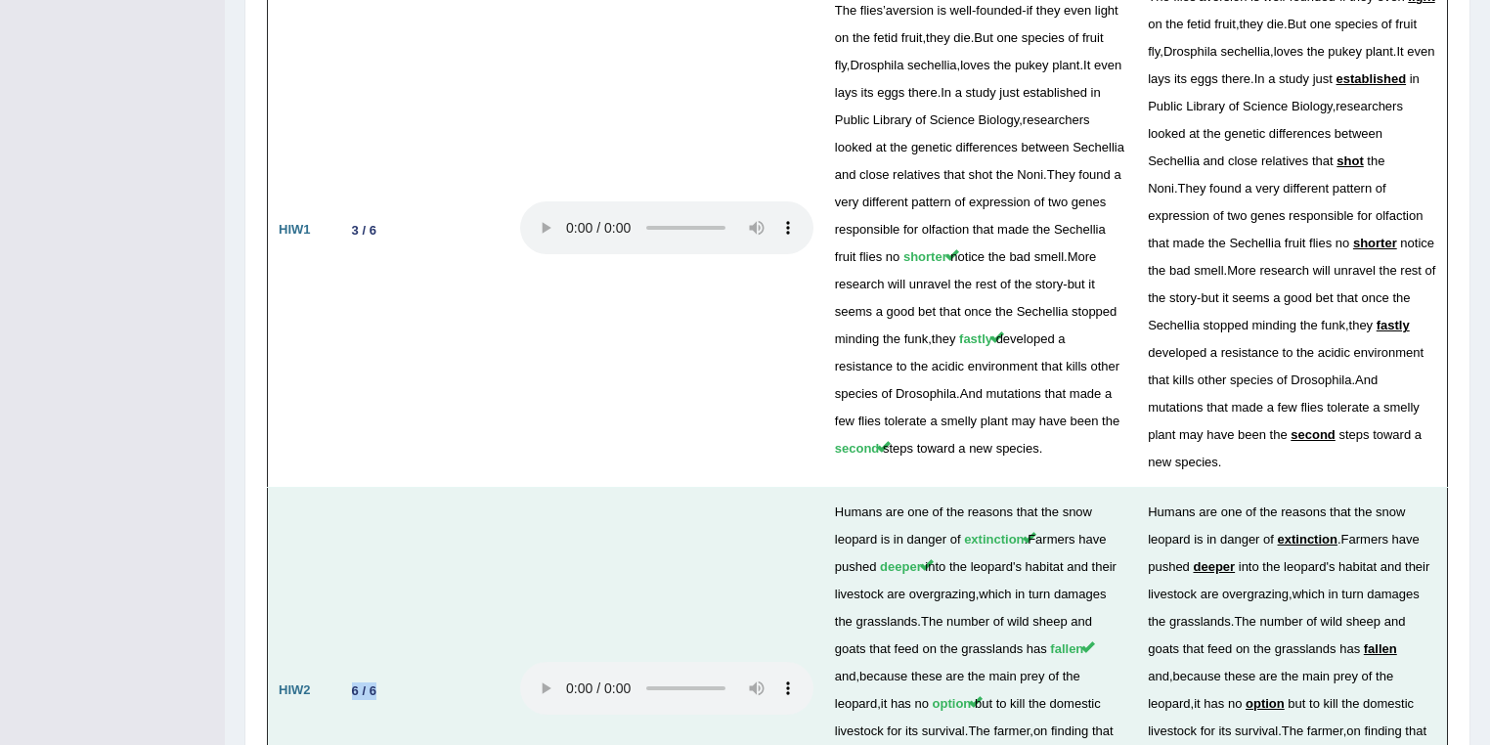
drag, startPoint x: 349, startPoint y: 614, endPoint x: 384, endPoint y: 609, distance: 35.5
click at [384, 609] on td "6 / 6" at bounding box center [421, 691] width 176 height 406
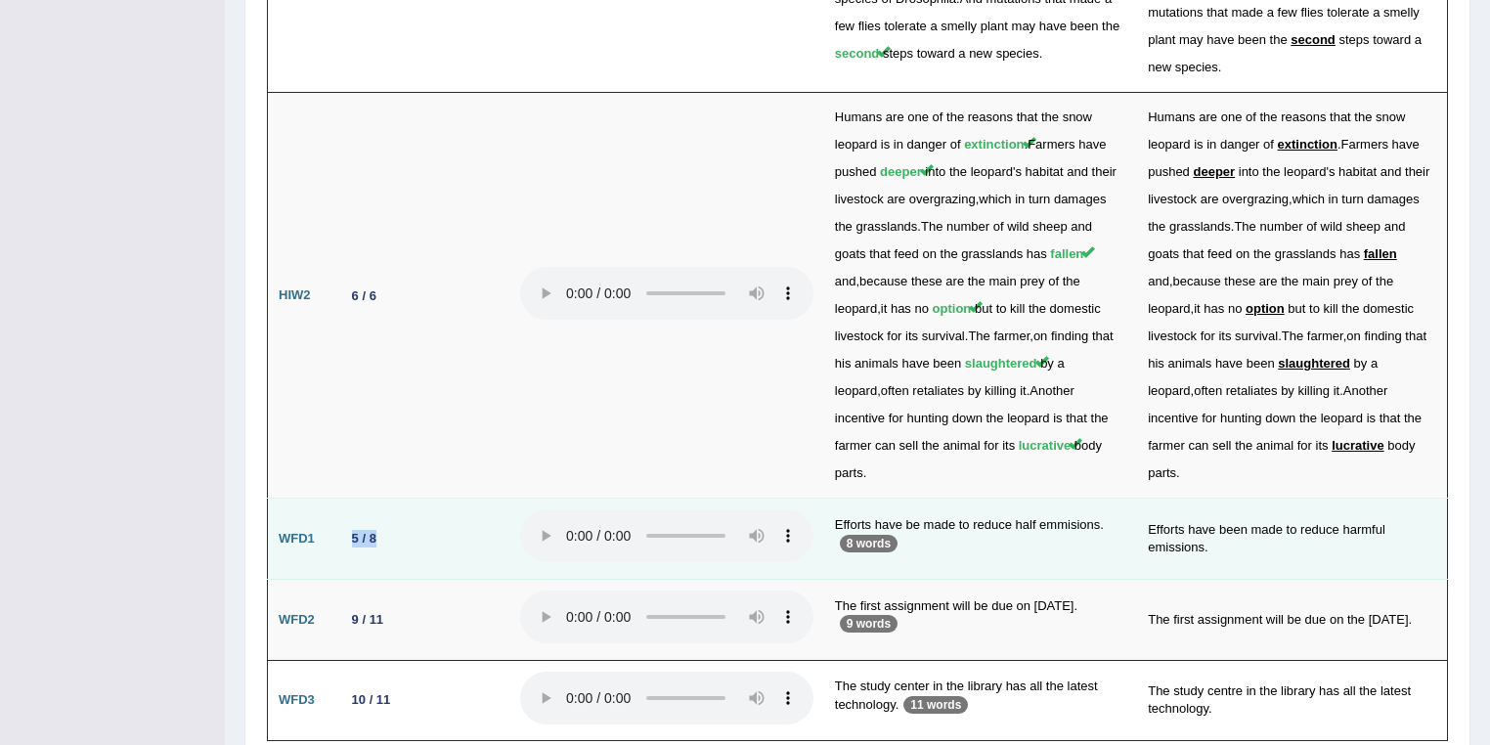
click at [377, 528] on div "5 / 8" at bounding box center [364, 538] width 40 height 21
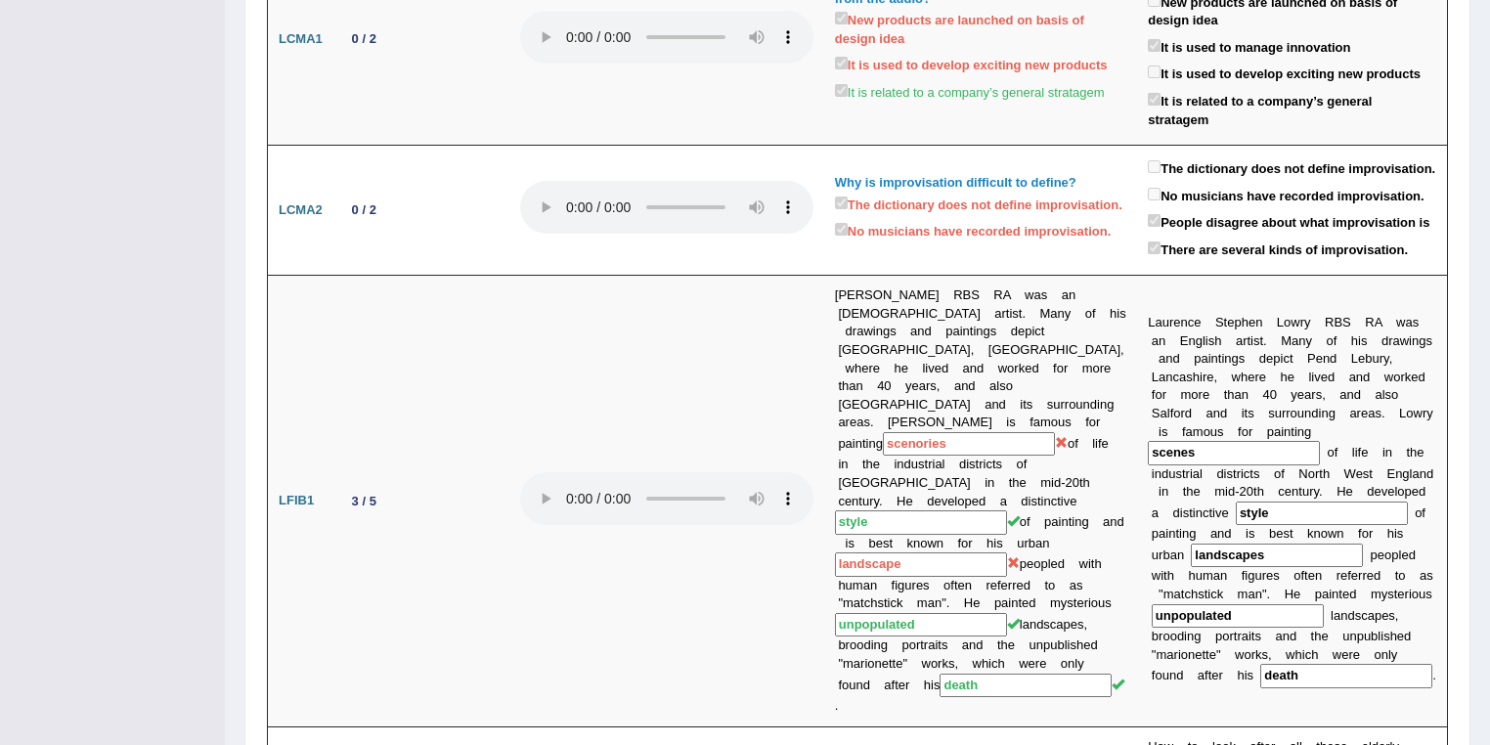
scroll to position [0, 0]
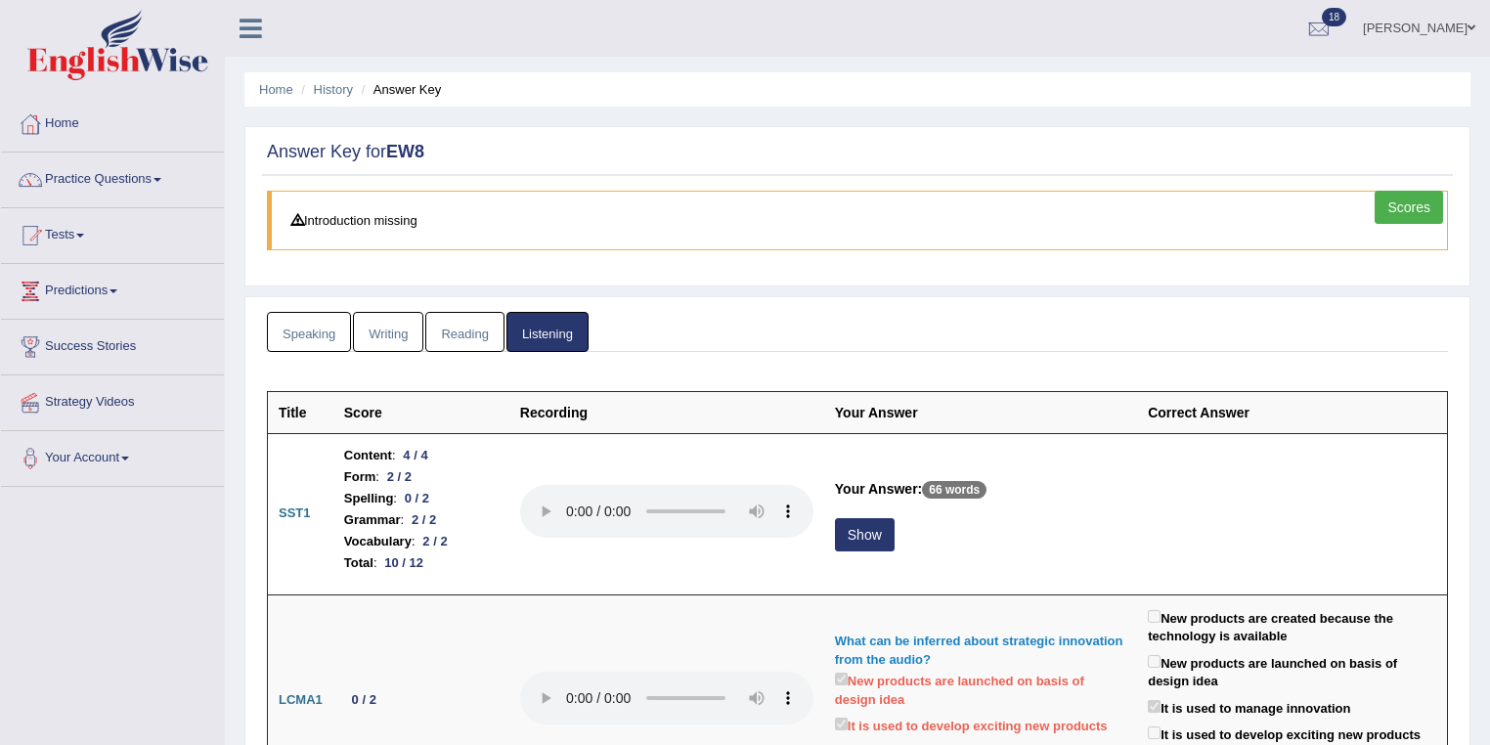
click at [1405, 21] on link "Ravi Kumar Chanapathi" at bounding box center [1419, 25] width 142 height 51
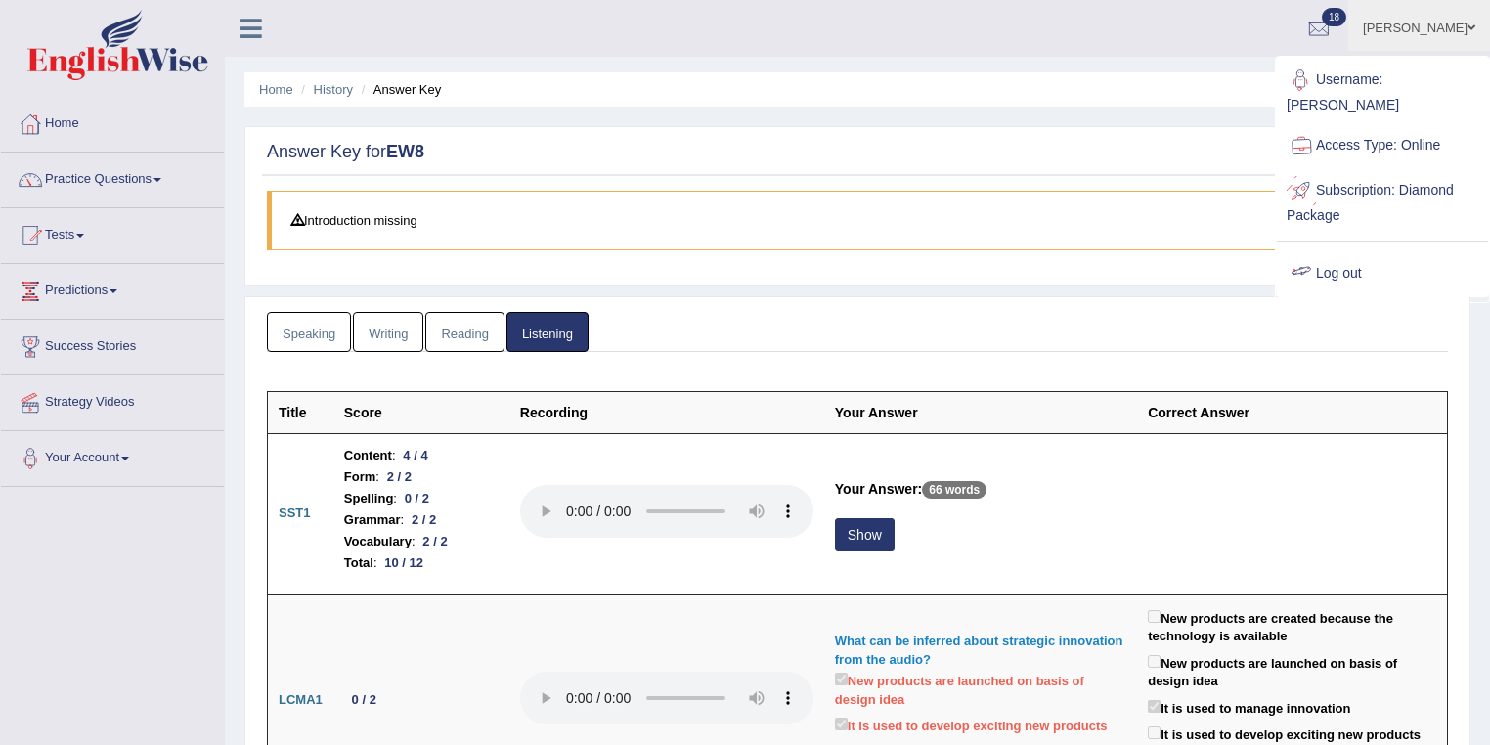
click at [1334, 274] on link "Log out" at bounding box center [1382, 273] width 211 height 45
